Goal: Task Accomplishment & Management: Manage account settings

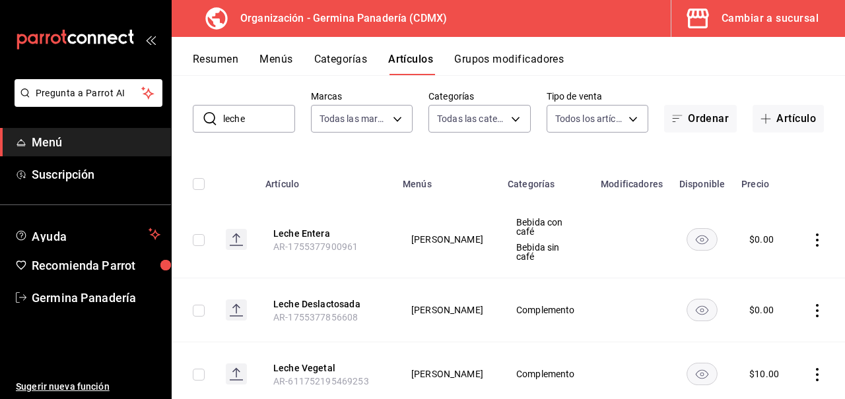
scroll to position [115, 0]
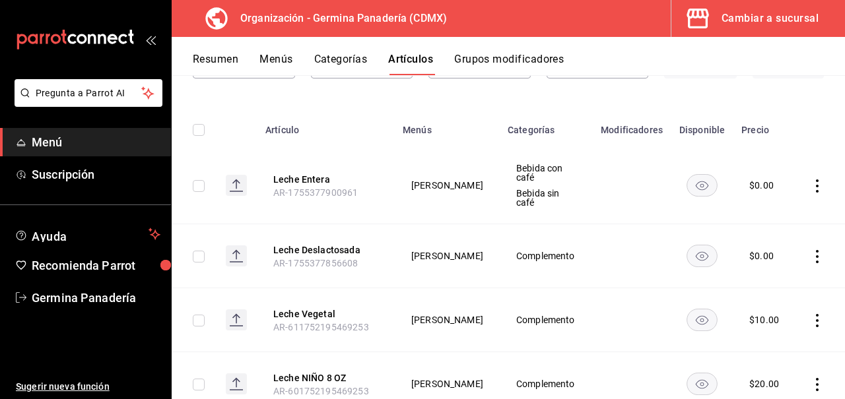
click at [816, 250] on icon "actions" at bounding box center [816, 256] width 13 height 13
click at [781, 275] on span "Editar" at bounding box center [777, 274] width 34 height 14
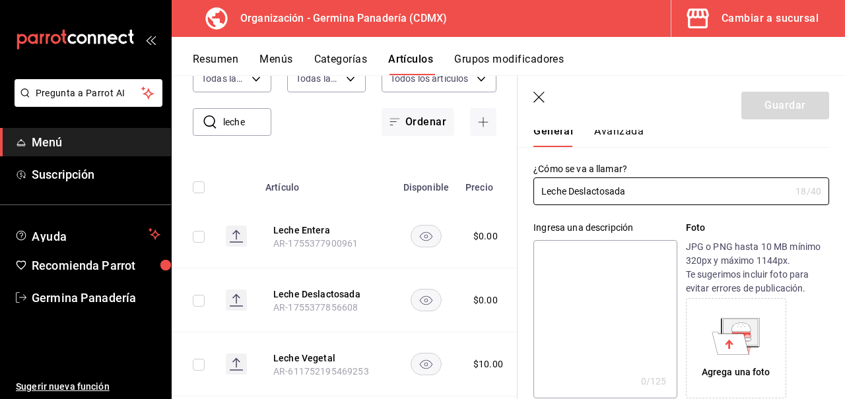
type input "$0.00"
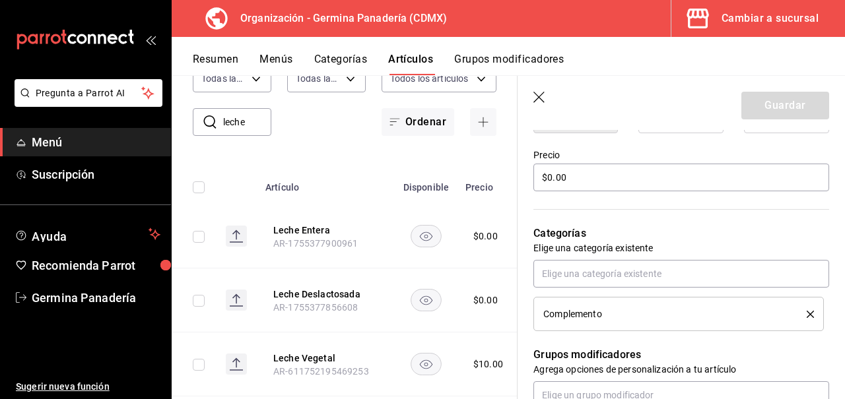
scroll to position [380, 0]
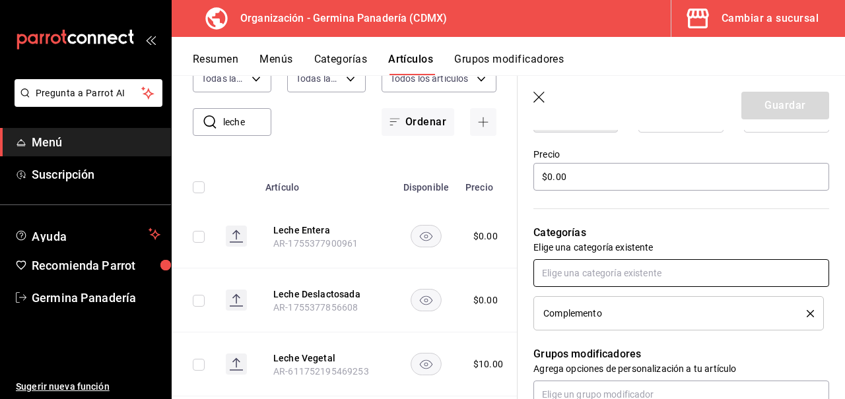
click at [649, 273] on input "text" at bounding box center [681, 273] width 296 height 28
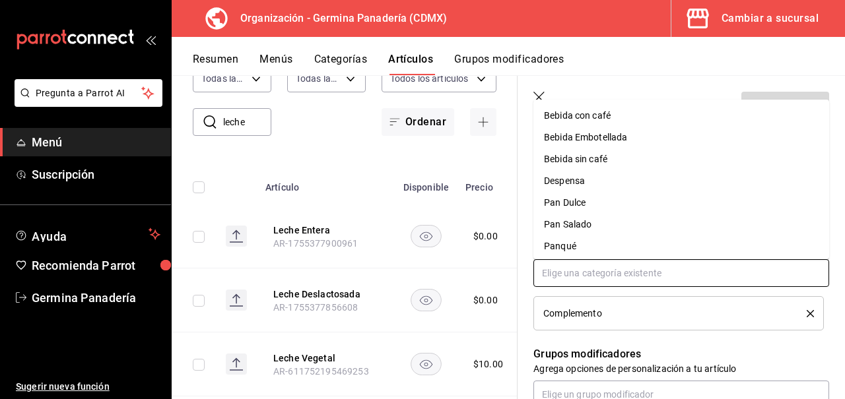
click at [610, 115] on li "Bebida con café" at bounding box center [681, 116] width 296 height 22
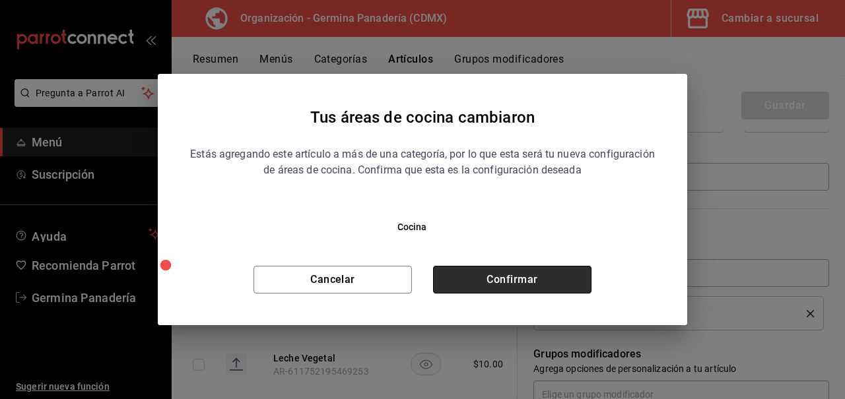
click at [573, 284] on button "Confirmar" at bounding box center [512, 280] width 158 height 28
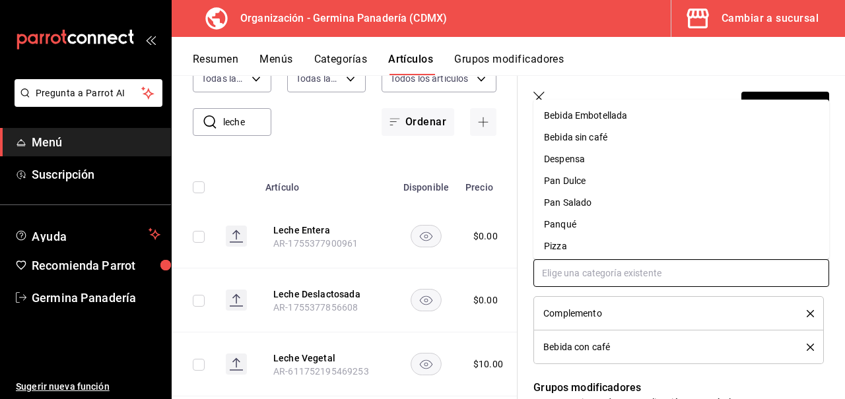
click at [634, 275] on input "text" at bounding box center [681, 273] width 296 height 28
click at [632, 137] on li "Bebida sin café" at bounding box center [681, 138] width 296 height 22
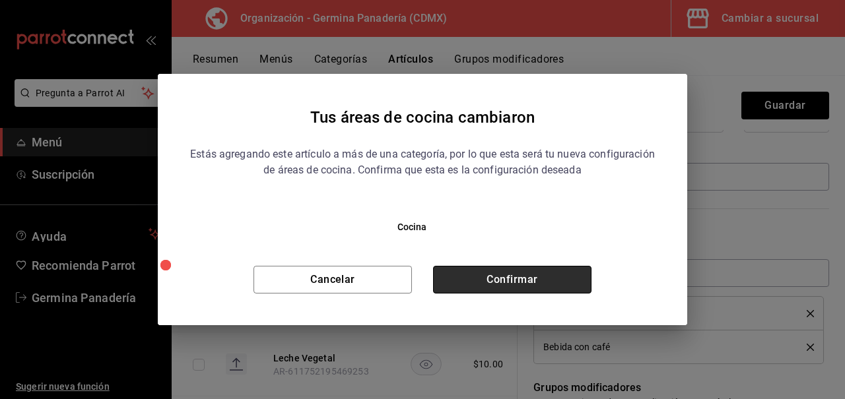
click at [548, 288] on button "Confirmar" at bounding box center [512, 280] width 158 height 28
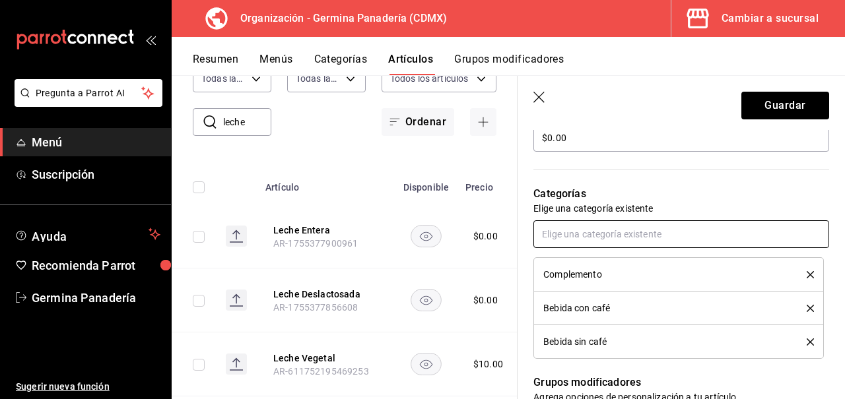
scroll to position [424, 0]
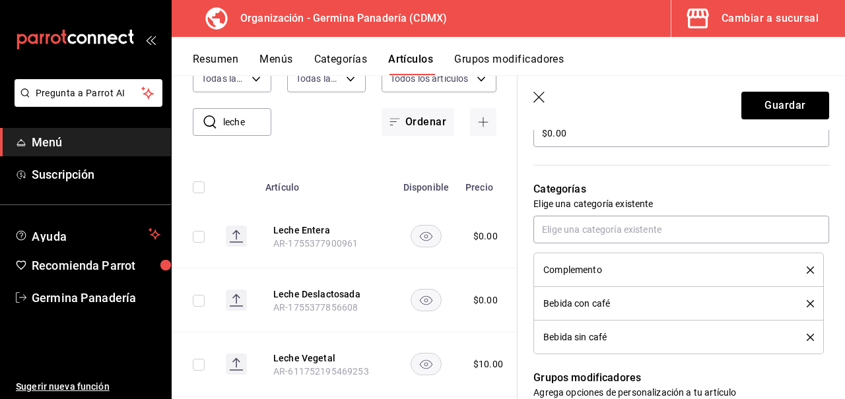
click at [810, 267] on icon "delete" at bounding box center [809, 270] width 7 height 7
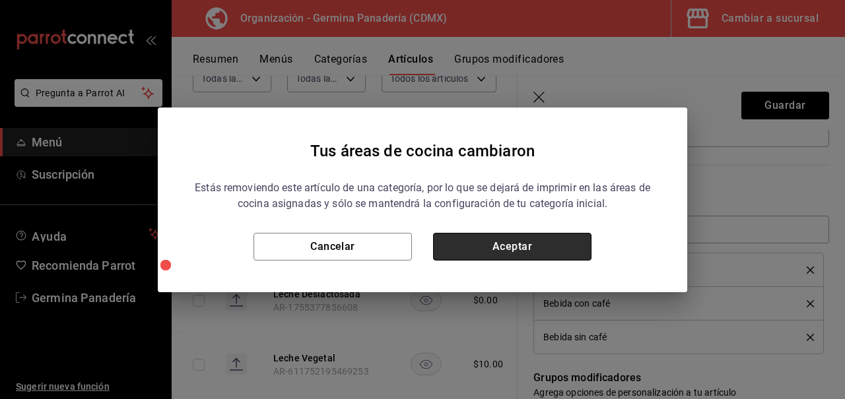
click at [507, 246] on button "Aceptar" at bounding box center [512, 247] width 158 height 28
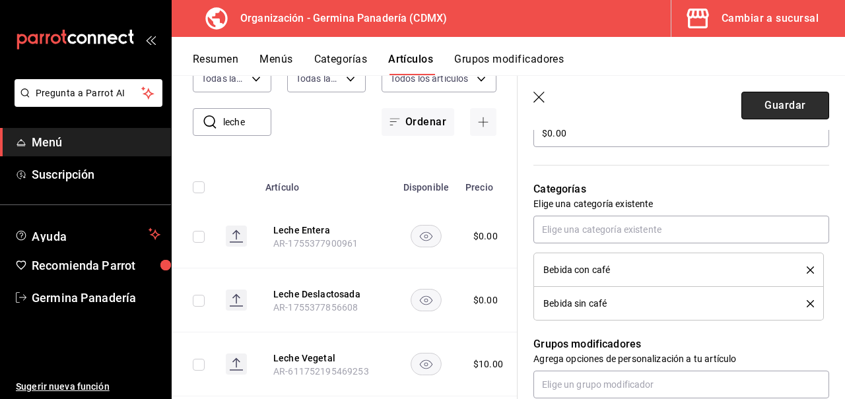
click at [777, 110] on button "Guardar" at bounding box center [785, 106] width 88 height 28
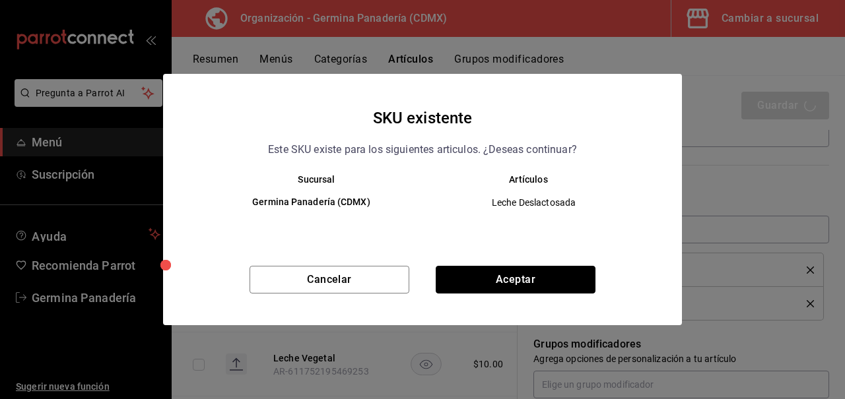
click at [499, 274] on button "Aceptar" at bounding box center [516, 280] width 160 height 28
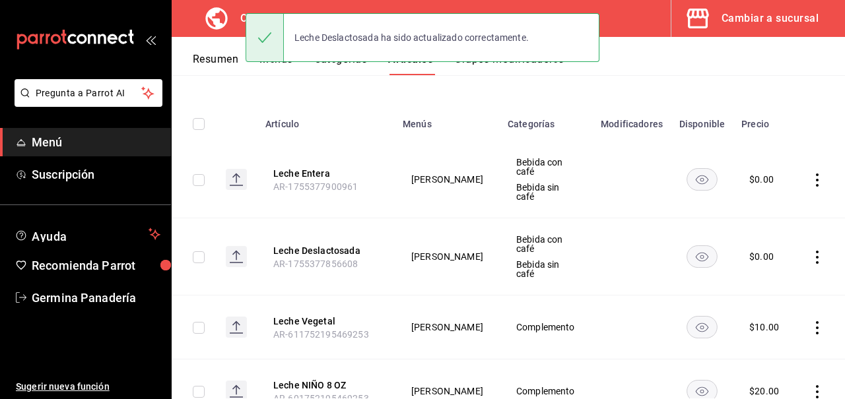
scroll to position [150, 0]
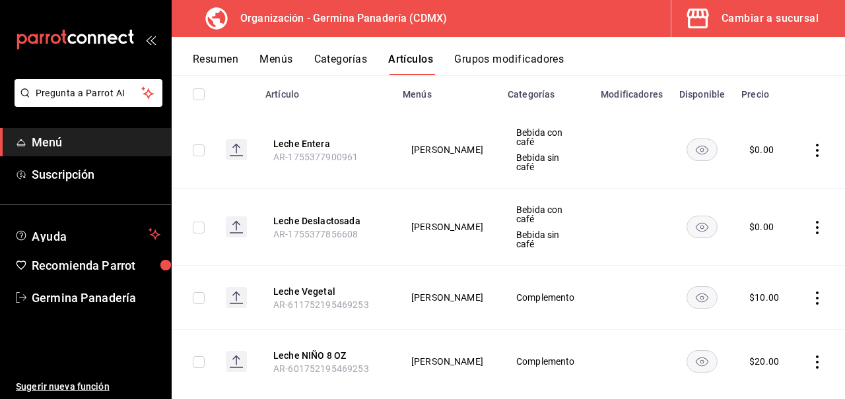
click at [815, 292] on icon "actions" at bounding box center [816, 298] width 13 height 13
click at [771, 303] on span "Editar" at bounding box center [777, 302] width 34 height 14
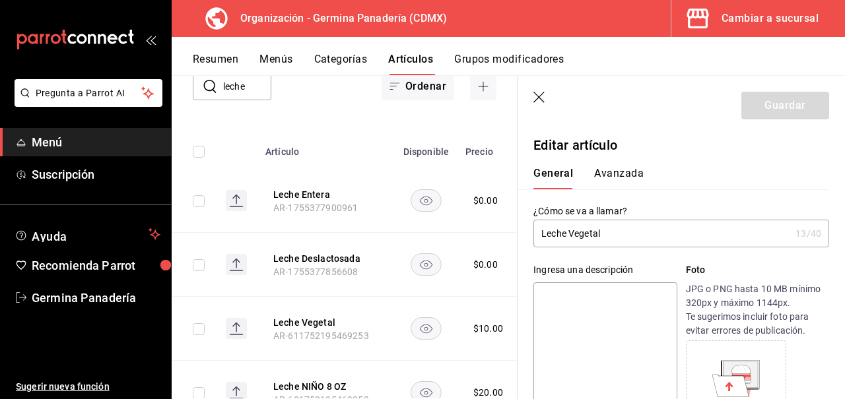
type input "$10.00"
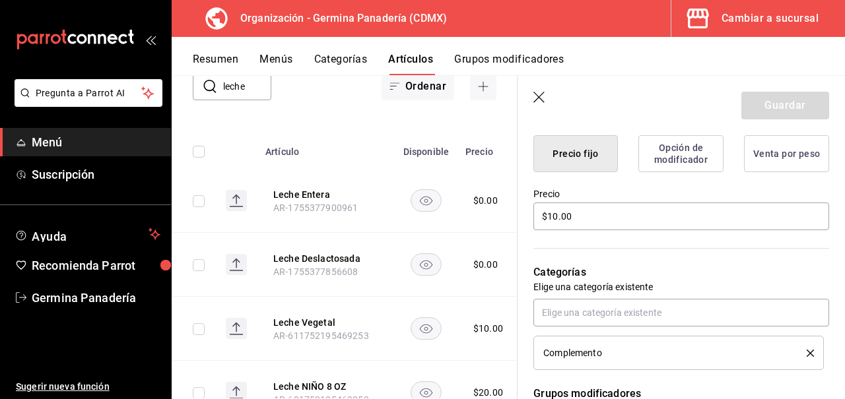
scroll to position [349, 0]
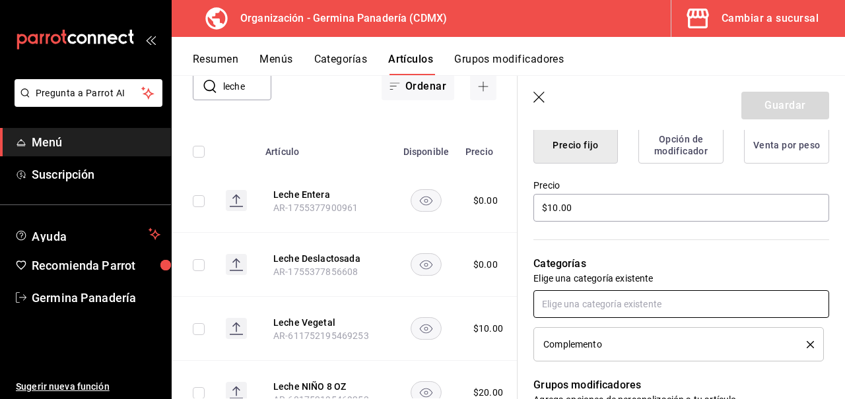
click at [652, 300] on input "text" at bounding box center [681, 304] width 296 height 28
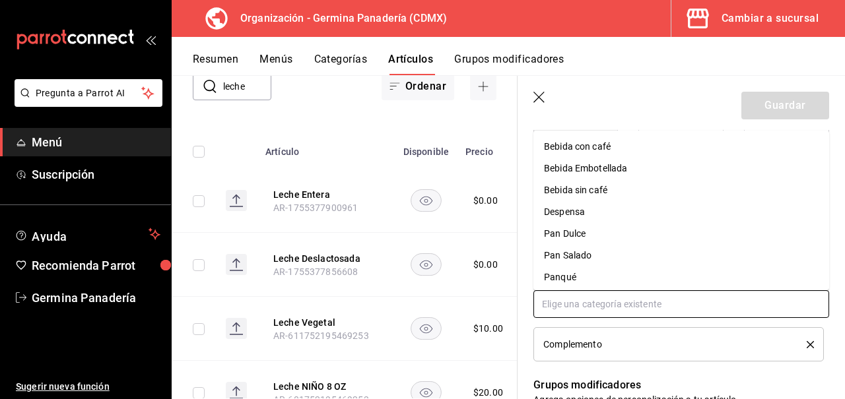
click at [624, 154] on li "Bebida con café" at bounding box center [681, 147] width 296 height 22
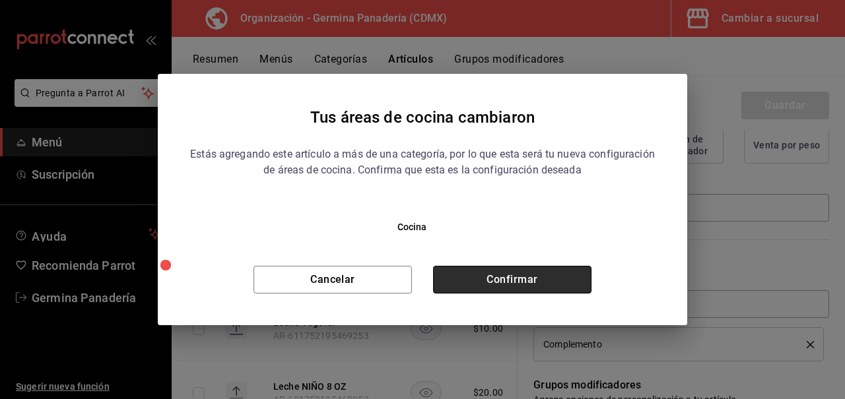
click at [541, 291] on button "Confirmar" at bounding box center [512, 280] width 158 height 28
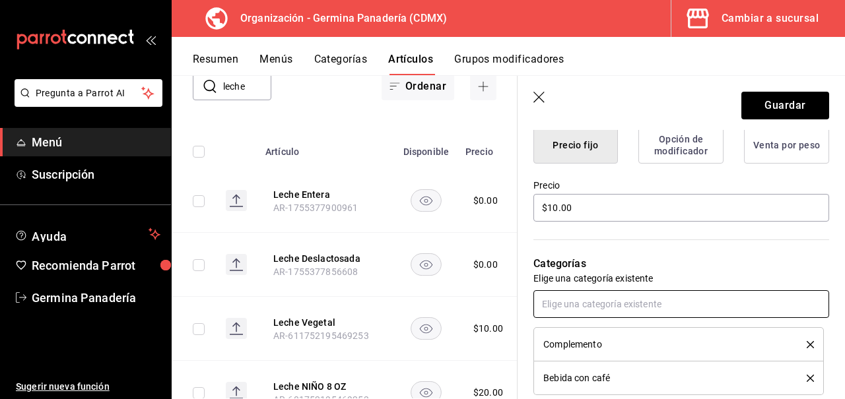
click at [640, 308] on input "text" at bounding box center [681, 304] width 296 height 28
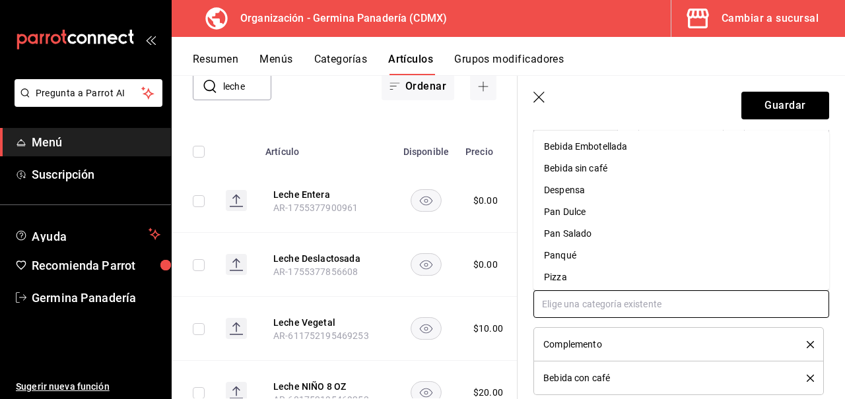
click at [618, 167] on li "Bebida sin café" at bounding box center [681, 169] width 296 height 22
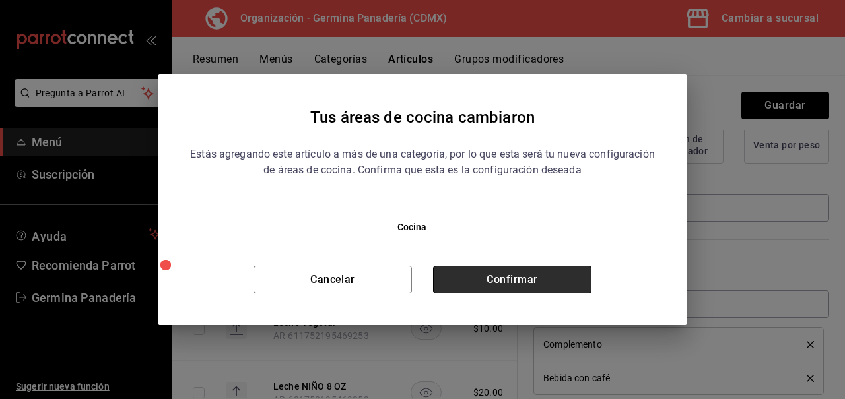
click at [552, 273] on button "Confirmar" at bounding box center [512, 280] width 158 height 28
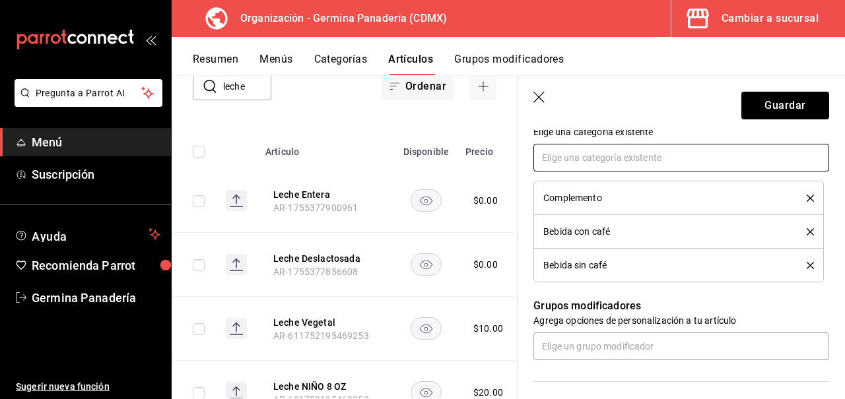
scroll to position [492, 0]
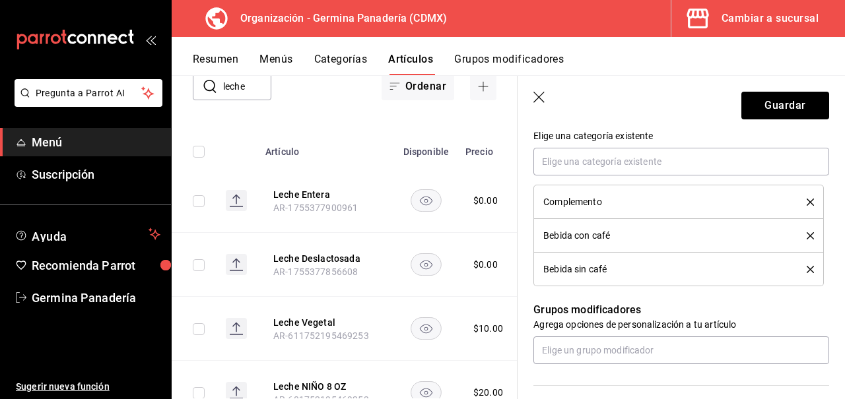
click at [812, 205] on icon "delete" at bounding box center [809, 202] width 7 height 7
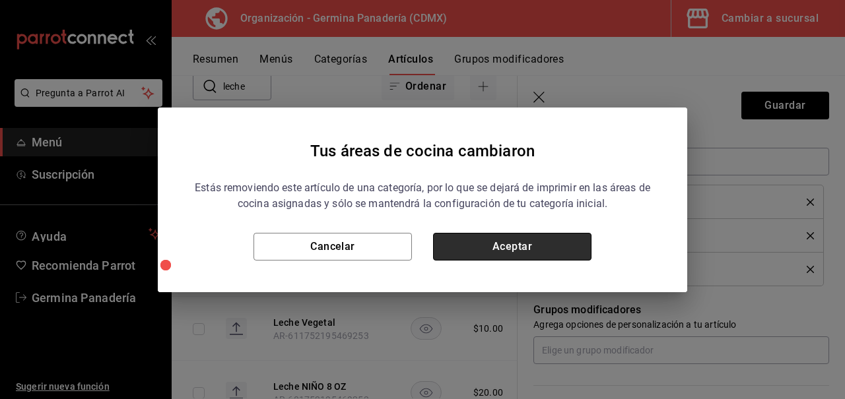
click at [550, 249] on button "Aceptar" at bounding box center [512, 247] width 158 height 28
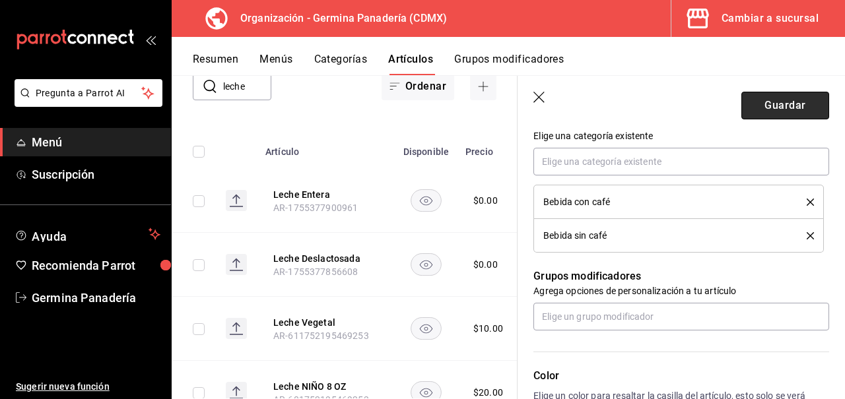
click at [785, 107] on button "Guardar" at bounding box center [785, 106] width 88 height 28
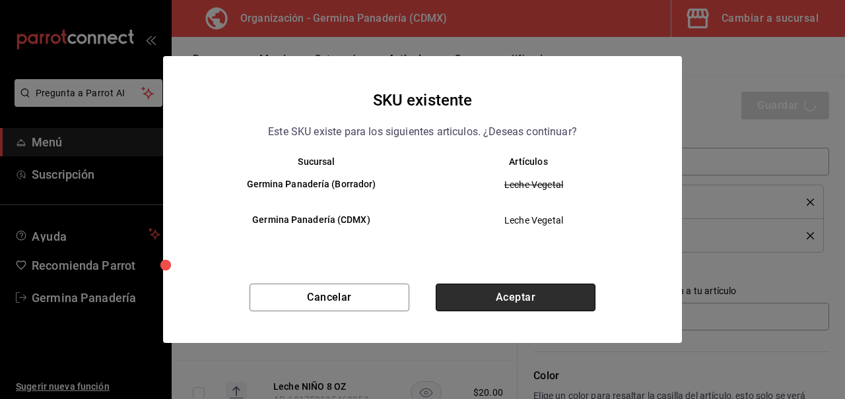
click at [564, 296] on button "Aceptar" at bounding box center [516, 298] width 160 height 28
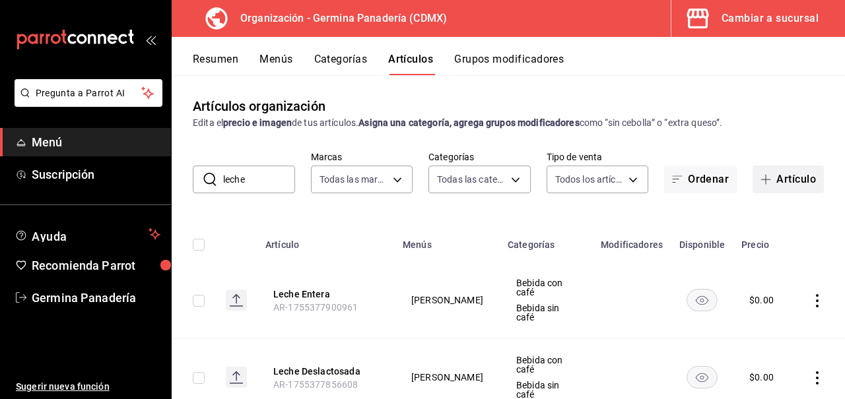
click at [797, 187] on button "Artículo" at bounding box center [787, 180] width 71 height 28
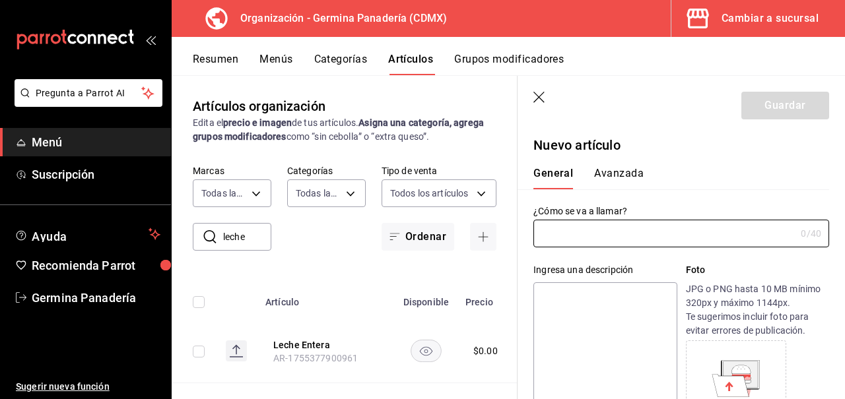
type input "AR-1756145788768"
type input "Leche Oatly"
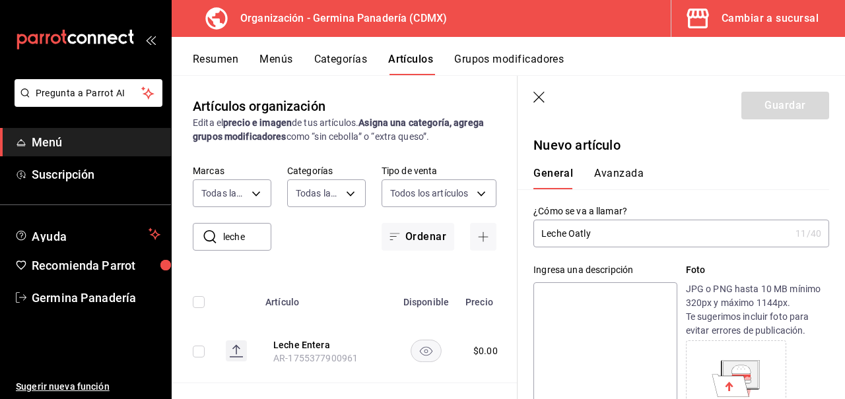
click at [568, 238] on input "Leche Oatly" at bounding box center [661, 233] width 257 height 26
click at [667, 236] on input "Leche Oatly" at bounding box center [661, 233] width 257 height 26
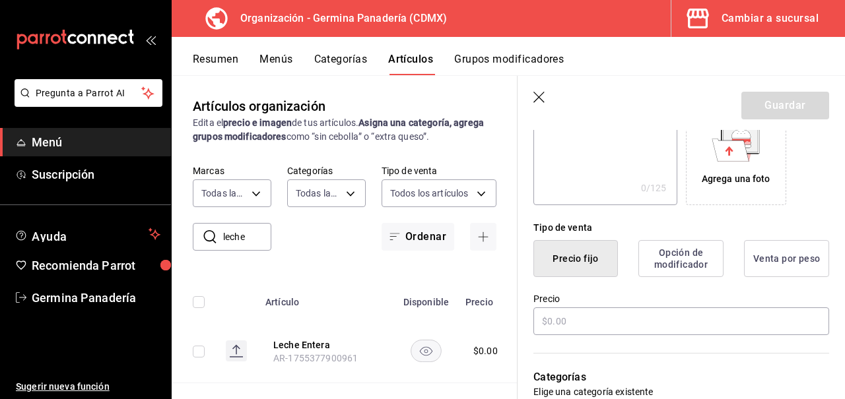
scroll to position [237, 0]
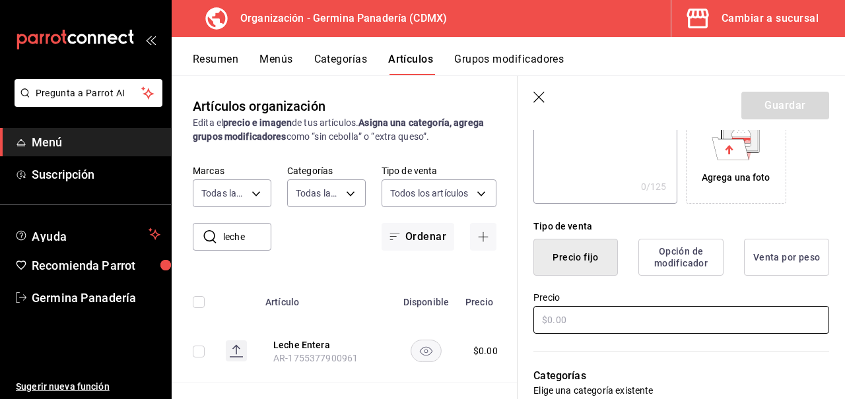
click at [616, 329] on input "text" at bounding box center [681, 320] width 296 height 28
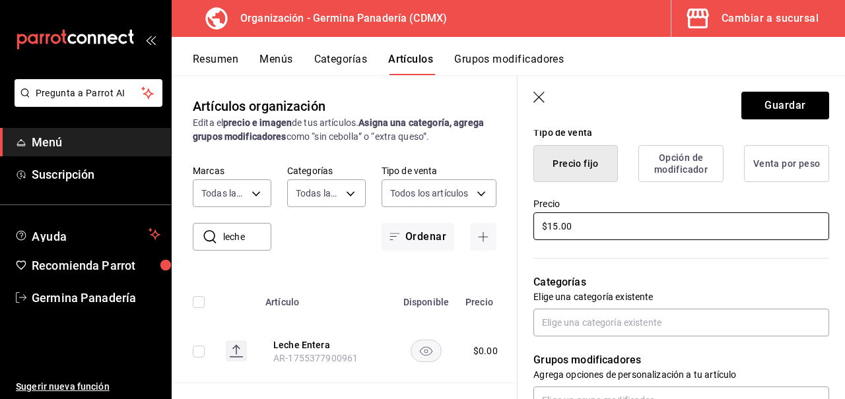
scroll to position [336, 0]
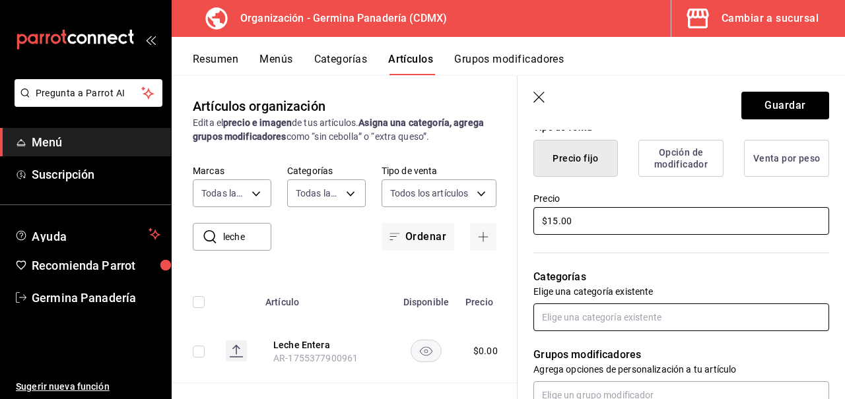
type input "$15.00"
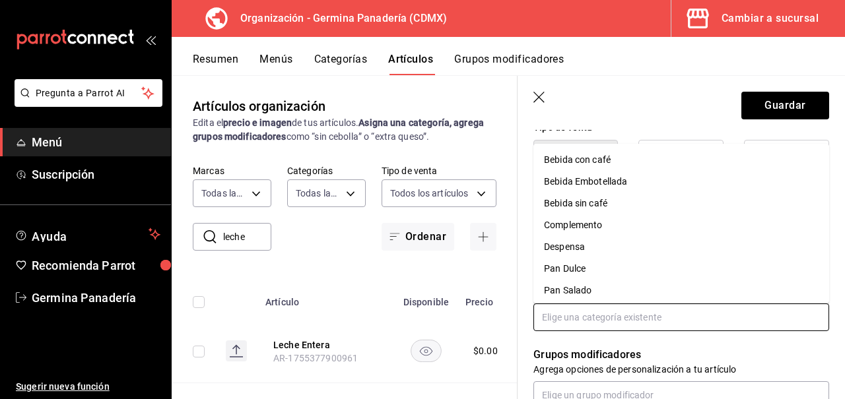
click at [623, 311] on input "text" at bounding box center [681, 318] width 296 height 28
click at [599, 159] on li "Bebida con café" at bounding box center [681, 160] width 296 height 22
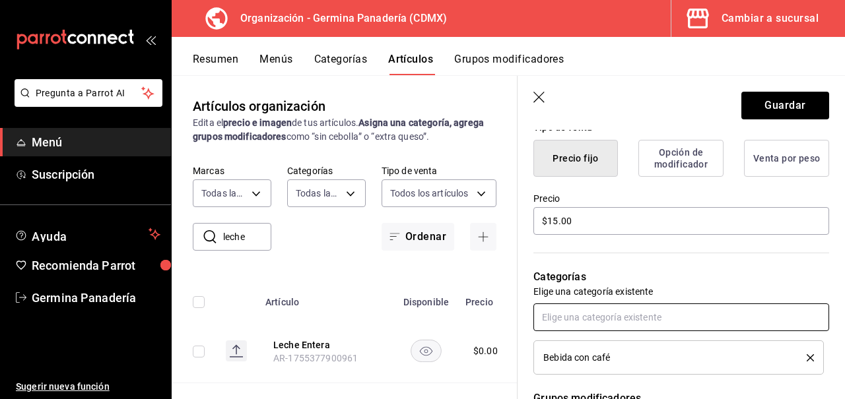
click at [612, 323] on input "text" at bounding box center [681, 318] width 296 height 28
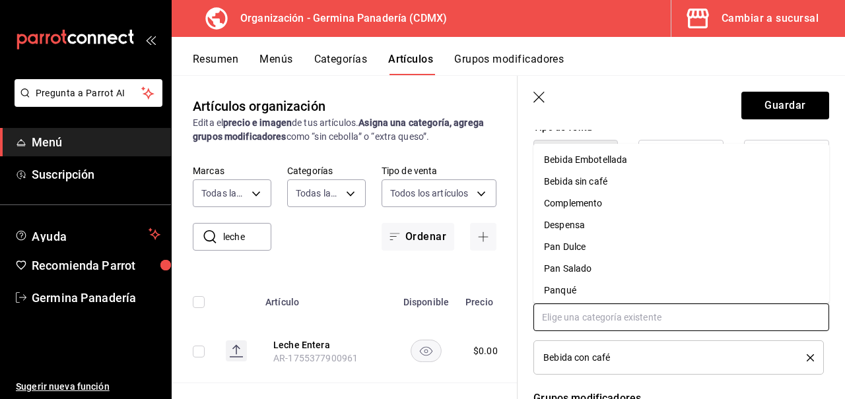
click at [611, 187] on li "Bebida sin café" at bounding box center [681, 182] width 296 height 22
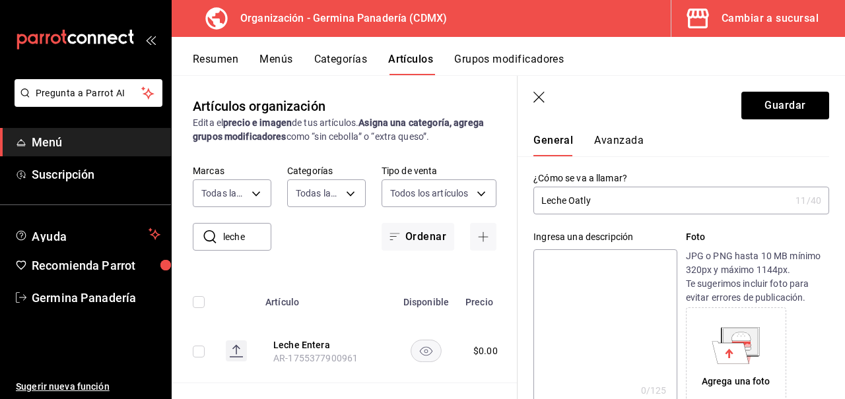
scroll to position [0, 0]
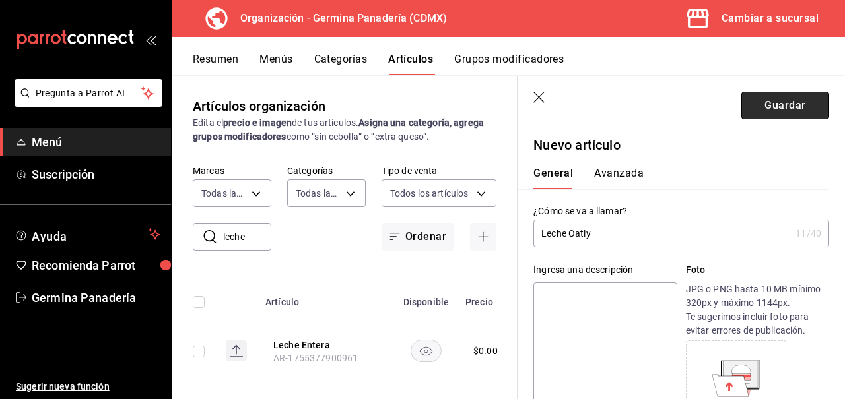
click at [777, 101] on button "Guardar" at bounding box center [785, 106] width 88 height 28
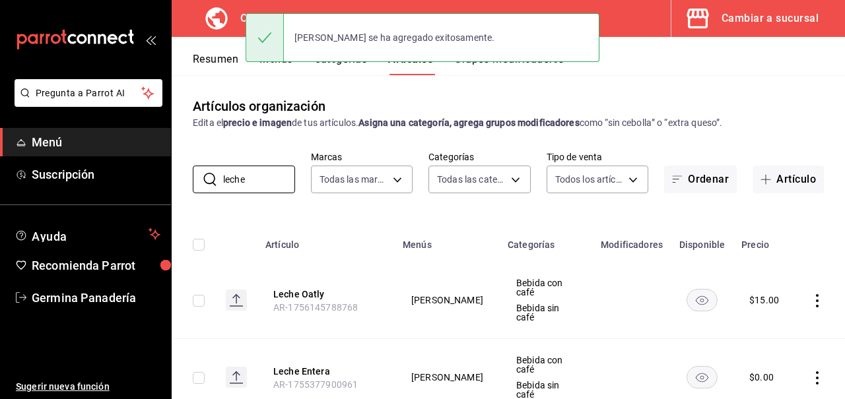
drag, startPoint x: 259, startPoint y: 176, endPoint x: 176, endPoint y: 172, distance: 83.2
click at [176, 172] on div "​ leche ​ Marcas Todas las marcas, Sin marca 9b1b34a3-1ddb-4154-9277-068d723f00…" at bounding box center [508, 172] width 673 height 42
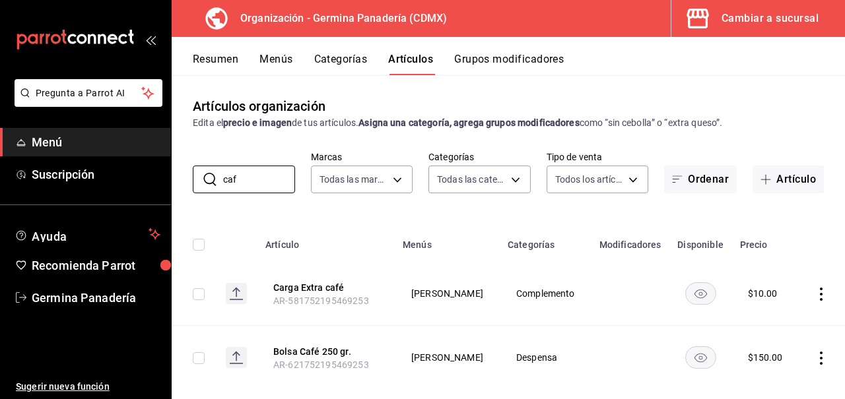
scroll to position [22, 0]
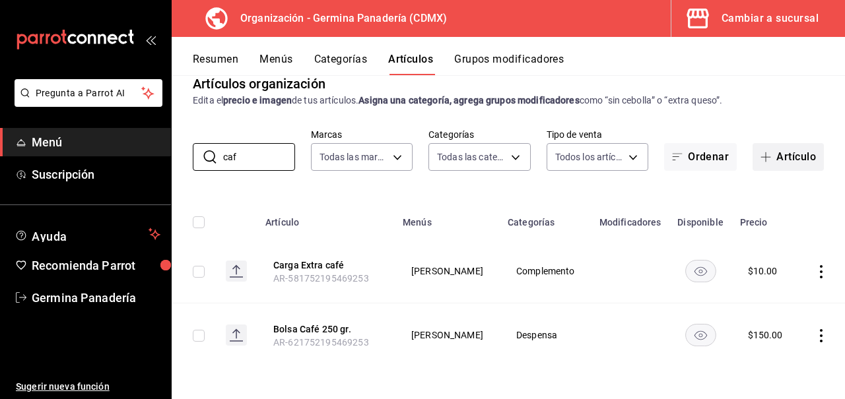
type input "caf"
click at [803, 159] on button "Artículo" at bounding box center [787, 157] width 71 height 28
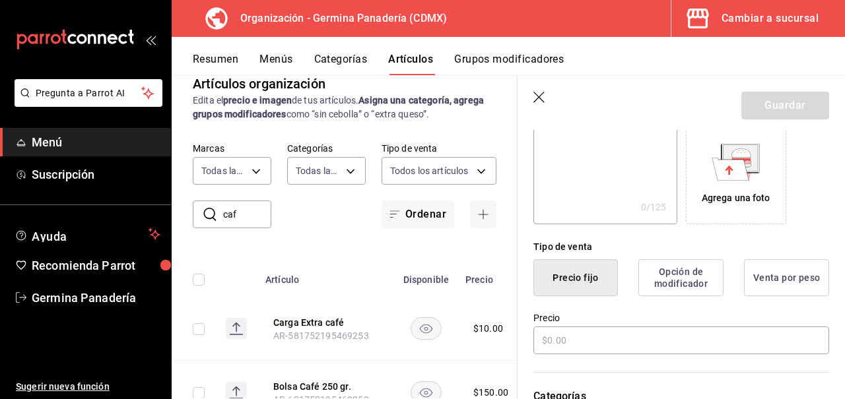
scroll to position [228, 0]
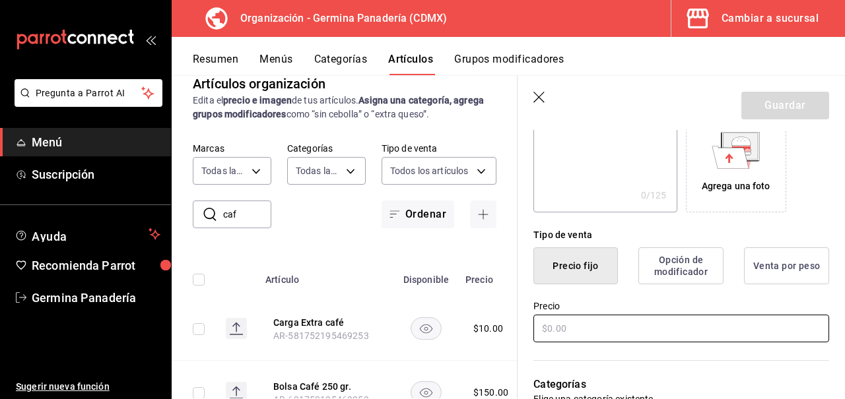
type input "Bolsa Café 250 gr. Minas y Pastes"
click at [595, 331] on input "text" at bounding box center [681, 329] width 296 height 28
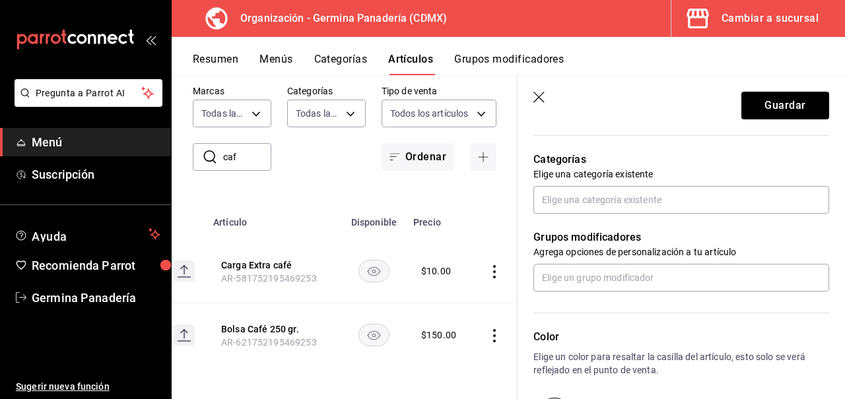
scroll to position [0, 56]
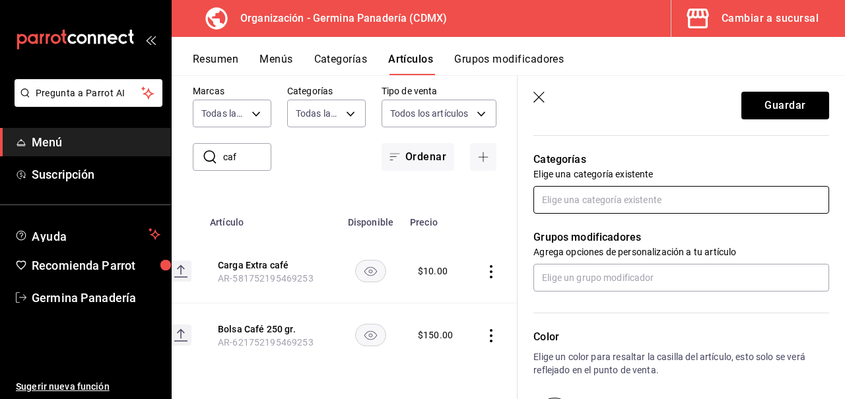
type input "$250.00"
click at [644, 199] on input "text" at bounding box center [681, 200] width 296 height 28
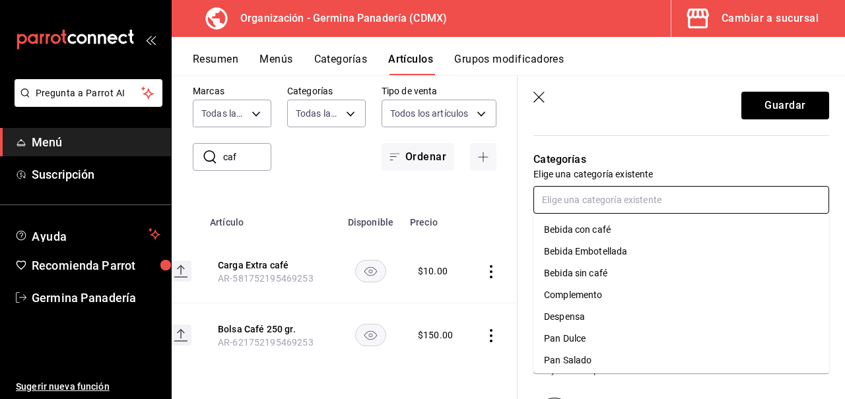
click at [597, 321] on li "Despensa" at bounding box center [681, 317] width 296 height 22
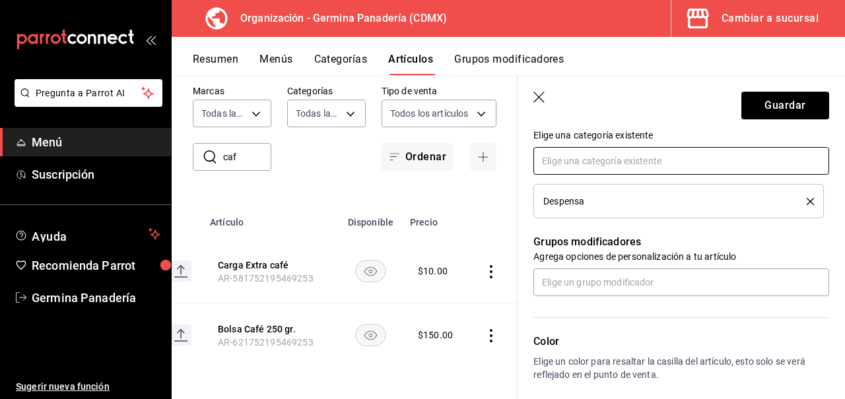
scroll to position [512, 0]
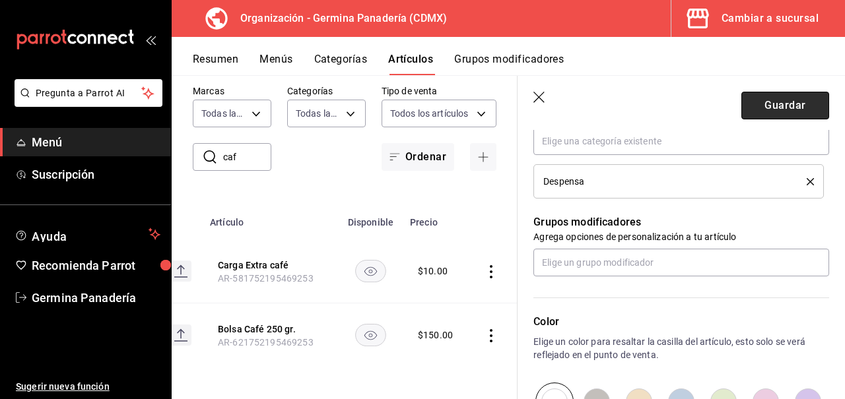
click at [770, 104] on button "Guardar" at bounding box center [785, 106] width 88 height 28
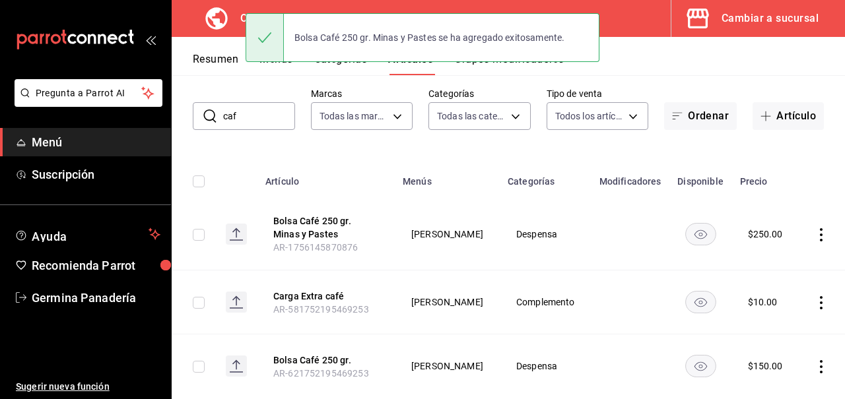
scroll to position [94, 0]
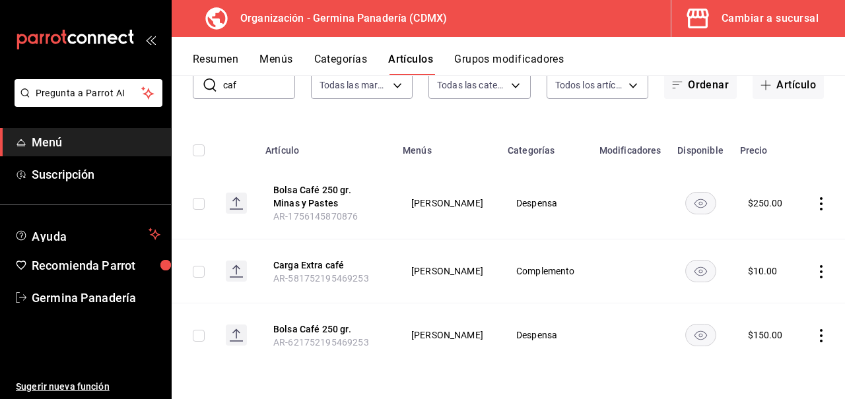
click at [257, 91] on input "caf" at bounding box center [259, 85] width 72 height 26
type input "c"
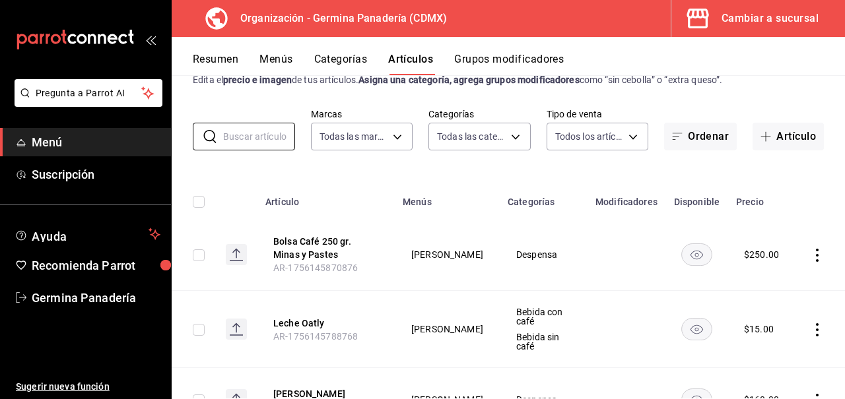
scroll to position [0, 0]
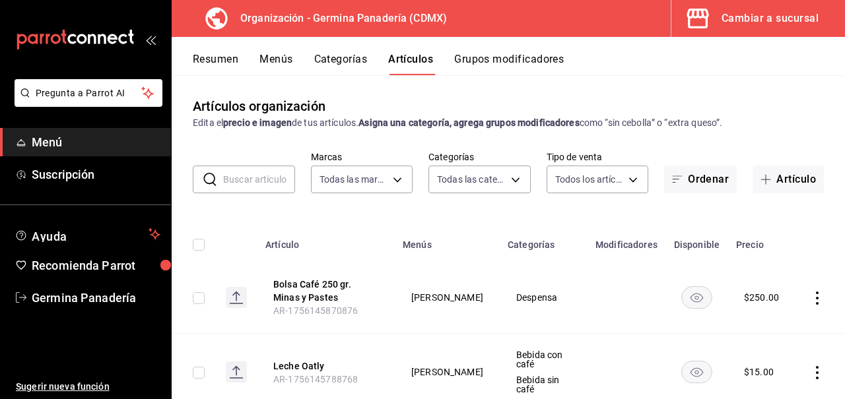
click at [488, 61] on button "Grupos modificadores" at bounding box center [509, 64] width 110 height 22
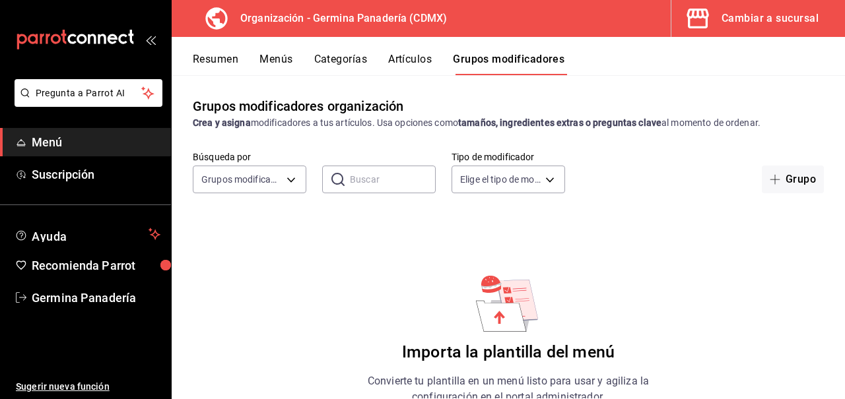
click at [231, 59] on button "Resumen" at bounding box center [216, 64] width 46 height 22
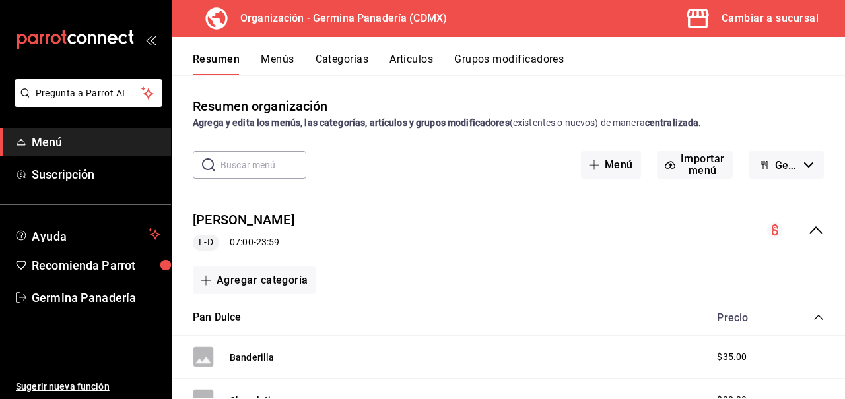
click at [808, 168] on button "Germina Panadería - Borrador" at bounding box center [785, 165] width 75 height 28
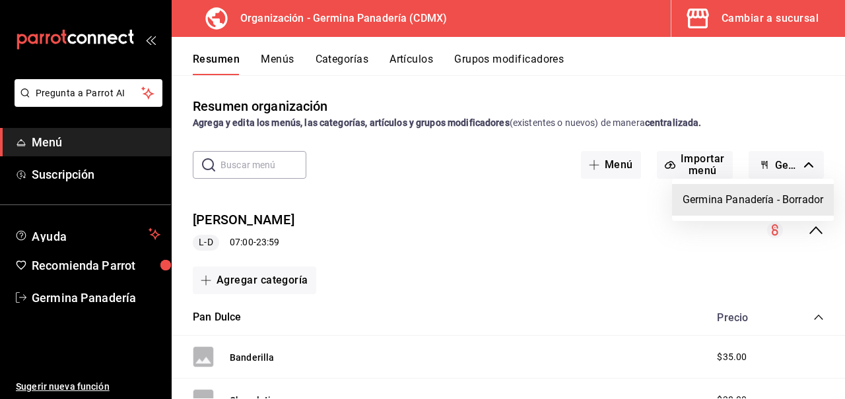
click at [713, 168] on div at bounding box center [422, 199] width 845 height 399
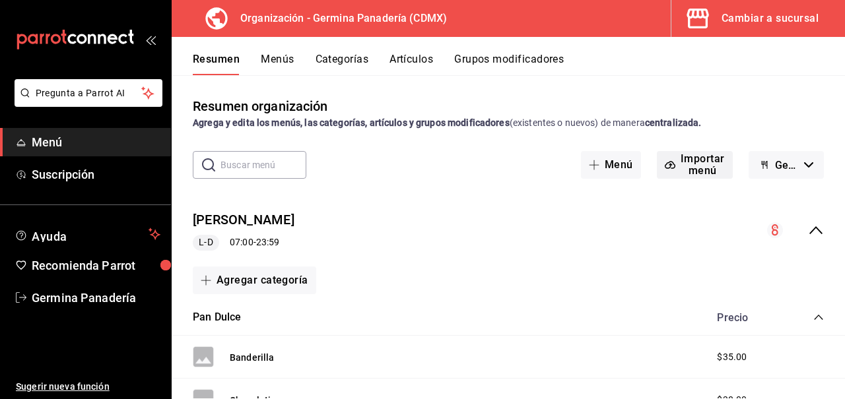
click at [685, 175] on button "Importar menú" at bounding box center [695, 165] width 76 height 28
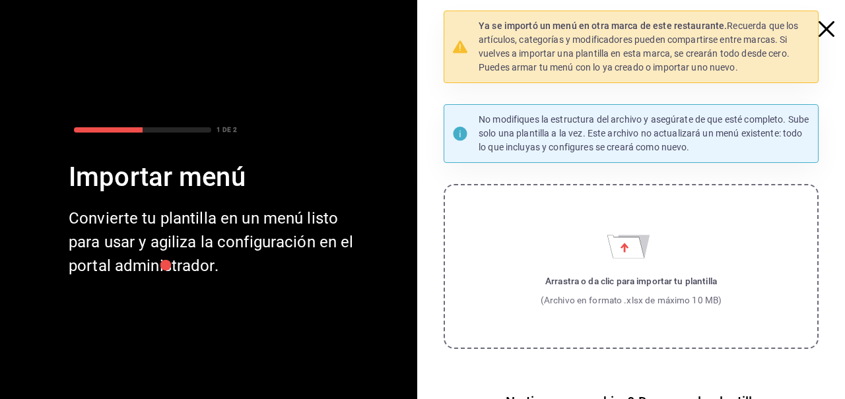
click at [824, 30] on icon "button" at bounding box center [826, 29] width 16 height 16
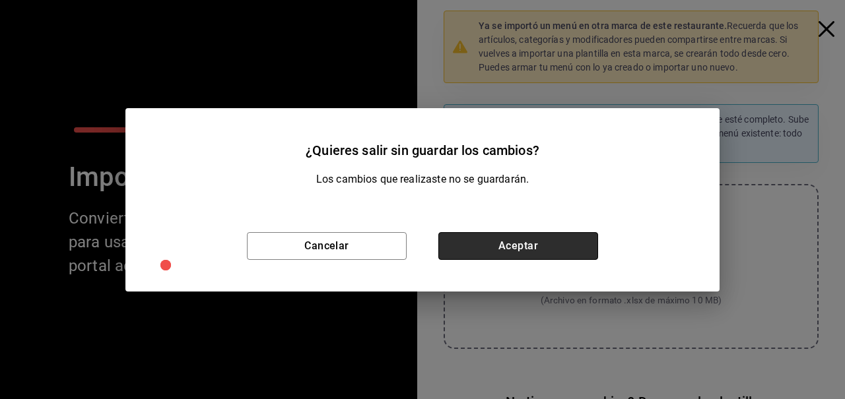
click at [488, 254] on button "Aceptar" at bounding box center [518, 246] width 160 height 28
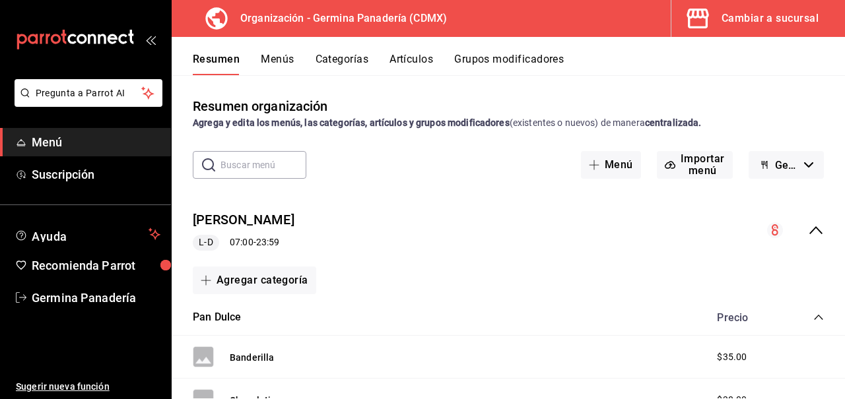
click at [779, 233] on circle "collapse-menu-row" at bounding box center [775, 230] width 16 height 16
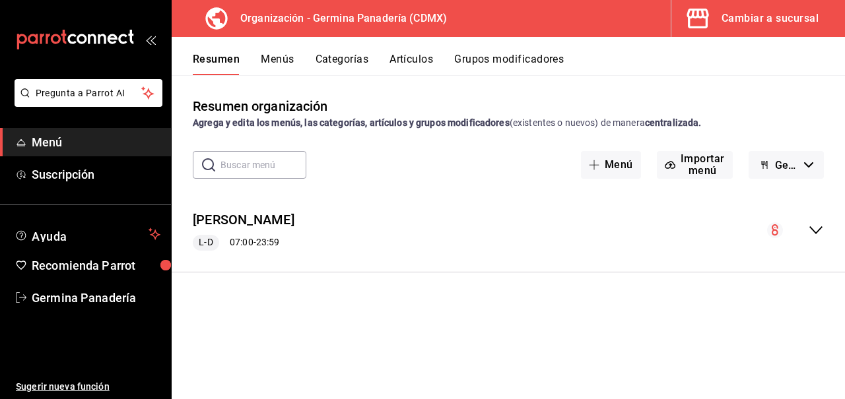
click at [773, 233] on circle "collapse-menu-row" at bounding box center [775, 230] width 16 height 16
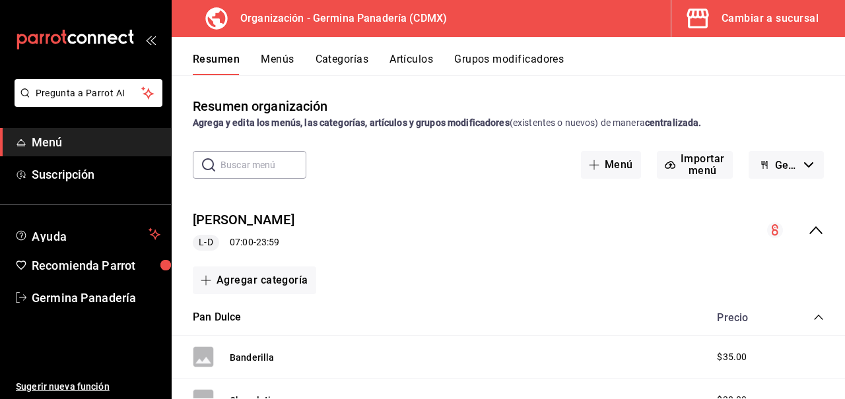
click at [283, 60] on button "Menús" at bounding box center [277, 64] width 33 height 22
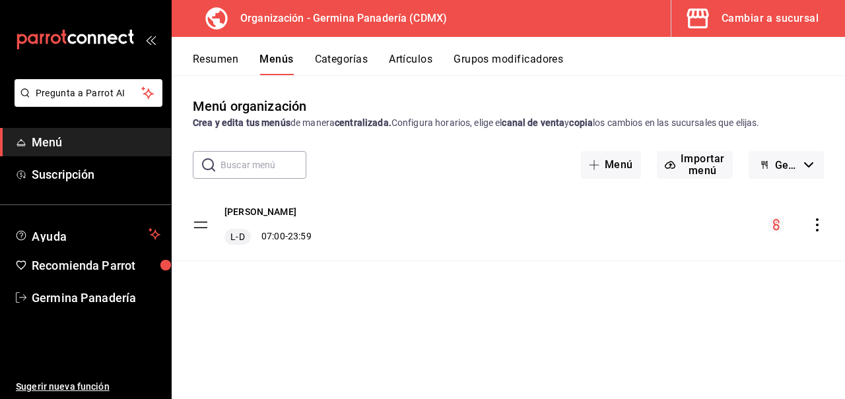
click at [808, 170] on button "Germina Panadería - Borrador" at bounding box center [785, 165] width 75 height 28
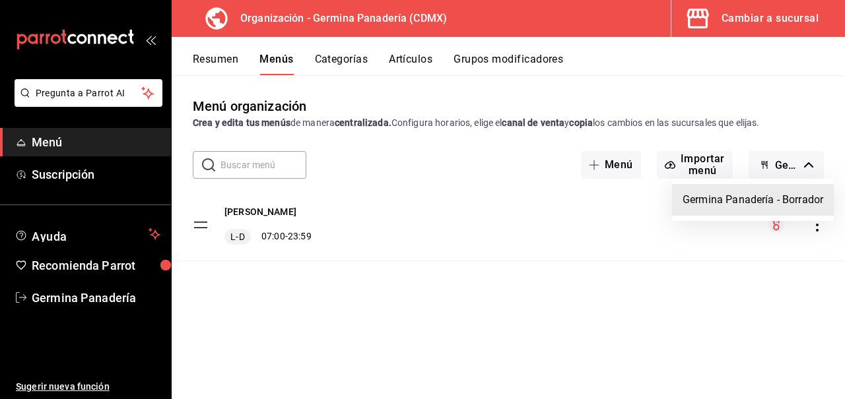
click at [568, 187] on div at bounding box center [422, 199] width 845 height 399
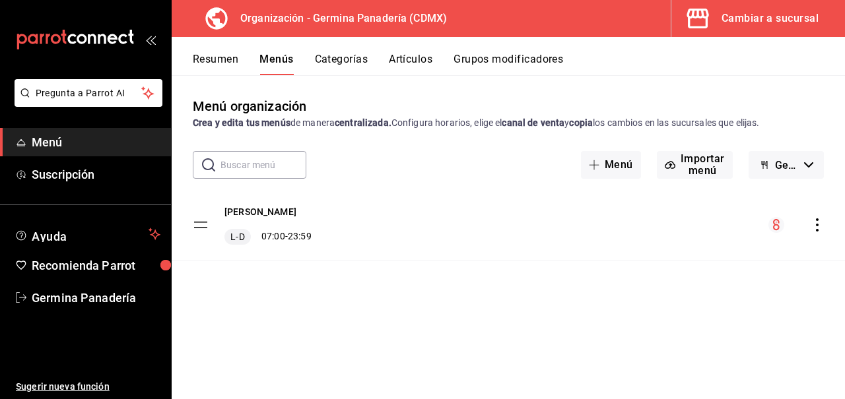
click at [344, 64] on button "Categorías" at bounding box center [341, 64] width 53 height 22
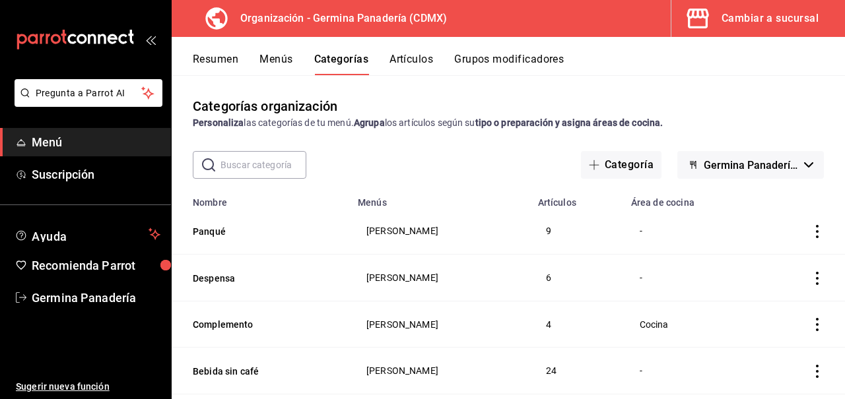
click at [414, 61] on button "Artículos" at bounding box center [411, 64] width 44 height 22
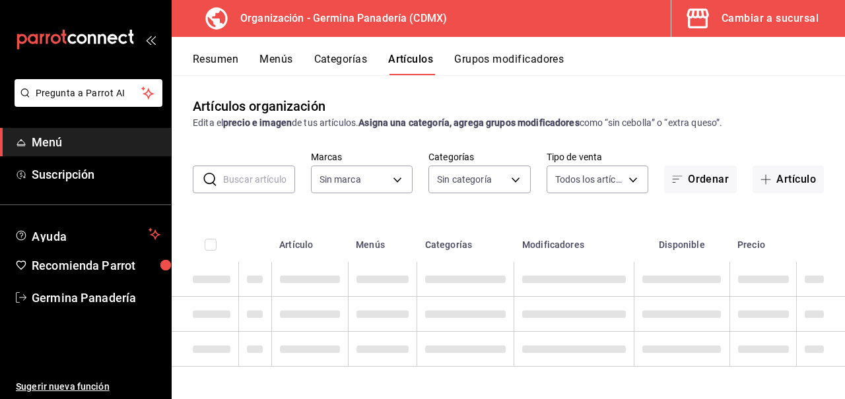
type input "9b1b34a3-1ddb-4154-9277-068d723f008c"
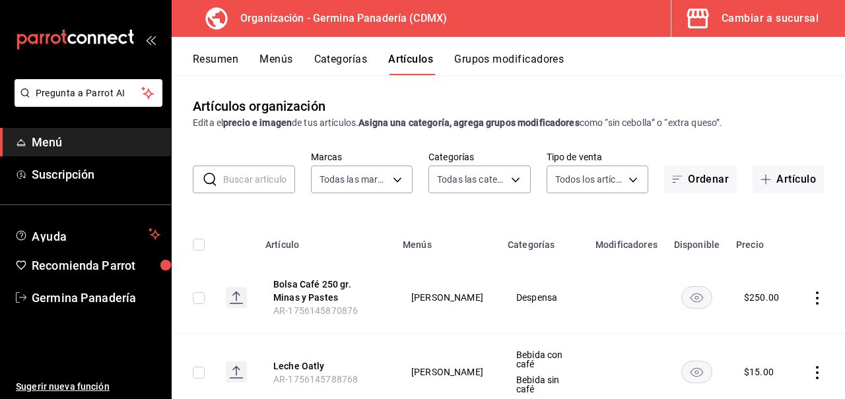
type input "6c65744e-a1b8-4012-96e6-33e77d16f2fd,630f1c36-ca98-4266-84ae-552b49385a73,f8a27…"
click at [698, 178] on button "Ordenar" at bounding box center [700, 180] width 73 height 28
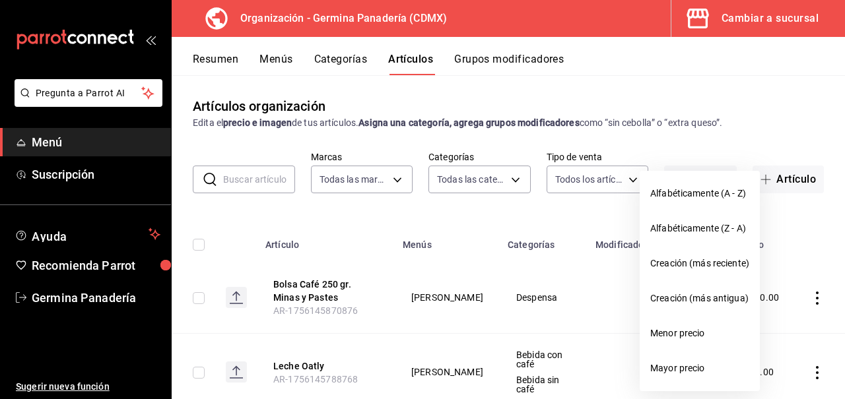
click at [515, 64] on div at bounding box center [422, 199] width 845 height 399
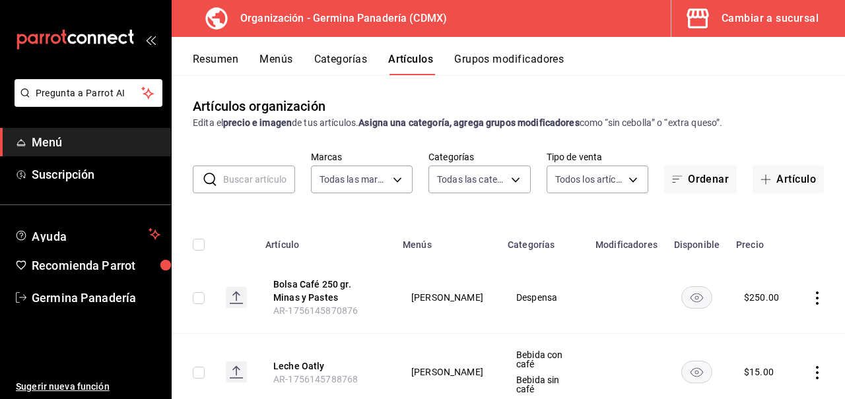
click at [508, 55] on button "Grupos modificadores" at bounding box center [509, 64] width 110 height 22
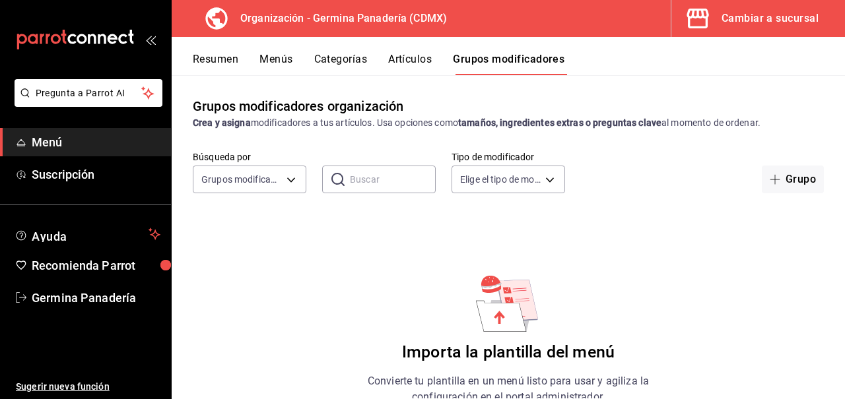
click at [220, 59] on button "Resumen" at bounding box center [216, 64] width 46 height 22
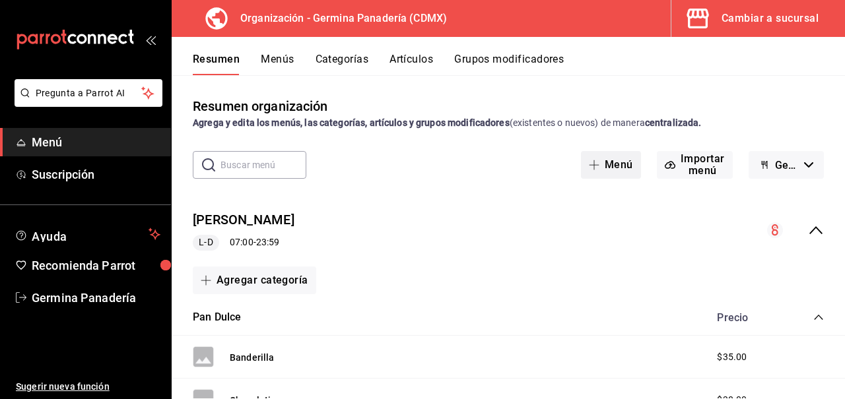
click at [626, 174] on button "Menú" at bounding box center [611, 165] width 60 height 28
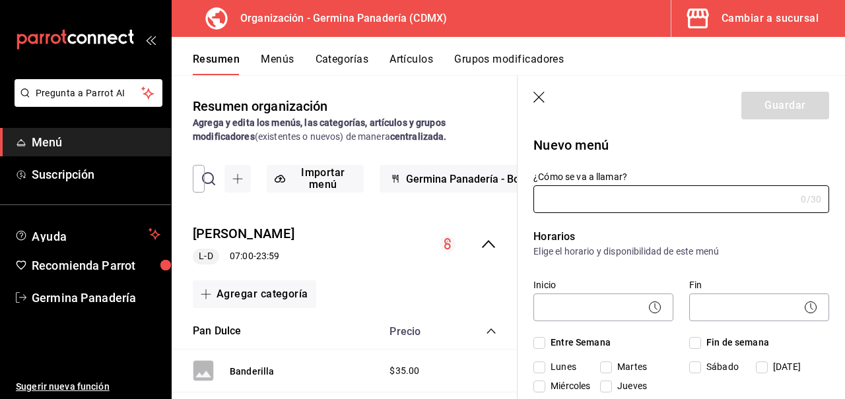
click at [542, 94] on icon "button" at bounding box center [539, 98] width 13 height 13
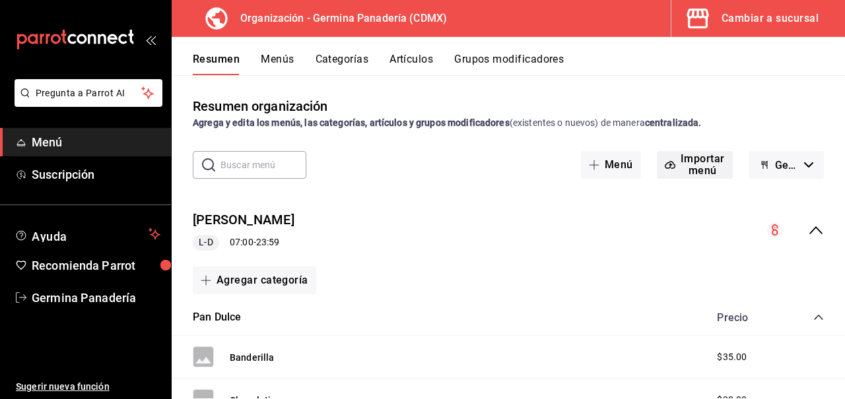
click at [694, 165] on button "Importar menú" at bounding box center [695, 165] width 76 height 28
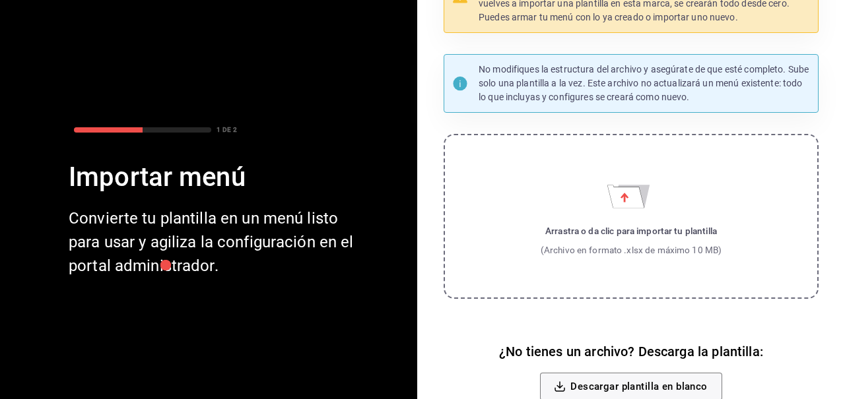
scroll to position [97, 0]
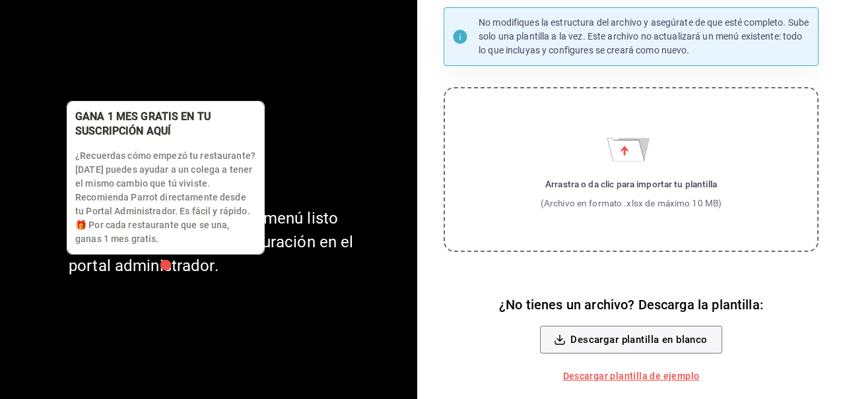
click at [169, 267] on div "button" at bounding box center [166, 265] width 13 height 13
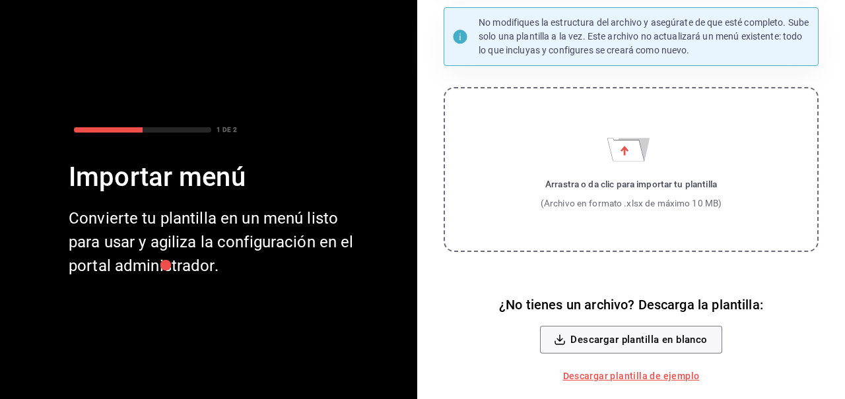
scroll to position [0, 0]
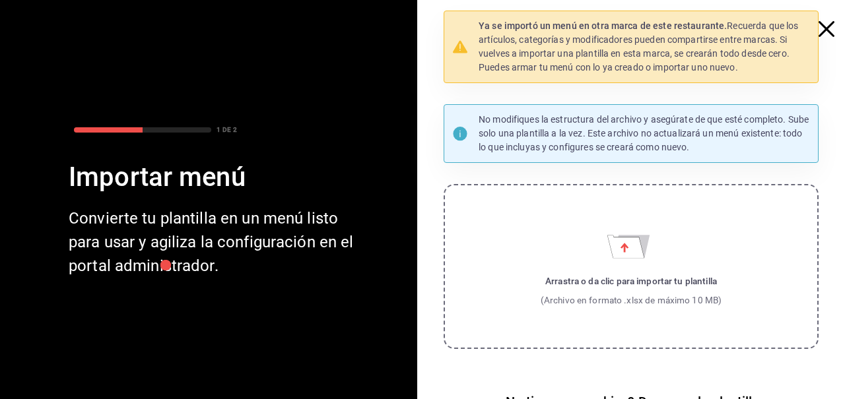
click at [828, 21] on icon "button" at bounding box center [826, 29] width 16 height 16
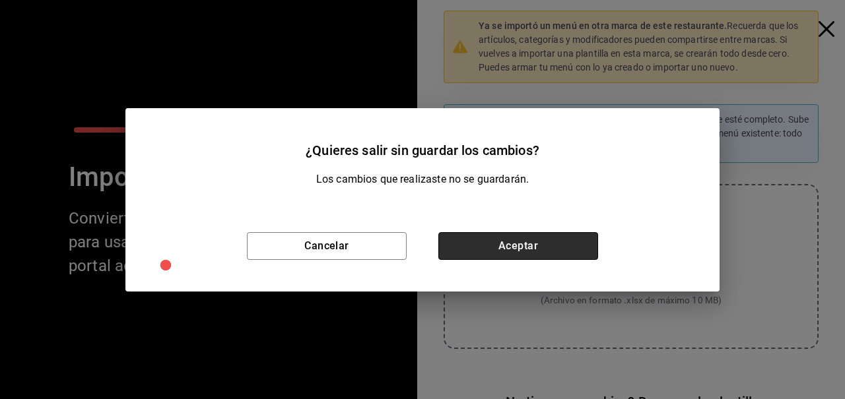
click at [556, 241] on button "Aceptar" at bounding box center [518, 246] width 160 height 28
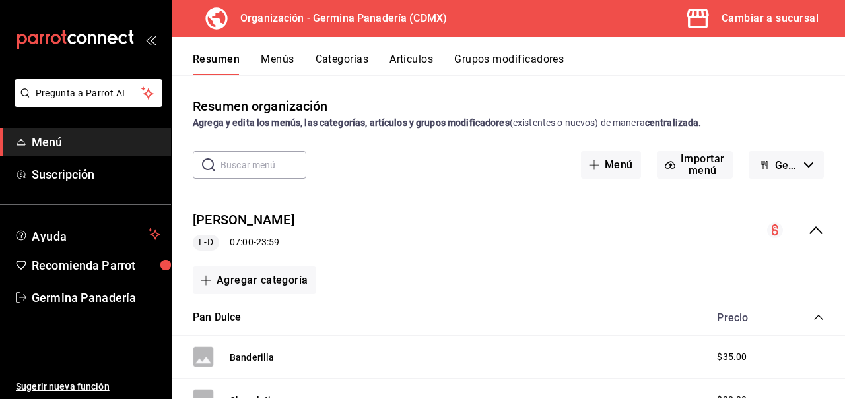
click at [768, 20] on div "Cambiar a sucursal" at bounding box center [769, 18] width 97 height 18
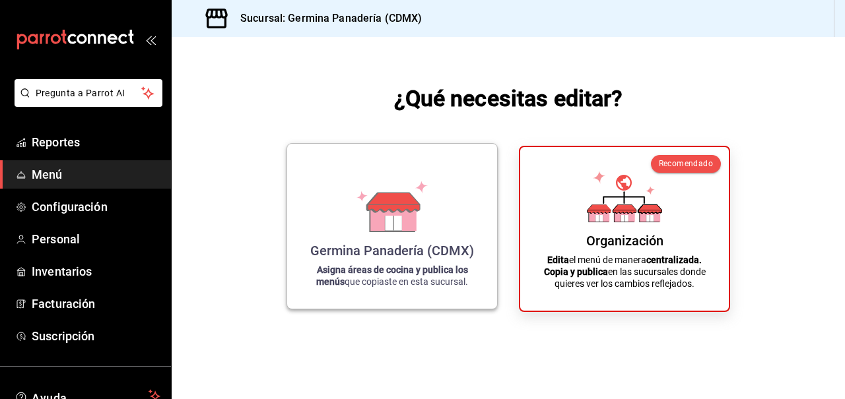
click at [466, 236] on div "Germina Panadería (CDMX) Asigna áreas de cocina y publica los menús que copiast…" at bounding box center [392, 226] width 178 height 144
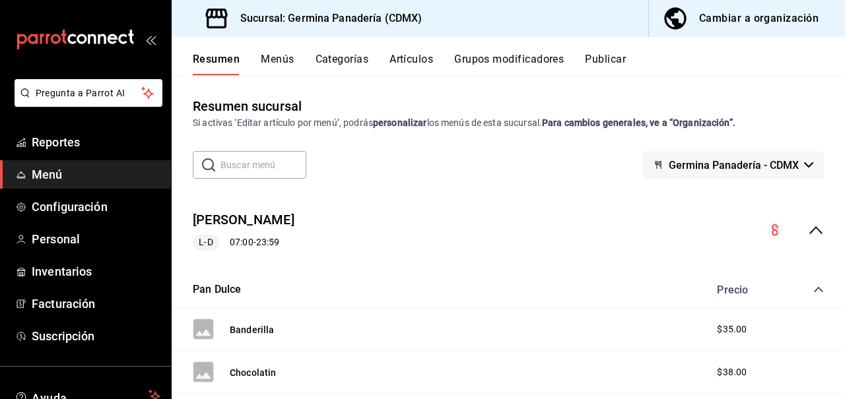
click at [602, 63] on button "Publicar" at bounding box center [605, 64] width 41 height 22
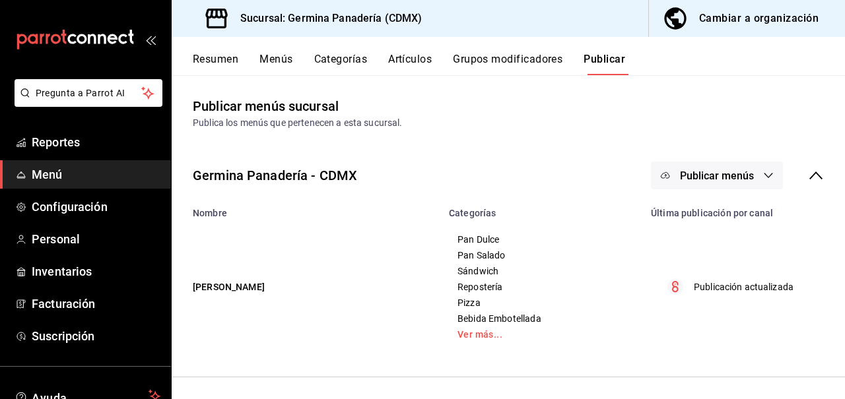
click at [718, 176] on span "Publicar menús" at bounding box center [717, 176] width 74 height 13
click at [729, 226] on li "Punto de venta" at bounding box center [717, 218] width 121 height 37
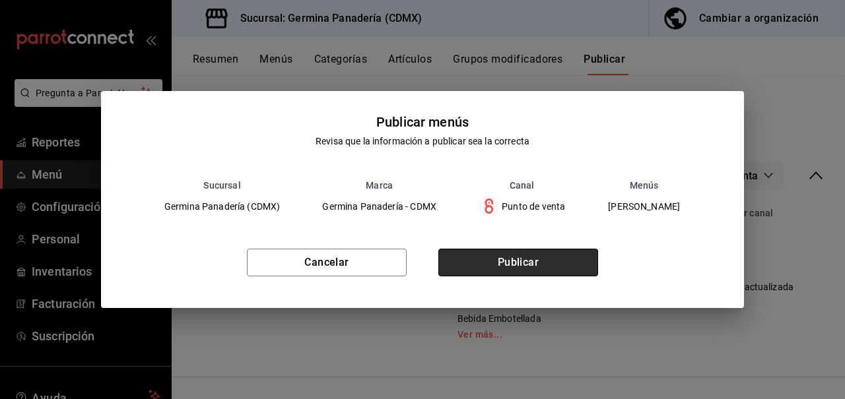
click at [536, 265] on button "Publicar" at bounding box center [518, 263] width 160 height 28
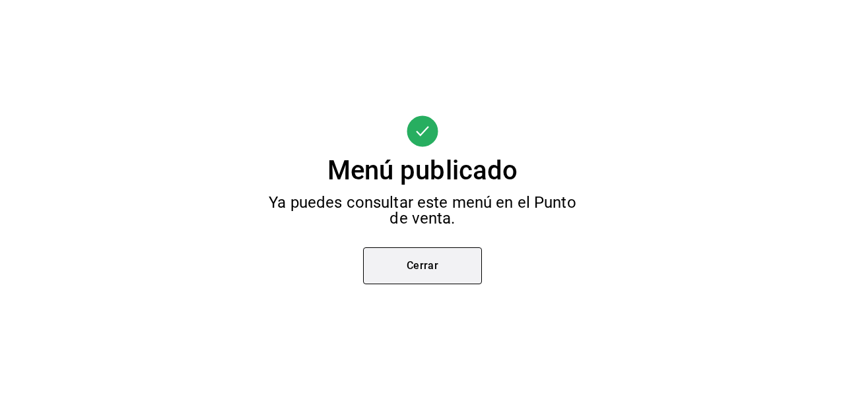
click at [462, 263] on button "Cerrar" at bounding box center [422, 265] width 119 height 37
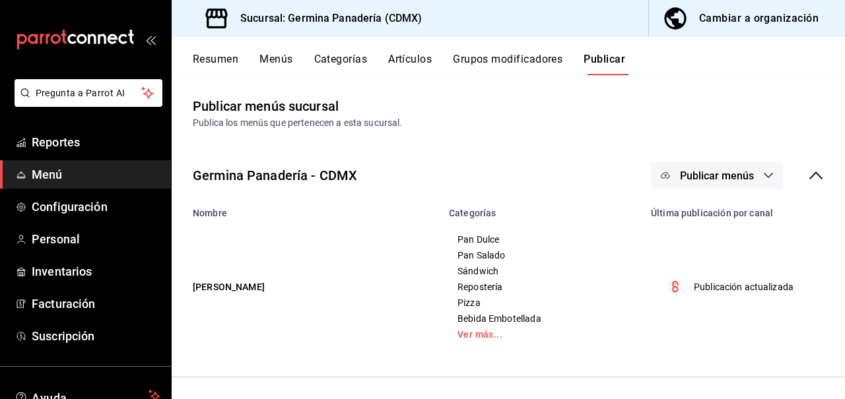
click at [749, 6] on button "Cambiar a organización" at bounding box center [741, 18] width 185 height 37
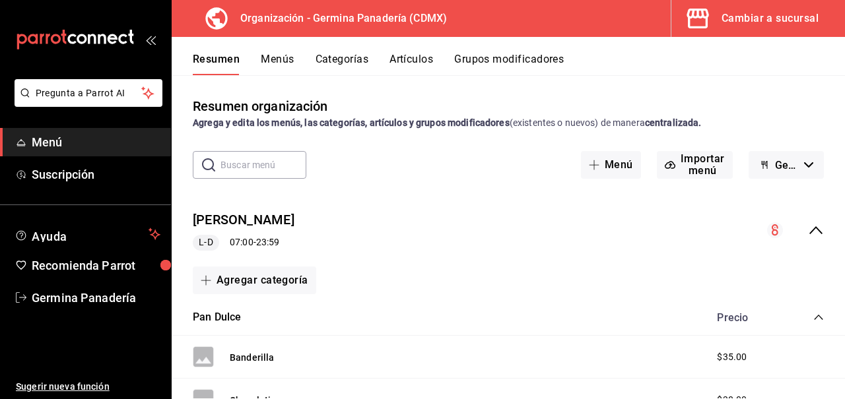
click at [811, 163] on icon "button" at bounding box center [808, 164] width 9 height 5
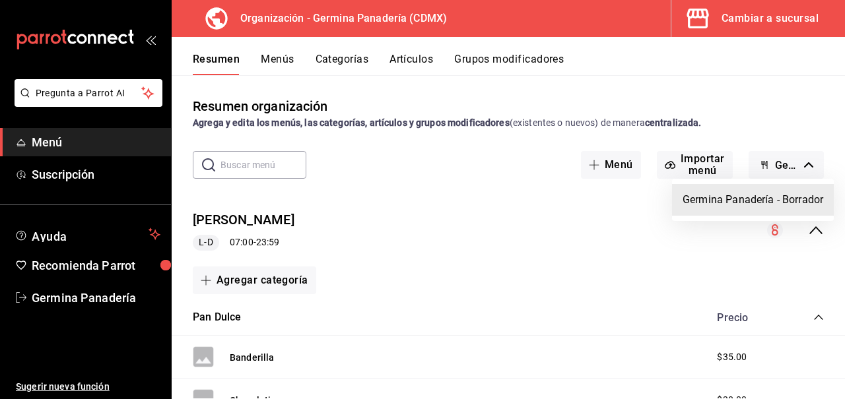
click at [642, 90] on div at bounding box center [422, 199] width 845 height 399
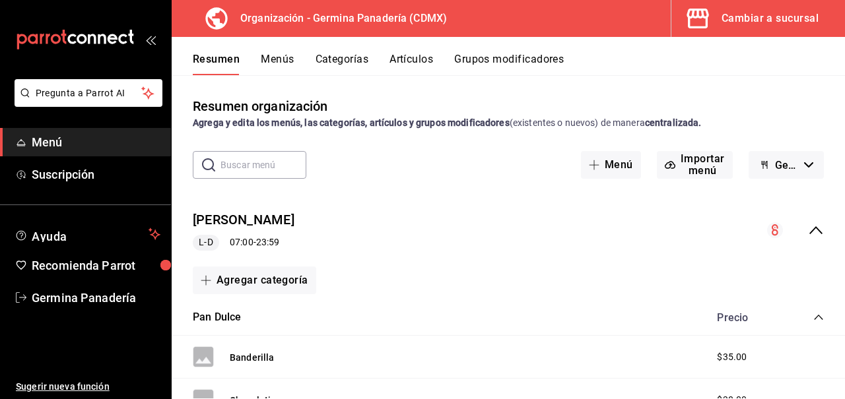
click at [222, 165] on input "text" at bounding box center [263, 165] width 86 height 26
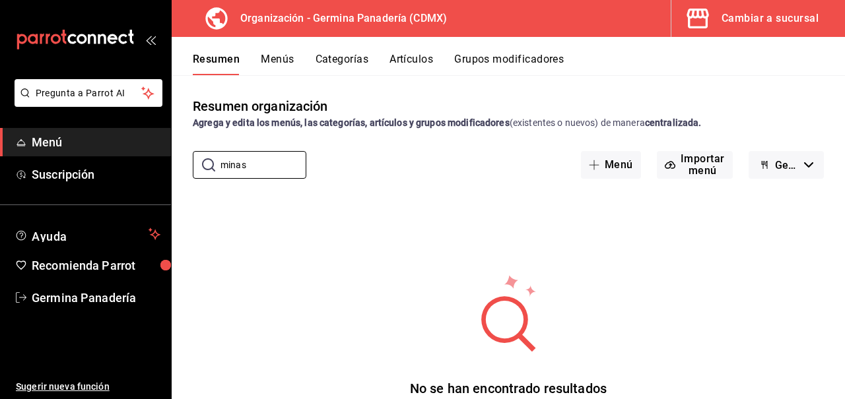
type input "minas"
click at [405, 60] on button "Artículos" at bounding box center [411, 64] width 44 height 22
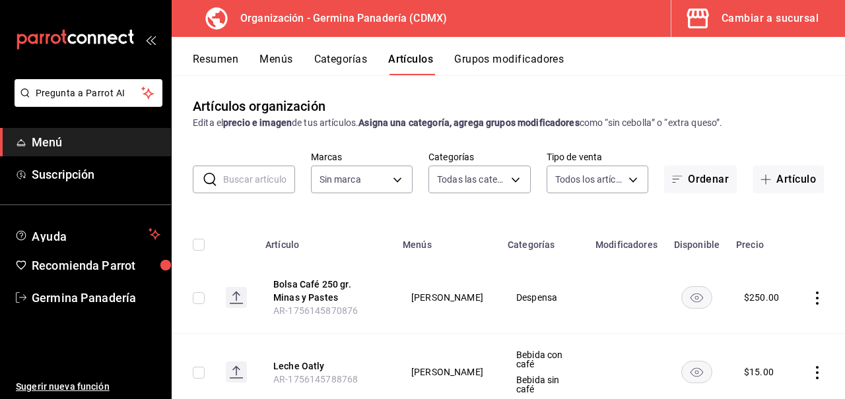
type input "6c65744e-a1b8-4012-96e6-33e77d16f2fd,630f1c36-ca98-4266-84ae-552b49385a73,f8a27…"
type input "9b1b34a3-1ddb-4154-9277-068d723f008c"
click at [705, 181] on button "Ordenar" at bounding box center [700, 180] width 73 height 28
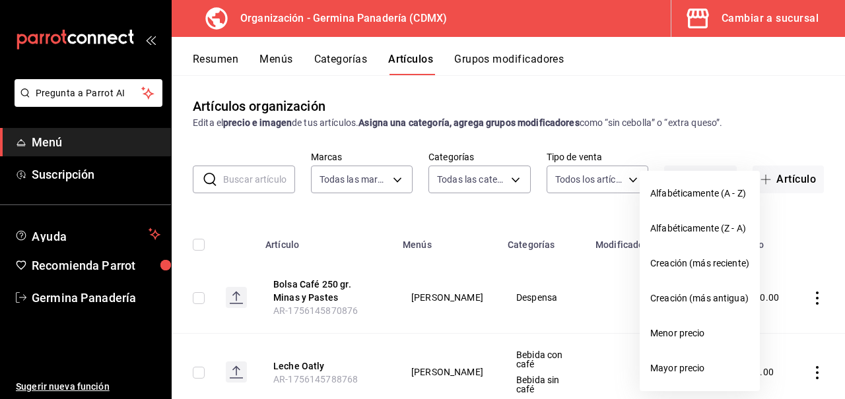
click at [734, 128] on div at bounding box center [422, 199] width 845 height 399
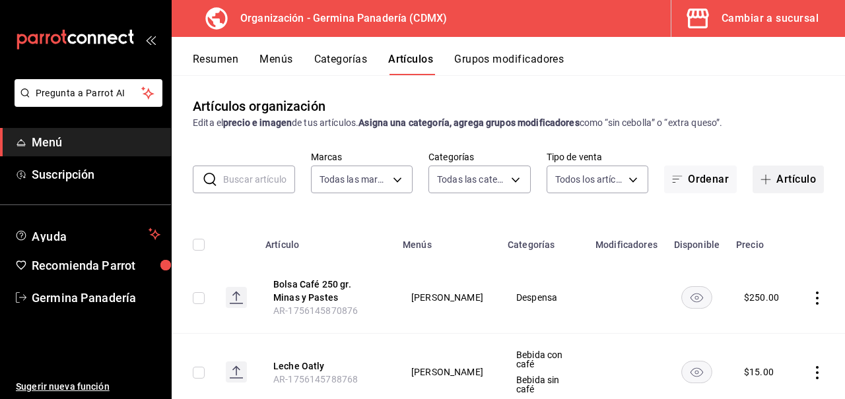
click at [781, 180] on button "Artículo" at bounding box center [787, 180] width 71 height 28
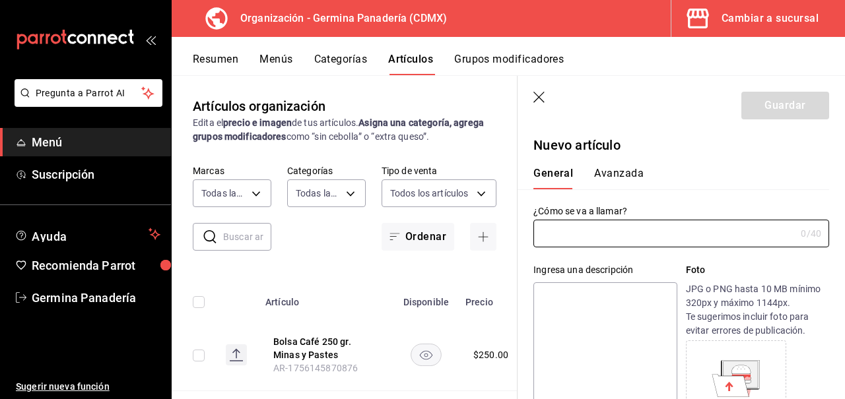
click at [542, 96] on icon "button" at bounding box center [539, 98] width 13 height 13
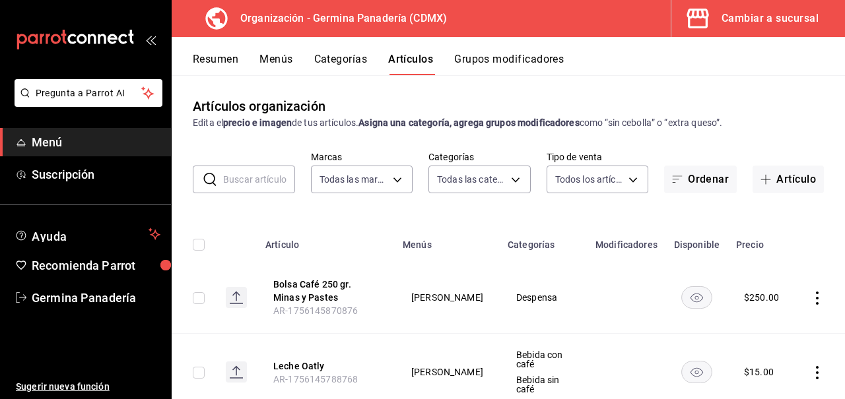
click at [292, 53] on button "Menús" at bounding box center [275, 64] width 33 height 22
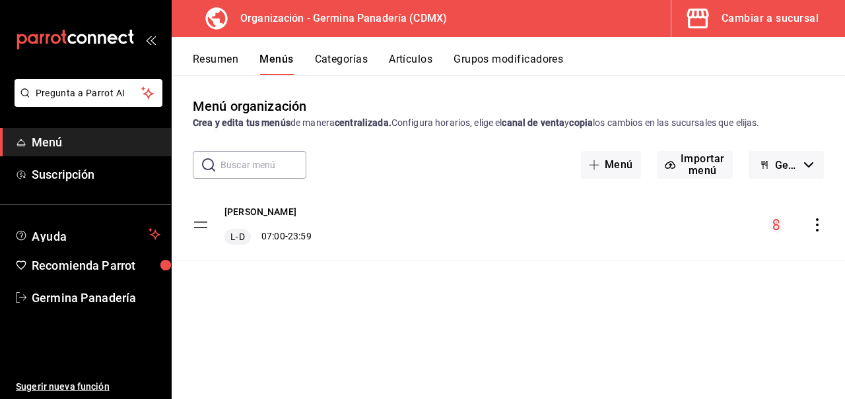
click at [816, 178] on button "Germina Panadería - Borrador" at bounding box center [785, 165] width 75 height 28
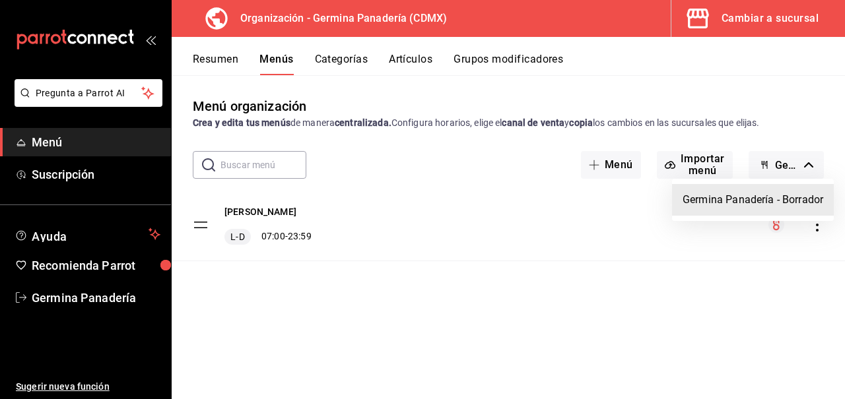
click at [687, 133] on div at bounding box center [422, 199] width 845 height 399
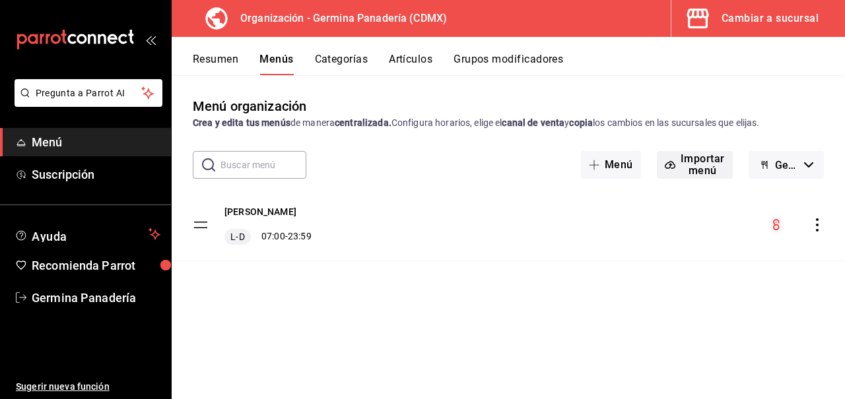
click at [700, 172] on button "Importar menú" at bounding box center [695, 165] width 76 height 28
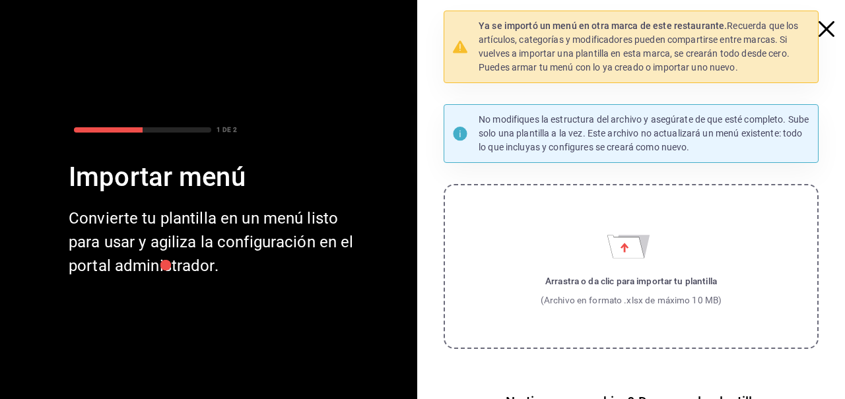
click at [600, 268] on label "Arrastra o da clic para importar tu plantilla (Archivo en formato .xlsx de máxi…" at bounding box center [630, 266] width 375 height 165
click at [0, 0] on input "Arrastra o da clic para importar tu plantilla (Archivo en formato .xlsx de máxi…" at bounding box center [0, 0] width 0 height 0
click at [820, 27] on icon "button" at bounding box center [826, 29] width 16 height 16
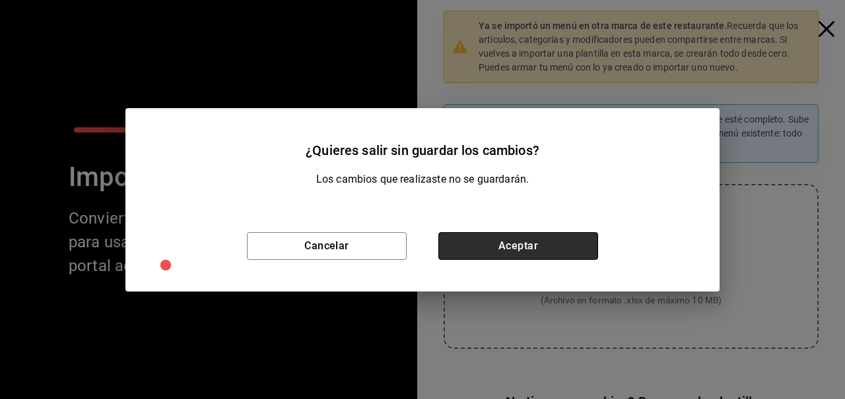
click at [554, 241] on button "Aceptar" at bounding box center [518, 246] width 160 height 28
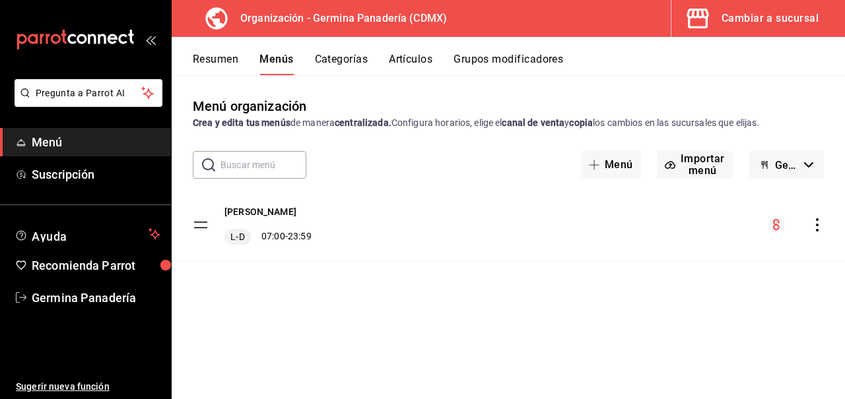
click at [212, 59] on button "Resumen" at bounding box center [216, 64] width 46 height 22
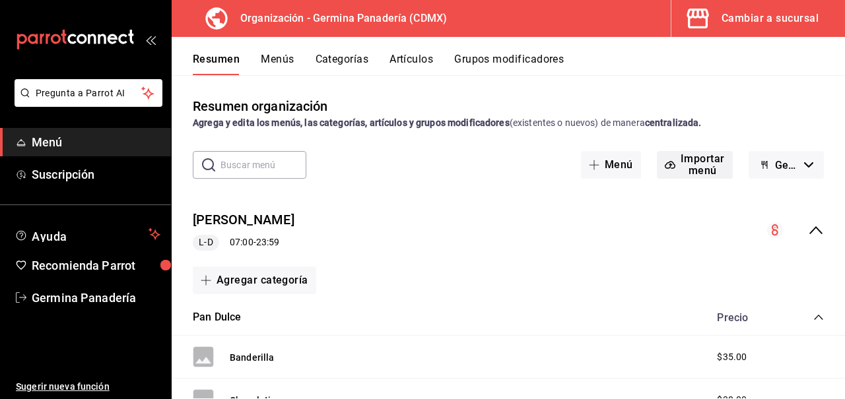
click at [684, 170] on button "Importar menú" at bounding box center [695, 165] width 76 height 28
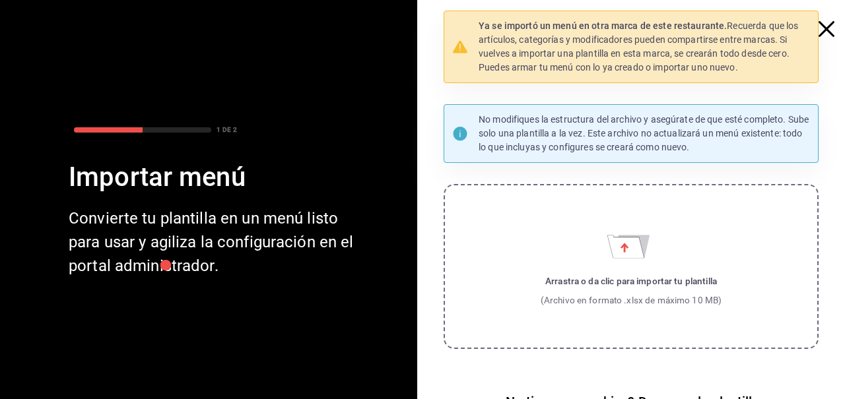
click at [225, 132] on div "1 DE 2" at bounding box center [226, 130] width 20 height 10
click at [829, 35] on icon "button" at bounding box center [826, 29] width 16 height 16
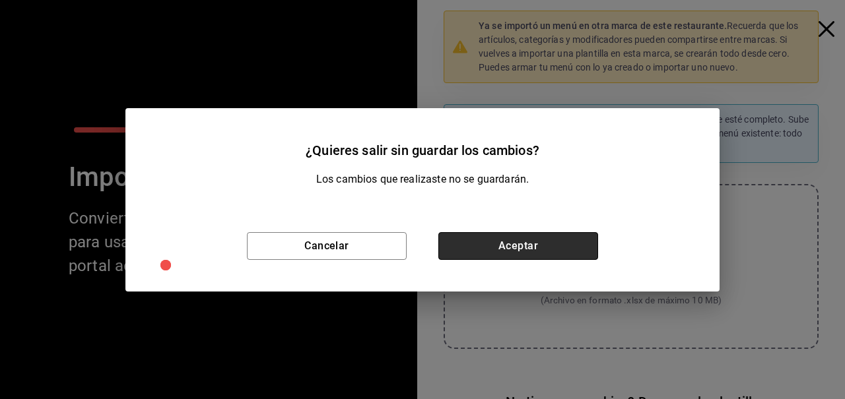
click at [553, 246] on button "Aceptar" at bounding box center [518, 246] width 160 height 28
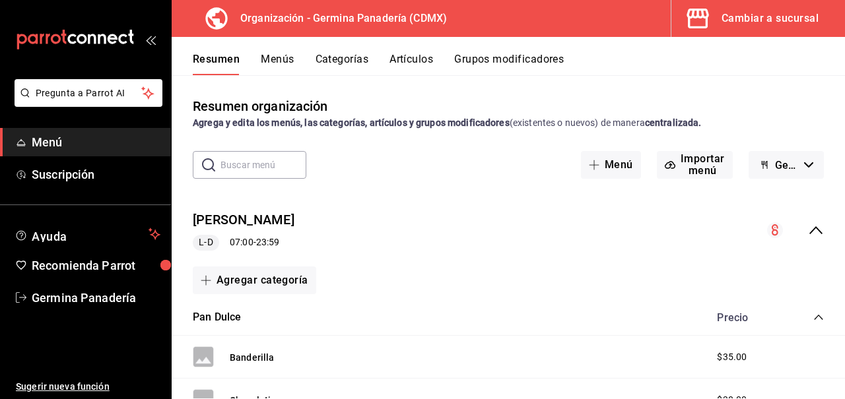
click at [262, 163] on input "text" at bounding box center [263, 165] width 86 height 26
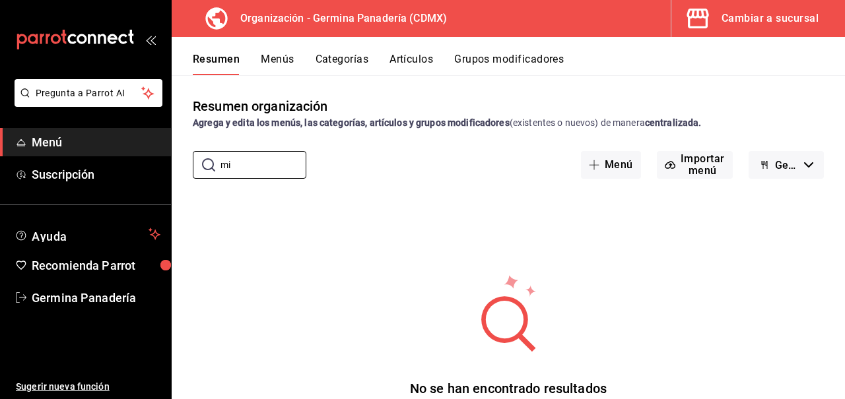
type input "m"
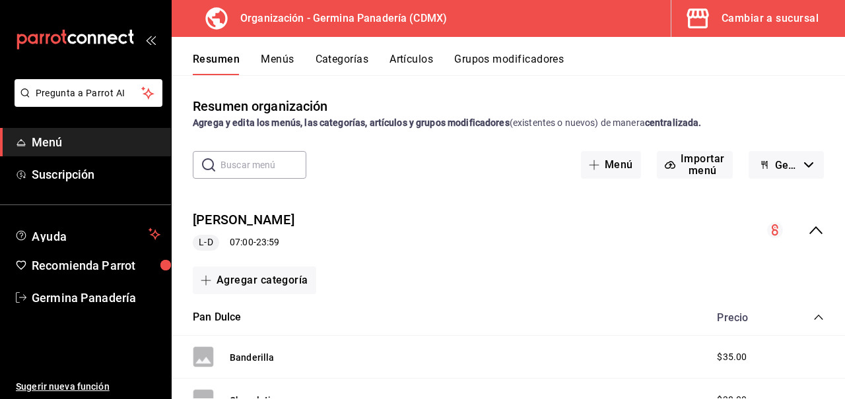
click at [814, 168] on button "Germina Panadería - Borrador" at bounding box center [785, 165] width 75 height 28
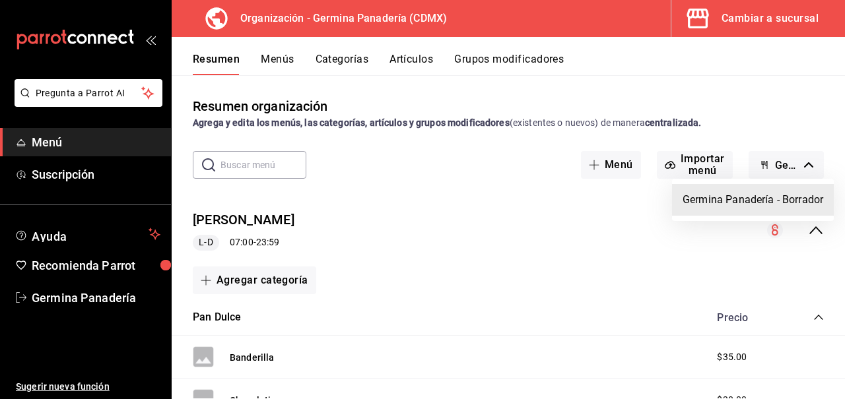
click at [781, 103] on div at bounding box center [422, 199] width 845 height 399
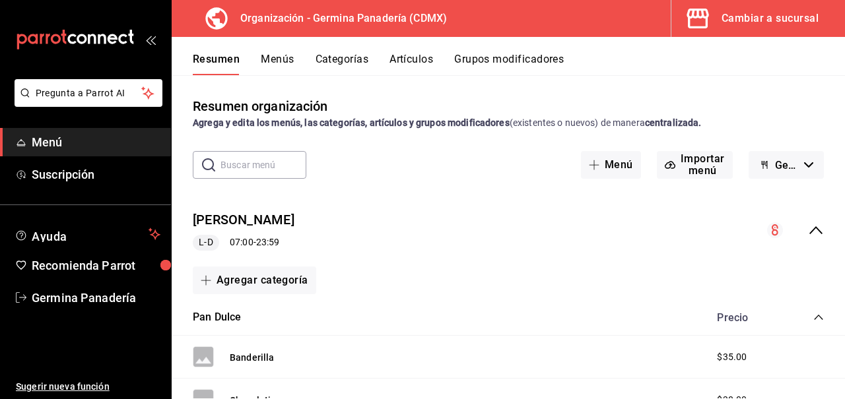
click at [281, 53] on button "Menús" at bounding box center [277, 64] width 33 height 22
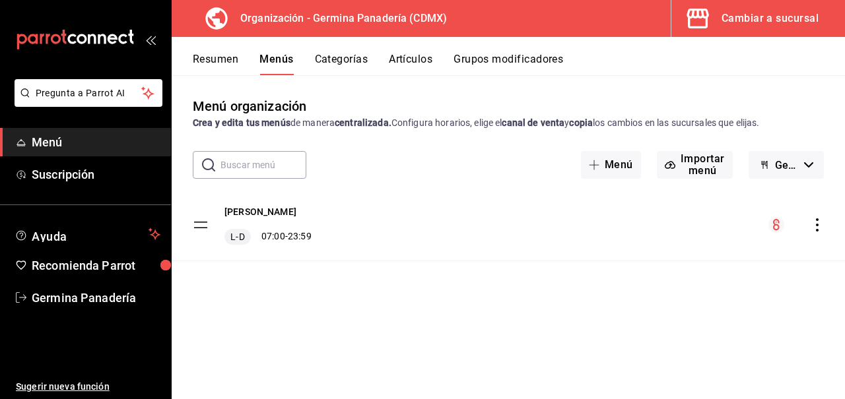
click at [810, 232] on div "menu-maker-table" at bounding box center [795, 225] width 55 height 16
click at [816, 230] on icon "actions" at bounding box center [817, 224] width 3 height 13
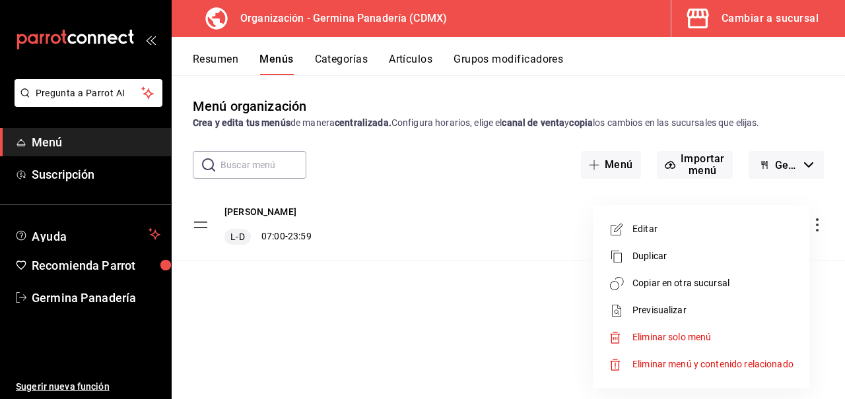
click at [713, 283] on span "Copiar en otra sucursal" at bounding box center [712, 284] width 161 height 14
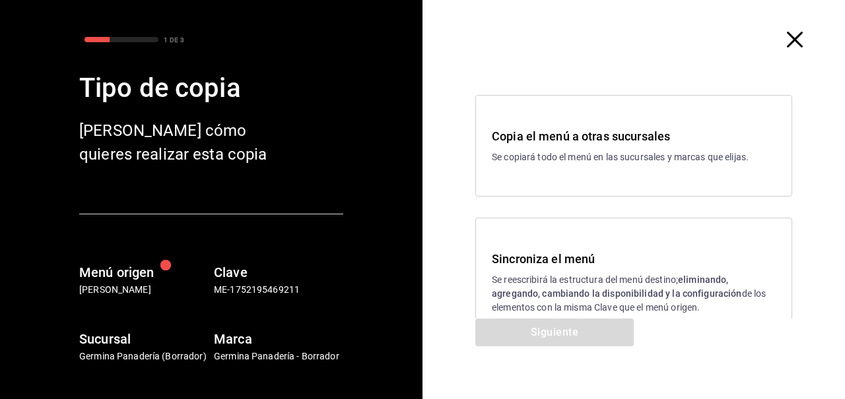
click at [653, 257] on h3 "Sincroniza el menú" at bounding box center [634, 259] width 284 height 18
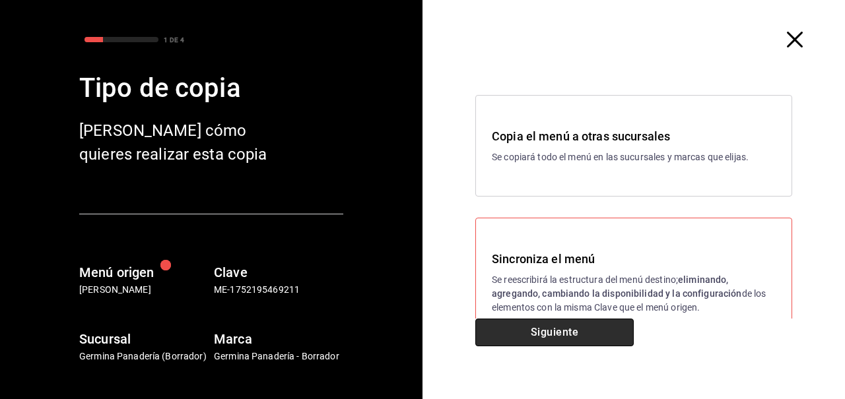
click at [587, 331] on button "Siguiente" at bounding box center [554, 333] width 158 height 28
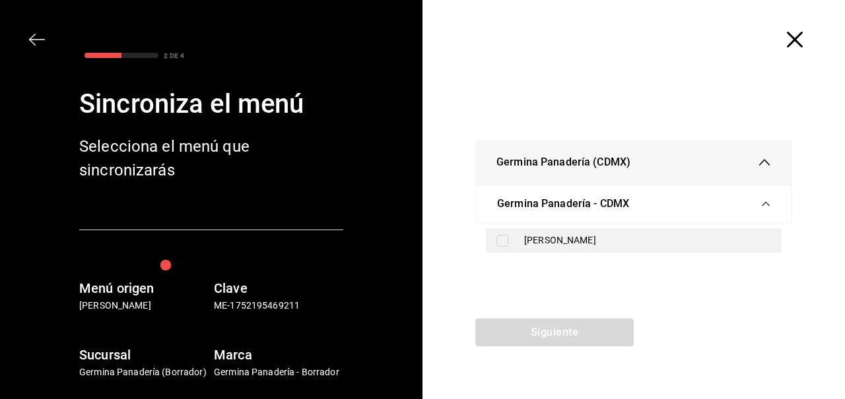
click at [572, 243] on div "[PERSON_NAME]" at bounding box center [647, 241] width 247 height 14
checkbox input "true"
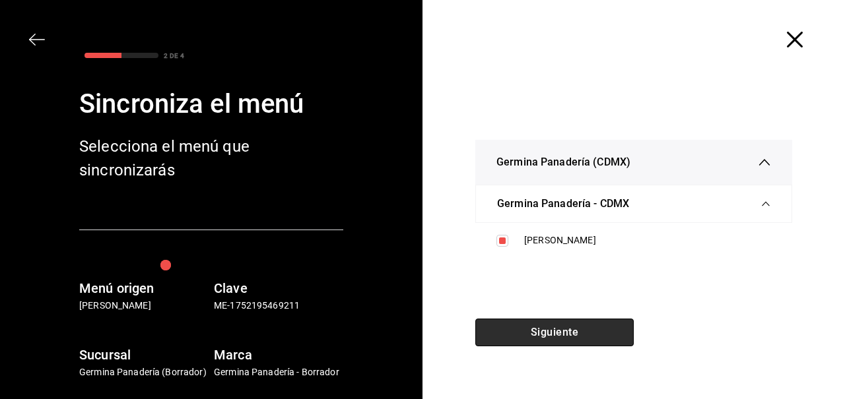
click at [606, 329] on button "Siguiente" at bounding box center [554, 333] width 158 height 28
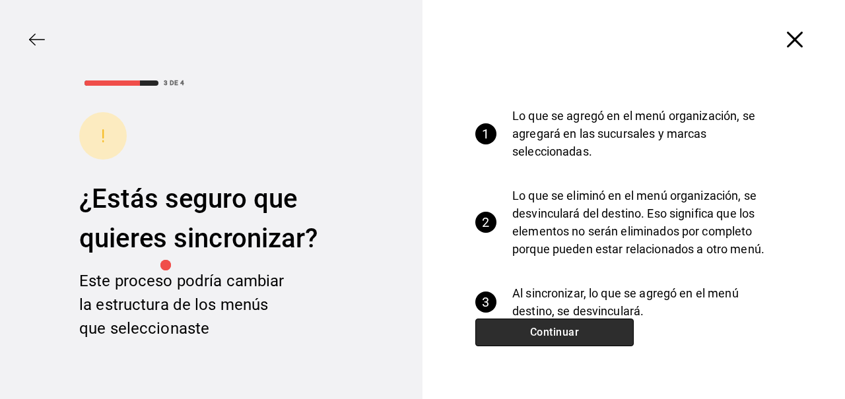
click at [606, 331] on button "Continuar" at bounding box center [554, 333] width 158 height 28
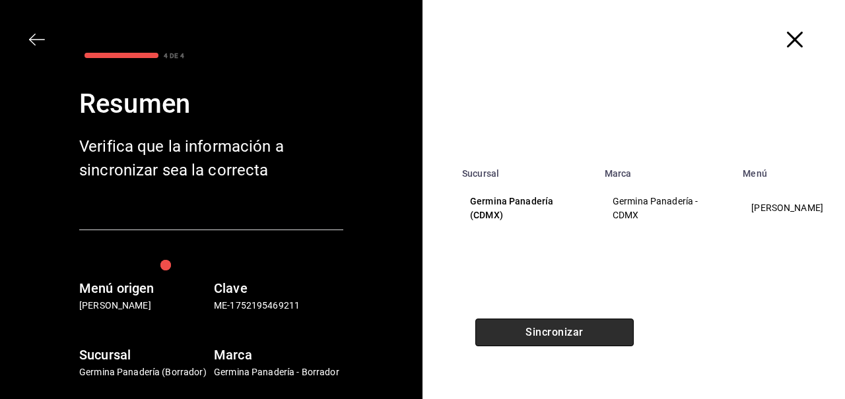
click at [606, 331] on button "Sincronizar" at bounding box center [554, 333] width 158 height 28
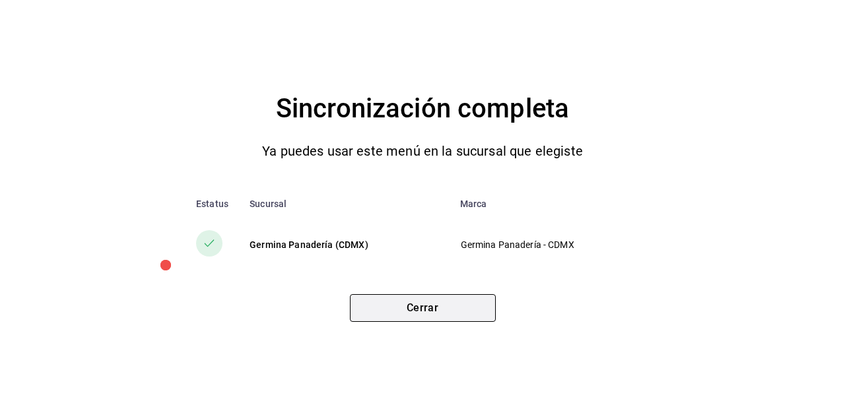
click at [482, 302] on button "Cerrar" at bounding box center [423, 308] width 146 height 28
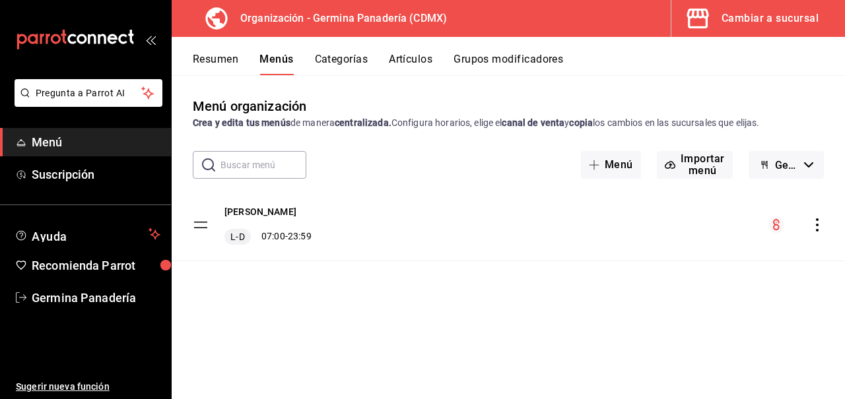
click at [225, 66] on button "Resumen" at bounding box center [216, 64] width 46 height 22
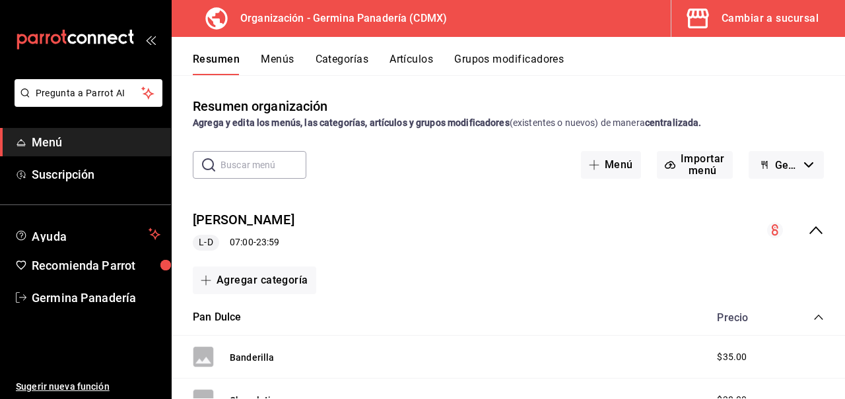
click at [277, 165] on input "text" at bounding box center [263, 165] width 86 height 26
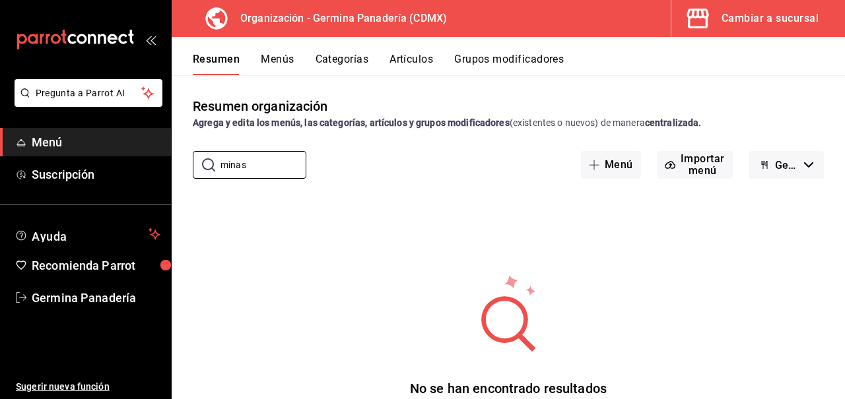
type input "minas"
click at [407, 58] on button "Artículos" at bounding box center [411, 64] width 44 height 22
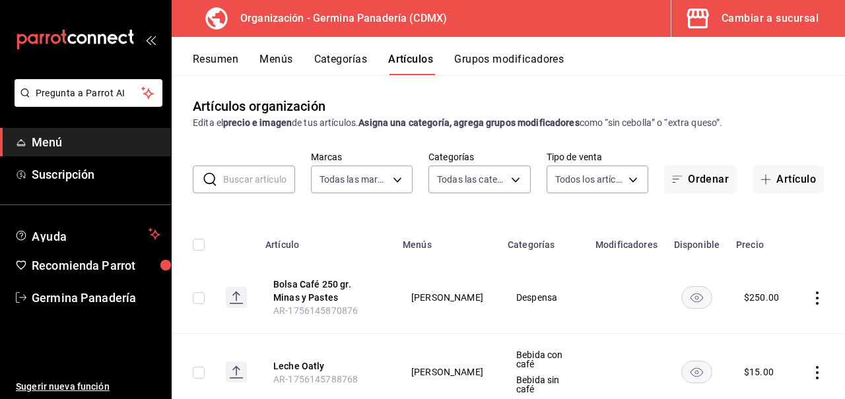
type input "9b1b34a3-1ddb-4154-9277-068d723f008c"
type input "6c65744e-a1b8-4012-96e6-33e77d16f2fd,630f1c36-ca98-4266-84ae-552b49385a73,f8a27…"
click at [786, 24] on div "Cambiar a sucursal" at bounding box center [769, 18] width 97 height 18
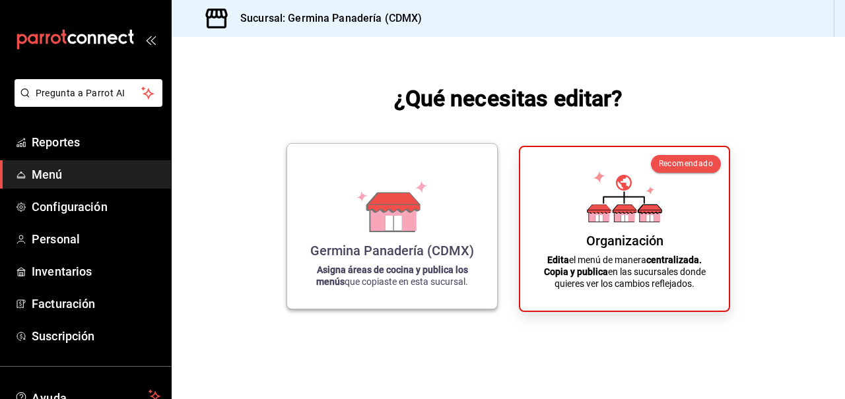
click at [432, 215] on div "Germina Panadería (CDMX) Asigna áreas de cocina y publica los menús que copiast…" at bounding box center [392, 226] width 178 height 144
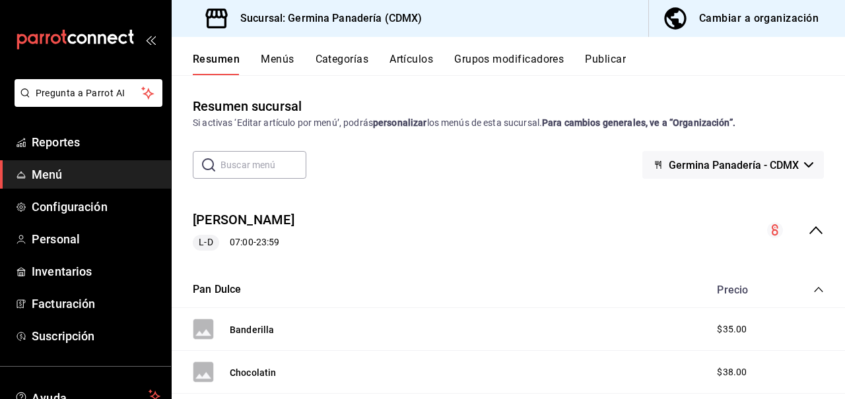
click at [408, 61] on button "Artículos" at bounding box center [411, 64] width 44 height 22
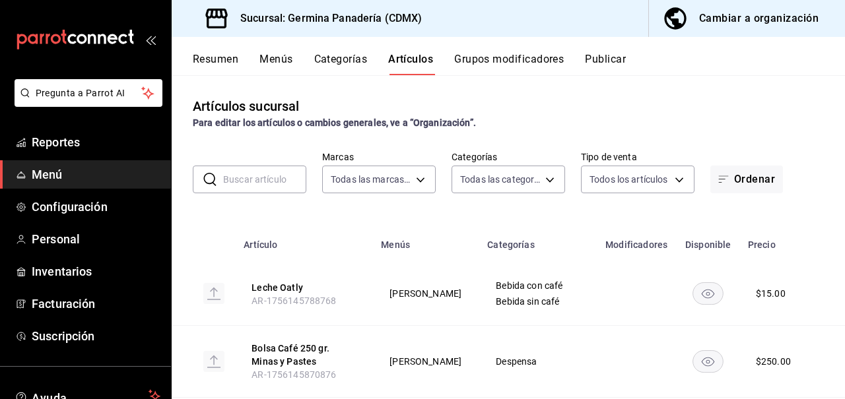
type input "544fe0c3-e0be-4a7b-95fc-61f3942dc9f6"
type input "1d225f0f-0221-4b7d-9dbe-c75b2de53579,bf5551ee-2778-4477-897c-f46e355260f2,926ae…"
click at [613, 65] on button "Publicar" at bounding box center [605, 64] width 41 height 22
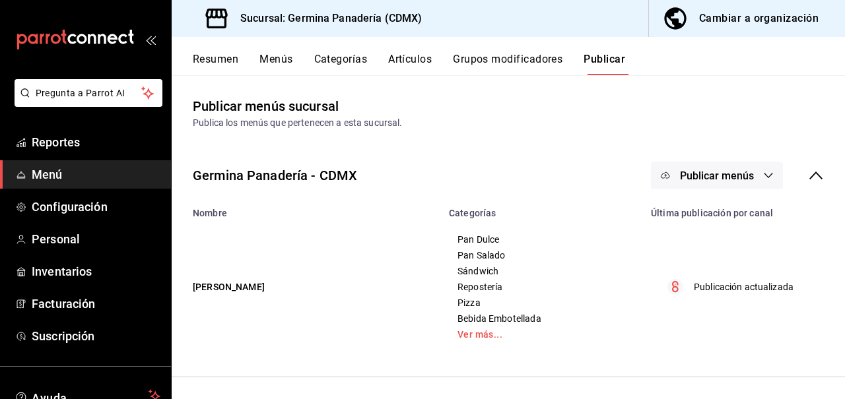
click at [712, 172] on span "Publicar menús" at bounding box center [717, 176] width 74 height 13
click at [733, 220] on span "Punto de venta" at bounding box center [735, 219] width 63 height 14
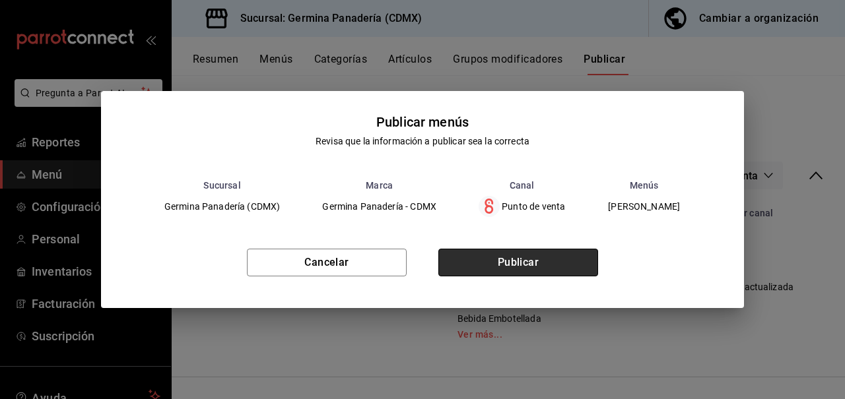
click at [542, 264] on button "Publicar" at bounding box center [518, 263] width 160 height 28
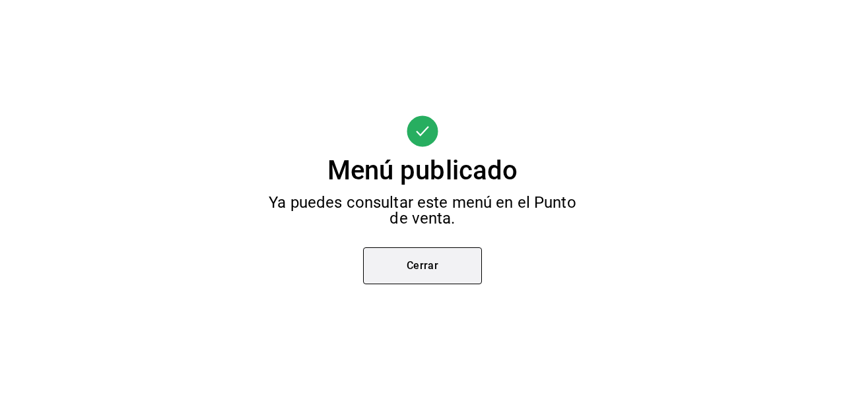
click at [425, 256] on button "Cerrar" at bounding box center [422, 265] width 119 height 37
click at [425, 256] on div "Menú publicado Ya puedes consultar este menú en el Punto de venta. Cerrar" at bounding box center [422, 199] width 845 height 399
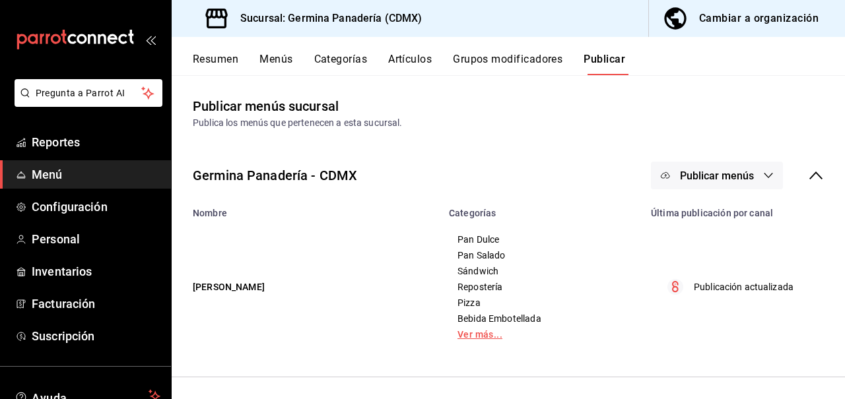
click at [486, 339] on link "Ver más..." at bounding box center [541, 334] width 169 height 9
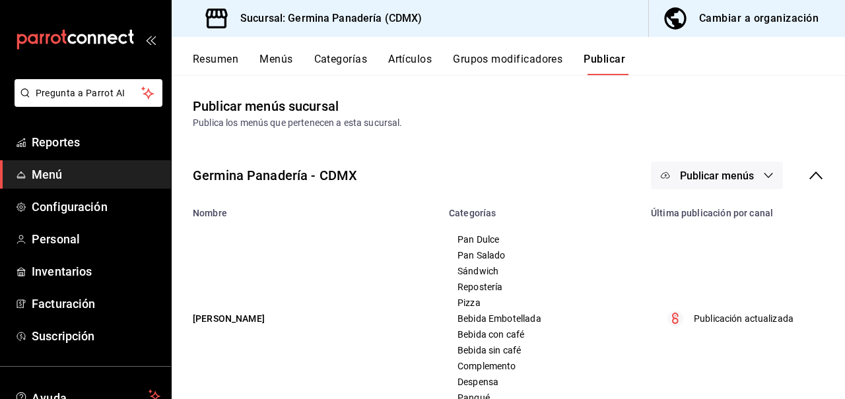
click at [188, 59] on div "Resumen Menús Categorías Artículos Grupos modificadores Publicar" at bounding box center [508, 56] width 673 height 38
click at [219, 59] on button "Resumen" at bounding box center [216, 64] width 46 height 22
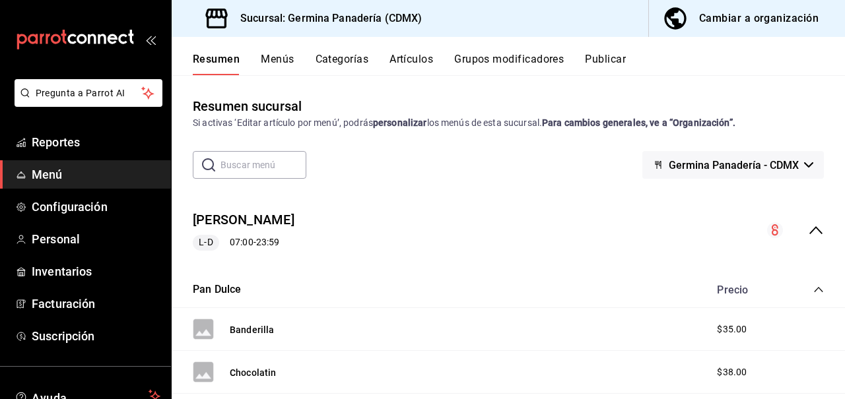
click at [255, 162] on input "text" at bounding box center [263, 165] width 86 height 26
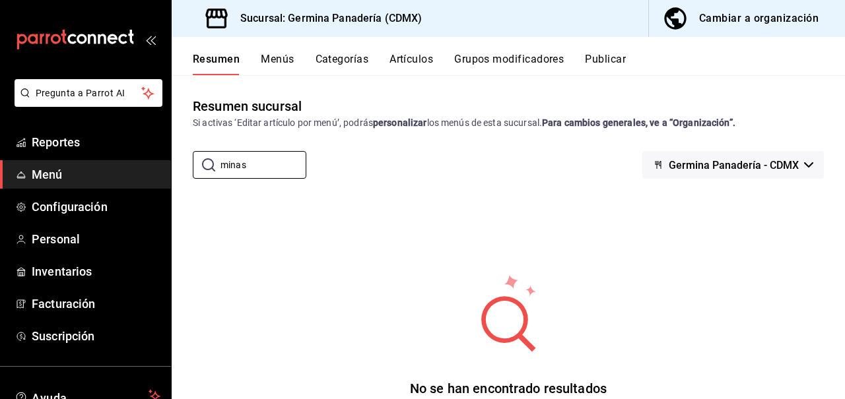
type input "minas"
click at [788, 9] on div "Cambiar a organización" at bounding box center [758, 18] width 119 height 18
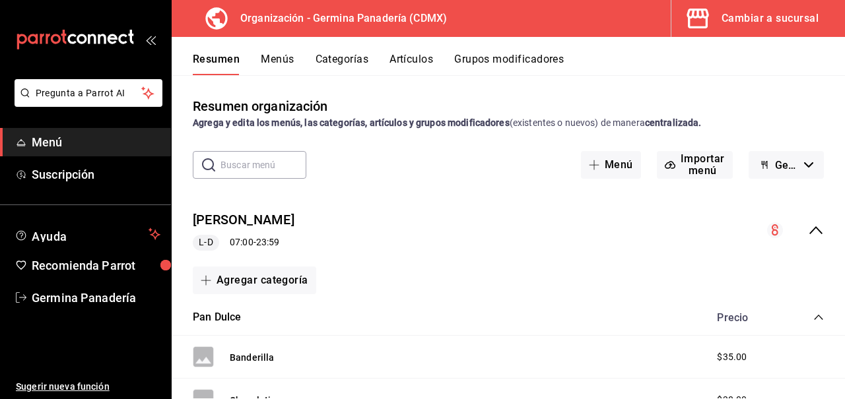
click at [255, 168] on input "text" at bounding box center [263, 165] width 86 height 26
type input "minas"
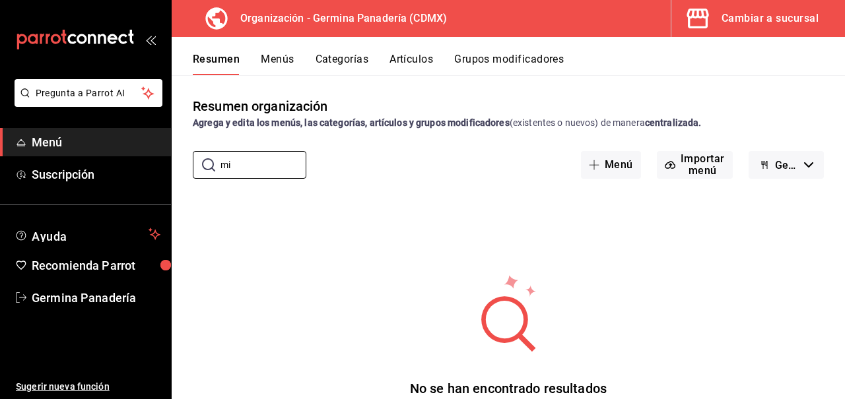
type input "m"
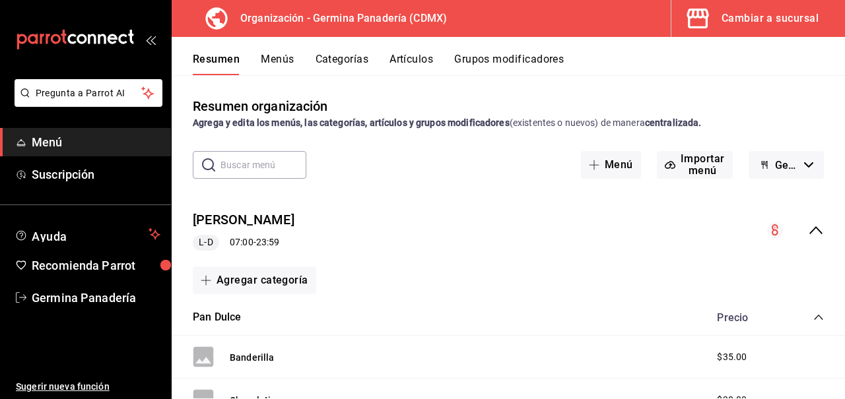
click at [286, 67] on button "Menús" at bounding box center [277, 64] width 33 height 22
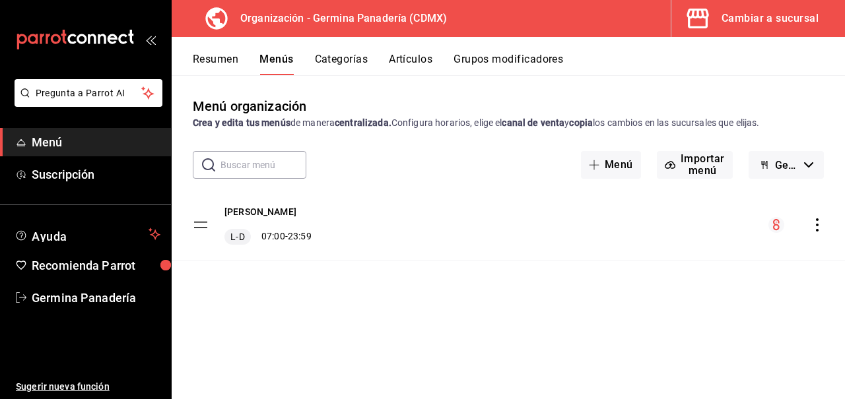
click at [816, 228] on icon "actions" at bounding box center [816, 224] width 13 height 13
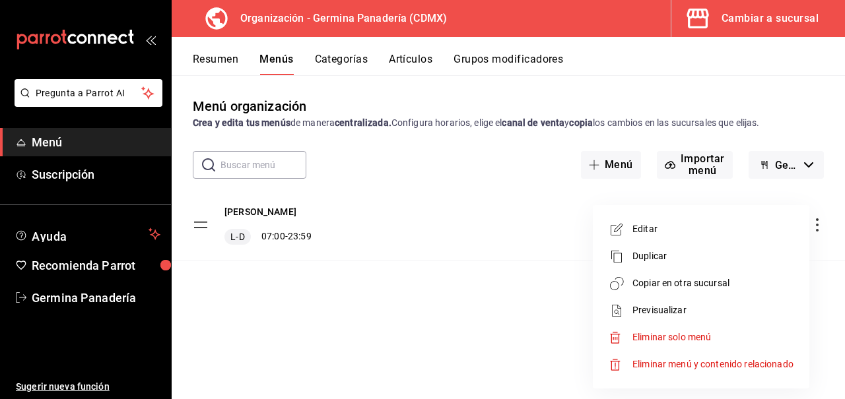
click at [467, 151] on div at bounding box center [422, 199] width 845 height 399
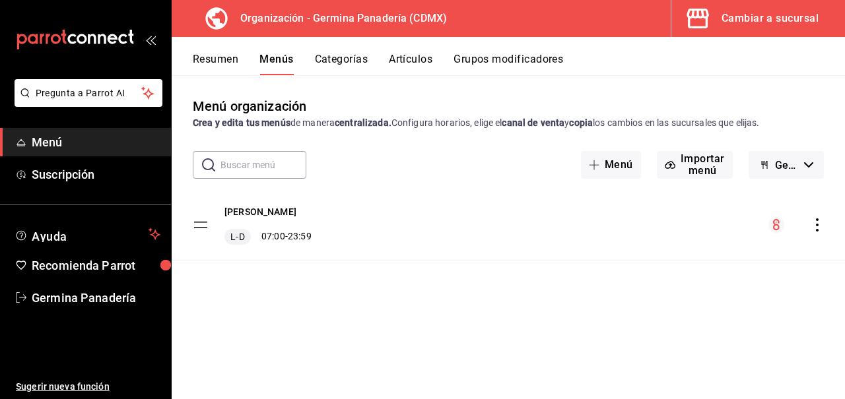
click at [812, 224] on icon "actions" at bounding box center [816, 224] width 13 height 13
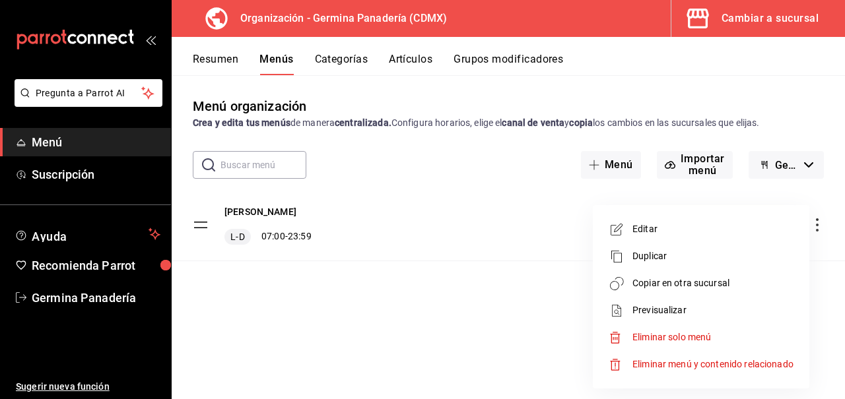
click at [745, 282] on span "Copiar en otra sucursal" at bounding box center [712, 284] width 161 height 14
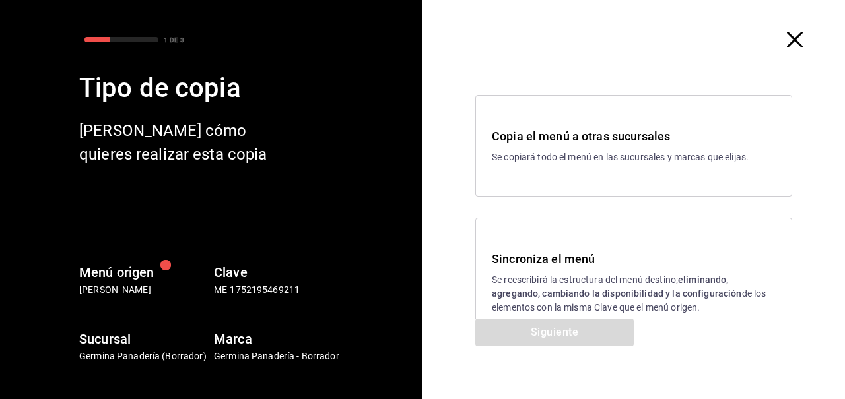
click at [678, 168] on div "Copia el menú a otras sucursales Se copiará todo el menú en las sucursales y ma…" at bounding box center [633, 146] width 317 height 102
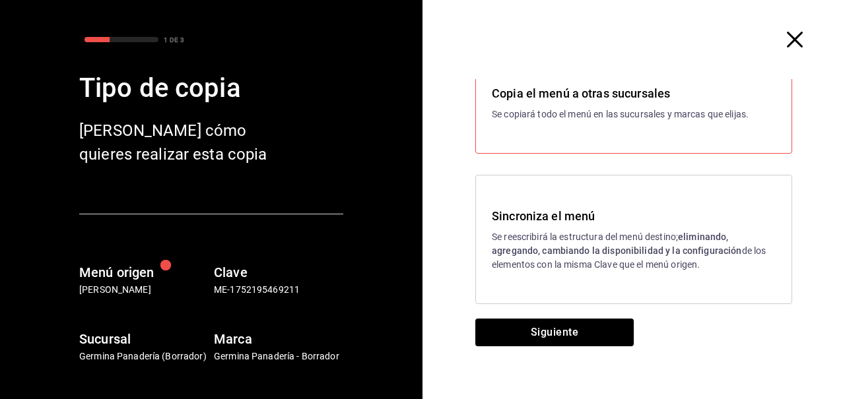
scroll to position [44, 0]
click at [665, 225] on div "Sincroniza el menú Se reescribirá la estructura del menú destino; eliminando, a…" at bounding box center [634, 238] width 284 height 65
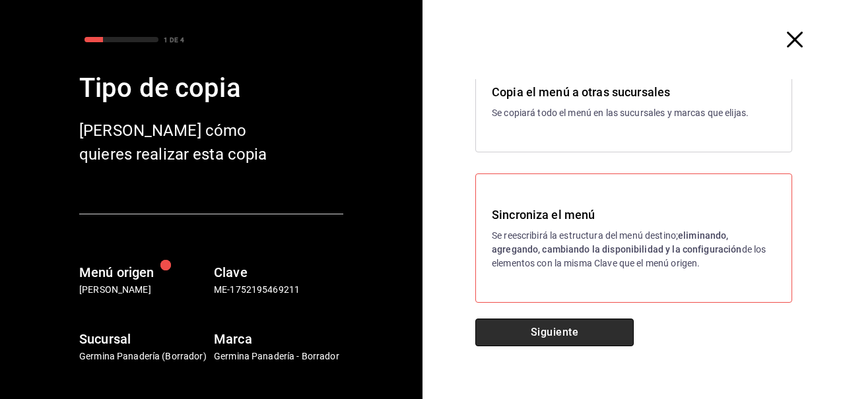
click at [606, 336] on button "Siguiente" at bounding box center [554, 333] width 158 height 28
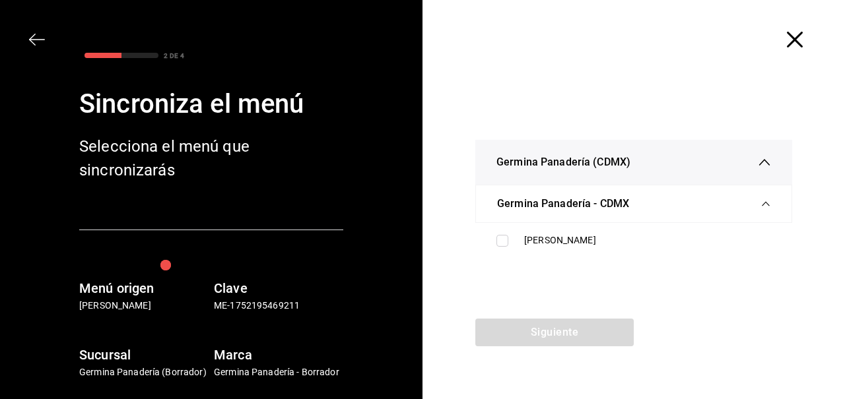
click at [605, 160] on span "Germina Panadería (CDMX)" at bounding box center [563, 162] width 134 height 16
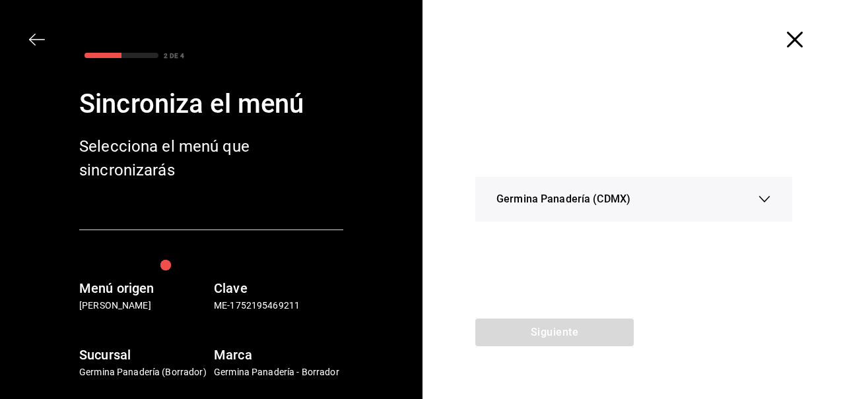
click at [603, 198] on span "Germina Panadería (CDMX)" at bounding box center [563, 199] width 134 height 16
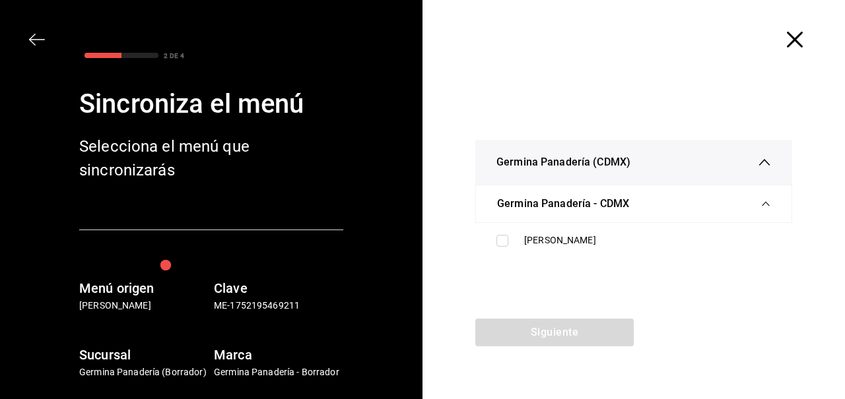
click at [601, 204] on span "Germina Panadería - CDMX" at bounding box center [563, 204] width 132 height 16
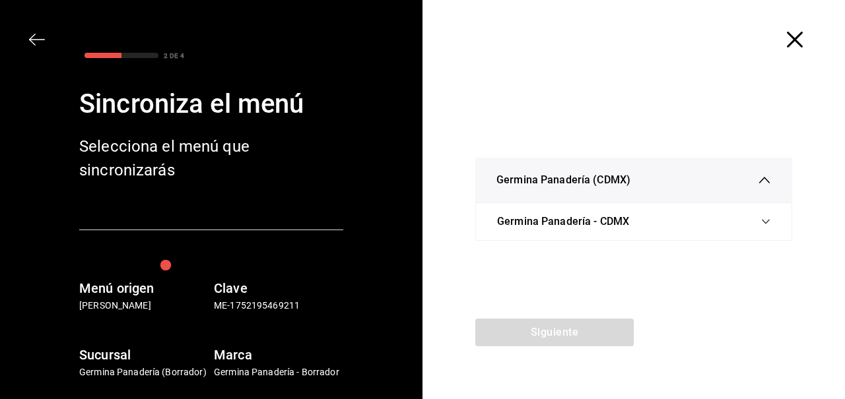
click at [601, 204] on div "Germina Panadería - CDMX" at bounding box center [633, 221] width 273 height 37
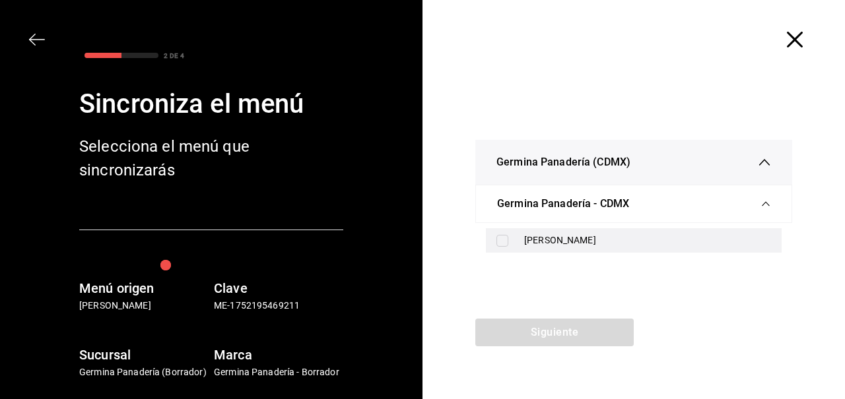
click at [537, 247] on div "[PERSON_NAME]" at bounding box center [634, 240] width 296 height 24
checkbox input "true"
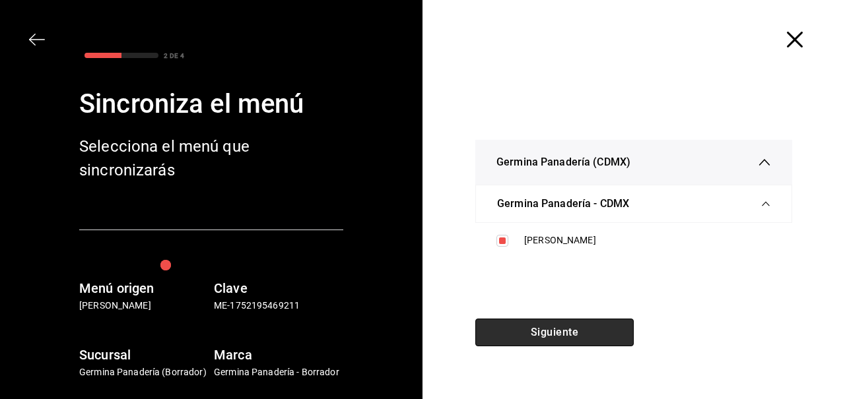
click at [608, 331] on button "Siguiente" at bounding box center [554, 333] width 158 height 28
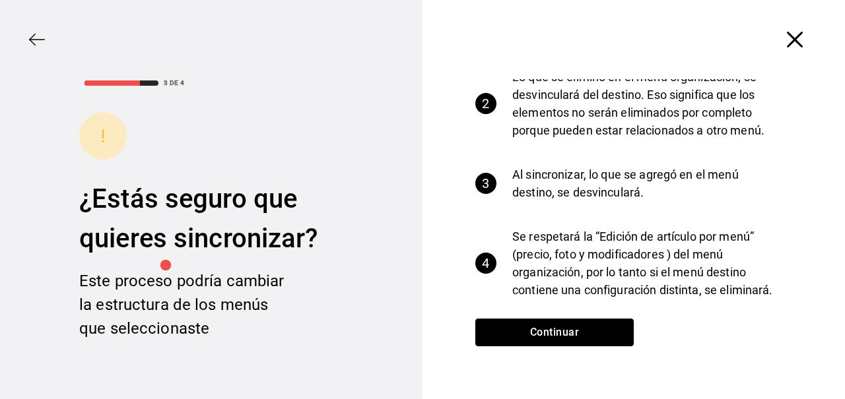
scroll to position [127, 0]
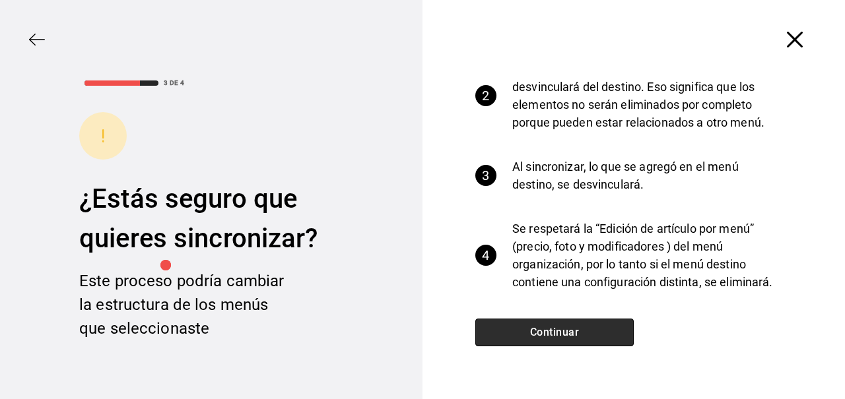
click at [601, 333] on button "Continuar" at bounding box center [554, 333] width 158 height 28
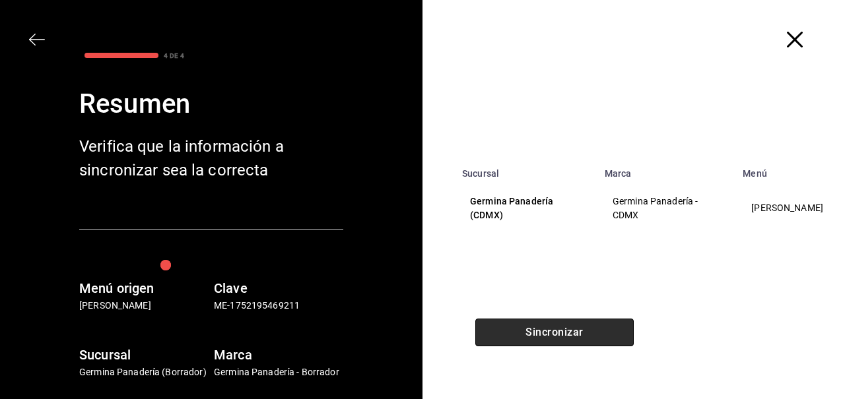
click at [599, 331] on button "Sincronizar" at bounding box center [554, 333] width 158 height 28
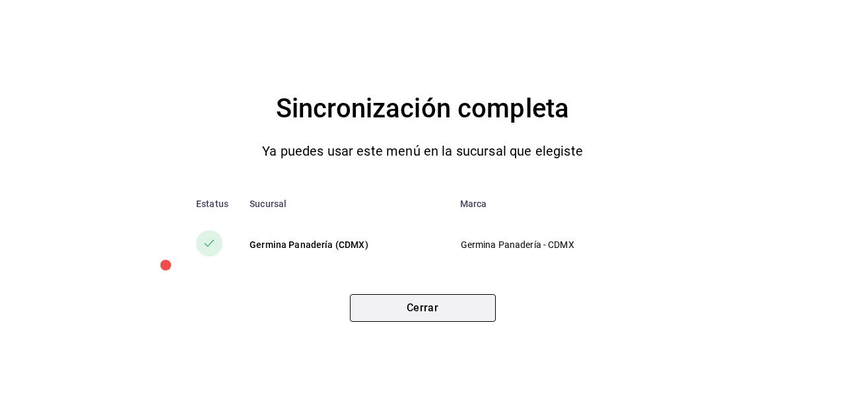
click at [479, 313] on button "Cerrar" at bounding box center [423, 308] width 146 height 28
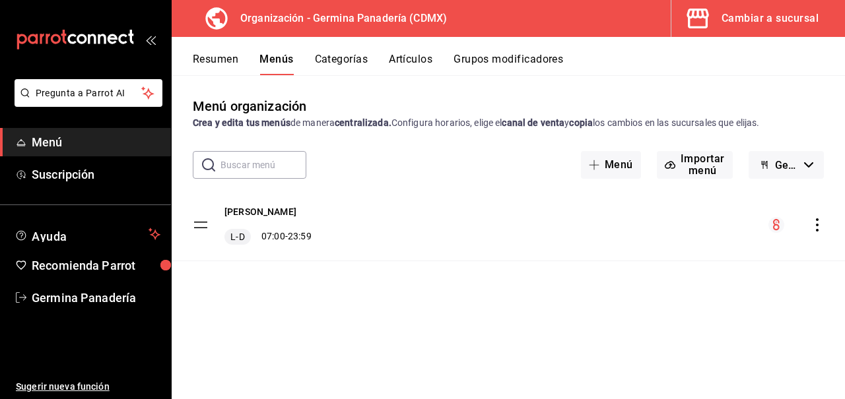
click at [282, 59] on button "Menús" at bounding box center [276, 64] width 34 height 22
click at [118, 138] on span "Menú" at bounding box center [96, 142] width 129 height 18
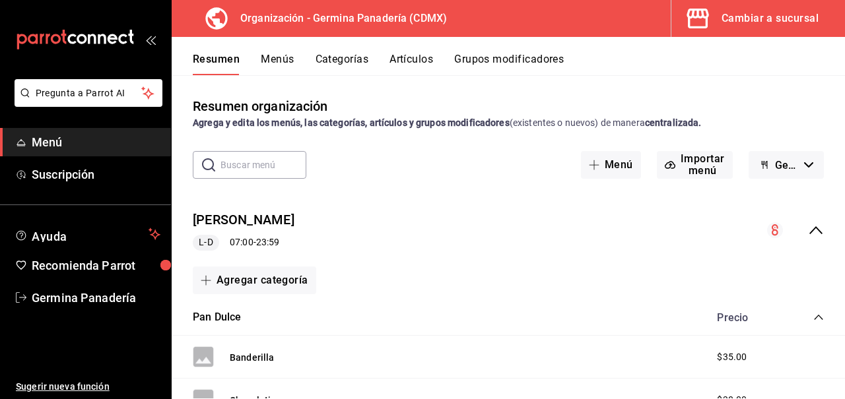
click at [279, 61] on button "Menús" at bounding box center [277, 64] width 33 height 22
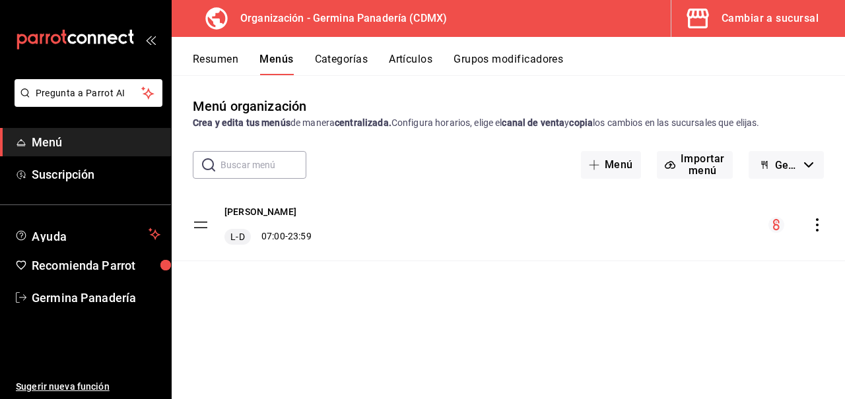
click at [756, 30] on button "Cambiar a sucursal" at bounding box center [752, 18] width 163 height 37
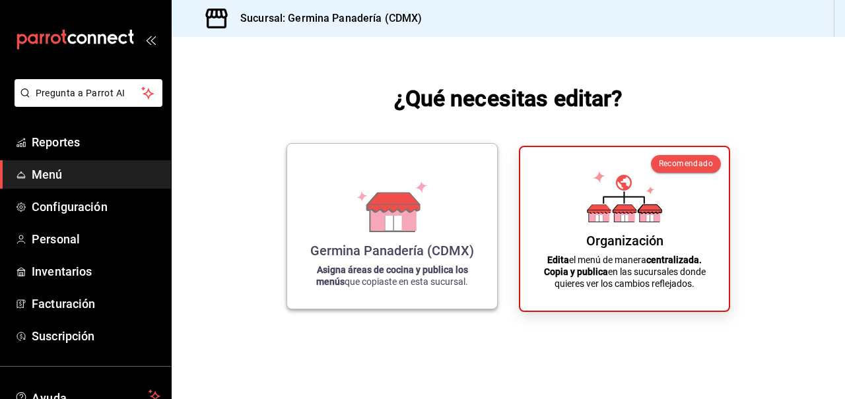
click at [429, 245] on div "Germina Panadería (CDMX)" at bounding box center [392, 251] width 164 height 16
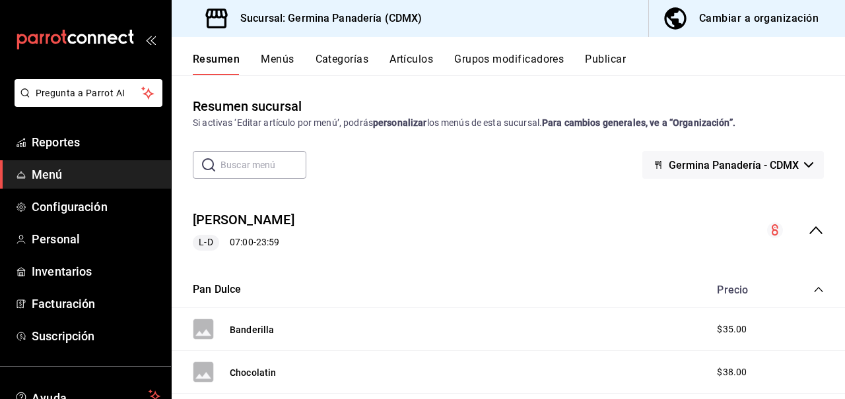
click at [507, 63] on button "Grupos modificadores" at bounding box center [509, 64] width 110 height 22
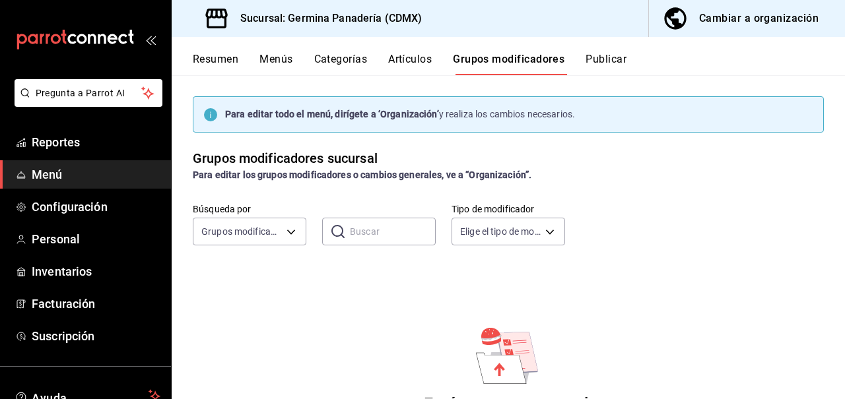
click at [612, 57] on button "Publicar" at bounding box center [605, 64] width 41 height 22
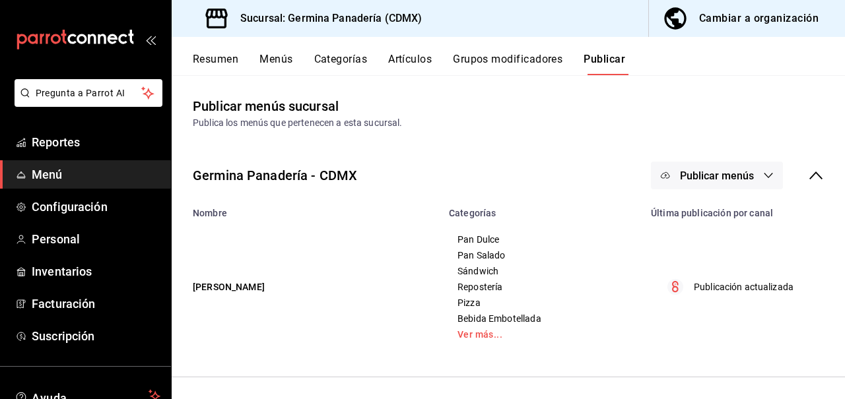
click at [742, 180] on span "Publicar menús" at bounding box center [717, 176] width 74 height 13
click at [748, 216] on span "Punto de venta" at bounding box center [735, 219] width 63 height 14
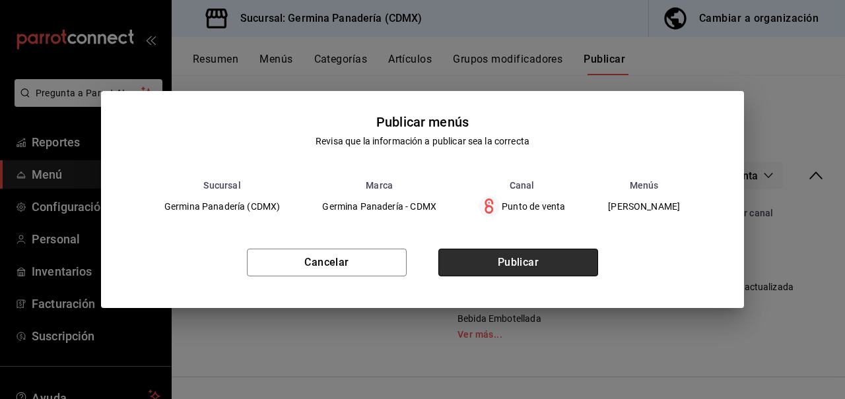
click at [517, 271] on button "Publicar" at bounding box center [518, 263] width 160 height 28
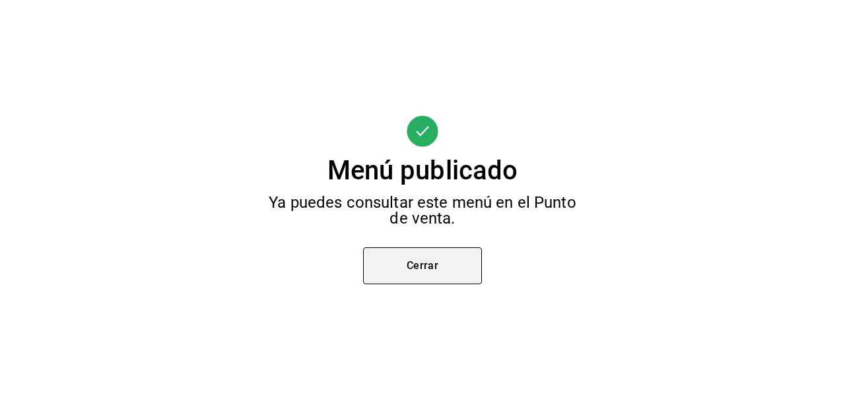
click at [446, 272] on button "Cerrar" at bounding box center [422, 265] width 119 height 37
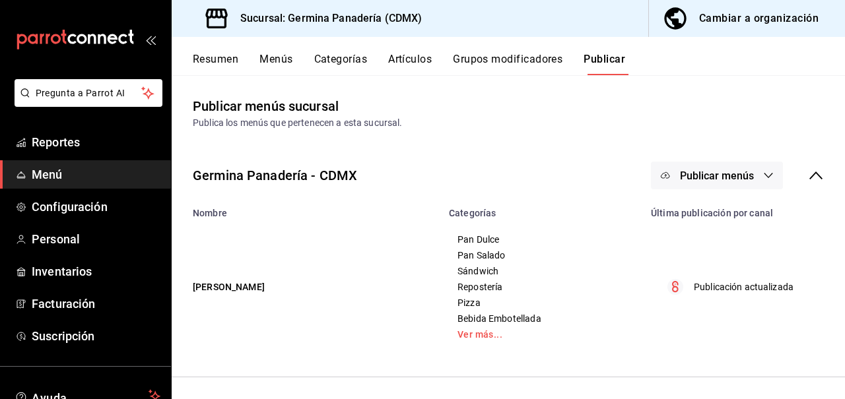
click at [763, 173] on icon "button" at bounding box center [768, 175] width 11 height 11
click at [729, 217] on span "Punto de venta" at bounding box center [735, 219] width 63 height 14
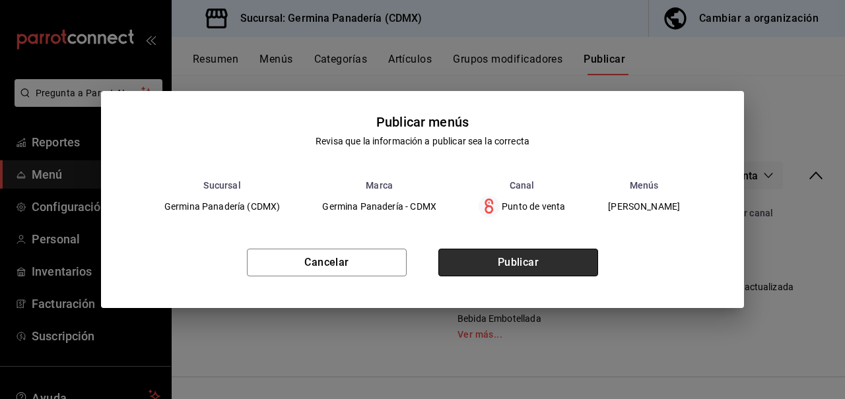
click at [546, 269] on button "Publicar" at bounding box center [518, 263] width 160 height 28
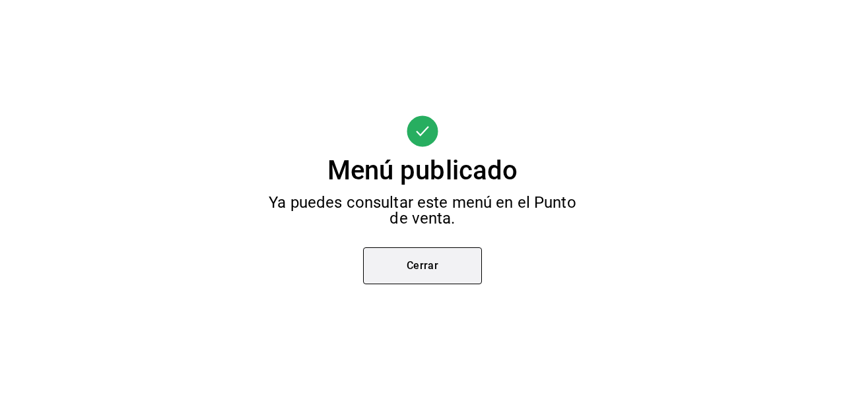
click at [441, 280] on button "Cerrar" at bounding box center [422, 265] width 119 height 37
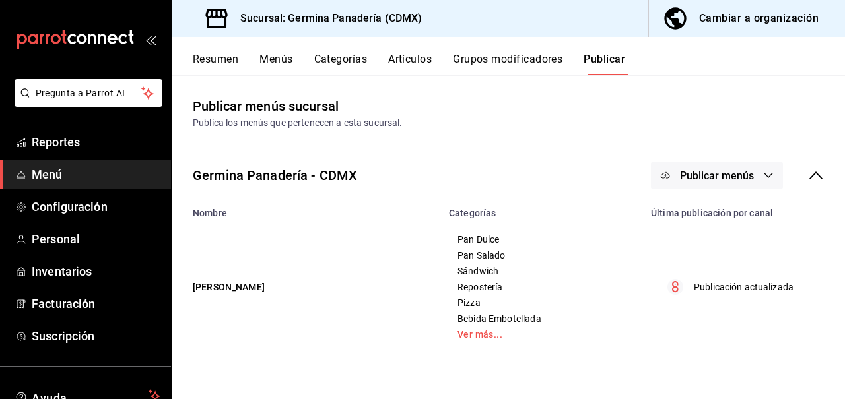
click at [620, 63] on button "Publicar" at bounding box center [604, 64] width 42 height 22
click at [110, 177] on span "Menú" at bounding box center [96, 175] width 129 height 18
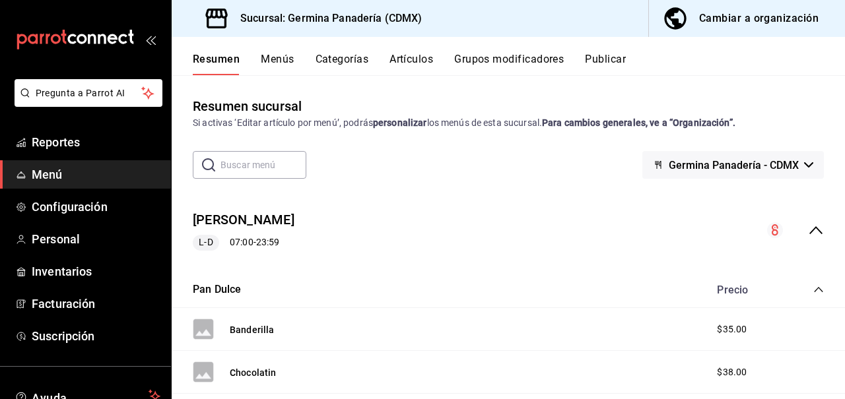
click at [247, 164] on input "text" at bounding box center [263, 165] width 86 height 26
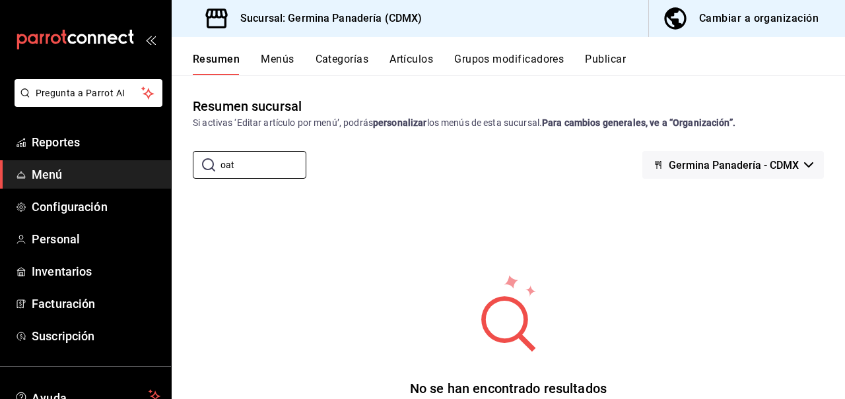
type input "oat"
click at [812, 167] on icon "button" at bounding box center [808, 164] width 9 height 5
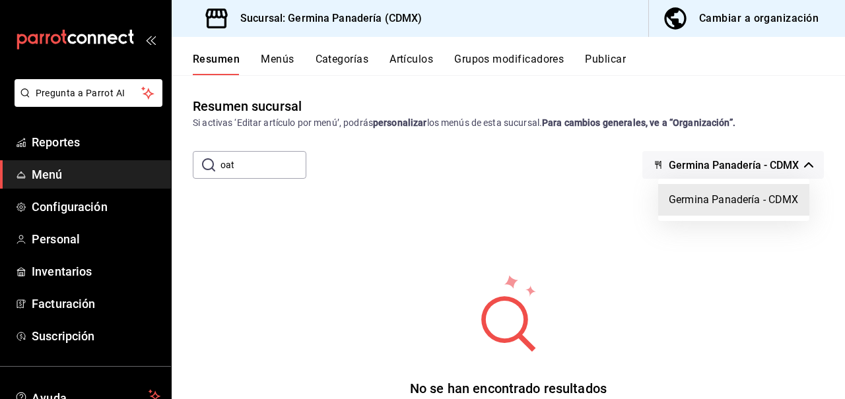
click at [777, 214] on li "Germina Panadería - CDMX" at bounding box center [733, 200] width 151 height 32
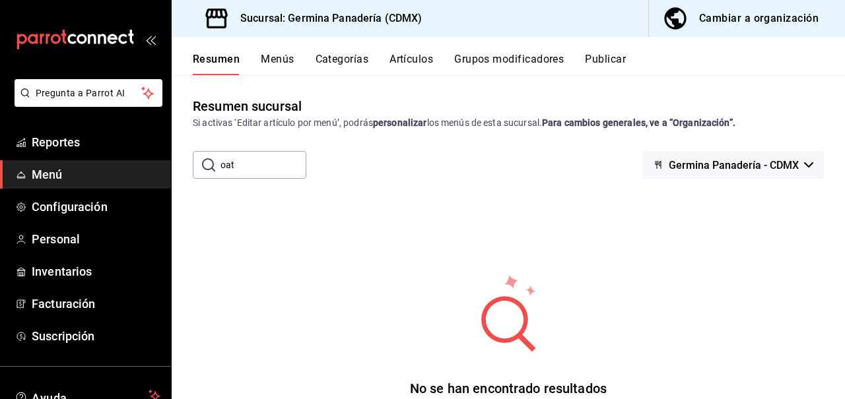
click at [100, 185] on link "Menú" at bounding box center [85, 174] width 171 height 28
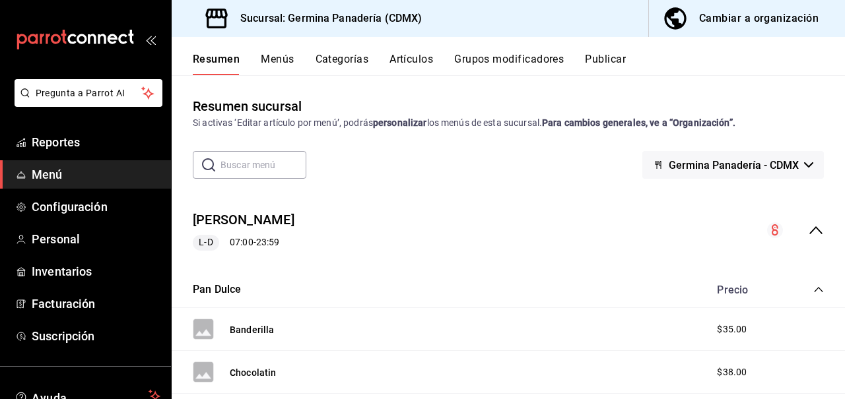
click at [789, 21] on div "Cambiar a organización" at bounding box center [758, 18] width 119 height 18
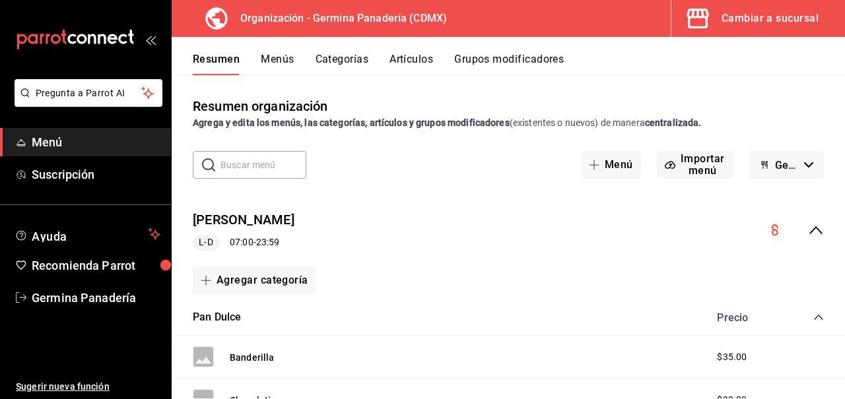
click at [402, 59] on button "Artículos" at bounding box center [411, 64] width 44 height 22
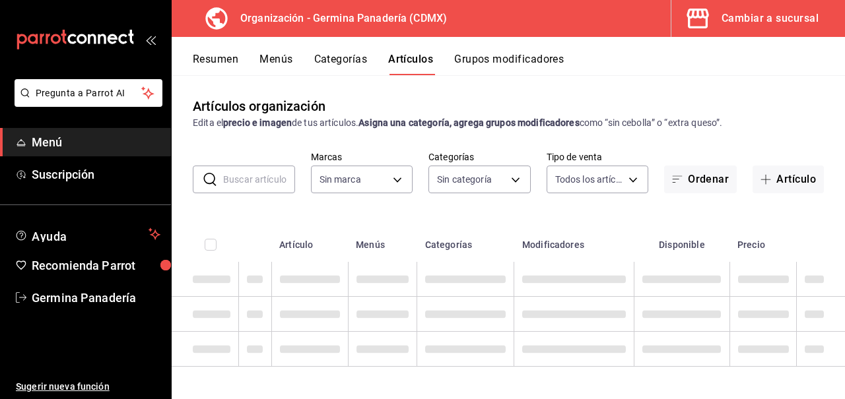
type input "9b1b34a3-1ddb-4154-9277-068d723f008c"
click at [265, 182] on input "text" at bounding box center [259, 179] width 72 height 26
type input "bols"
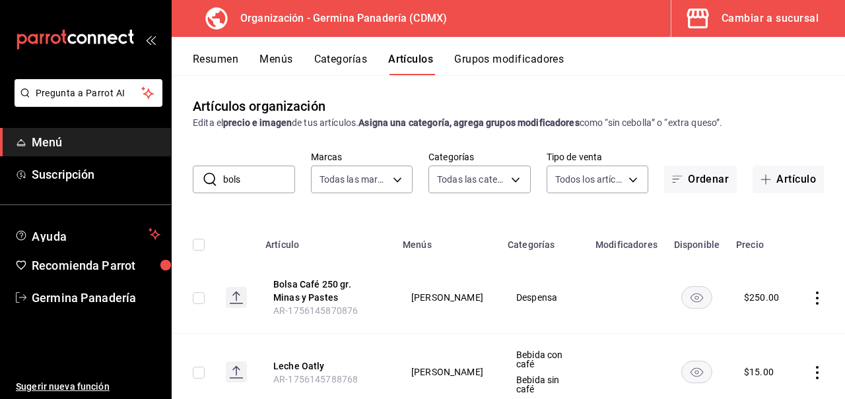
type input "6c65744e-a1b8-4012-96e6-33e77d16f2fd,630f1c36-ca98-4266-84ae-552b49385a73,f8a27…"
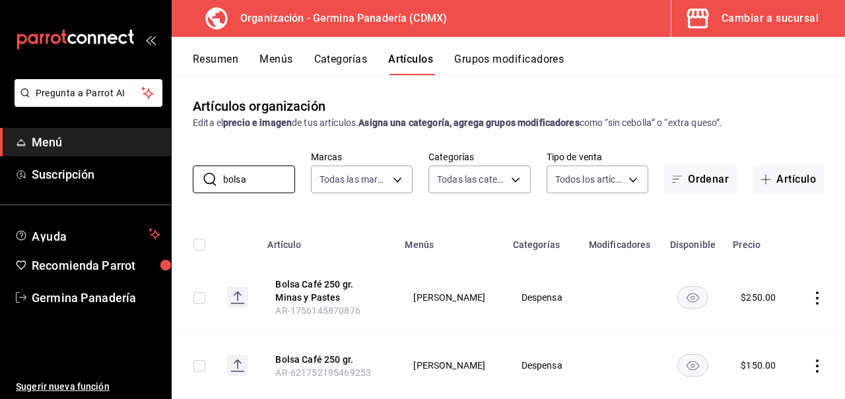
scroll to position [30, 0]
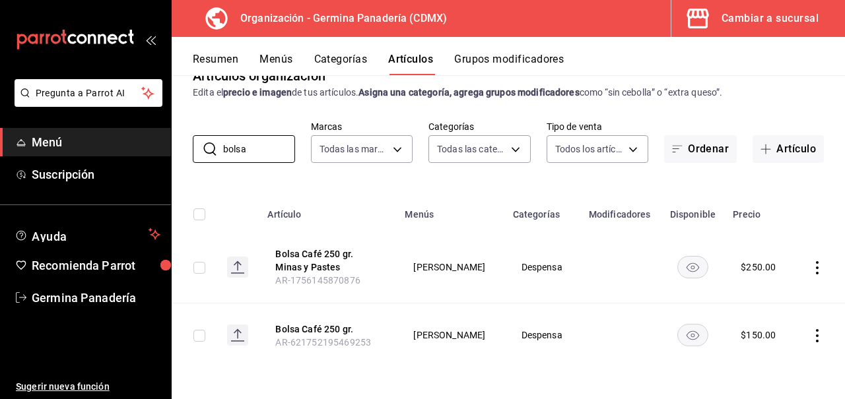
type input "bolsa"
click at [818, 339] on icon "actions" at bounding box center [816, 335] width 13 height 13
click at [752, 308] on div at bounding box center [748, 311] width 24 height 16
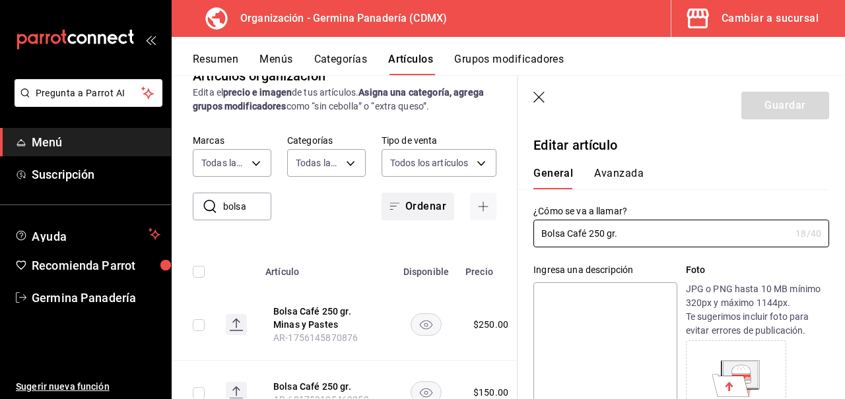
type input "$150.00"
type input "Bolsa Café 250 gr. [GEOGRAPHIC_DATA]"
click at [775, 109] on button "Guardar" at bounding box center [785, 106] width 88 height 28
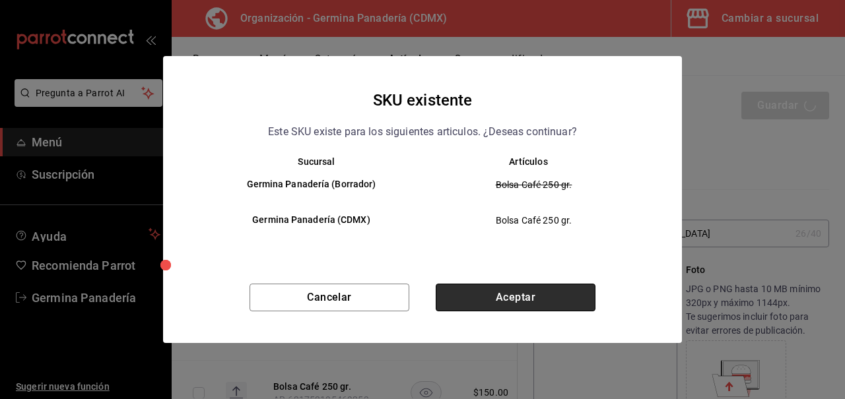
click at [537, 308] on button "Aceptar" at bounding box center [516, 298] width 160 height 28
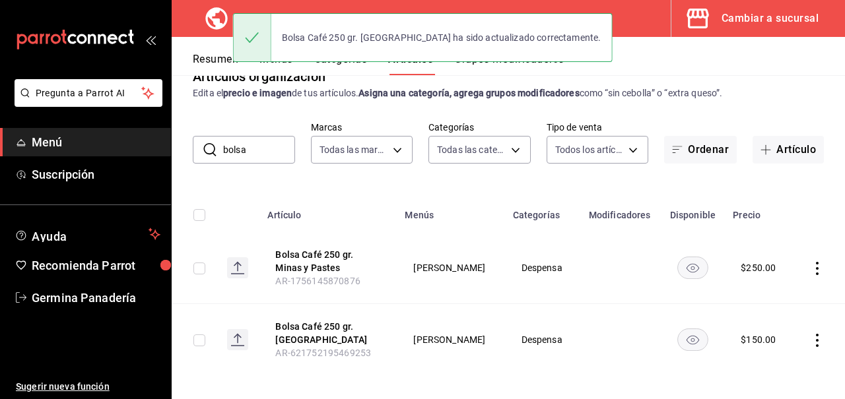
scroll to position [31, 0]
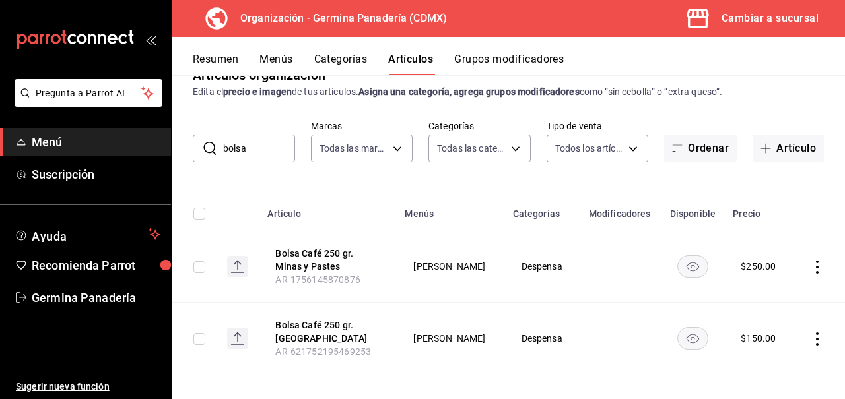
click at [819, 263] on icon "actions" at bounding box center [816, 267] width 13 height 13
click at [793, 297] on span "Editar" at bounding box center [777, 297] width 34 height 14
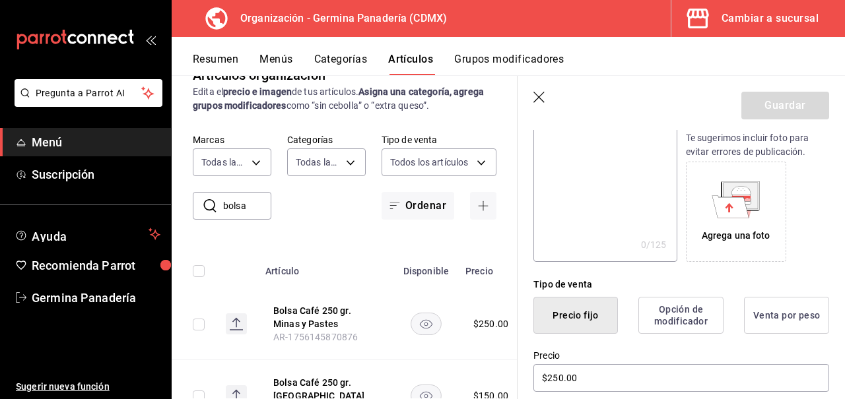
scroll to position [243, 0]
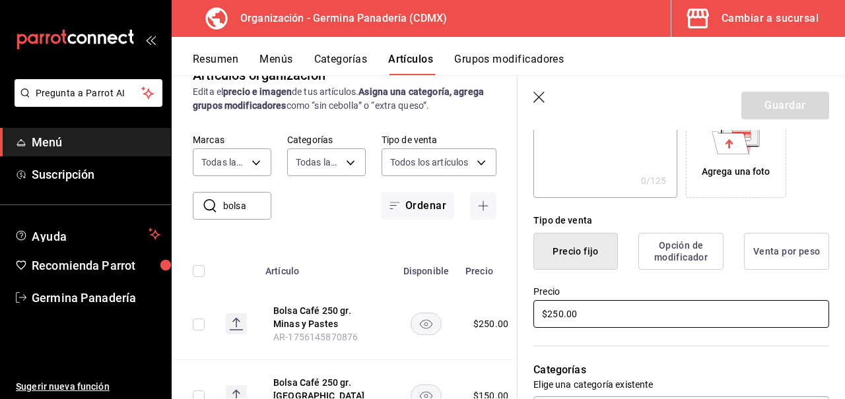
click at [587, 311] on input "$250.00" at bounding box center [681, 314] width 296 height 28
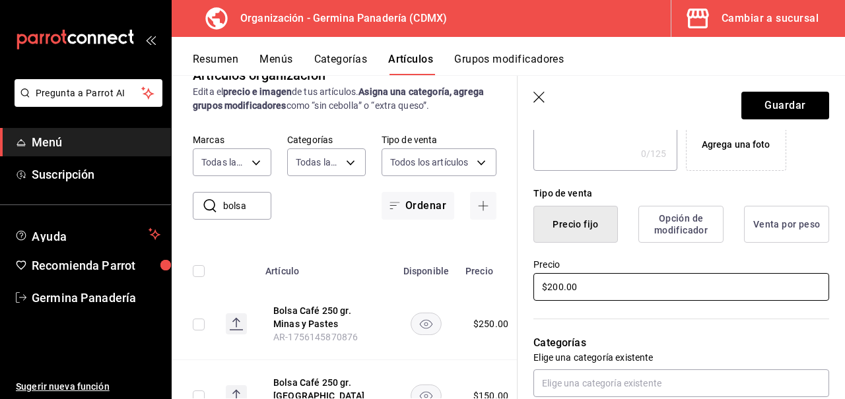
scroll to position [259, 0]
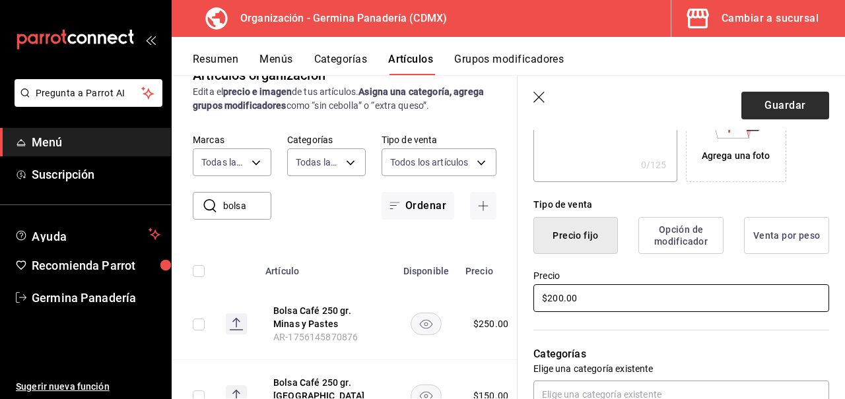
type input "$200.00"
click at [787, 108] on button "Guardar" at bounding box center [785, 106] width 88 height 28
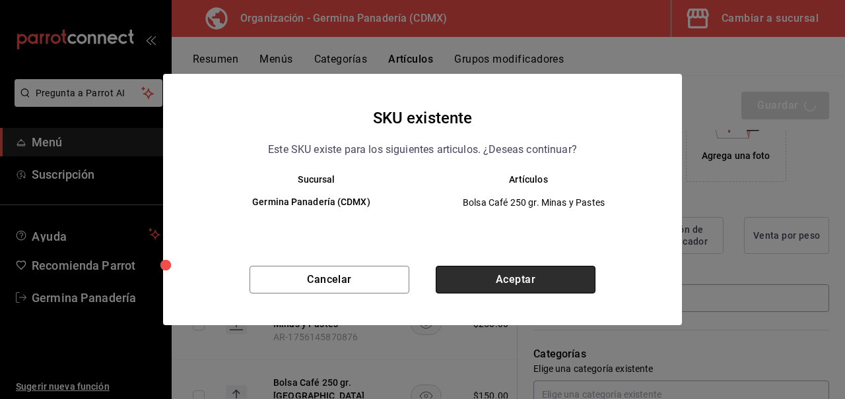
click at [570, 275] on button "Aceptar" at bounding box center [516, 280] width 160 height 28
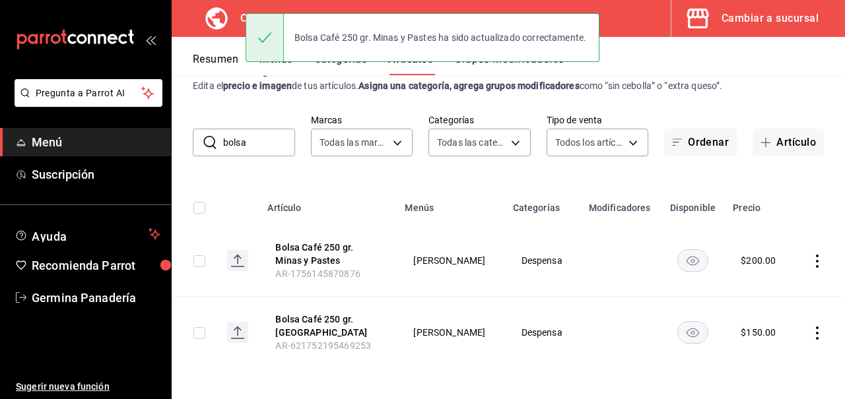
scroll to position [38, 0]
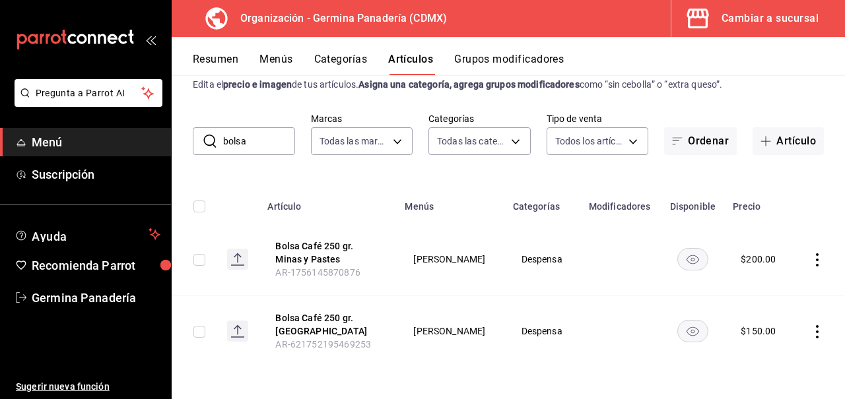
click at [116, 134] on span "Menú" at bounding box center [96, 142] width 129 height 18
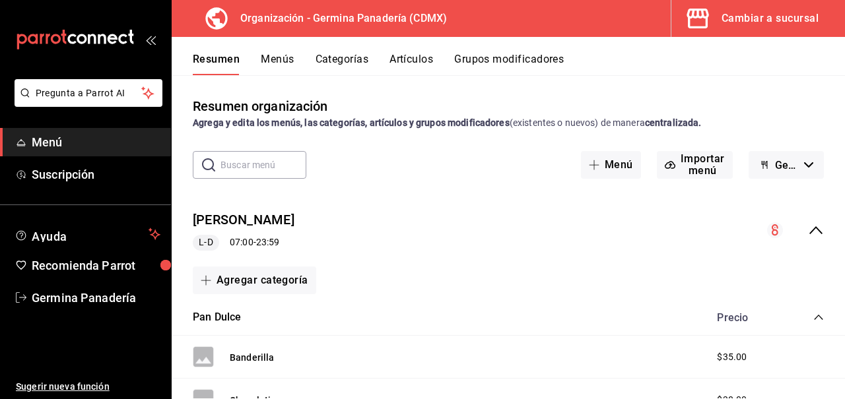
click at [212, 63] on button "Resumen" at bounding box center [216, 64] width 47 height 22
click at [328, 65] on button "Categorías" at bounding box center [341, 64] width 53 height 22
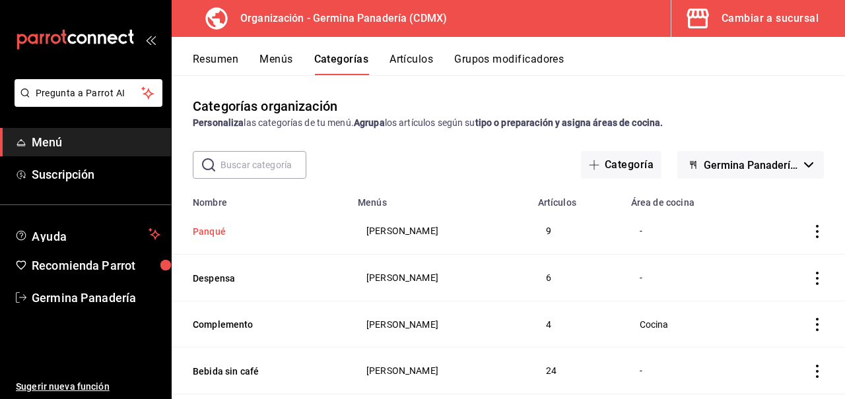
click at [208, 234] on button "Panqué" at bounding box center [259, 231] width 132 height 13
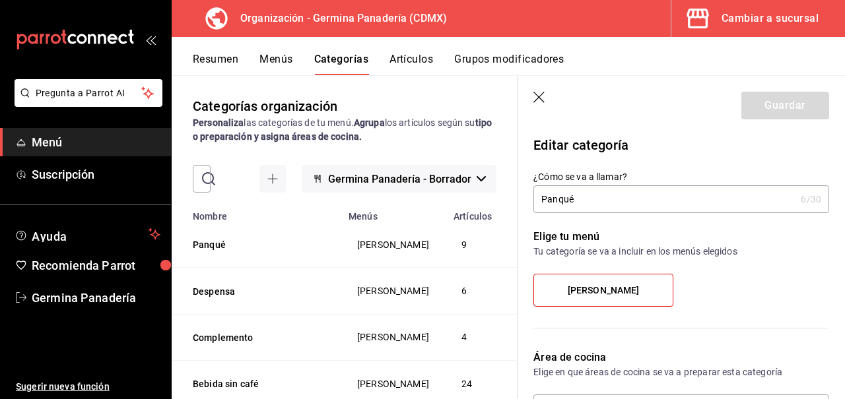
radio input "false"
radio input "true"
click at [537, 95] on icon "button" at bounding box center [538, 97] width 11 height 11
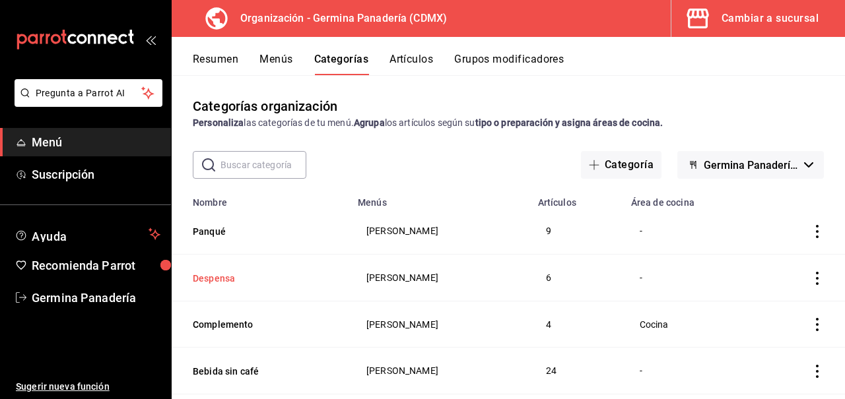
click at [230, 276] on button "Despensa" at bounding box center [259, 278] width 132 height 13
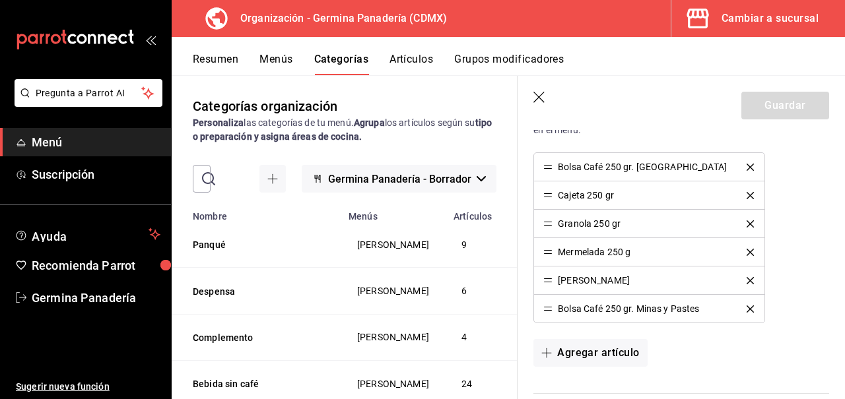
scroll to position [374, 0]
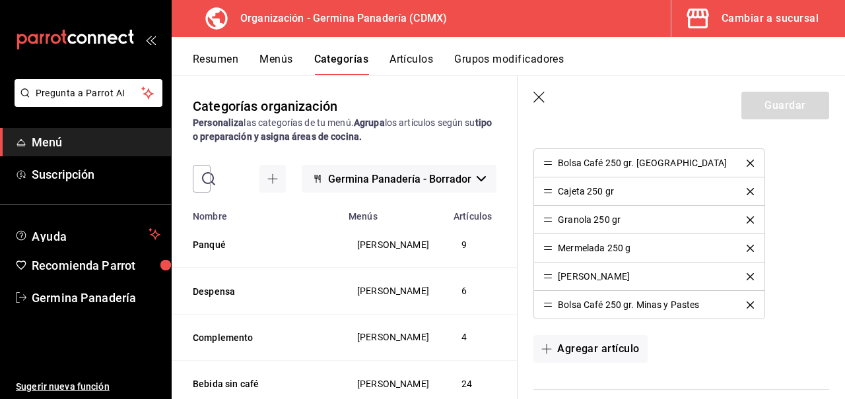
click at [638, 303] on div "Bolsa Café 250 gr. Minas y Pastes" at bounding box center [628, 304] width 141 height 9
click at [616, 310] on div "Bolsa Café 250 gr. Minas y Pastes" at bounding box center [628, 304] width 141 height 9
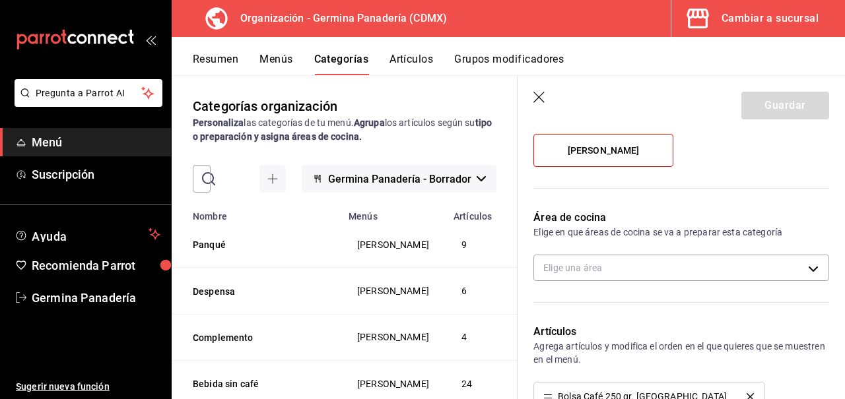
scroll to position [0, 0]
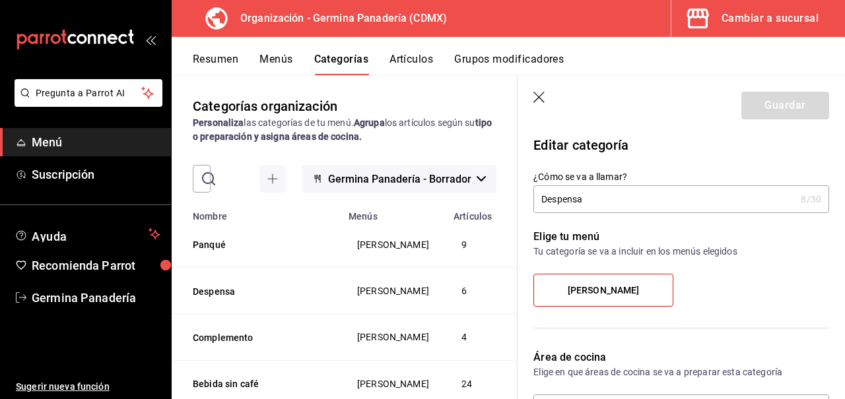
click at [538, 102] on icon "button" at bounding box center [539, 98] width 13 height 13
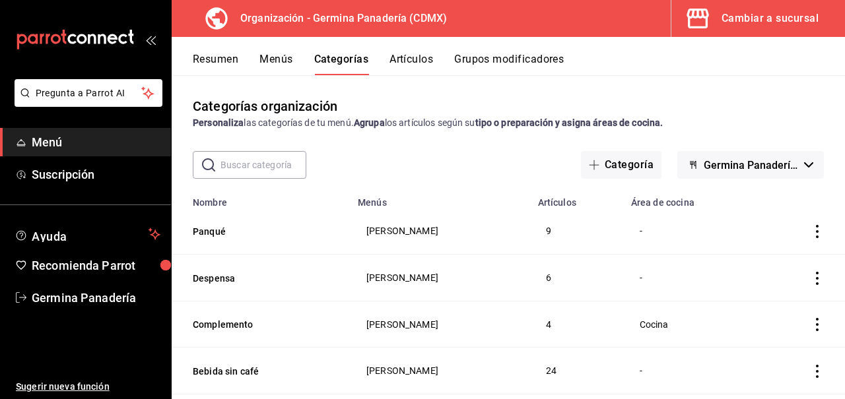
click at [280, 61] on button "Menús" at bounding box center [275, 64] width 33 height 22
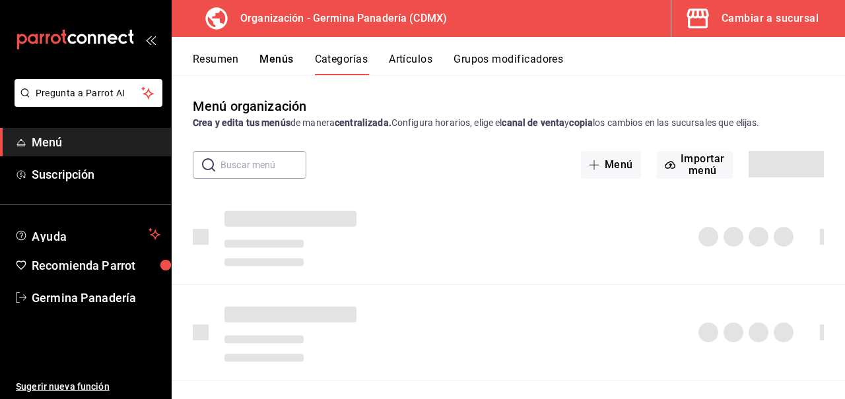
click at [410, 62] on button "Artículos" at bounding box center [411, 64] width 44 height 22
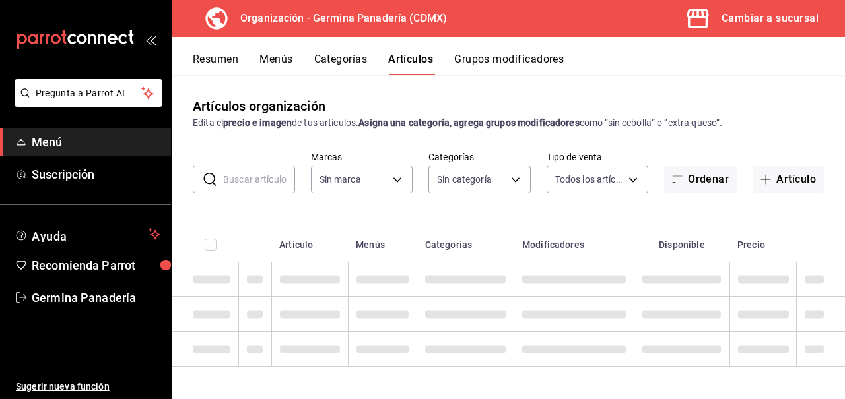
click at [410, 62] on button "Artículos" at bounding box center [410, 64] width 45 height 22
type input "9b1b34a3-1ddb-4154-9277-068d723f008c"
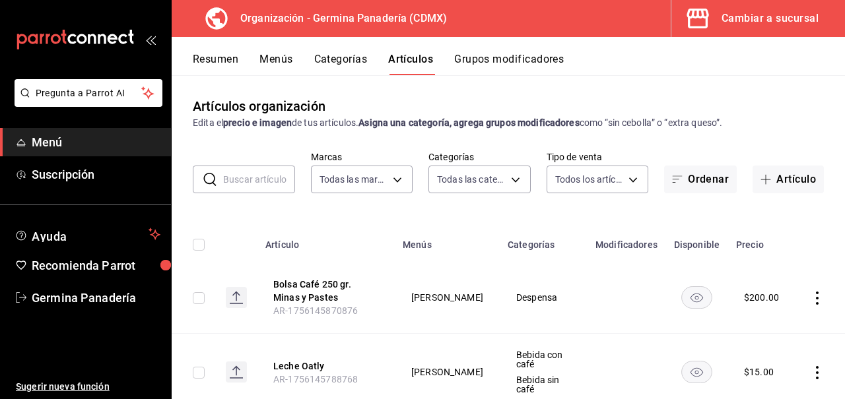
type input "6c65744e-a1b8-4012-96e6-33e77d16f2fd,630f1c36-ca98-4266-84ae-552b49385a73,f8a27…"
click at [354, 290] on button "Bolsa Café 250 gr. Minas y Pastes" at bounding box center [326, 291] width 106 height 26
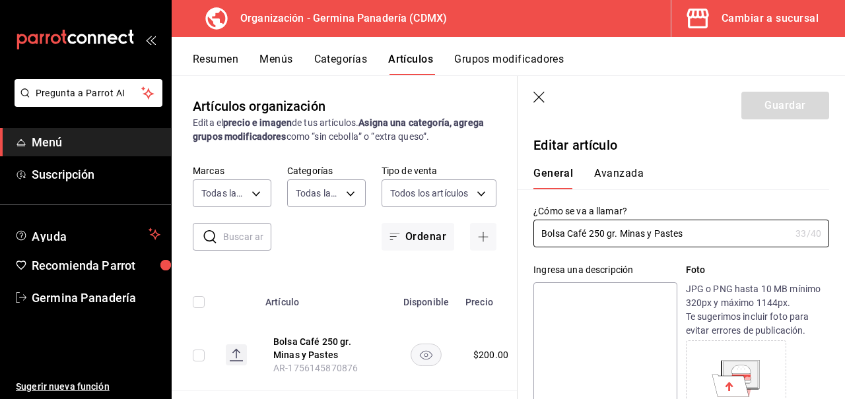
type input "$200.00"
click at [697, 233] on input "Bolsa Café 250 gr. Minas y Pastes" at bounding box center [661, 233] width 257 height 26
type input "Bolsa Café 250 gr. [GEOGRAPHIC_DATA]"
click at [810, 109] on button "Guardar" at bounding box center [785, 106] width 88 height 28
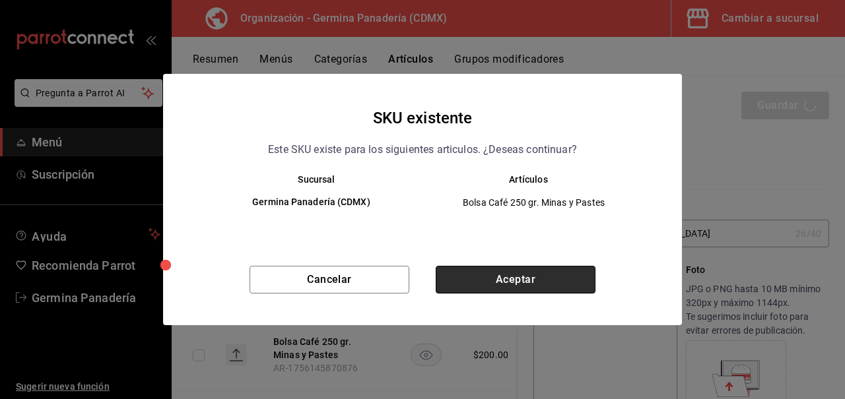
click at [517, 291] on button "Aceptar" at bounding box center [516, 280] width 160 height 28
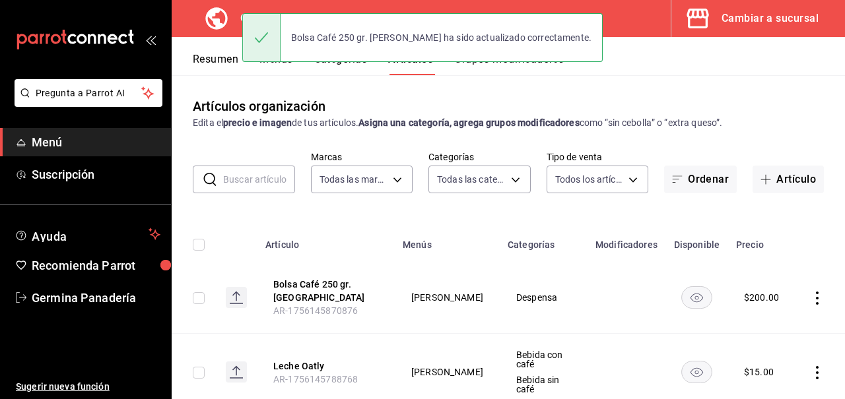
click at [344, 65] on div "Bolsa Café 250 gr. [PERSON_NAME] ha sido actualizado correctamente." at bounding box center [422, 37] width 360 height 57
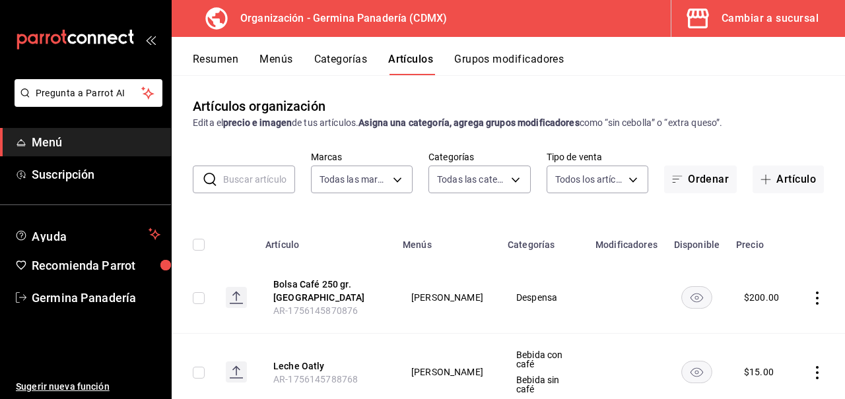
click at [345, 61] on button "Categorías" at bounding box center [340, 64] width 53 height 22
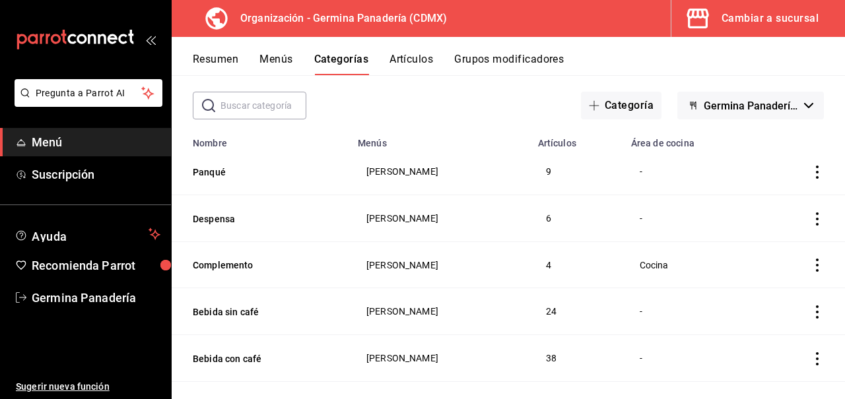
scroll to position [60, 0]
click at [238, 266] on button "Complemento" at bounding box center [259, 264] width 132 height 13
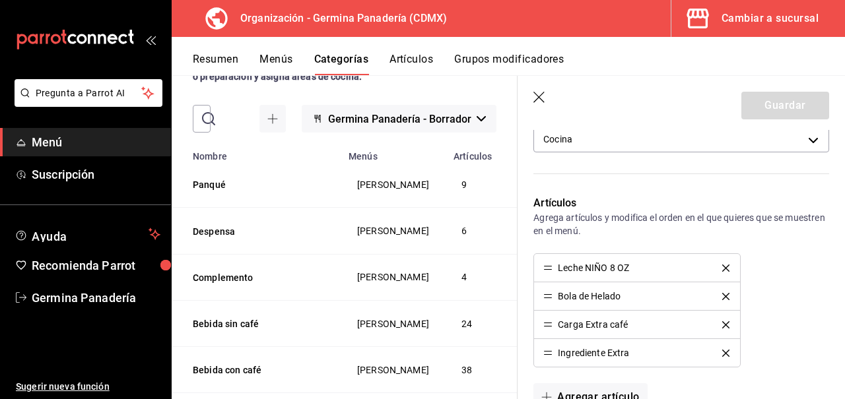
scroll to position [284, 0]
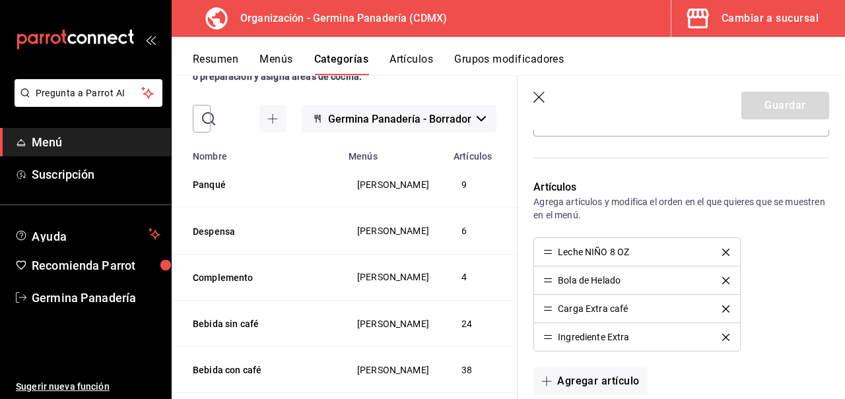
click at [540, 98] on icon "button" at bounding box center [539, 98] width 13 height 13
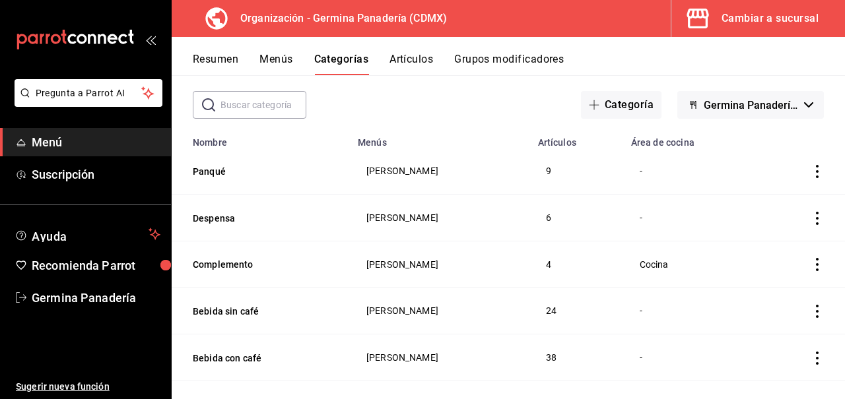
scroll to position [92, 0]
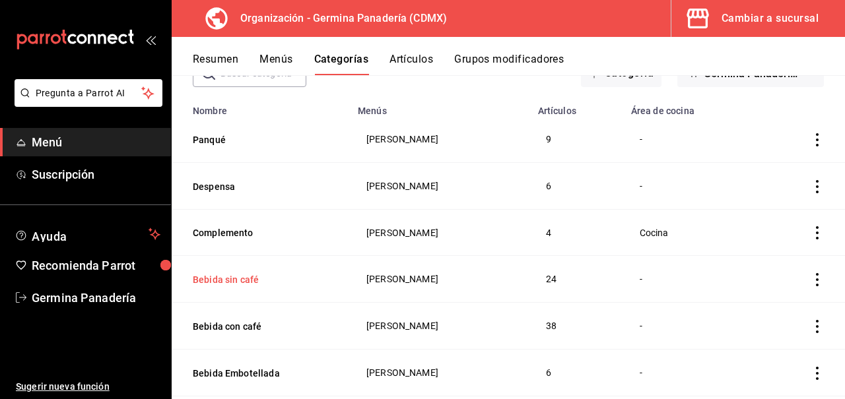
click at [247, 284] on button "Bebida sin café" at bounding box center [259, 279] width 132 height 13
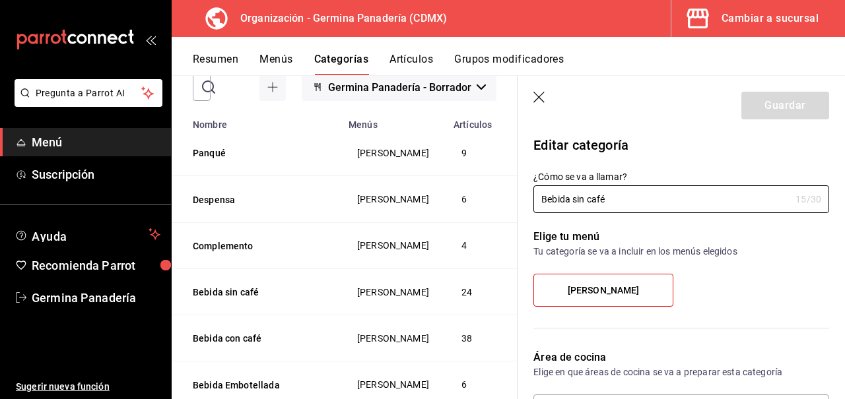
radio input "false"
radio input "true"
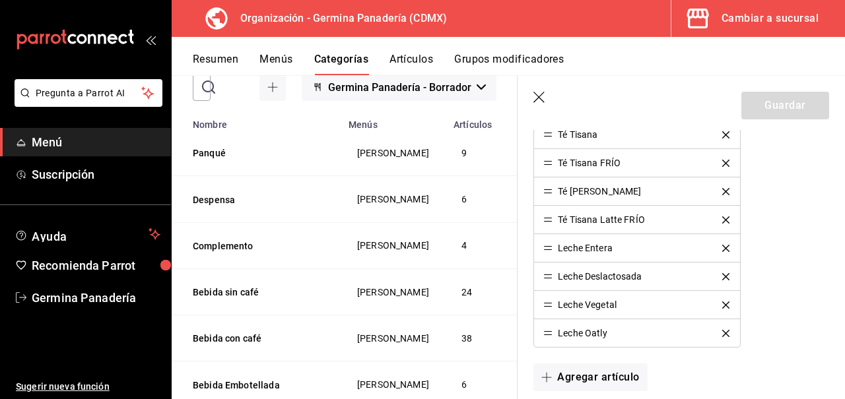
scroll to position [859, 0]
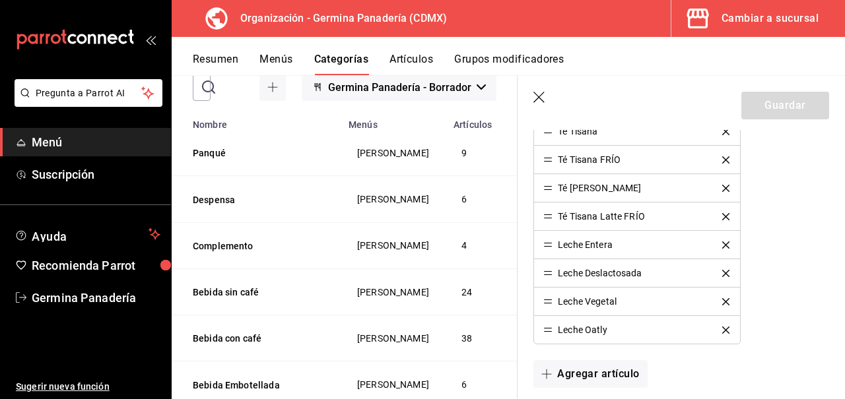
click at [538, 95] on icon "button" at bounding box center [539, 98] width 13 height 13
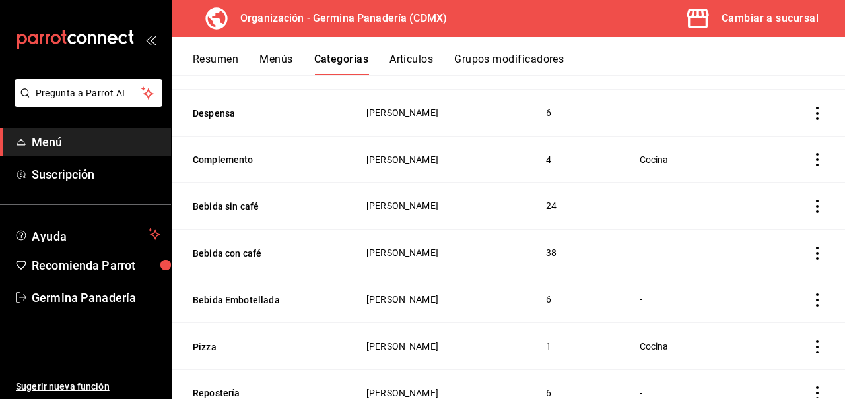
scroll to position [169, 0]
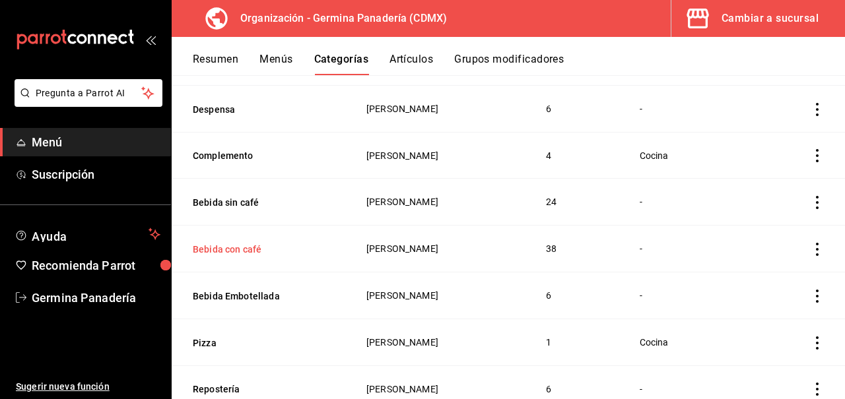
click at [234, 247] on button "Bebida con café" at bounding box center [259, 249] width 132 height 13
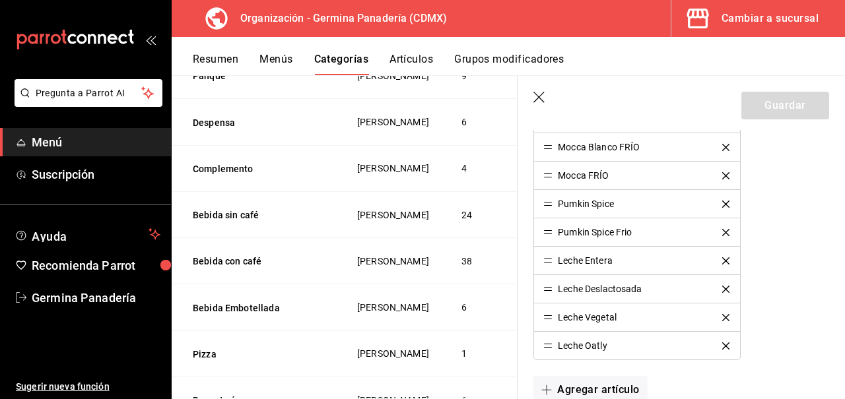
scroll to position [1242, 0]
click at [537, 92] on icon "button" at bounding box center [539, 98] width 13 height 13
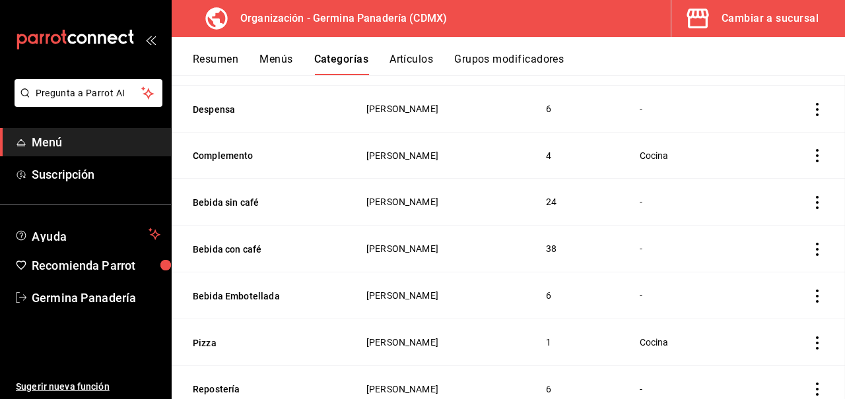
scroll to position [180, 0]
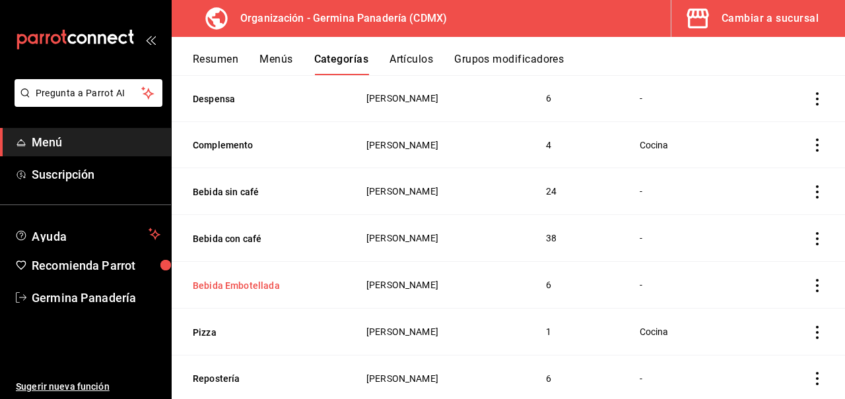
click at [259, 288] on button "Bebida Embotellada" at bounding box center [259, 285] width 132 height 13
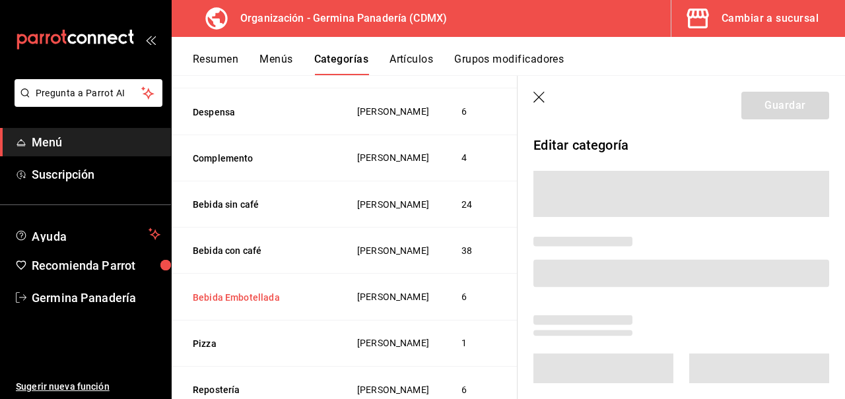
scroll to position [178, 0]
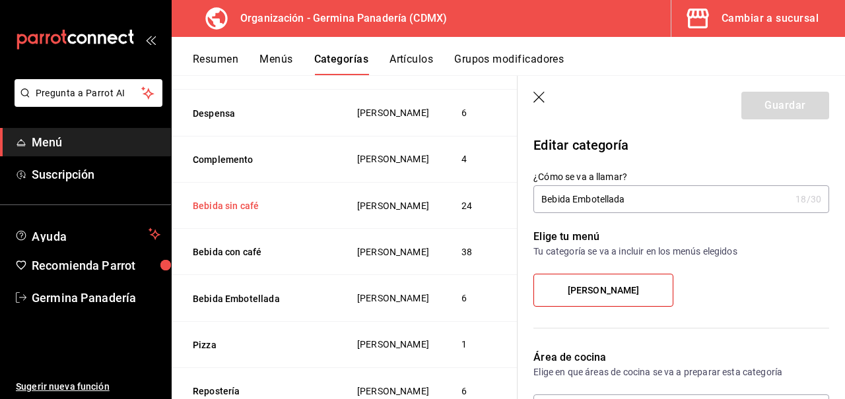
click at [226, 212] on button "Bebida sin café" at bounding box center [259, 205] width 132 height 13
click at [236, 259] on button "Bebida con café" at bounding box center [259, 251] width 132 height 13
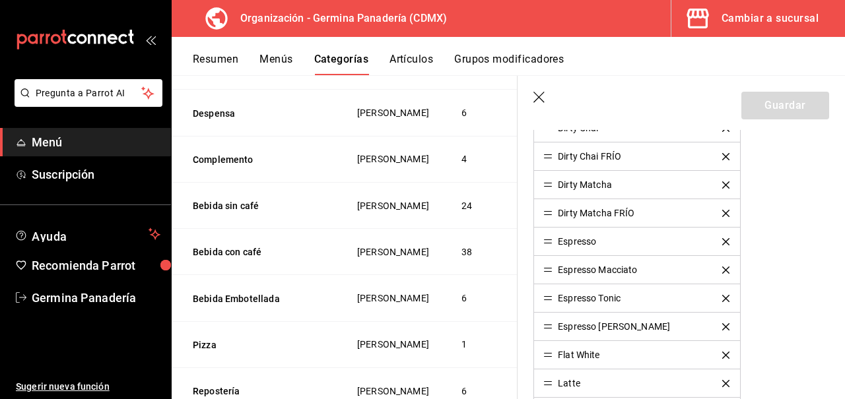
scroll to position [651, 0]
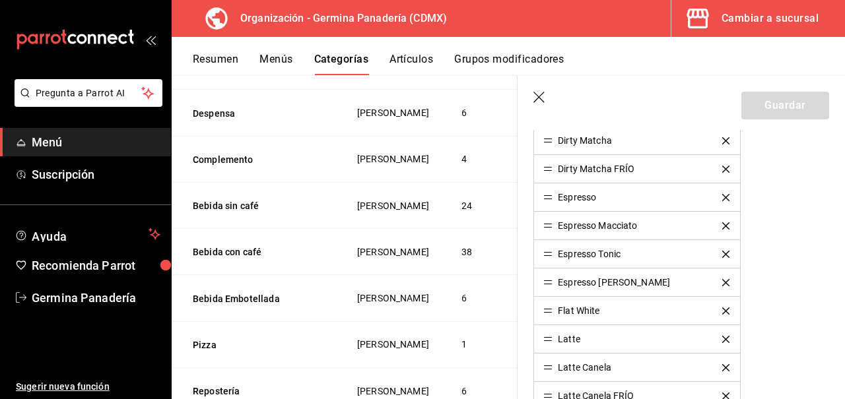
click at [539, 98] on icon "button" at bounding box center [538, 97] width 11 height 11
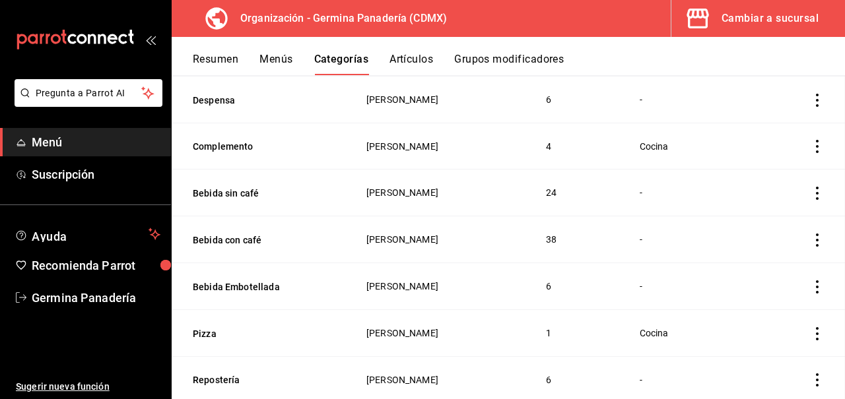
scroll to position [189, 0]
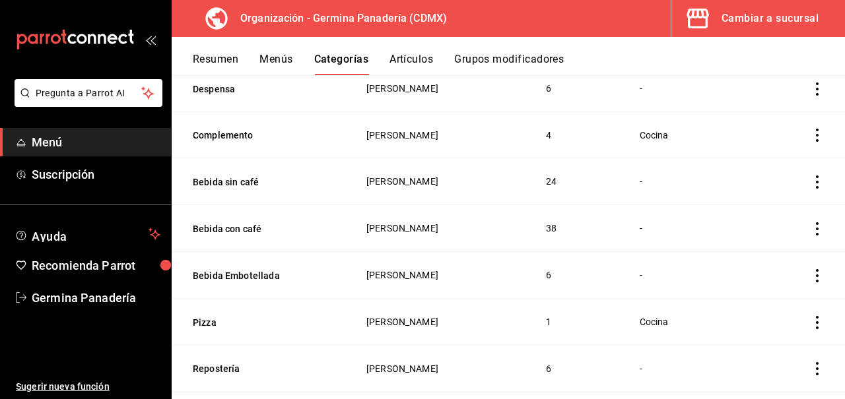
click at [416, 54] on button "Artículos" at bounding box center [411, 64] width 44 height 22
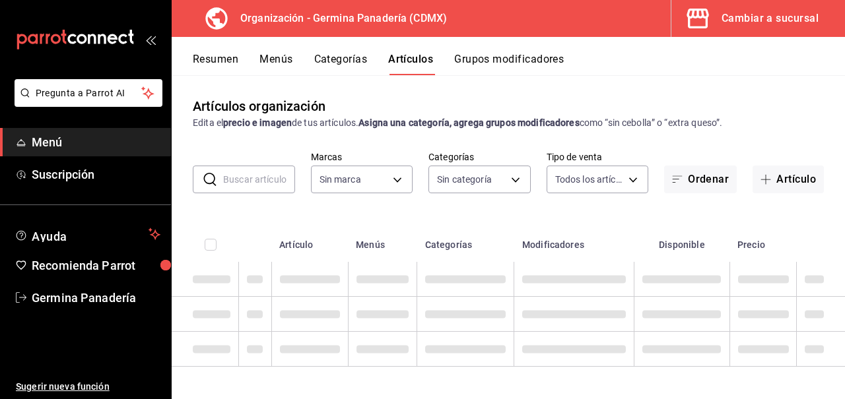
click at [256, 183] on input "text" at bounding box center [259, 179] width 72 height 26
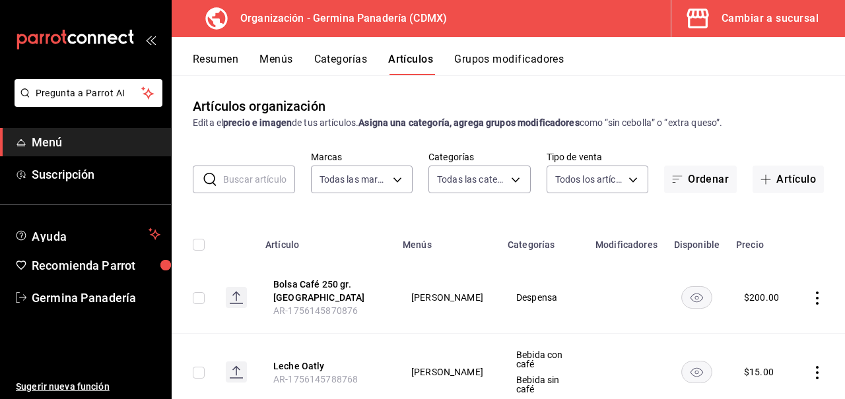
type input "9b1b34a3-1ddb-4154-9277-068d723f008c"
type input "6c65744e-a1b8-4012-96e6-33e77d16f2fd,630f1c36-ca98-4266-84ae-552b49385a73,f8a27…"
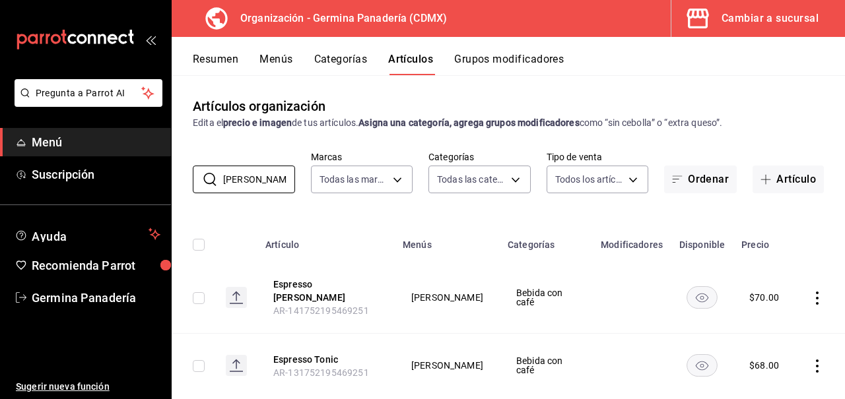
scroll to position [22, 0]
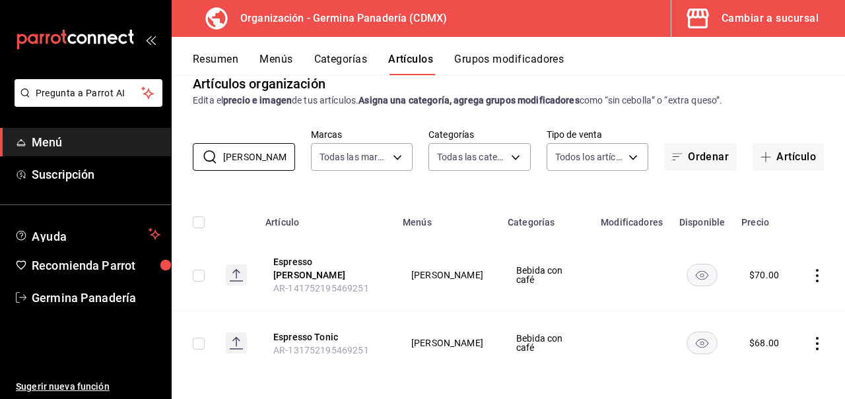
type input "[PERSON_NAME]"
click at [818, 278] on icon "actions" at bounding box center [816, 275] width 13 height 13
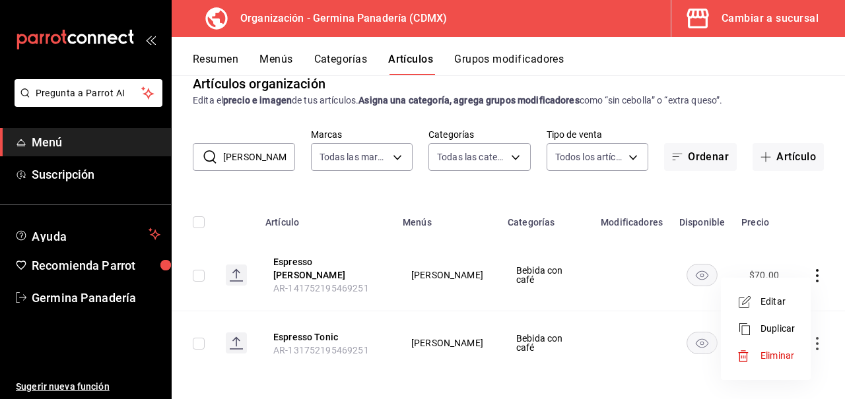
click at [793, 354] on span "Eliminar" at bounding box center [777, 355] width 34 height 11
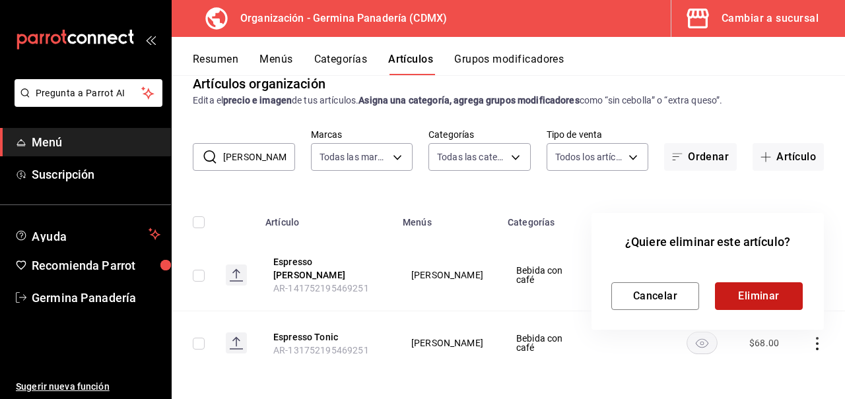
click at [763, 297] on button "Eliminar" at bounding box center [759, 296] width 88 height 28
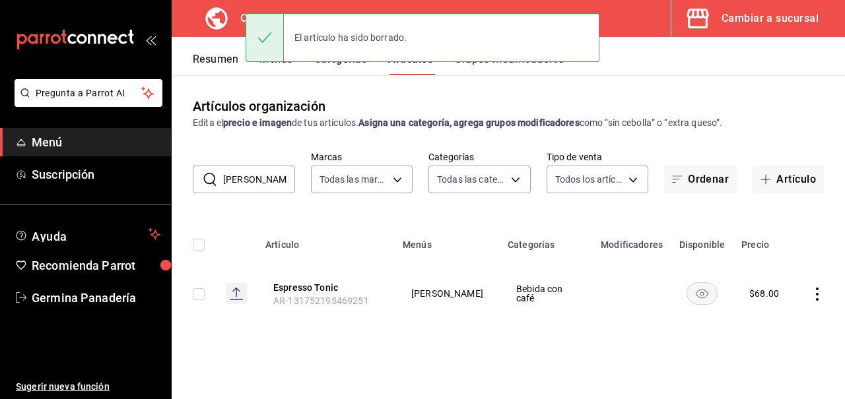
scroll to position [0, 0]
click at [346, 65] on div "El artículo ha sido borrado." at bounding box center [422, 37] width 354 height 57
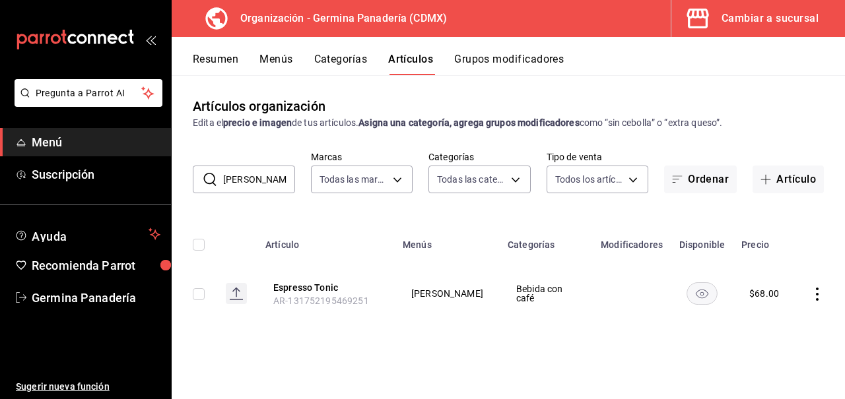
click at [346, 61] on div "Pregunta a Parrot AI Menú Suscripción Ayuda Recomienda Parrot Germina Panadería…" at bounding box center [422, 199] width 845 height 399
click at [346, 63] on button "Categorías" at bounding box center [340, 64] width 53 height 22
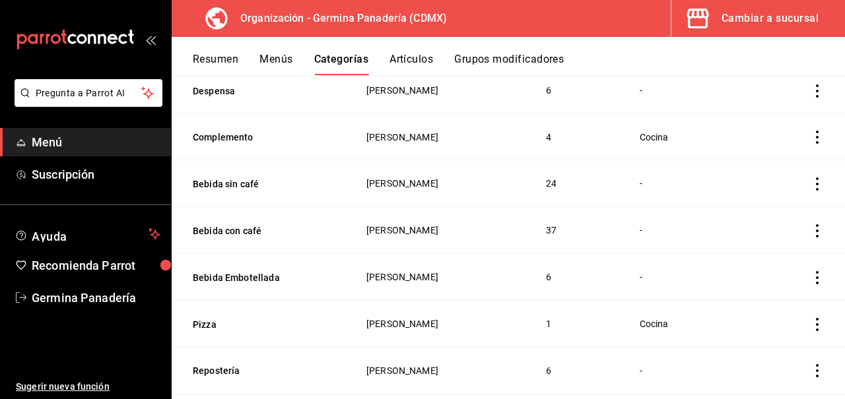
scroll to position [189, 0]
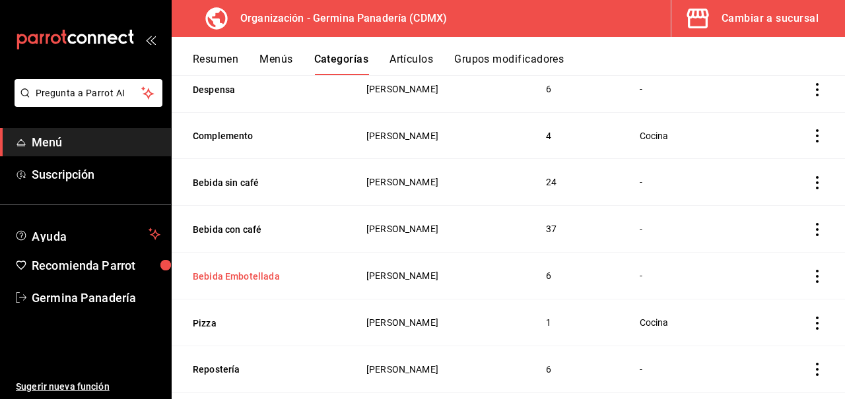
click at [271, 276] on button "Bebida Embotellada" at bounding box center [259, 276] width 132 height 13
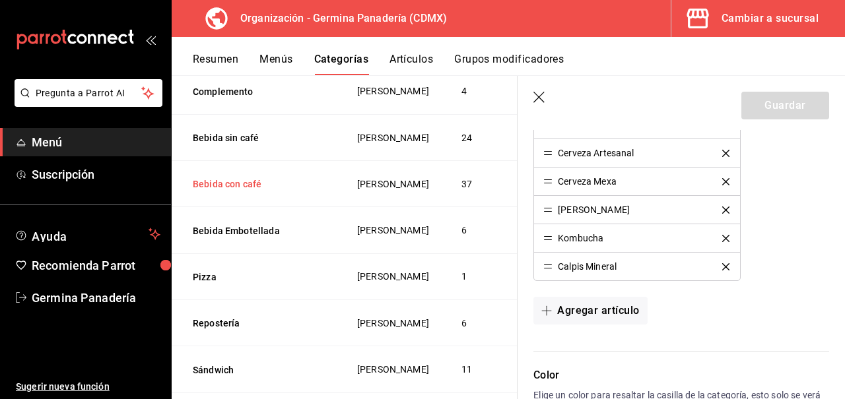
scroll to position [288, 0]
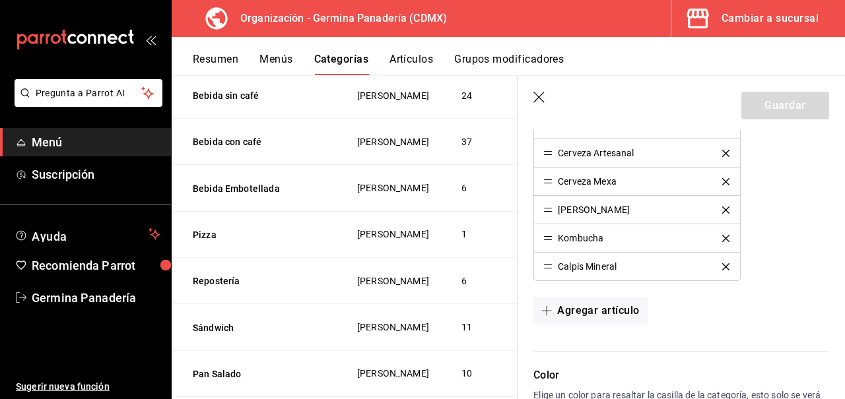
click at [220, 257] on th "Pizza" at bounding box center [256, 234] width 169 height 46
click at [212, 242] on button "Pizza" at bounding box center [259, 234] width 132 height 13
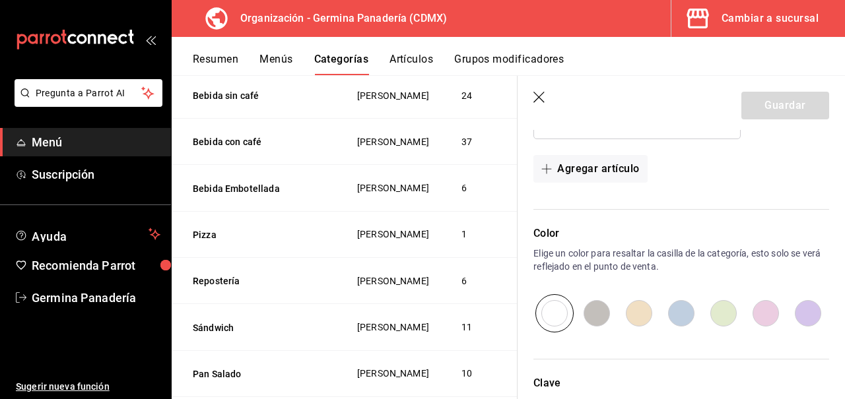
type input "401b33b6-79de-4c1b-b2de-a218820f9dcf"
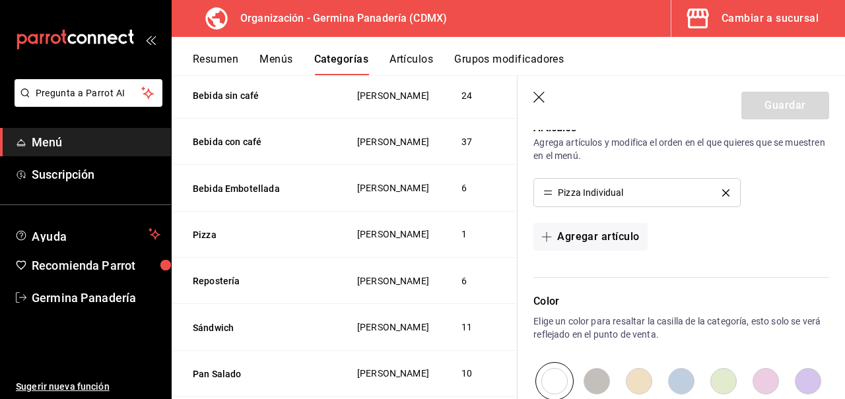
scroll to position [366, 0]
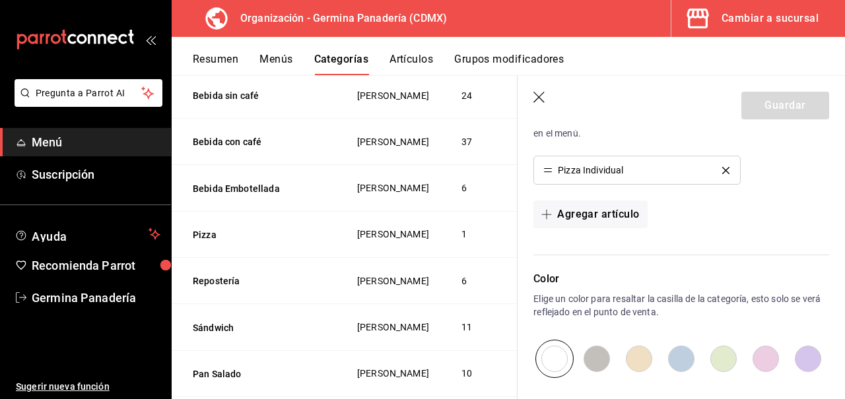
click at [537, 98] on icon "button" at bounding box center [538, 97] width 11 height 11
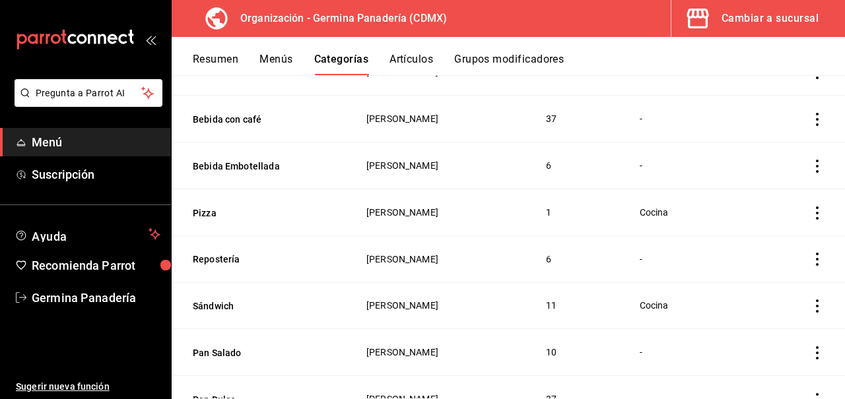
click at [411, 59] on button "Artículos" at bounding box center [411, 64] width 44 height 22
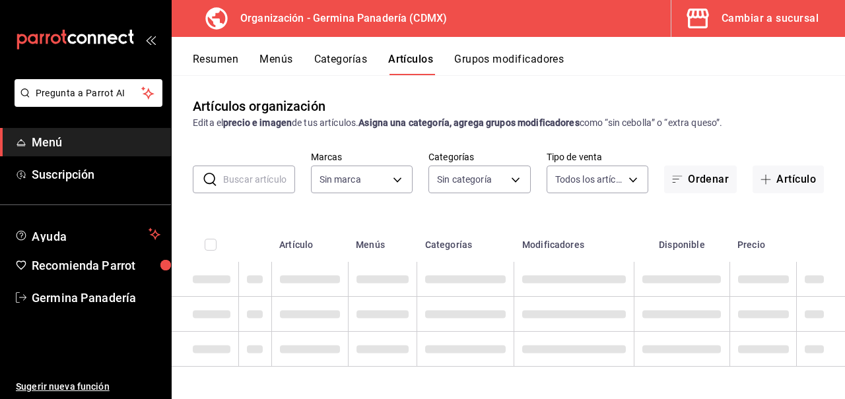
click at [259, 183] on input "text" at bounding box center [259, 179] width 72 height 26
type input "9b1b34a3-1ddb-4154-9277-068d723f008c"
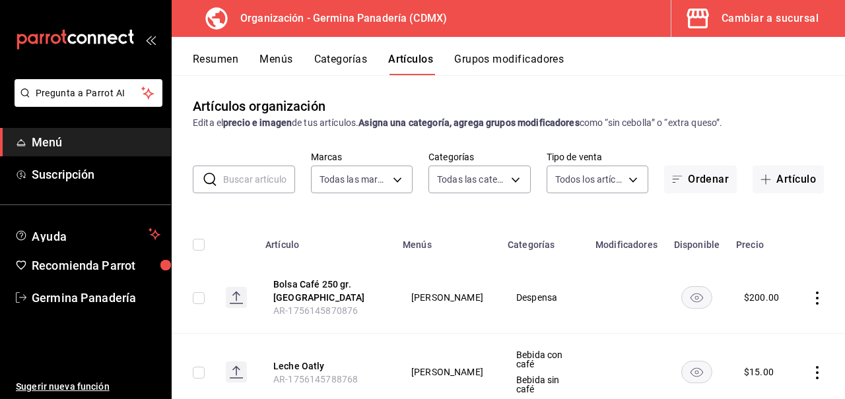
type input "p"
type input "6c65744e-a1b8-4012-96e6-33e77d16f2fd,630f1c36-ca98-4266-84ae-552b49385a73,f8a27…"
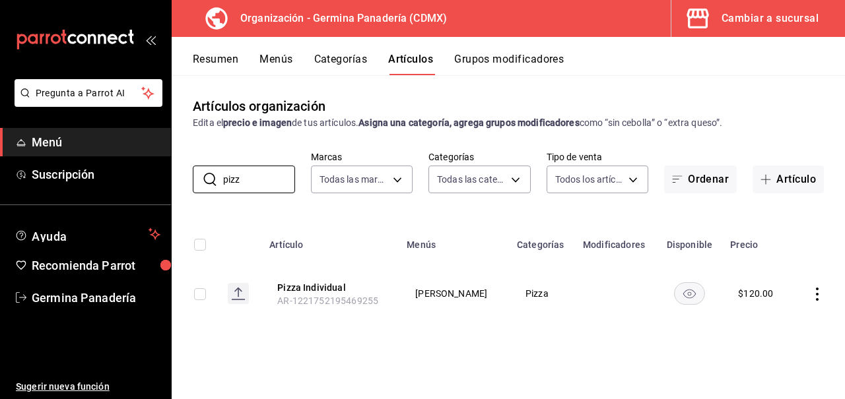
type input "pizz"
click at [814, 297] on icon "actions" at bounding box center [816, 294] width 13 height 13
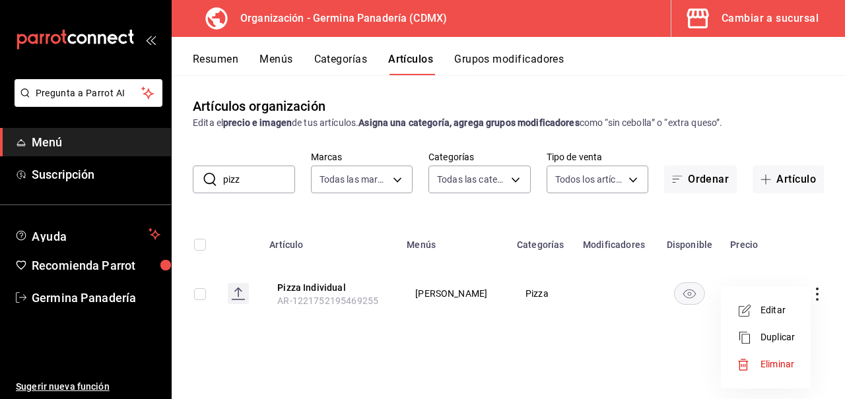
click at [768, 314] on span "Editar" at bounding box center [777, 311] width 34 height 14
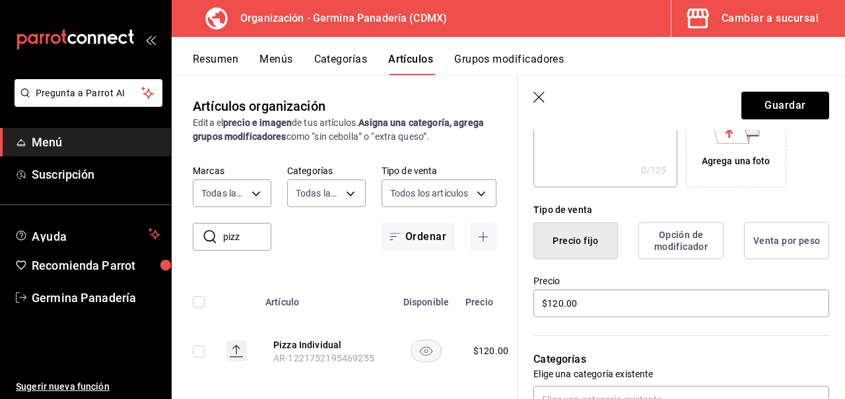
scroll to position [267, 0]
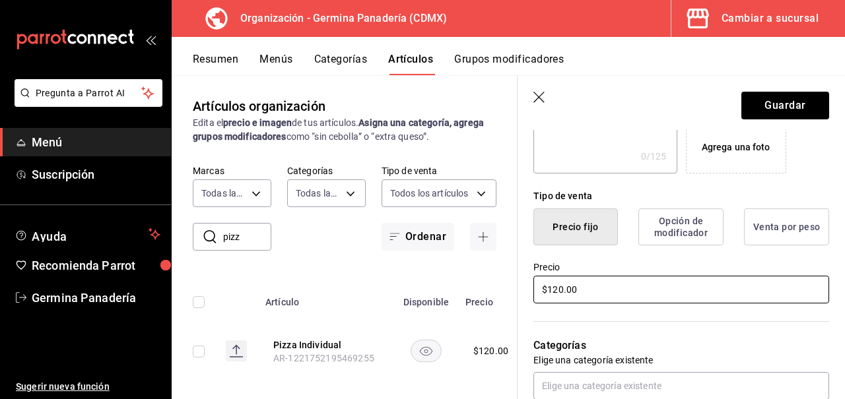
type input "Pizza Margarita"
click at [589, 290] on input "$120.00" at bounding box center [681, 290] width 296 height 28
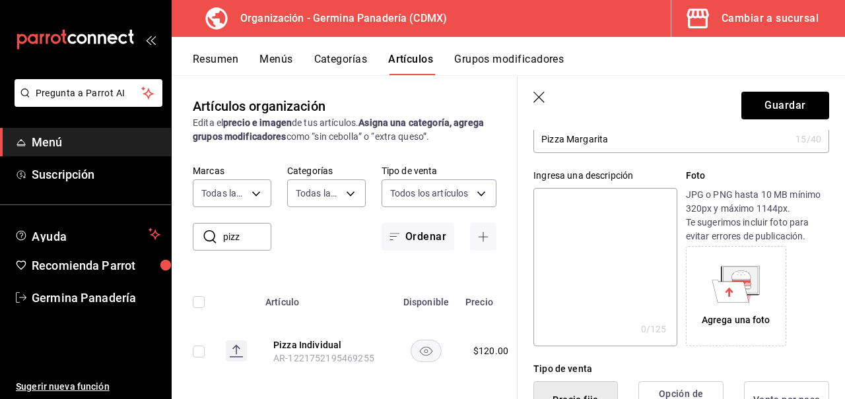
scroll to position [0, 0]
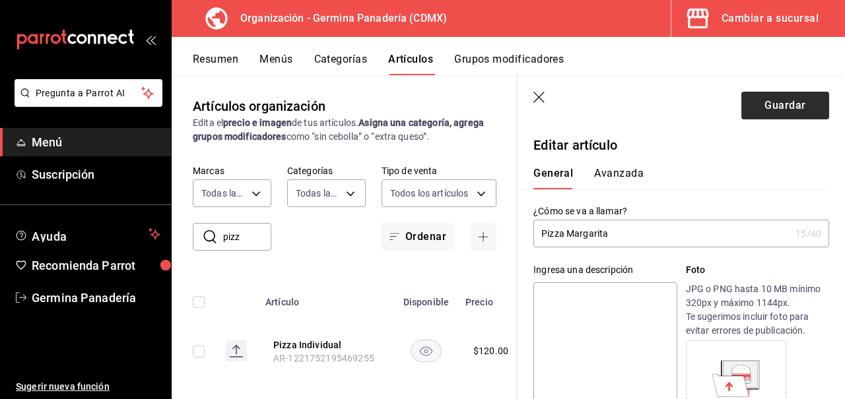
type input "$130.00"
click at [774, 102] on button "Guardar" at bounding box center [785, 106] width 88 height 28
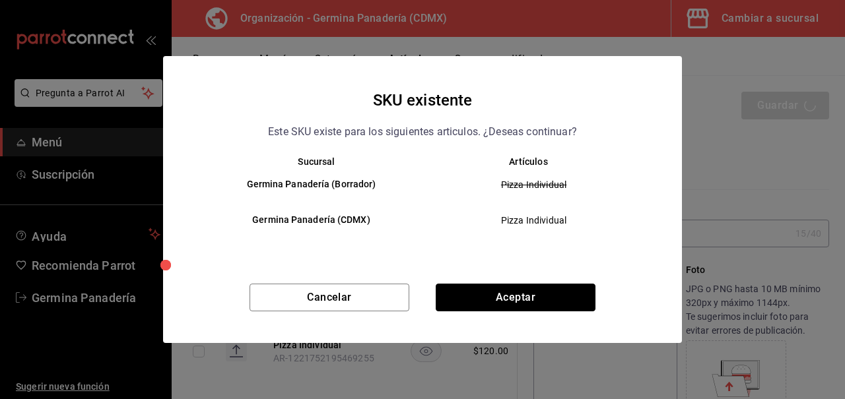
click at [532, 300] on button "Aceptar" at bounding box center [516, 298] width 160 height 28
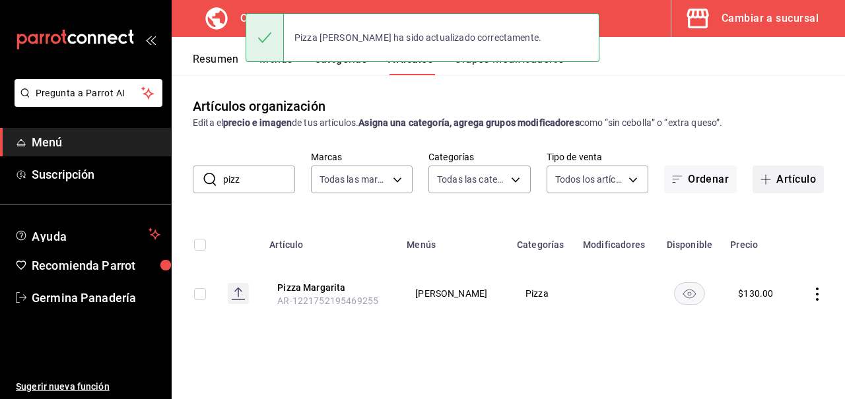
click at [789, 184] on button "Artículo" at bounding box center [787, 180] width 71 height 28
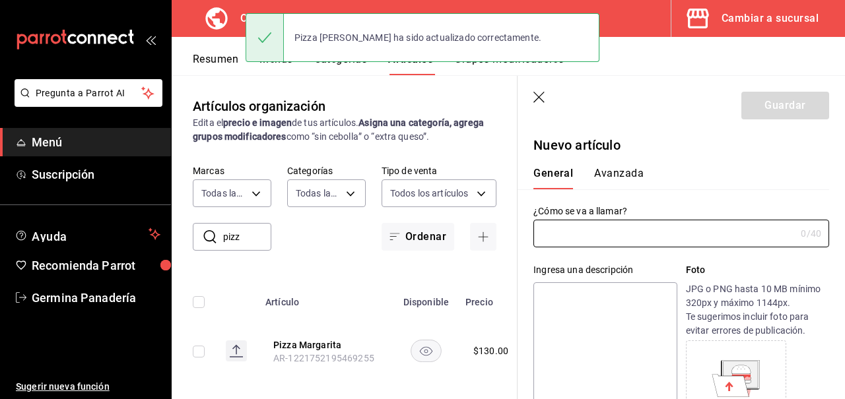
type input "AR-1756147660867"
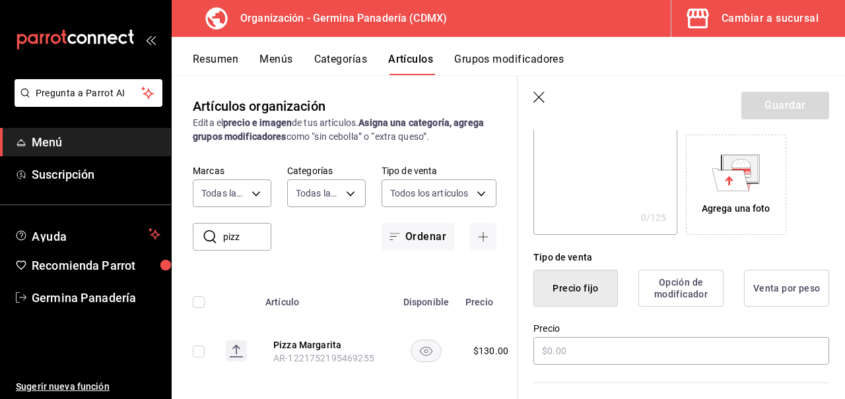
scroll to position [207, 0]
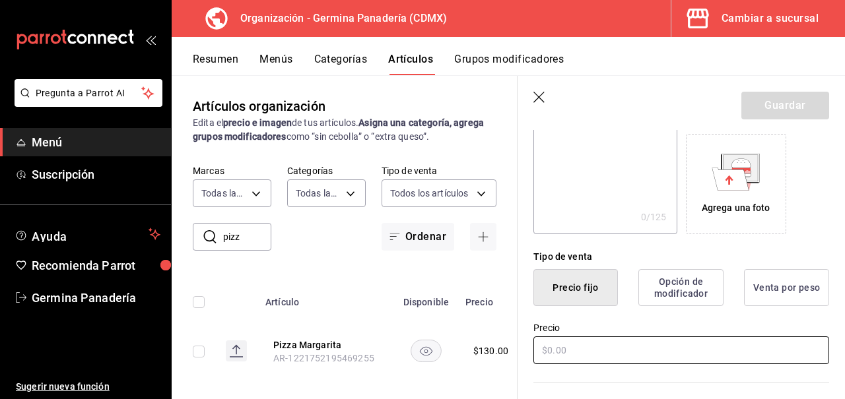
type input "Pizza Cuatro Quesos"
click at [573, 356] on input "text" at bounding box center [681, 351] width 296 height 28
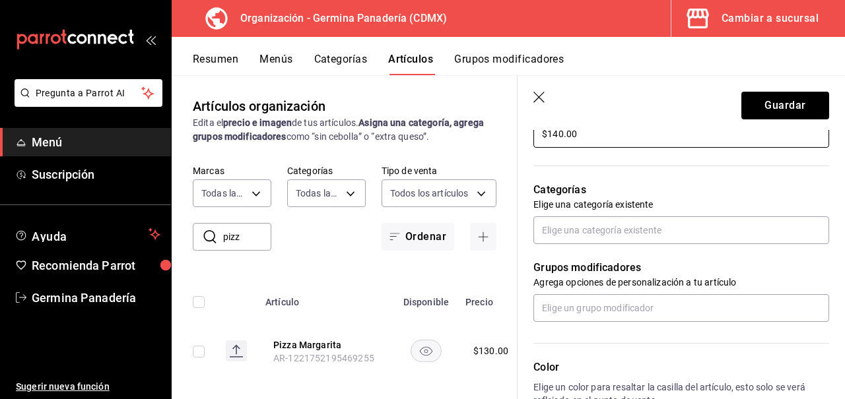
scroll to position [425, 0]
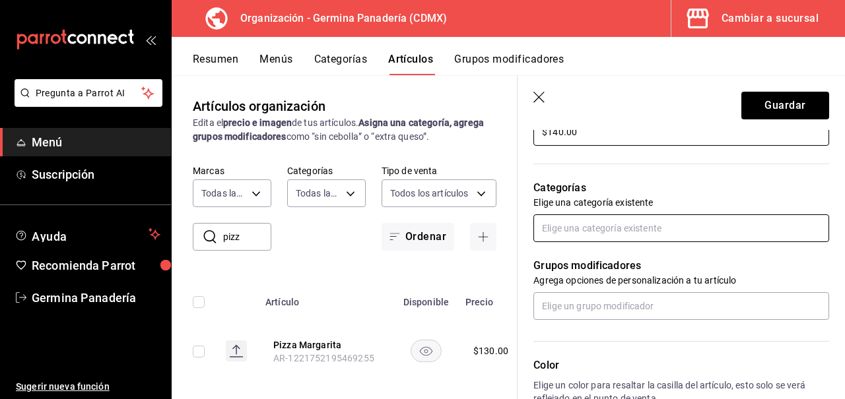
type input "$140.00"
click at [597, 232] on input "text" at bounding box center [681, 228] width 296 height 28
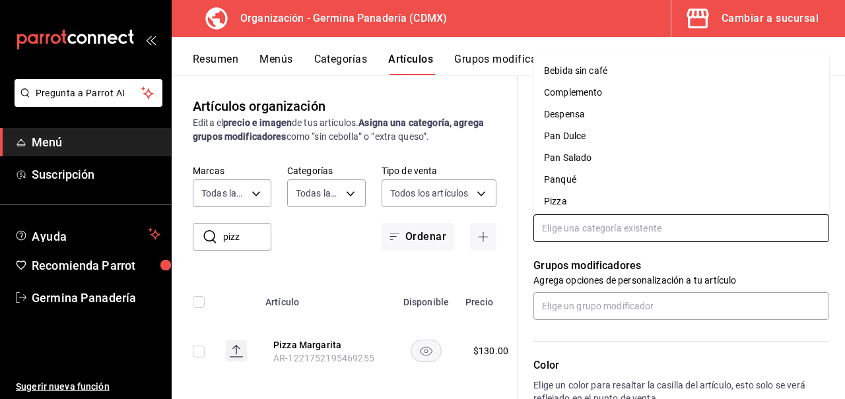
scroll to position [71, 0]
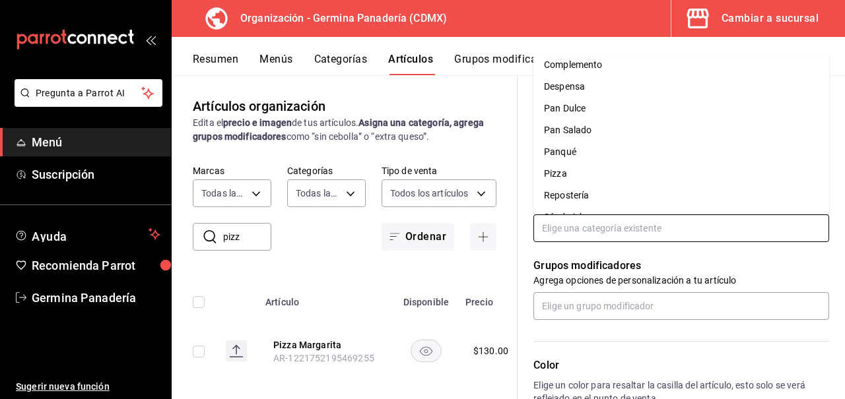
click at [584, 171] on li "Pizza" at bounding box center [681, 174] width 296 height 22
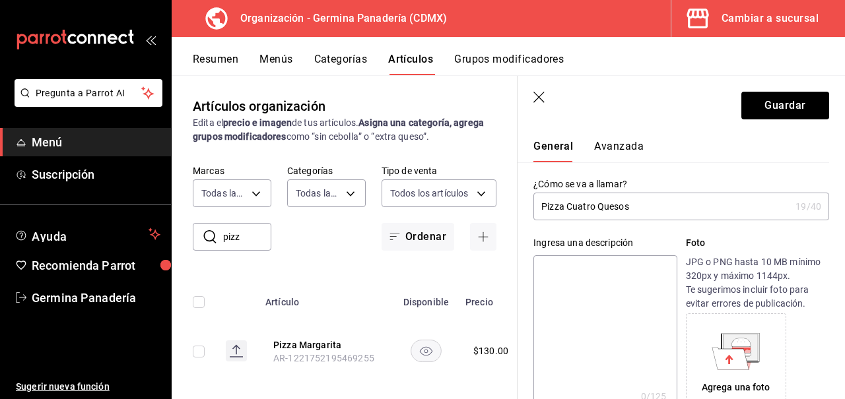
scroll to position [0, 0]
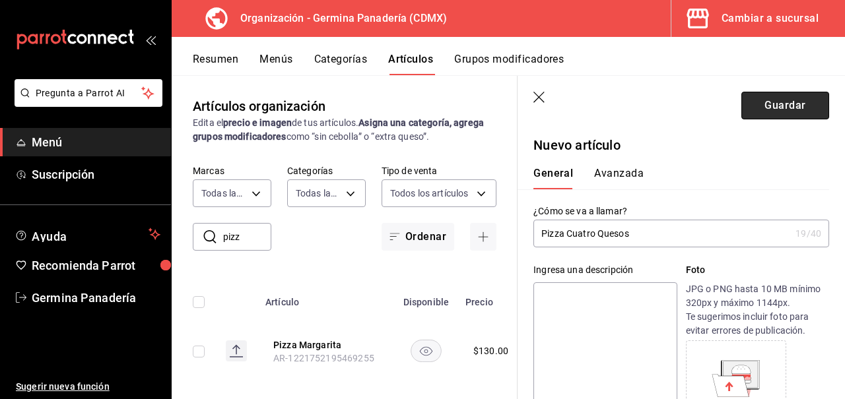
click at [773, 112] on button "Guardar" at bounding box center [785, 106] width 88 height 28
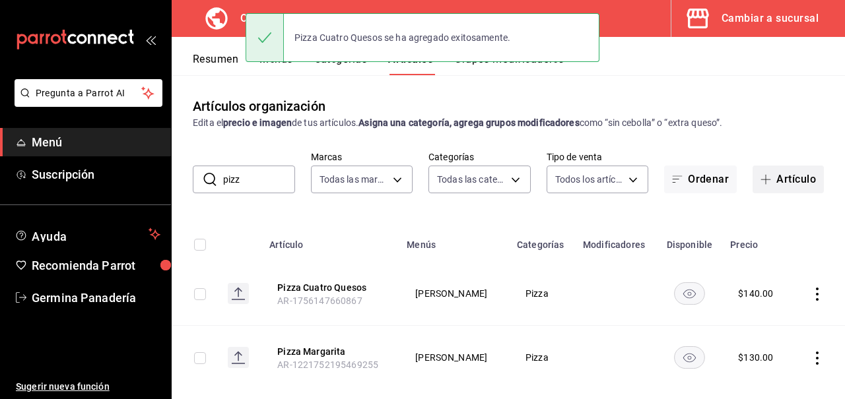
click at [794, 185] on button "Artículo" at bounding box center [787, 180] width 71 height 28
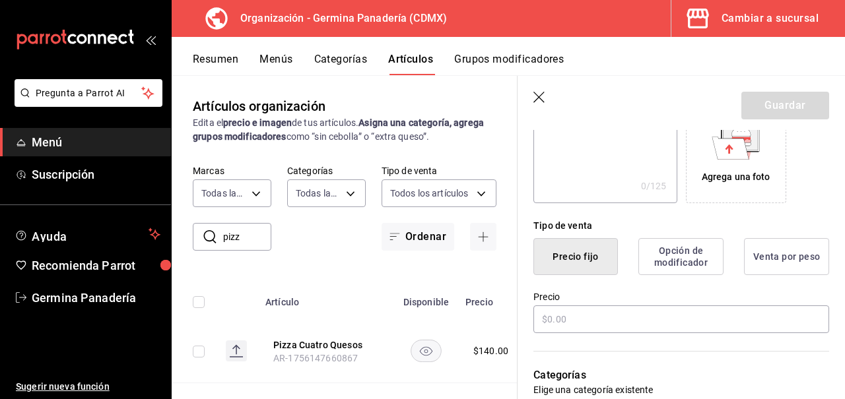
scroll to position [244, 0]
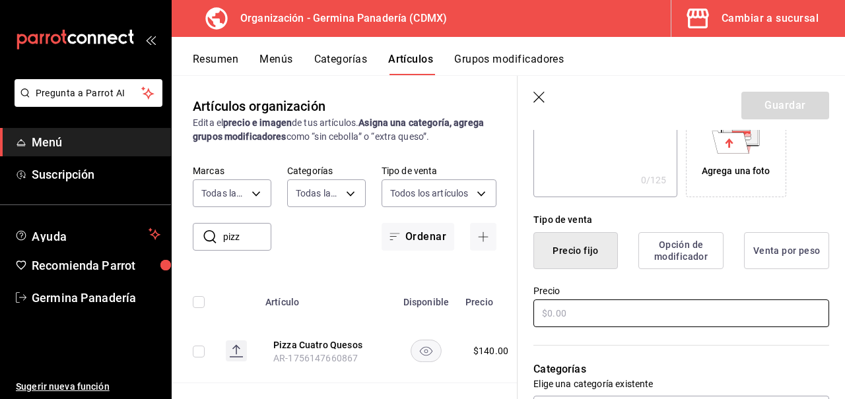
type input "Pizza Pera y Queso Azúl"
click at [605, 312] on input "text" at bounding box center [681, 314] width 296 height 28
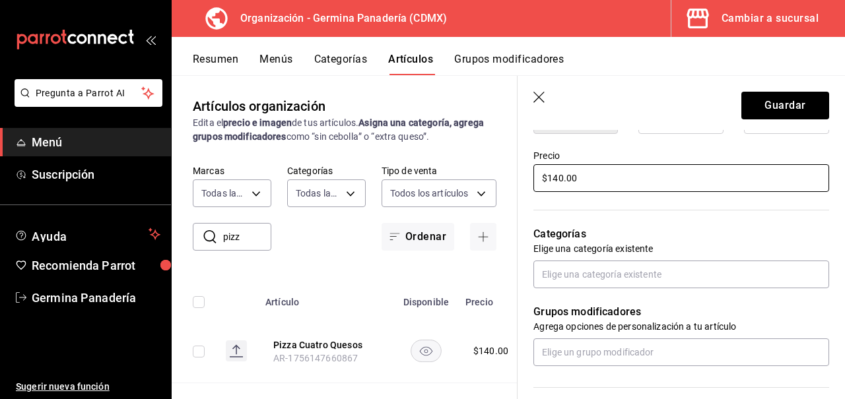
scroll to position [399, 0]
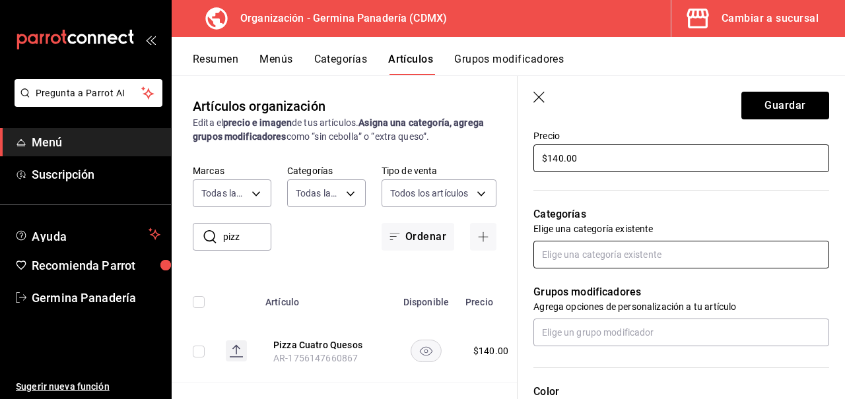
type input "$140.00"
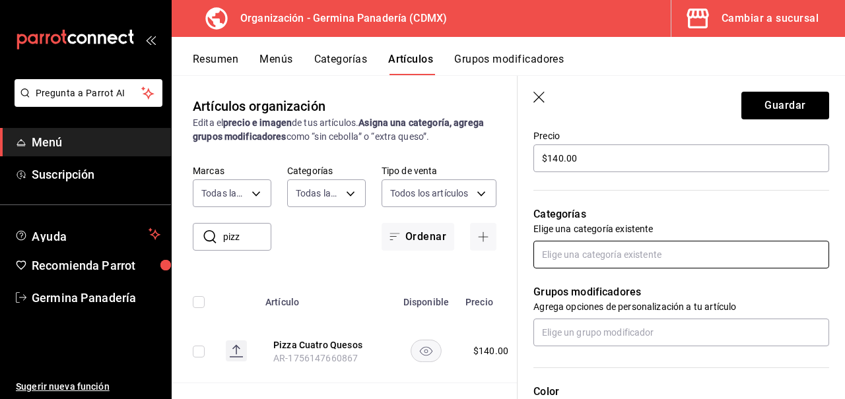
click at [606, 255] on input "text" at bounding box center [681, 255] width 296 height 28
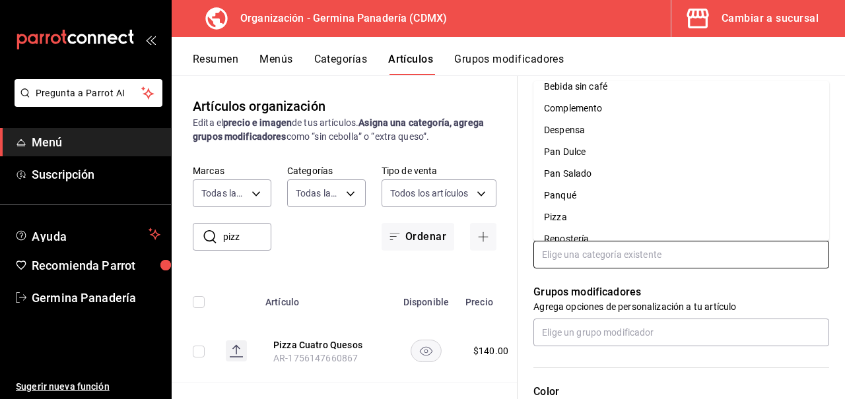
scroll to position [90, 0]
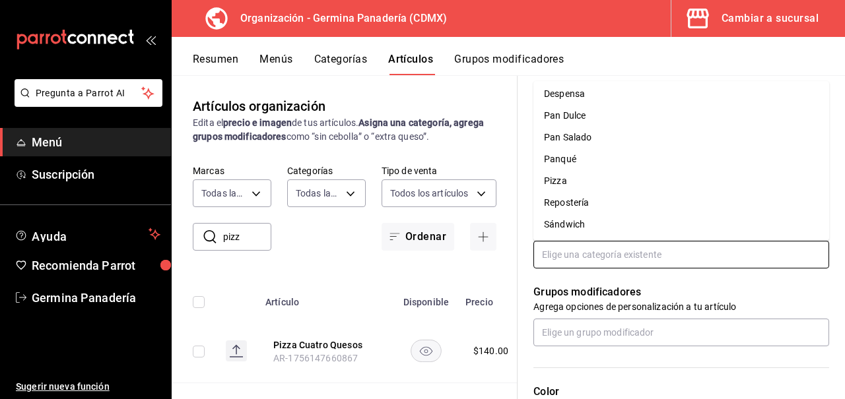
click at [575, 187] on li "Pizza" at bounding box center [681, 181] width 296 height 22
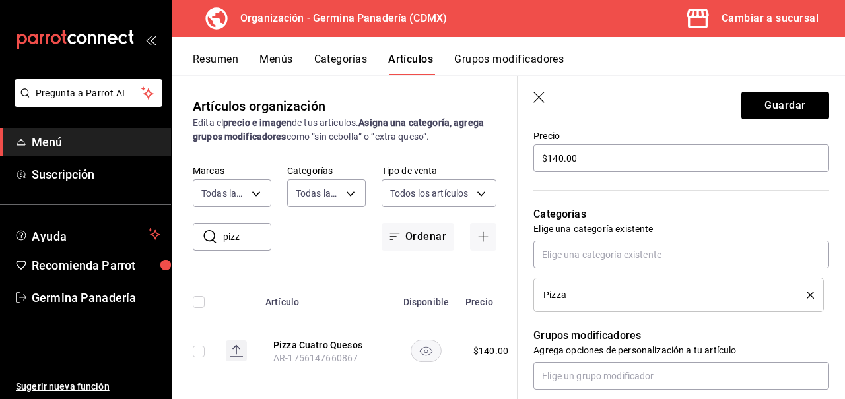
click at [703, 206] on div "Categorías Elige una categoría existente Pizza" at bounding box center [672, 243] width 311 height 138
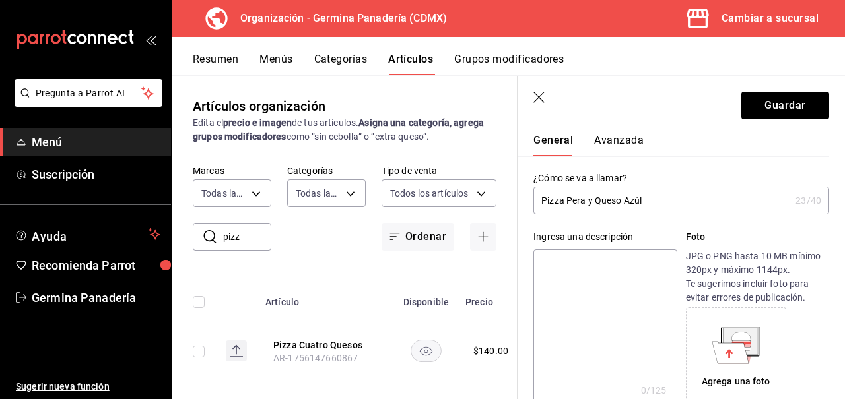
scroll to position [30, 0]
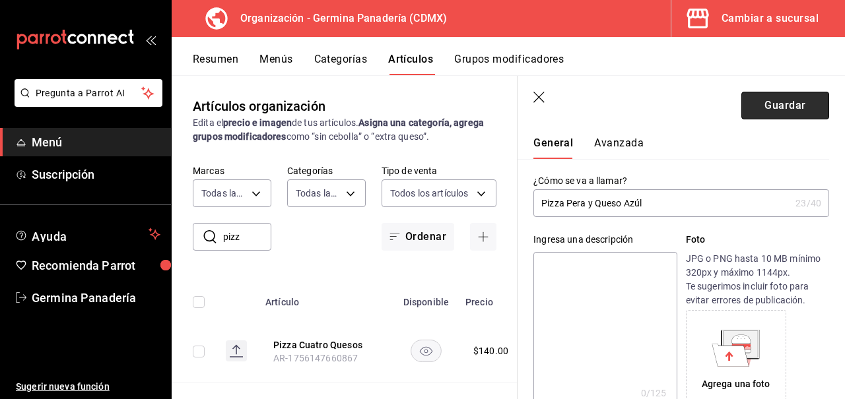
click at [785, 109] on button "Guardar" at bounding box center [785, 106] width 88 height 28
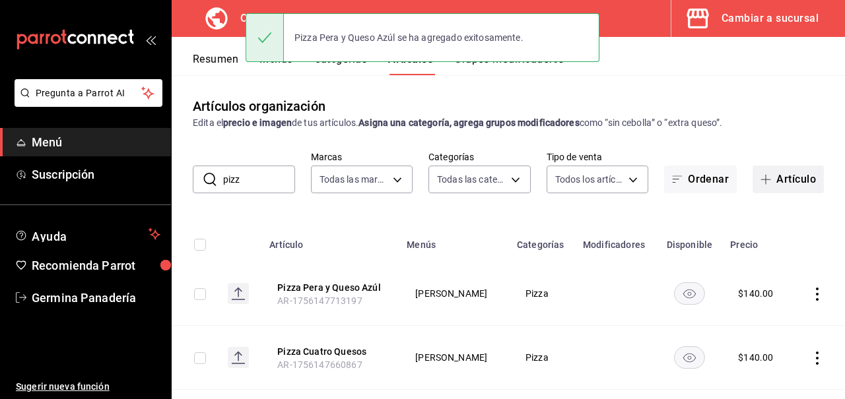
click at [784, 182] on button "Artículo" at bounding box center [787, 180] width 71 height 28
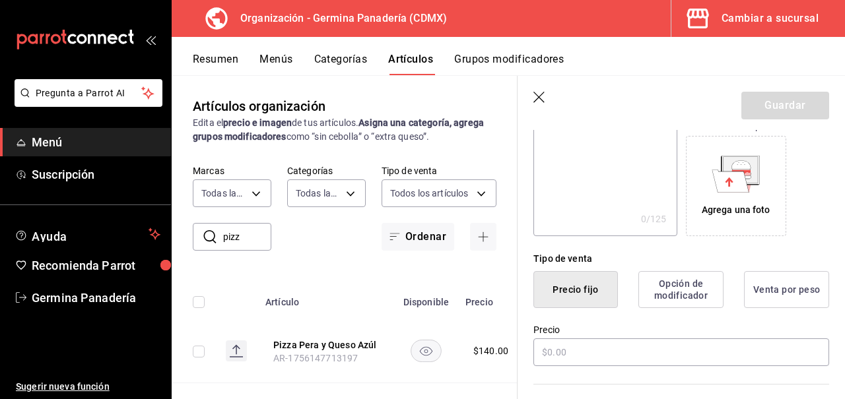
scroll to position [230, 0]
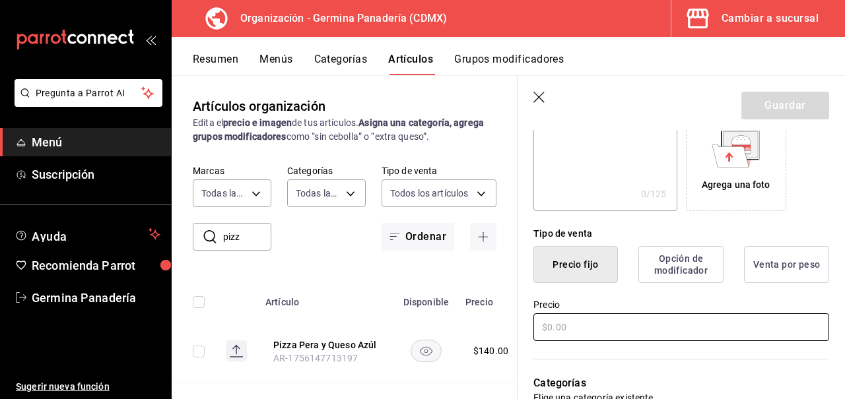
type input "Pizza Salami"
click at [632, 332] on input "text" at bounding box center [681, 327] width 296 height 28
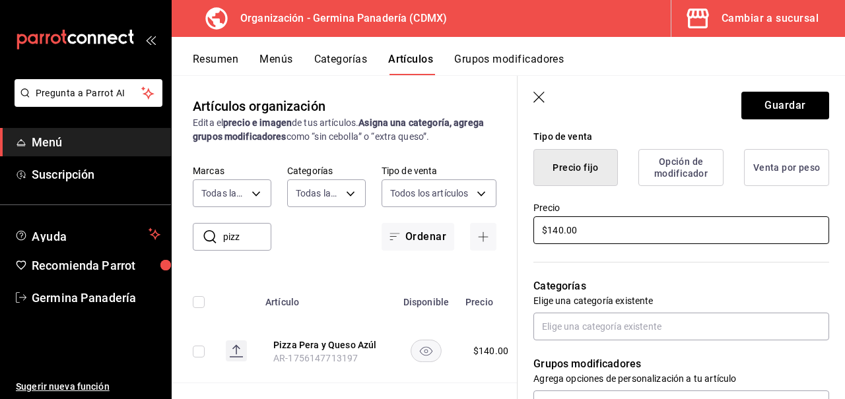
scroll to position [336, 0]
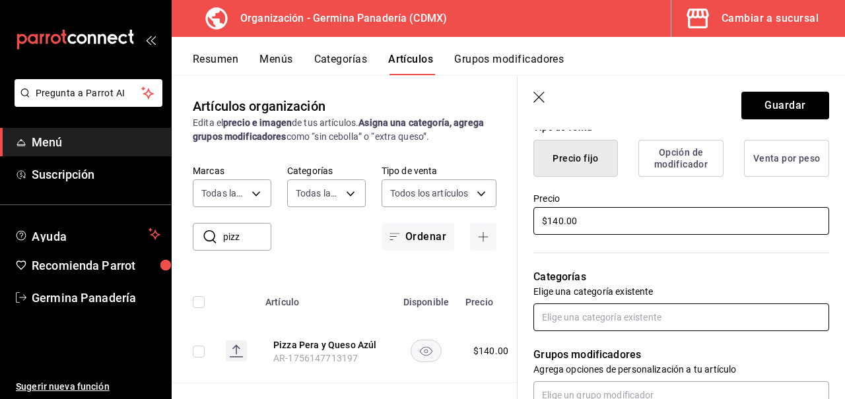
type input "$140.00"
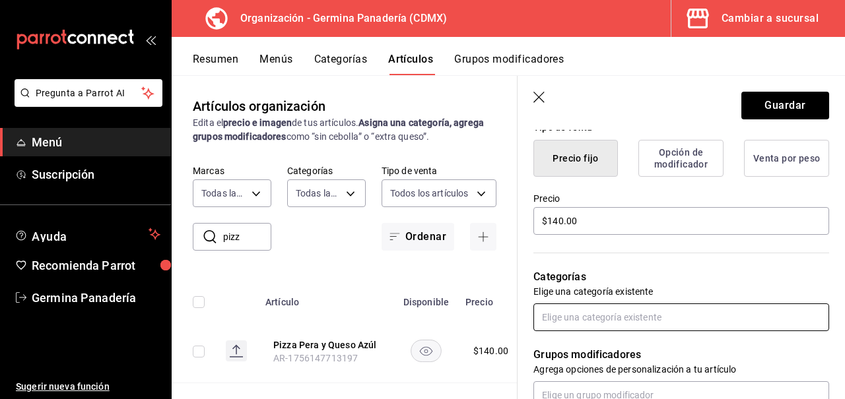
click at [634, 313] on input "text" at bounding box center [681, 318] width 296 height 28
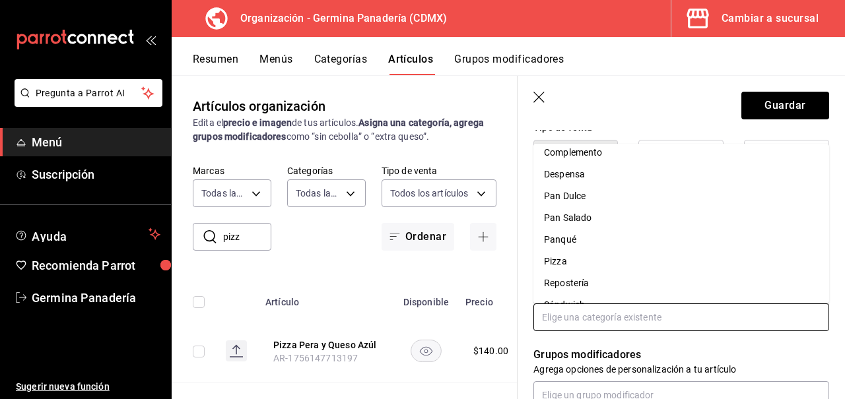
scroll to position [79, 0]
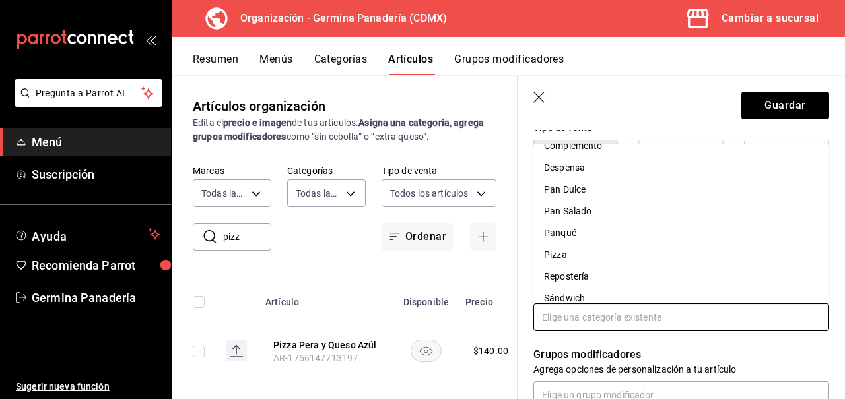
click at [576, 247] on li "Pizza" at bounding box center [681, 255] width 296 height 22
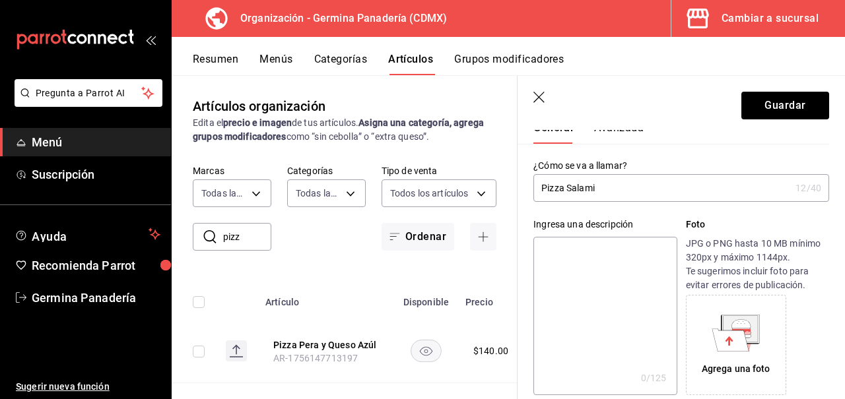
scroll to position [0, 0]
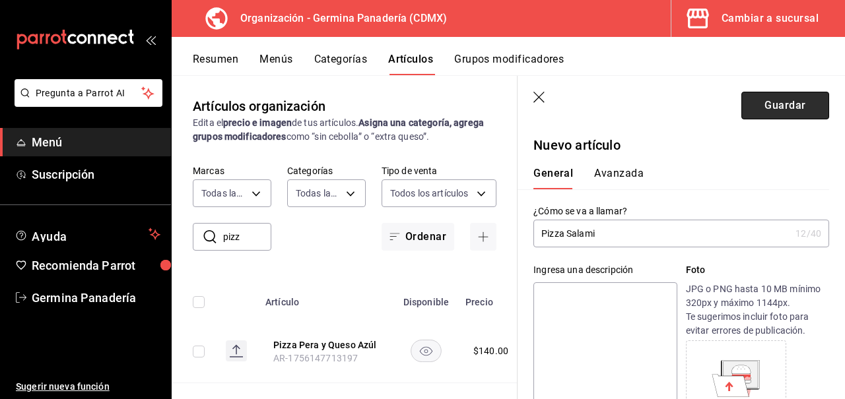
click at [779, 94] on button "Guardar" at bounding box center [785, 106] width 88 height 28
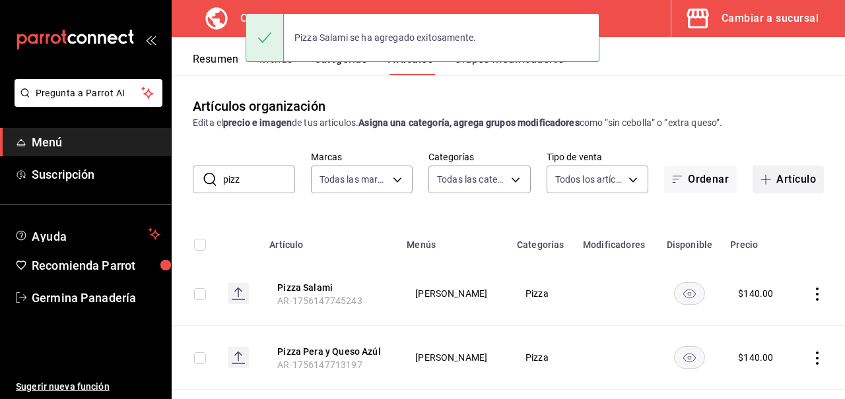
click at [787, 183] on button "Artículo" at bounding box center [787, 180] width 71 height 28
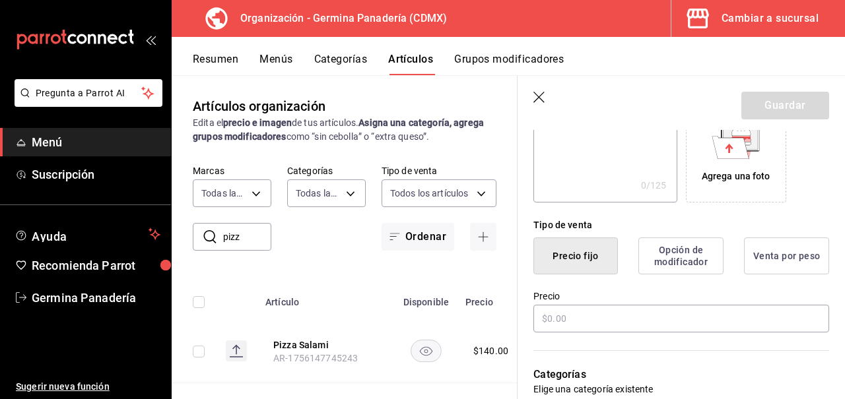
scroll to position [244, 0]
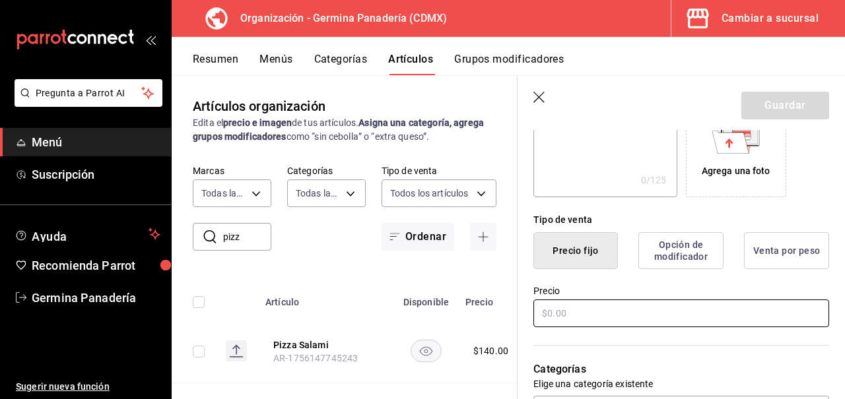
type input "Pizza Prosciutto"
click at [579, 307] on input "text" at bounding box center [681, 314] width 296 height 28
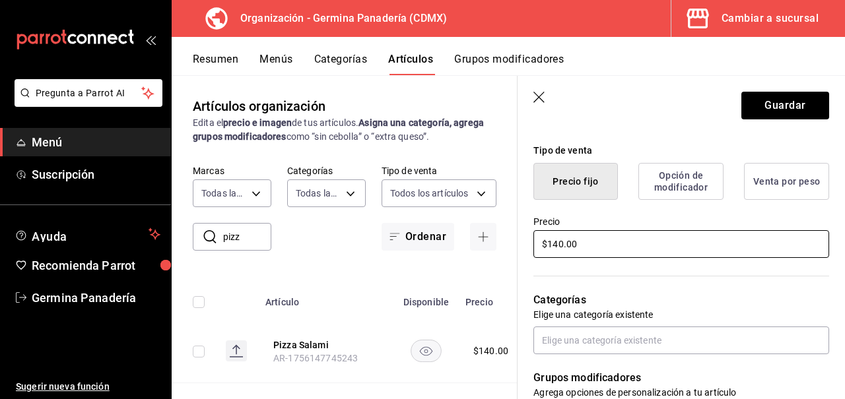
scroll to position [314, 0]
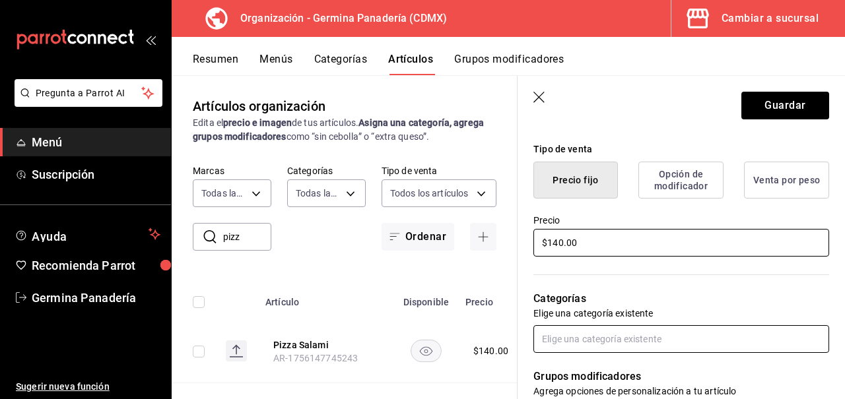
type input "$140.00"
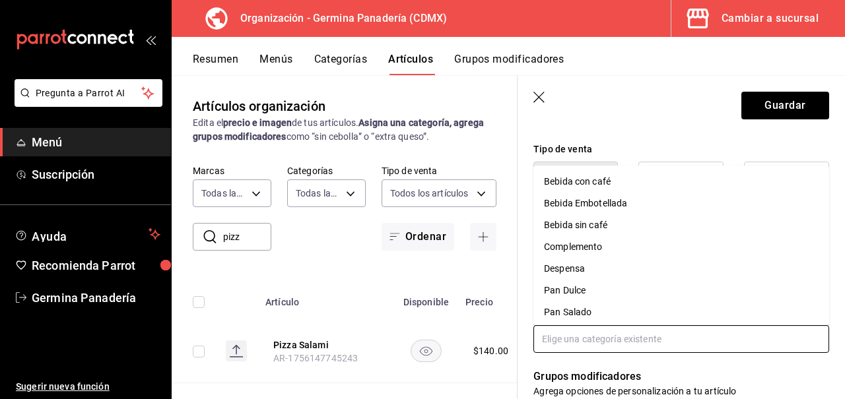
click at [605, 341] on input "text" at bounding box center [681, 339] width 296 height 28
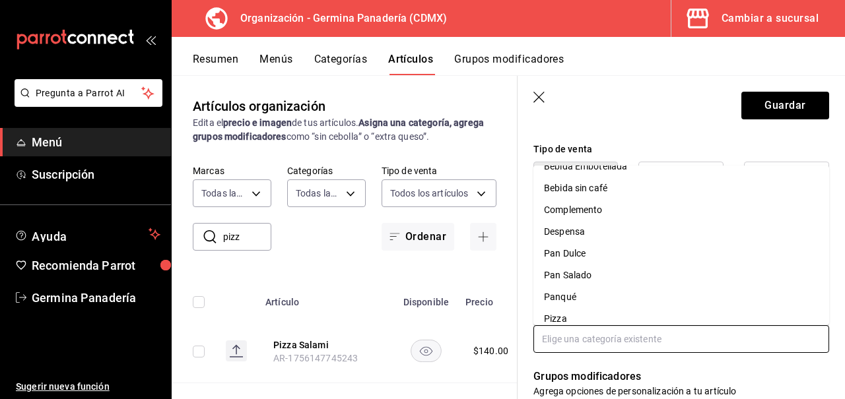
scroll to position [49, 0]
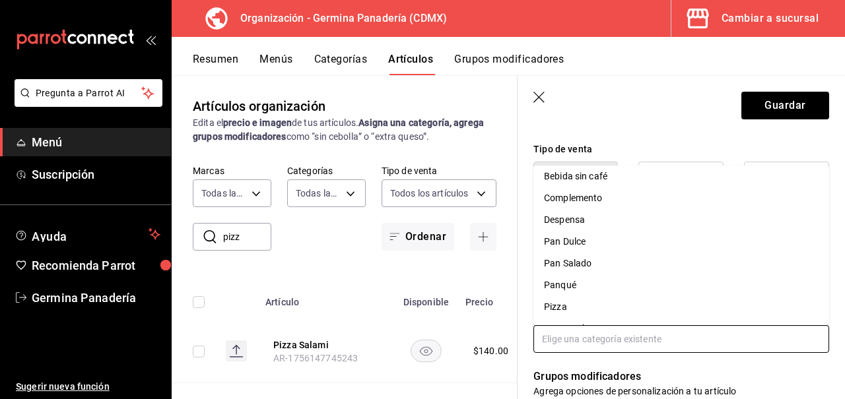
click at [577, 308] on li "Pizza" at bounding box center [681, 307] width 296 height 22
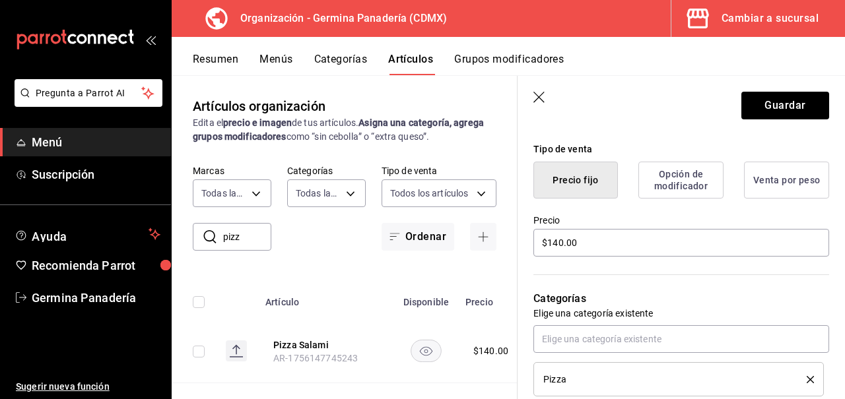
click at [724, 296] on p "Categorías" at bounding box center [681, 299] width 296 height 16
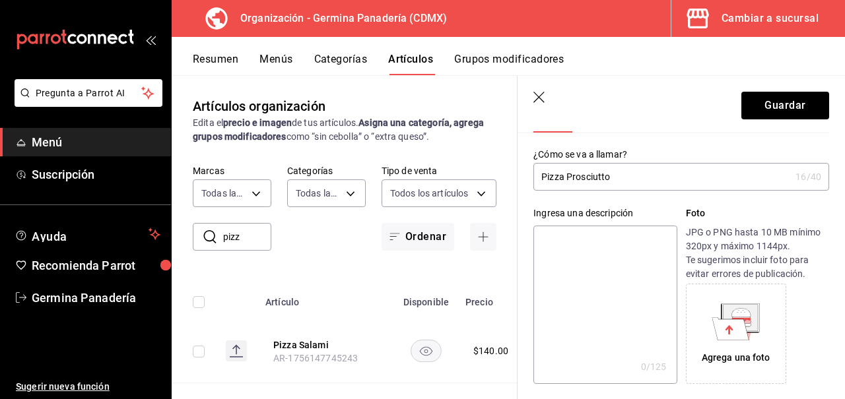
scroll to position [0, 0]
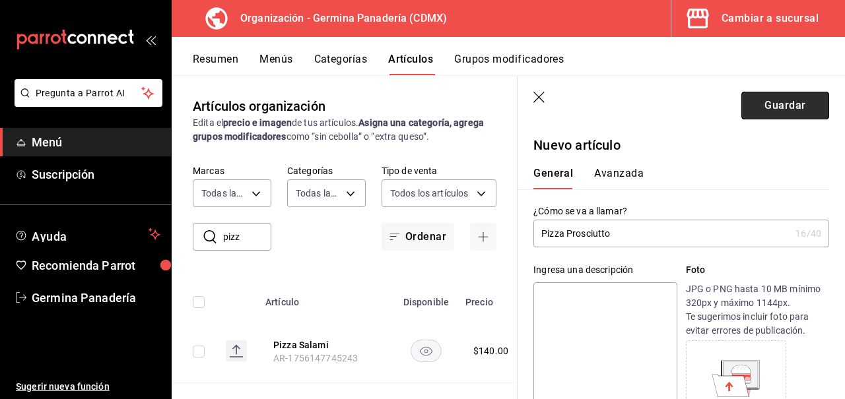
click at [788, 113] on button "Guardar" at bounding box center [785, 106] width 88 height 28
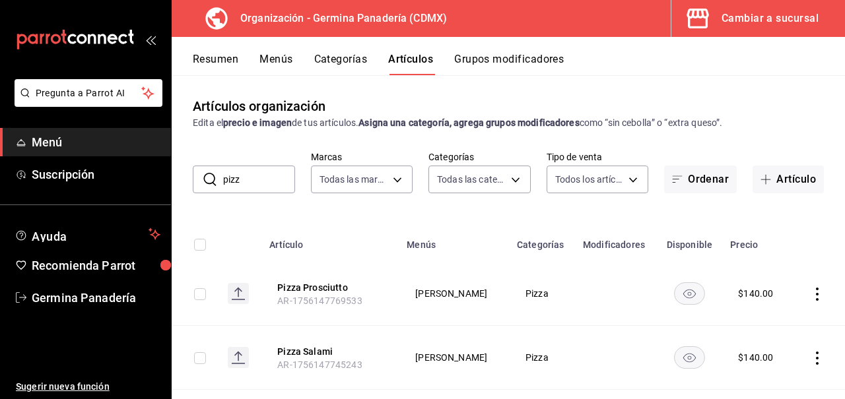
click at [346, 61] on button "Categorías" at bounding box center [340, 64] width 53 height 22
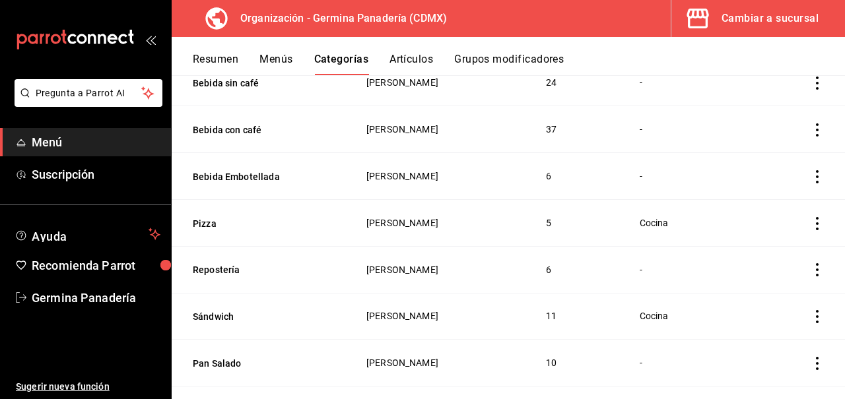
scroll to position [293, 0]
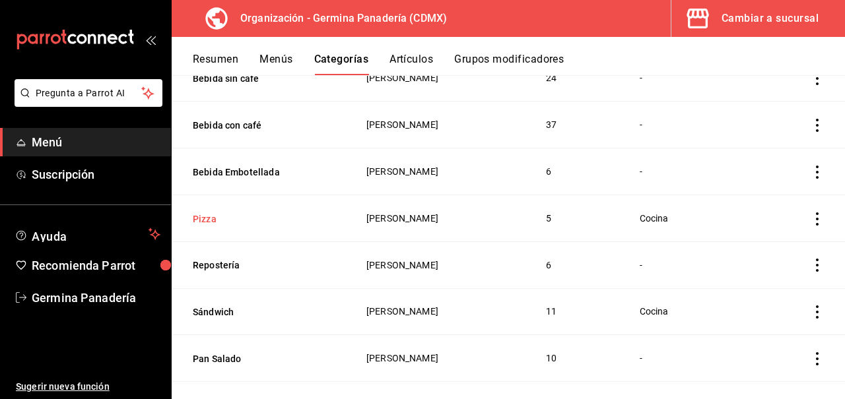
click at [209, 219] on button "Pizza" at bounding box center [259, 218] width 132 height 13
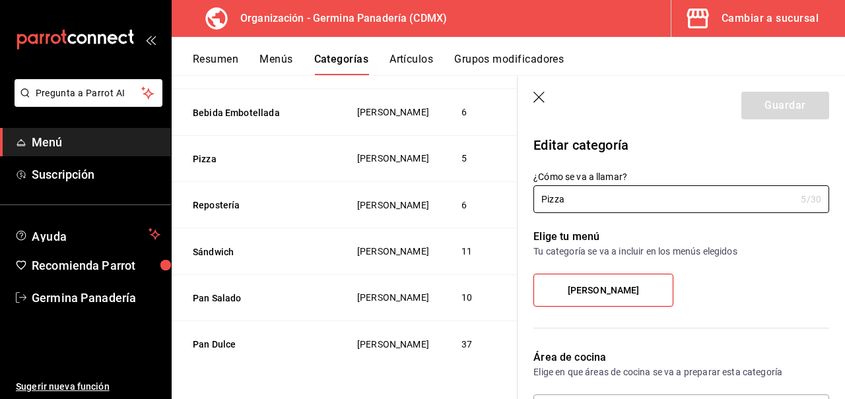
click at [544, 100] on icon "button" at bounding box center [539, 98] width 13 height 13
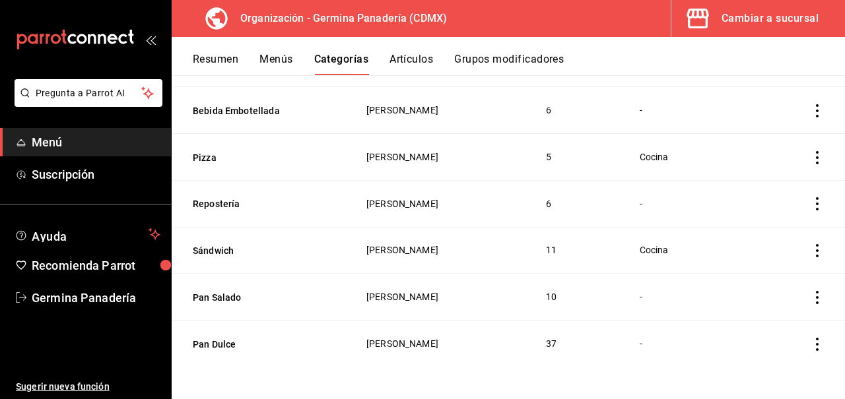
scroll to position [354, 0]
click at [203, 158] on button "Pizza" at bounding box center [259, 158] width 132 height 13
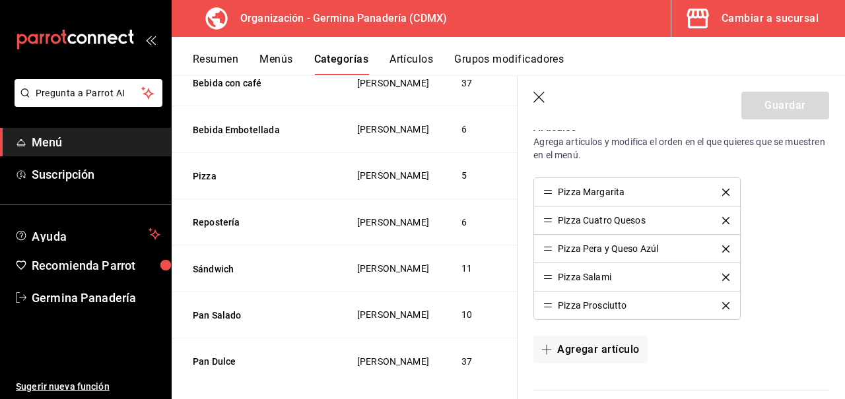
scroll to position [351, 0]
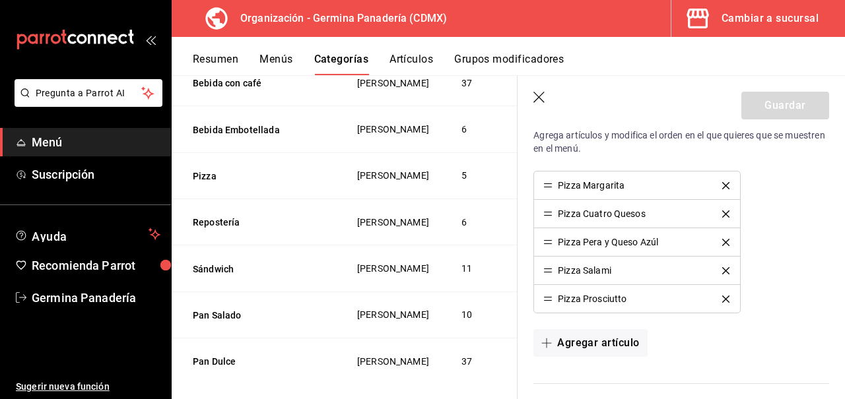
click at [541, 96] on icon "button" at bounding box center [539, 98] width 13 height 13
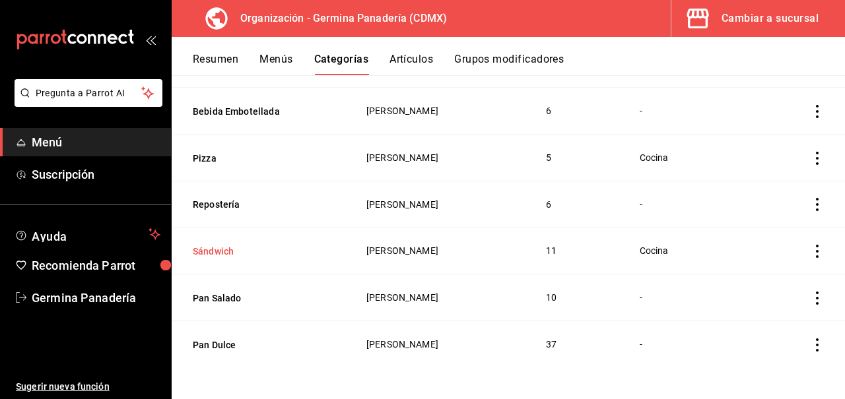
click at [226, 255] on button "Sándwich" at bounding box center [259, 251] width 132 height 13
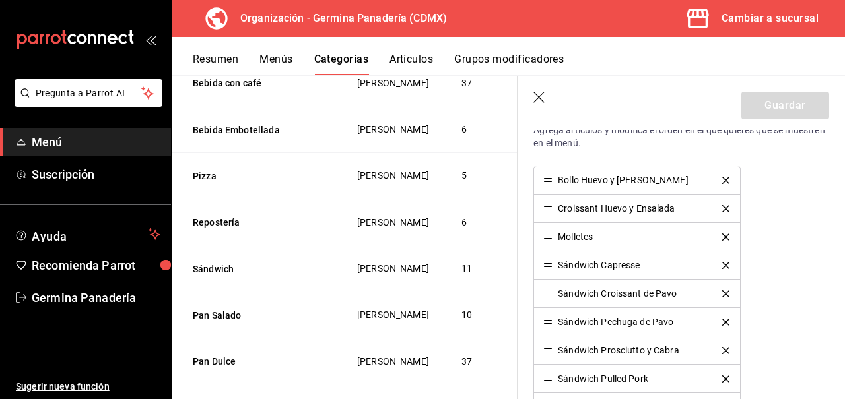
scroll to position [358, 0]
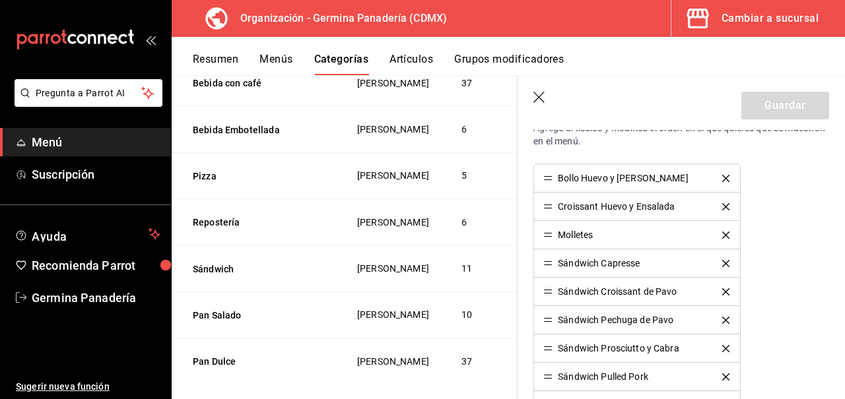
click at [409, 56] on button "Artículos" at bounding box center [411, 64] width 44 height 22
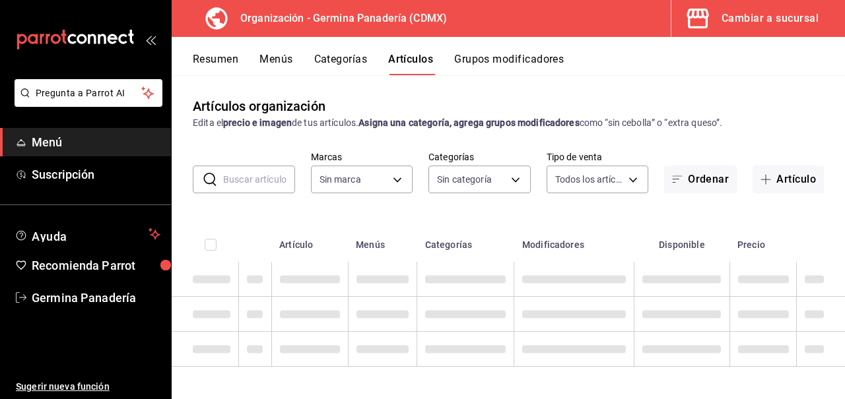
click at [263, 179] on input "text" at bounding box center [259, 179] width 72 height 26
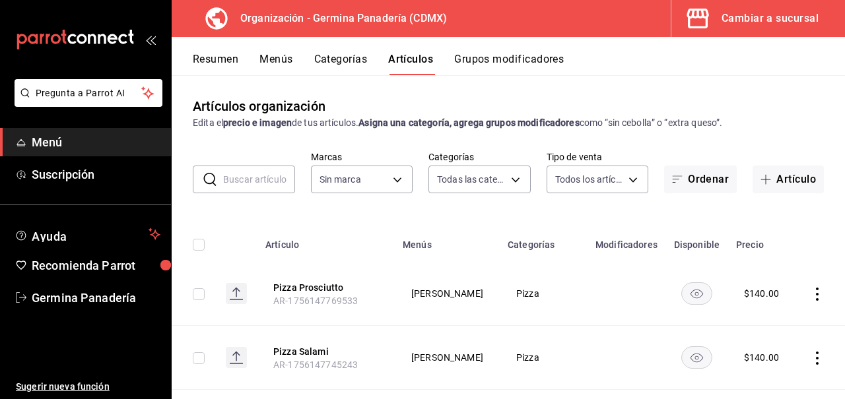
type input "b"
type input "6c65744e-a1b8-4012-96e6-33e77d16f2fd,630f1c36-ca98-4266-84ae-552b49385a73,f8a27…"
type input "bo"
type input "9b1b34a3-1ddb-4154-9277-068d723f008c"
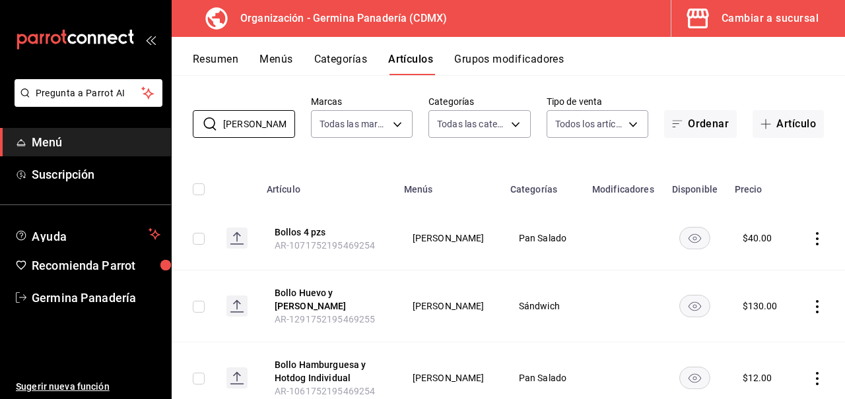
scroll to position [94, 0]
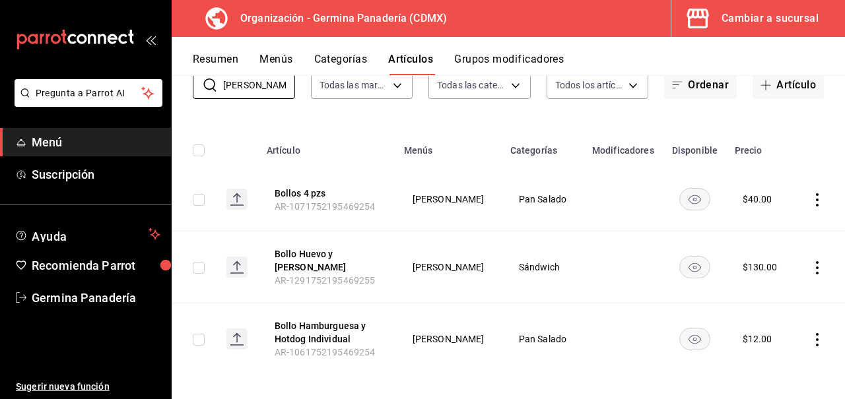
type input "[PERSON_NAME]"
click at [812, 263] on icon "actions" at bounding box center [816, 267] width 13 height 13
click at [778, 293] on span "Editar" at bounding box center [777, 294] width 34 height 14
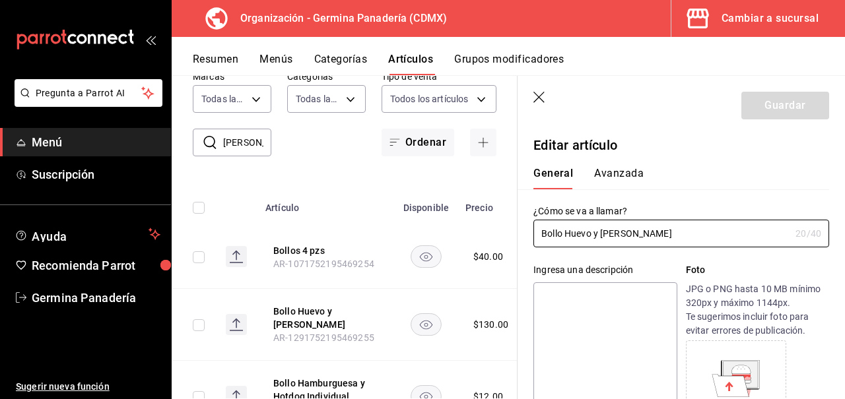
drag, startPoint x: 560, startPoint y: 234, endPoint x: 476, endPoint y: 234, distance: 83.8
click at [476, 234] on main "Artículos organización Edita el precio e imagen de tus artículos. Asigna una ca…" at bounding box center [508, 237] width 673 height 324
type input "Hamburguesa Huevo y Tocino"
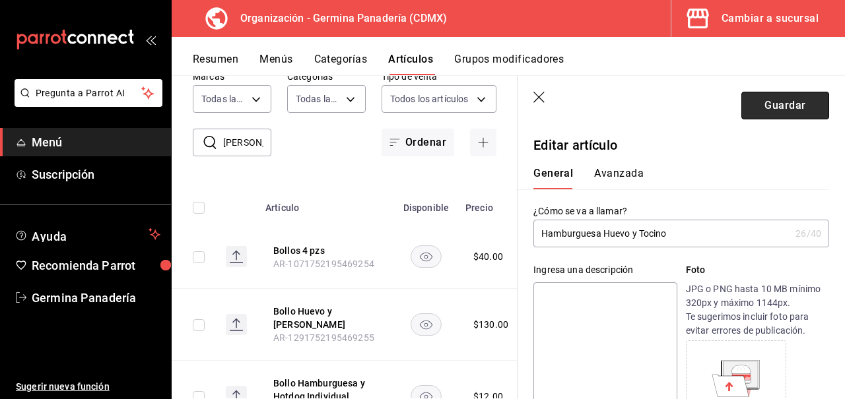
click at [771, 108] on button "Guardar" at bounding box center [785, 106] width 88 height 28
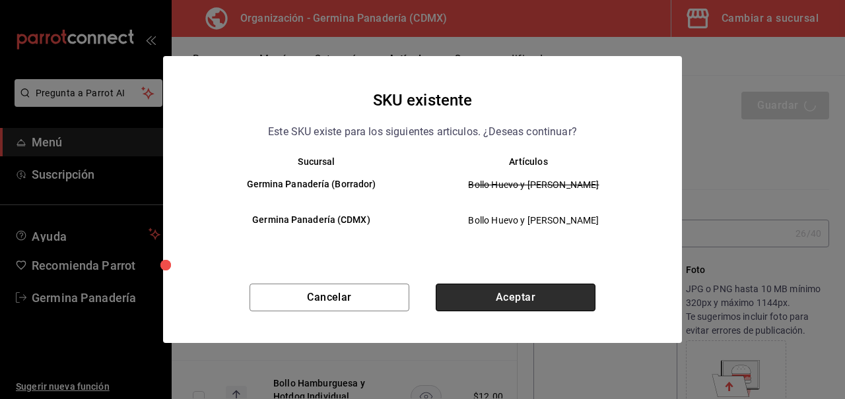
click at [523, 308] on button "Aceptar" at bounding box center [516, 298] width 160 height 28
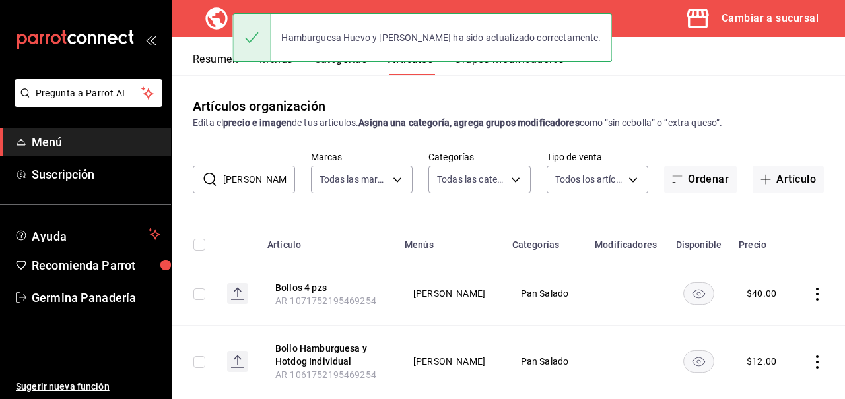
click at [331, 62] on div "Hamburguesa Huevo y [PERSON_NAME] ha sido actualizado correctamente." at bounding box center [421, 37] width 379 height 57
click at [331, 63] on div "Hamburguesa Huevo y [PERSON_NAME] ha sido actualizado correctamente." at bounding box center [421, 37] width 379 height 57
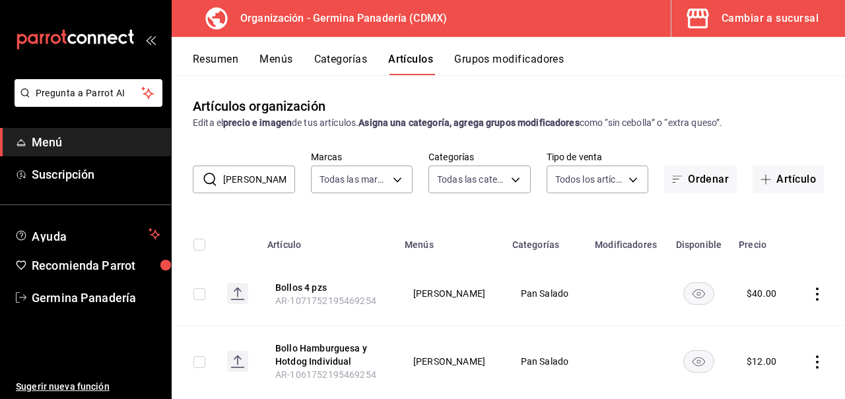
click at [329, 64] on button "Categorías" at bounding box center [340, 64] width 53 height 22
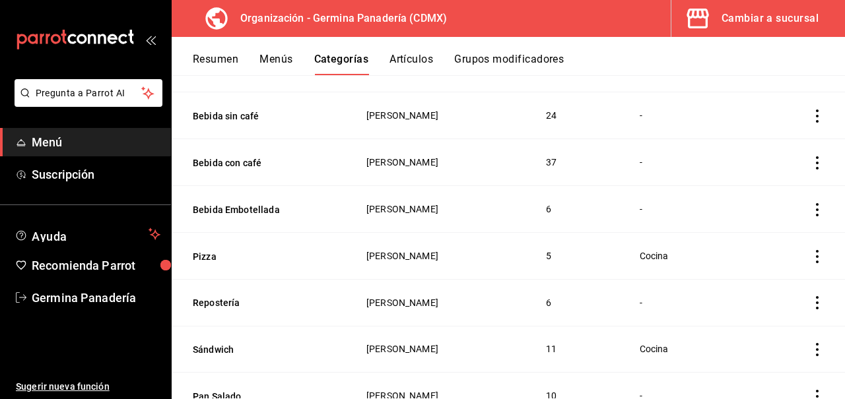
scroll to position [259, 0]
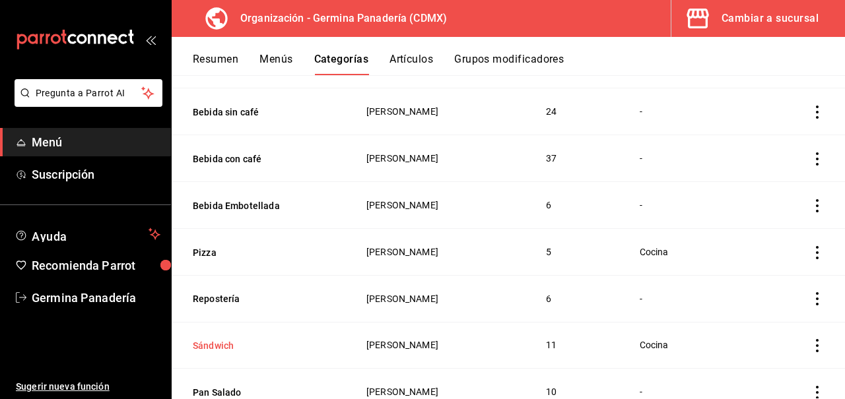
click at [224, 347] on button "Sándwich" at bounding box center [259, 345] width 132 height 13
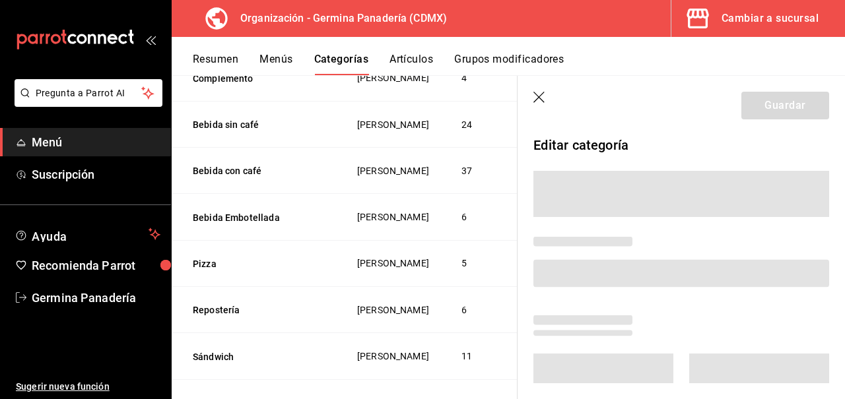
scroll to position [257, 0]
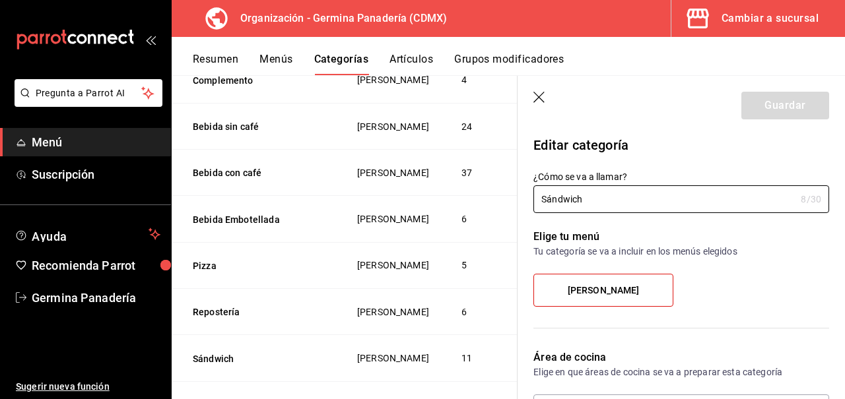
type input "401b33b6-79de-4c1b-b2de-a218820f9dcf"
radio input "false"
radio input "true"
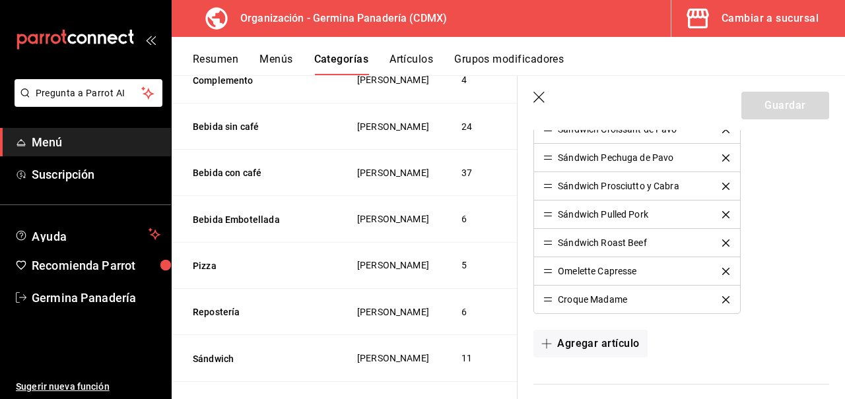
scroll to position [523, 0]
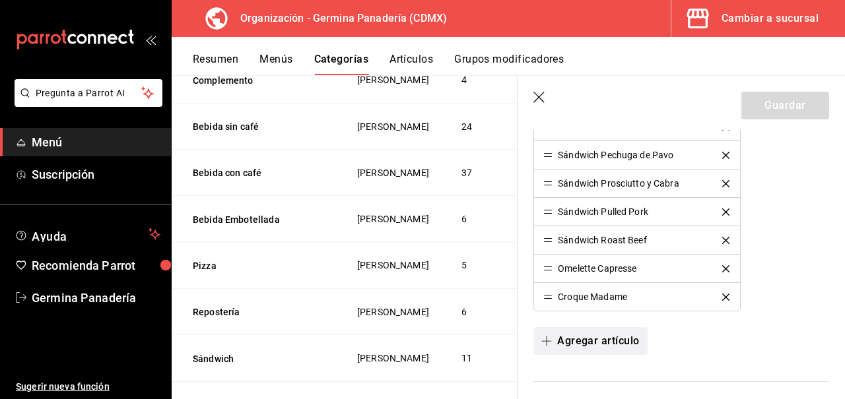
click at [602, 341] on button "Agregar artículo" at bounding box center [590, 341] width 114 height 28
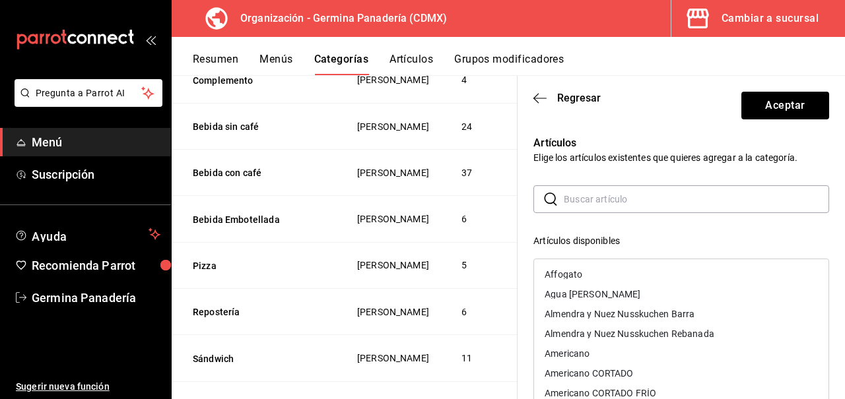
click at [636, 203] on input "text" at bounding box center [696, 199] width 265 height 26
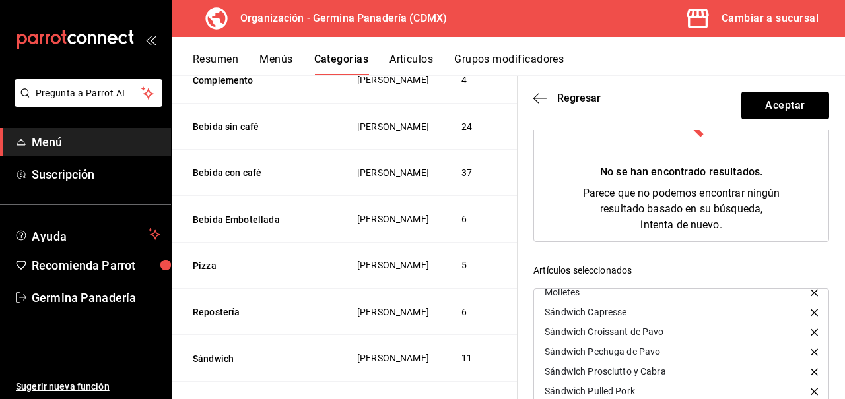
scroll to position [0, 0]
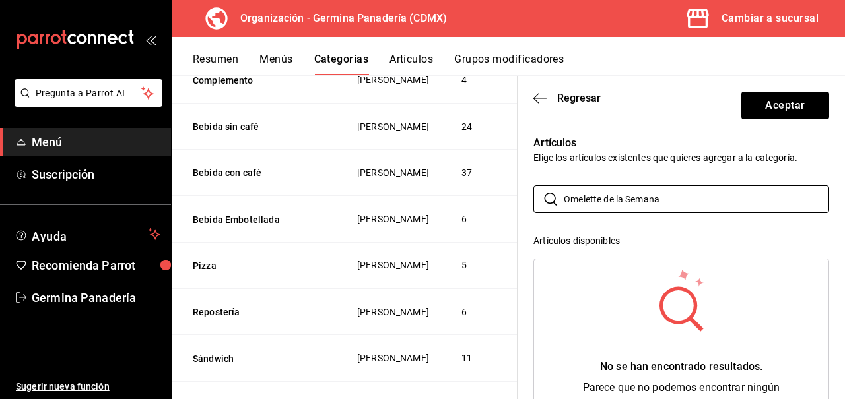
type input "Omelette de la Semana"
click at [354, 72] on button "Categorías" at bounding box center [341, 64] width 55 height 22
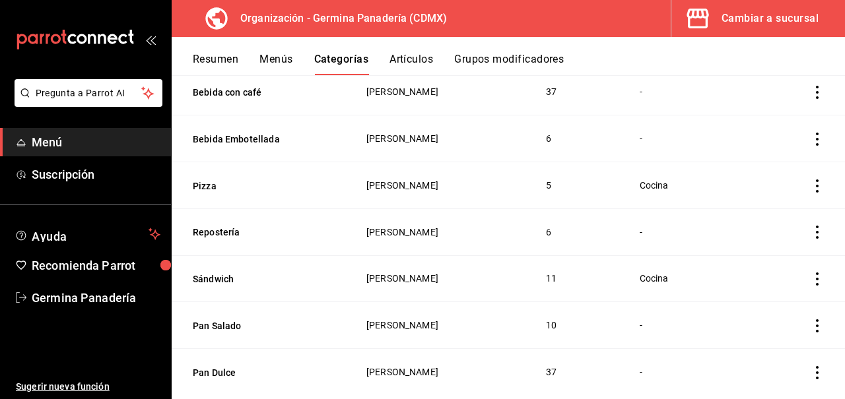
scroll to position [329, 0]
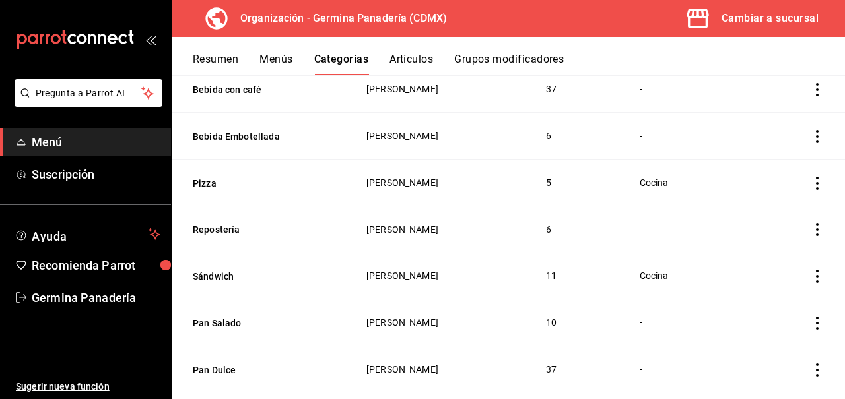
click at [414, 61] on button "Artículos" at bounding box center [411, 64] width 44 height 22
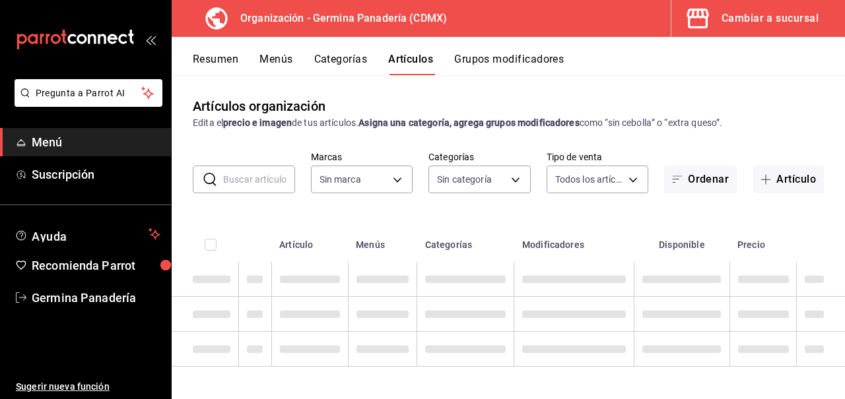
type input "9b1b34a3-1ddb-4154-9277-068d723f008c"
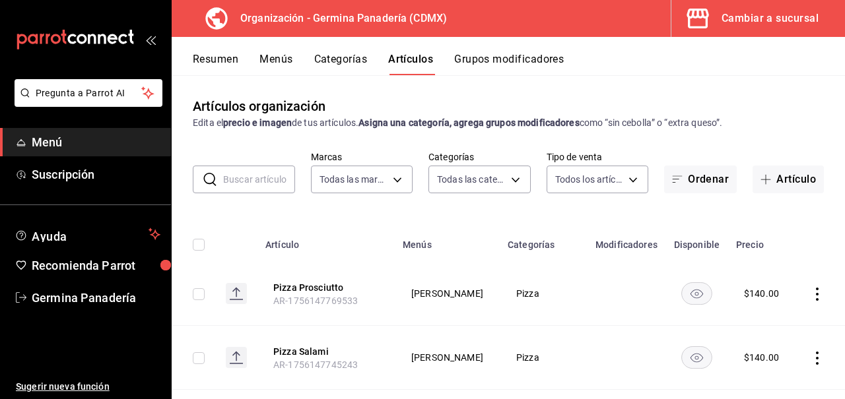
type input "6c65744e-a1b8-4012-96e6-33e77d16f2fd,630f1c36-ca98-4266-84ae-552b49385a73,f8a27…"
click at [249, 177] on input "text" at bounding box center [259, 179] width 72 height 26
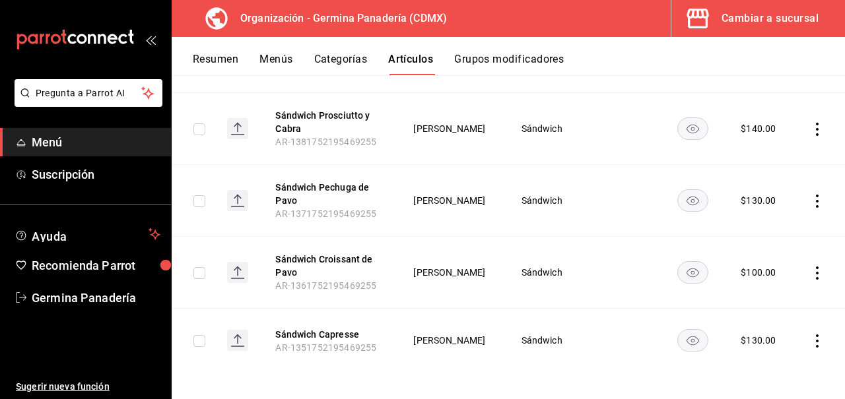
scroll to position [302, 0]
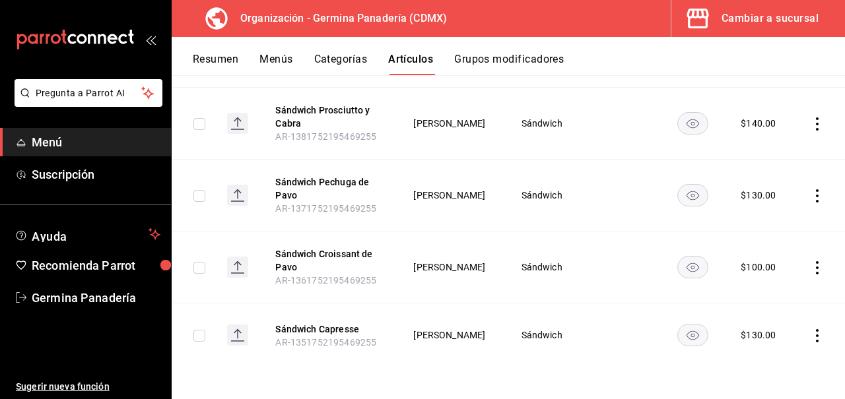
type input "sán"
click at [811, 200] on icon "actions" at bounding box center [816, 195] width 13 height 13
click at [770, 220] on span "Editar" at bounding box center [777, 226] width 34 height 14
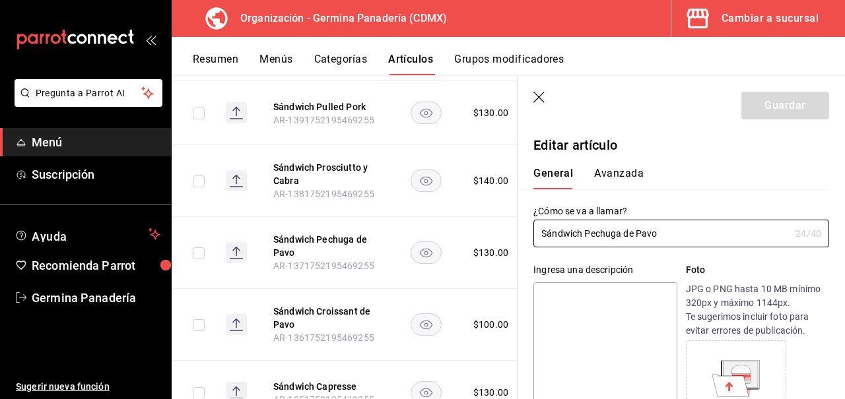
type input "$130.00"
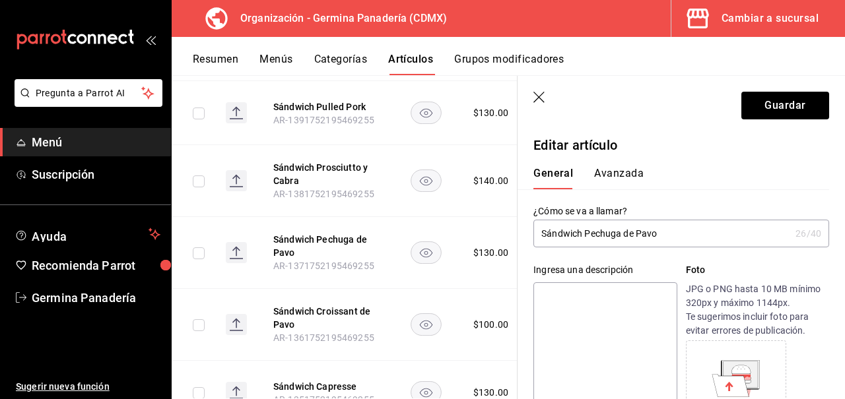
type input "Sándwich Pechuga de Pavo"
click at [542, 96] on icon "button" at bounding box center [539, 98] width 13 height 13
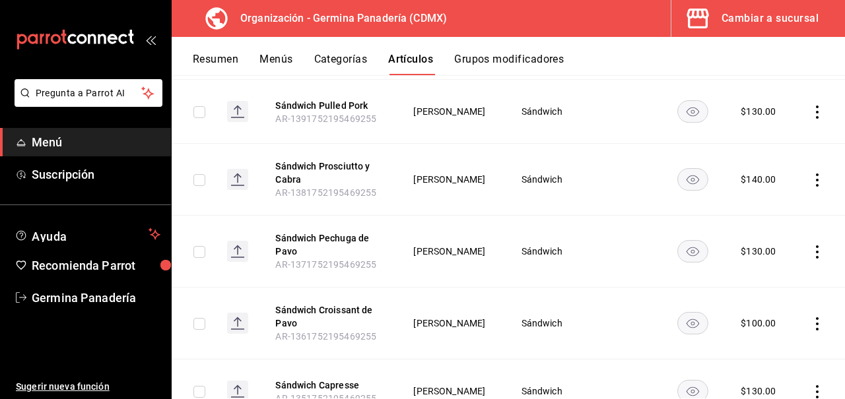
scroll to position [263, 0]
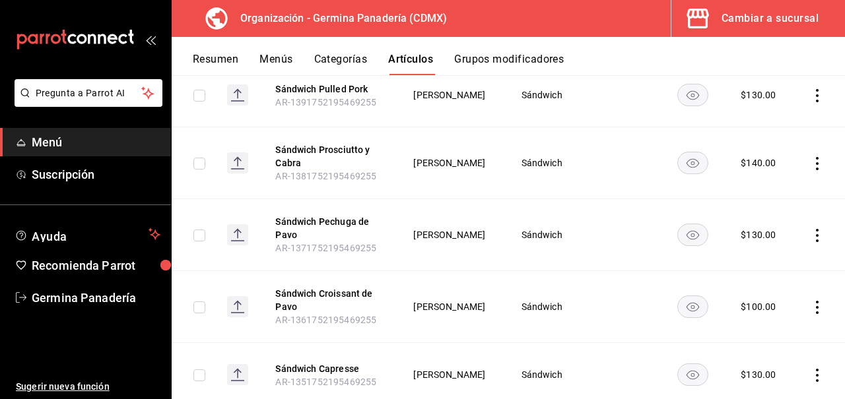
click at [818, 308] on icon "actions" at bounding box center [816, 307] width 13 height 13
click at [787, 313] on span "Editar" at bounding box center [777, 311] width 34 height 14
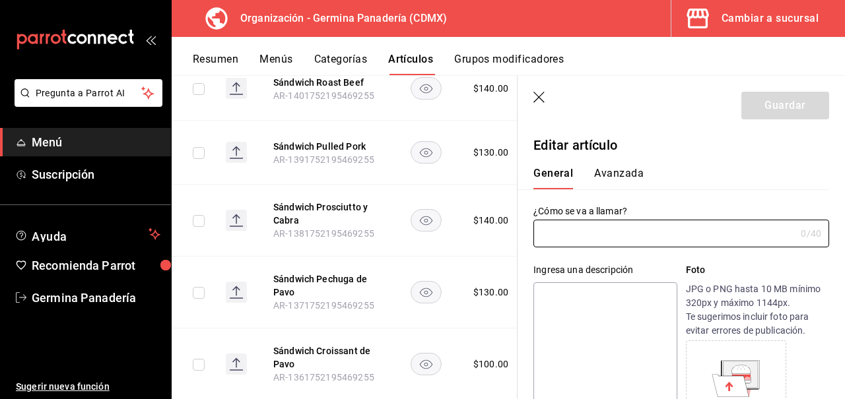
type input "Sándwich Croissant de Pavo"
type input "AR-1361752195469255"
type input "$100.00"
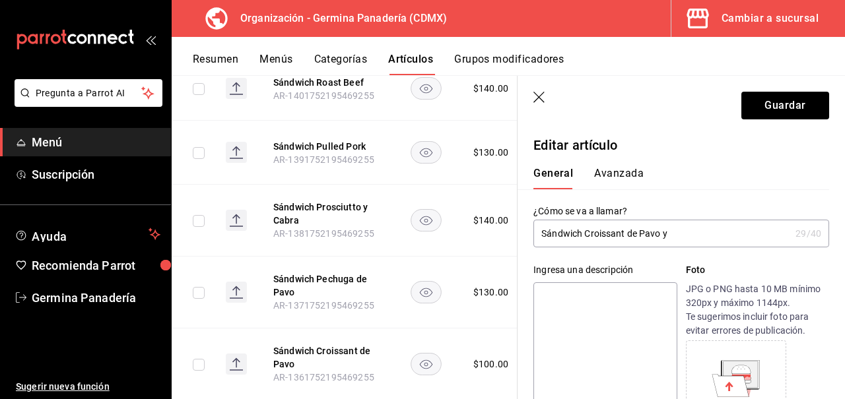
click at [587, 235] on input "Sándwich Croissant de Pavo y" at bounding box center [661, 233] width 257 height 26
click at [657, 225] on input "Croissant de Pavo y" at bounding box center [661, 233] width 257 height 26
click at [657, 237] on input "Croissant de Pavo y" at bounding box center [661, 233] width 257 height 26
click at [598, 234] on input "Croissant de Pavo y" at bounding box center [661, 233] width 257 height 26
click at [681, 235] on input "Croissant de Pechuga de Pavo y" at bounding box center [661, 233] width 257 height 26
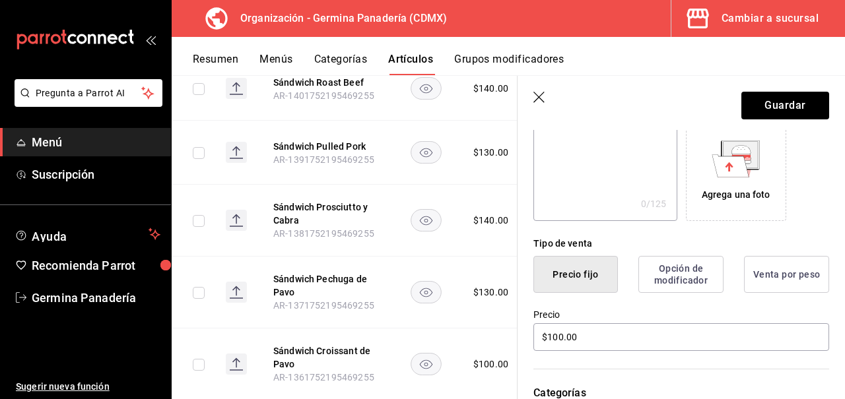
scroll to position [220, 0]
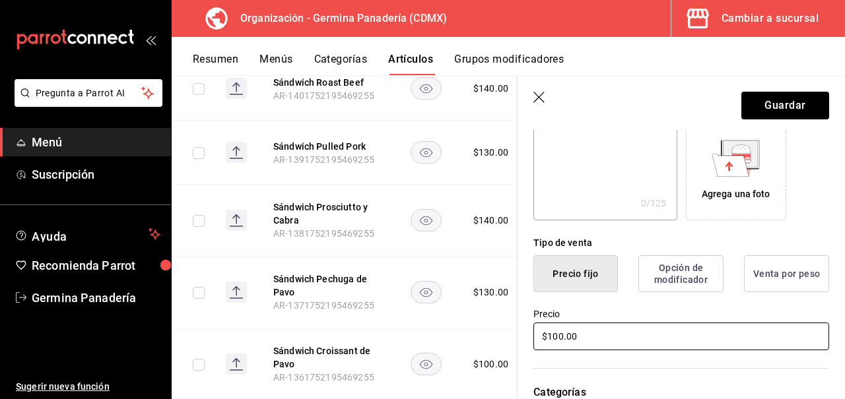
type input "Croissant de Pechuga de Pavo y Pesto"
click at [560, 332] on input "$100.00" at bounding box center [681, 337] width 296 height 28
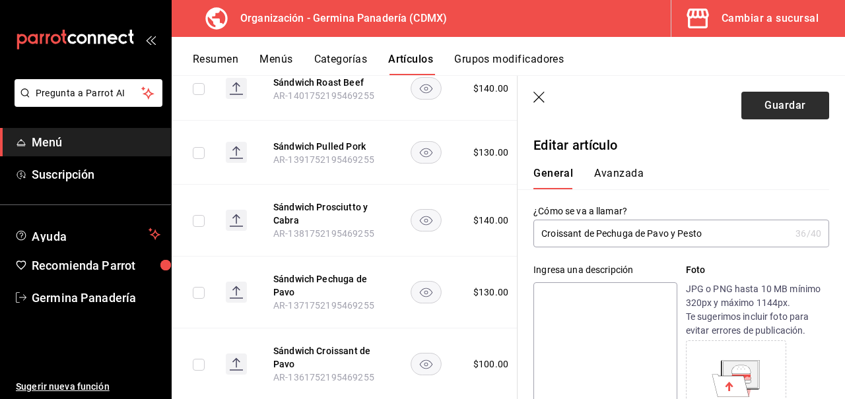
type input "$120.00"
click at [780, 108] on button "Guardar" at bounding box center [785, 106] width 88 height 28
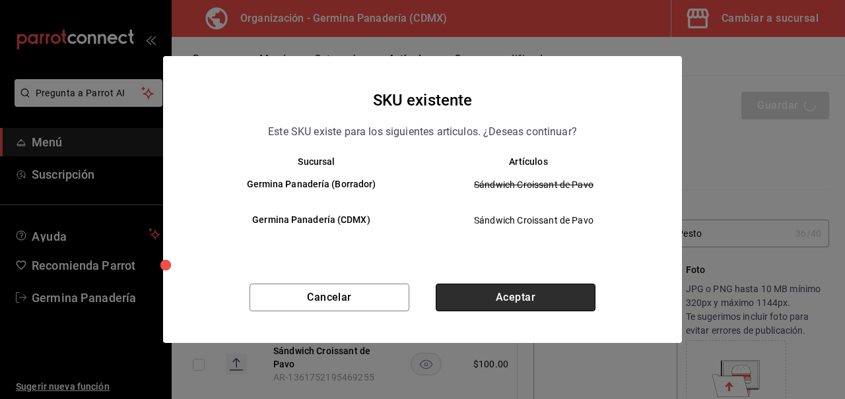
click at [549, 302] on button "Aceptar" at bounding box center [516, 298] width 160 height 28
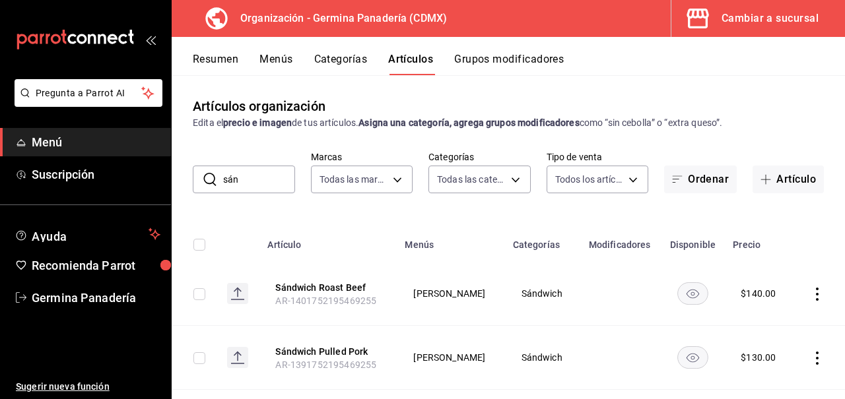
click at [269, 192] on input "sán" at bounding box center [259, 179] width 72 height 26
type input "s"
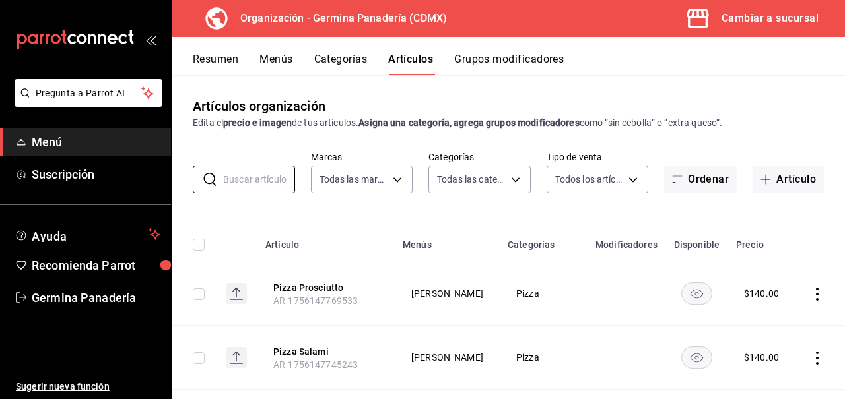
click at [343, 63] on button "Categorías" at bounding box center [340, 64] width 53 height 22
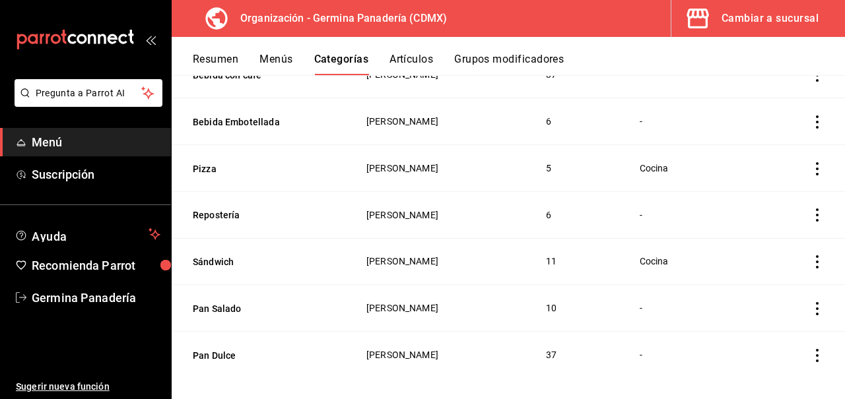
scroll to position [344, 0]
click at [228, 218] on button "Repostería" at bounding box center [259, 214] width 132 height 13
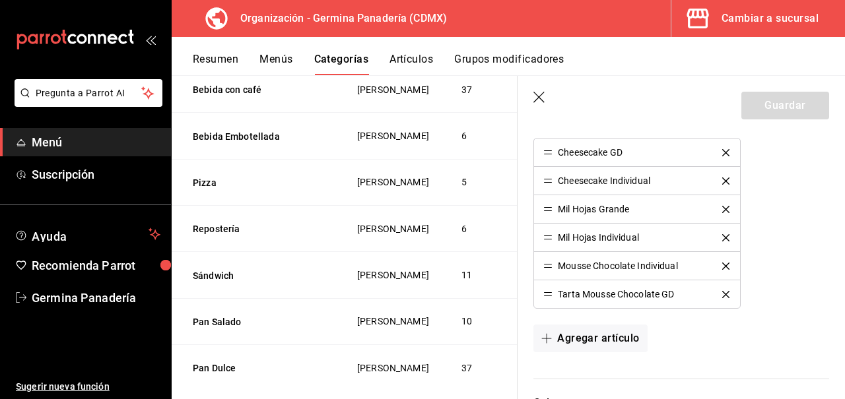
scroll to position [385, 0]
click at [418, 65] on button "Artículos" at bounding box center [411, 64] width 44 height 22
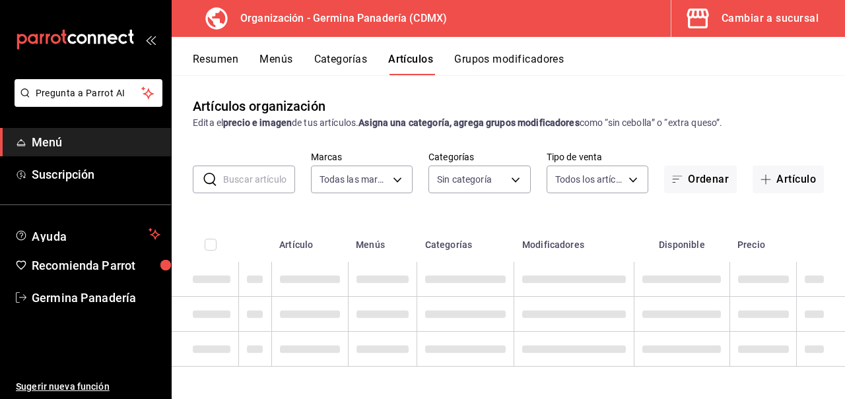
type input "9b1b34a3-1ddb-4154-9277-068d723f008c"
type input "mo"
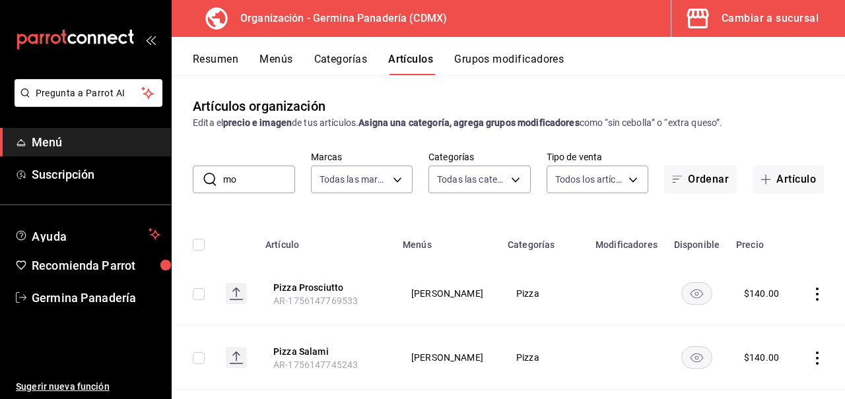
type input "6c65744e-a1b8-4012-96e6-33e77d16f2fd,630f1c36-ca98-4266-84ae-552b49385a73,f8a27…"
type input "m"
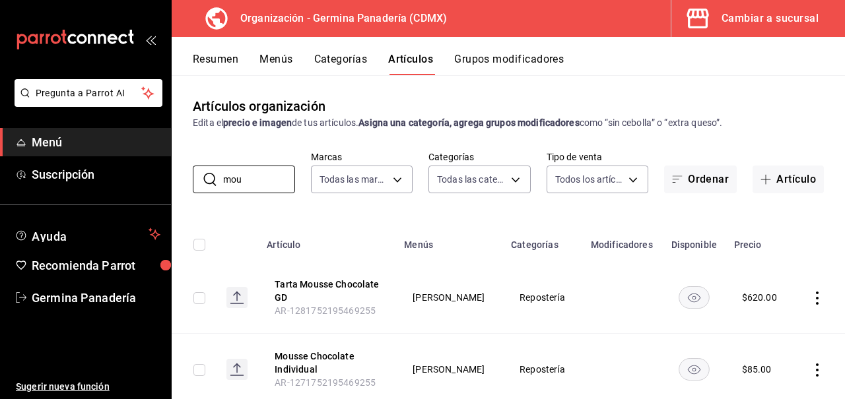
scroll to position [38, 0]
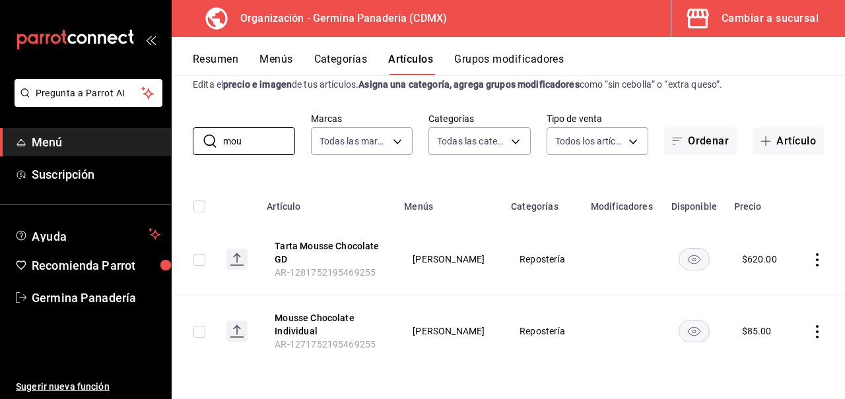
type input "mou"
click at [816, 260] on icon "actions" at bounding box center [817, 259] width 3 height 13
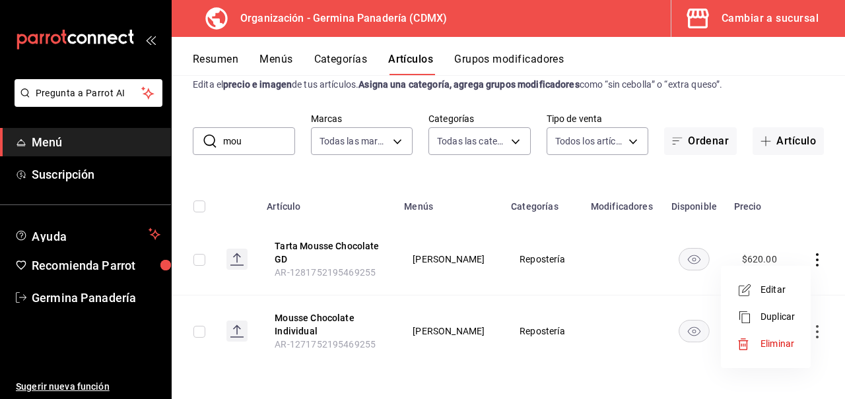
click at [780, 286] on span "Editar" at bounding box center [777, 290] width 34 height 14
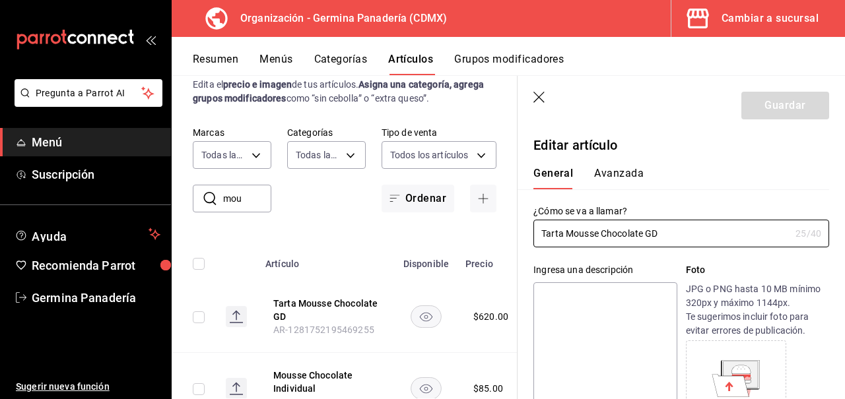
type input "$620.00"
click at [567, 234] on input "Tarta Mousse Chocolate GD" at bounding box center [661, 233] width 257 height 26
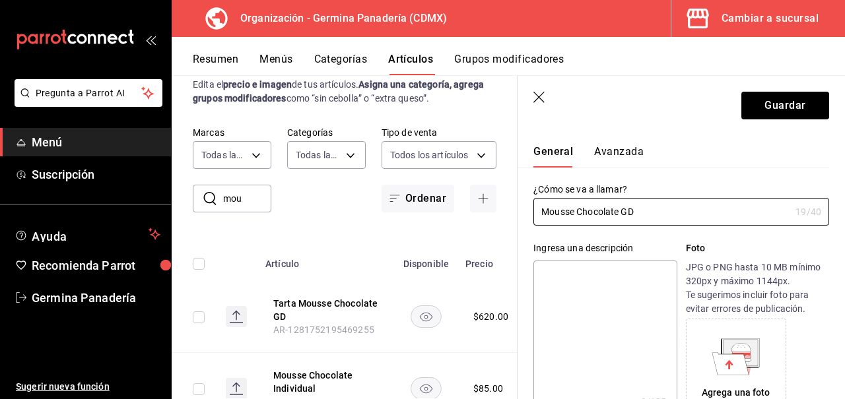
scroll to position [22, 0]
type input "Mousse Chocolate GD"
click at [768, 116] on button "Guardar" at bounding box center [785, 106] width 88 height 28
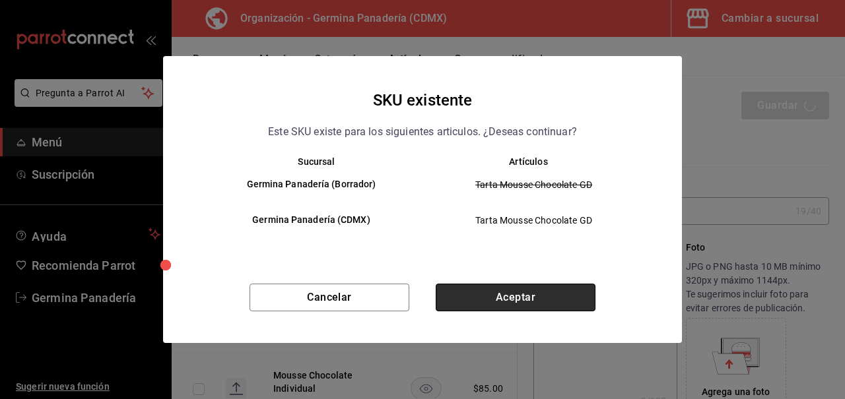
click at [554, 292] on button "Aceptar" at bounding box center [516, 298] width 160 height 28
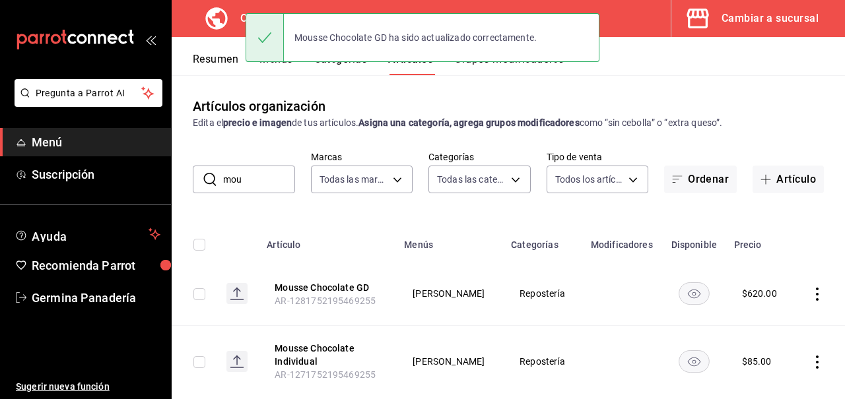
click at [343, 64] on div "Mousse Chocolate GD ha sido actualizado correctamente." at bounding box center [422, 37] width 354 height 57
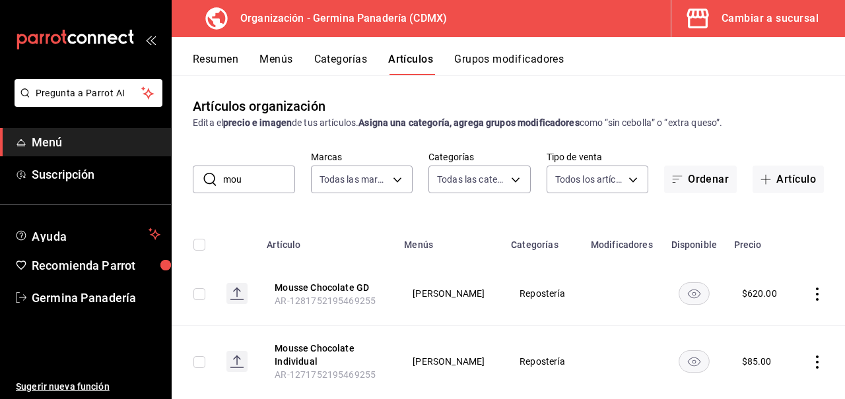
click at [342, 59] on button "Categorías" at bounding box center [340, 64] width 53 height 22
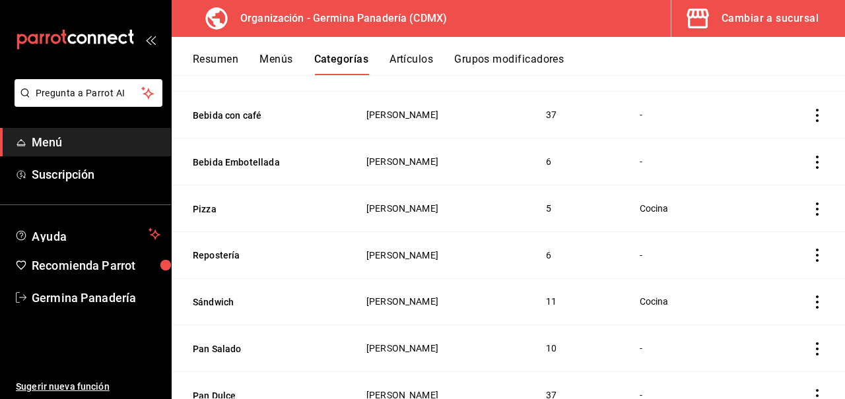
scroll to position [348, 0]
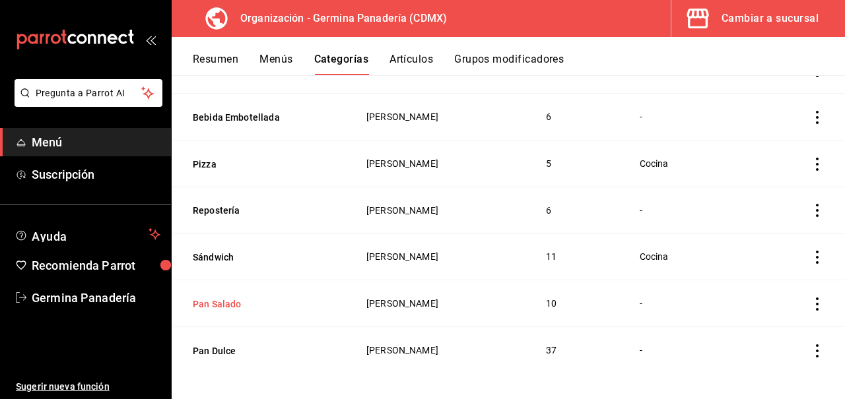
click at [223, 307] on button "Pan Salado" at bounding box center [259, 304] width 132 height 13
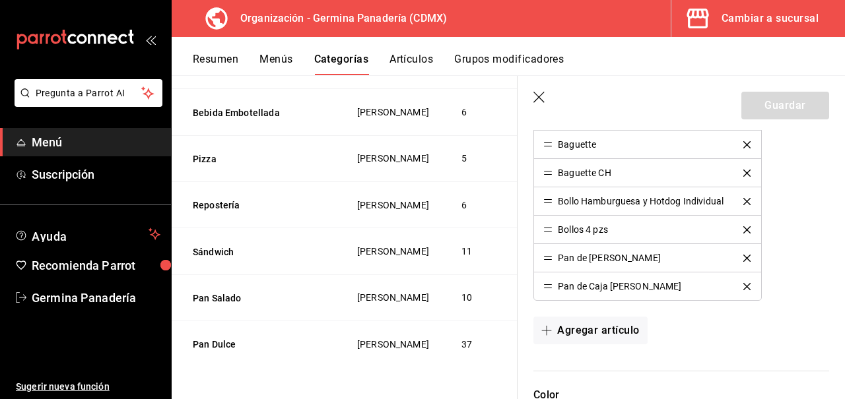
scroll to position [428, 0]
click at [226, 343] on button "Pan Dulce" at bounding box center [259, 344] width 132 height 13
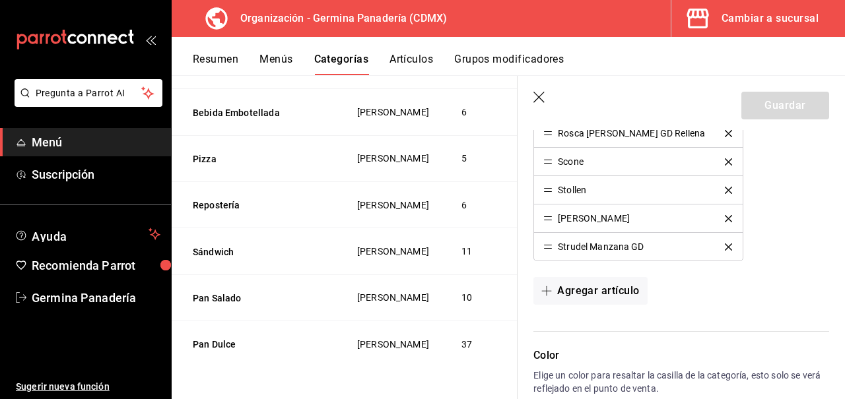
scroll to position [1315, 0]
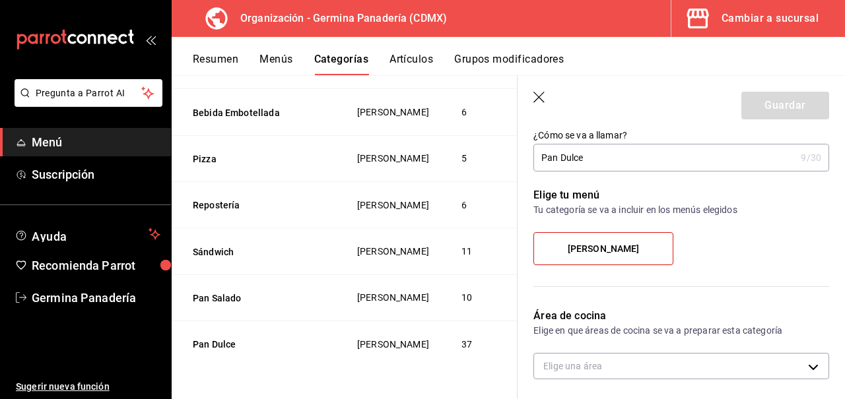
scroll to position [0, 0]
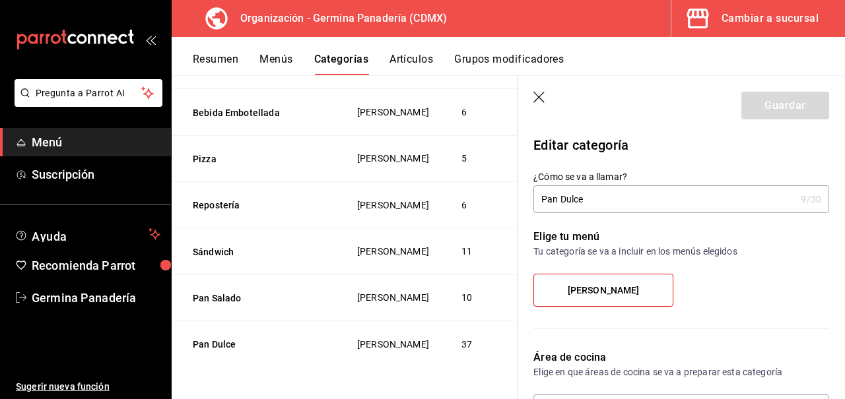
click at [542, 98] on icon "button" at bounding box center [539, 98] width 13 height 13
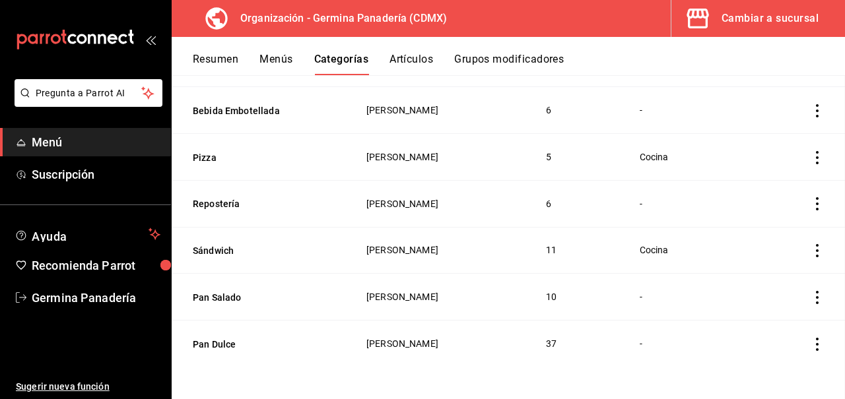
scroll to position [354, 0]
click at [416, 57] on button "Artículos" at bounding box center [411, 64] width 44 height 22
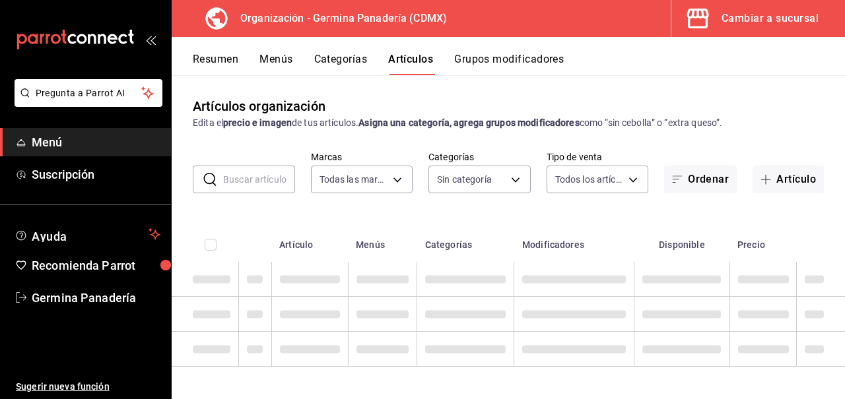
type input "9b1b34a3-1ddb-4154-9277-068d723f008c"
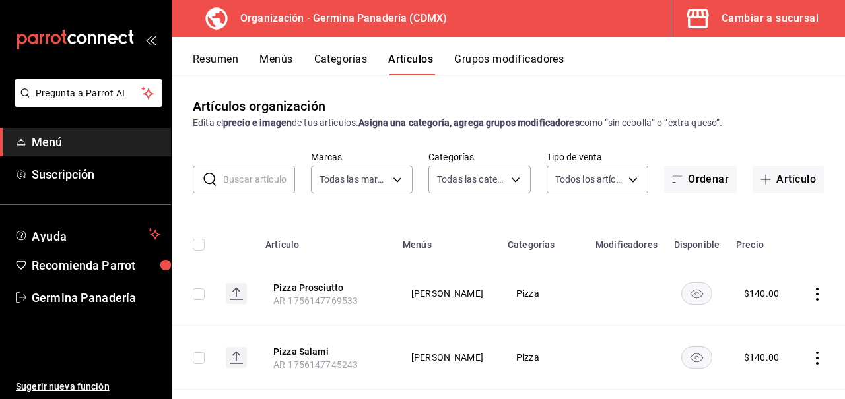
type input "6c65744e-a1b8-4012-96e6-33e77d16f2fd,630f1c36-ca98-4266-84ae-552b49385a73,f8a27…"
click at [337, 62] on button "Categorías" at bounding box center [340, 64] width 53 height 22
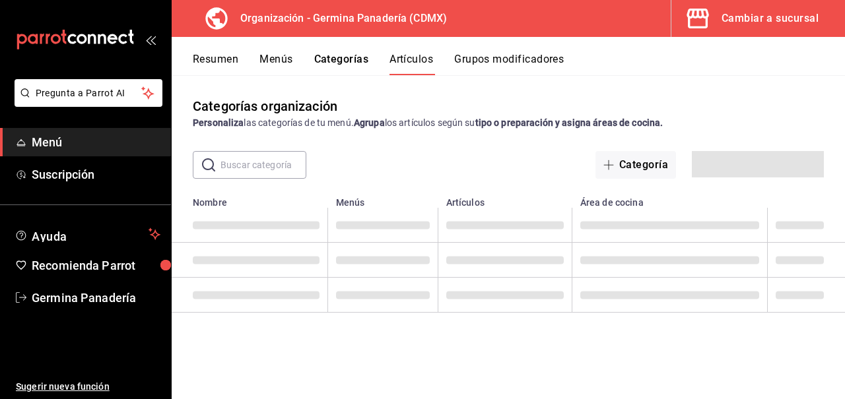
click at [280, 61] on button "Menús" at bounding box center [275, 64] width 33 height 22
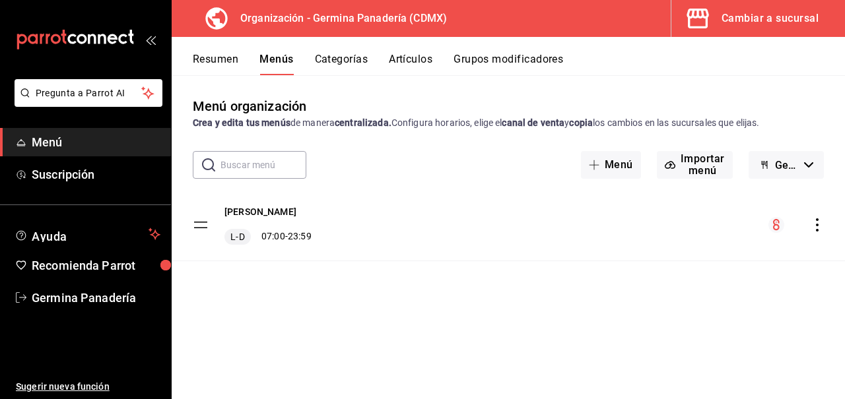
click at [824, 232] on div "[PERSON_NAME] L-D 07:00 - 23:59" at bounding box center [508, 224] width 673 height 71
click at [816, 223] on icon "actions" at bounding box center [816, 224] width 13 height 13
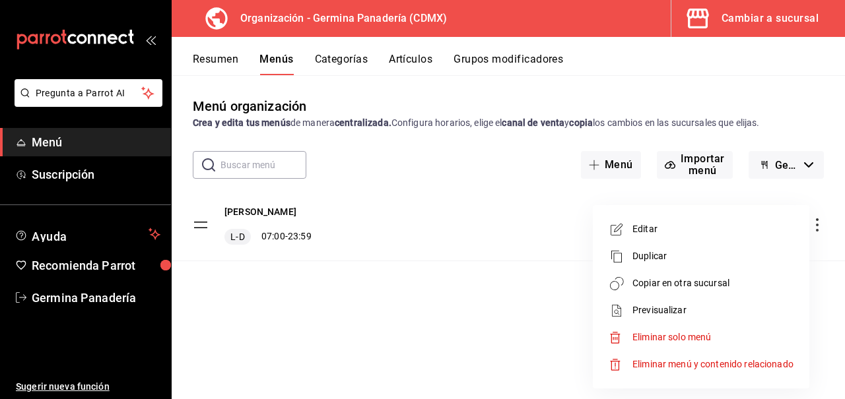
click at [703, 286] on span "Copiar en otra sucursal" at bounding box center [712, 284] width 161 height 14
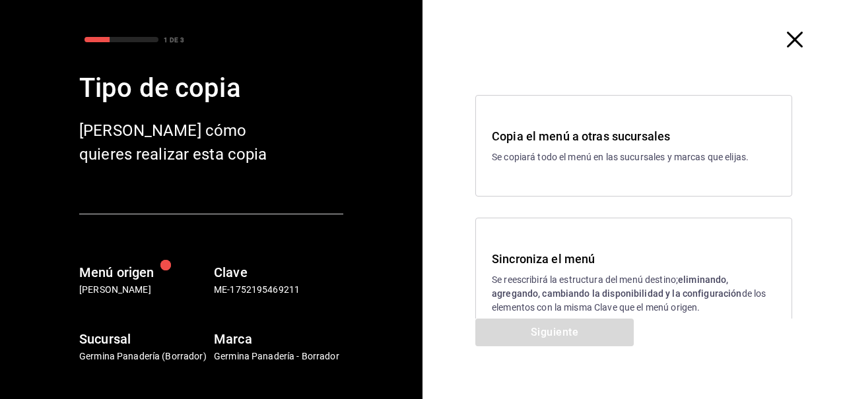
click at [584, 254] on h3 "Sincroniza el menú" at bounding box center [634, 259] width 284 height 18
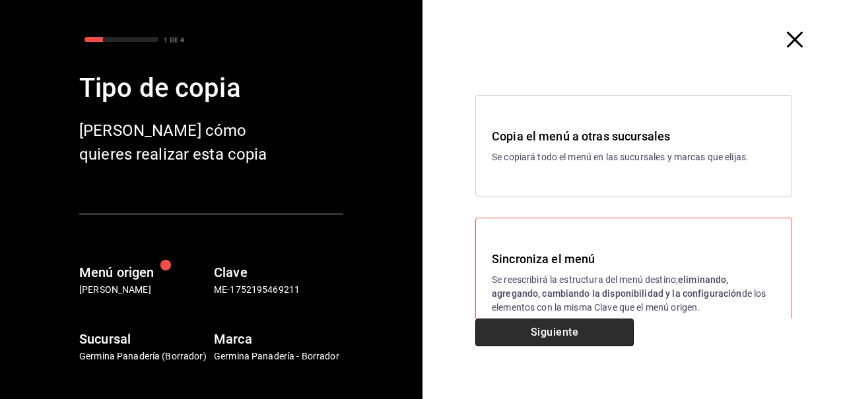
click at [568, 333] on button "Siguiente" at bounding box center [554, 333] width 158 height 28
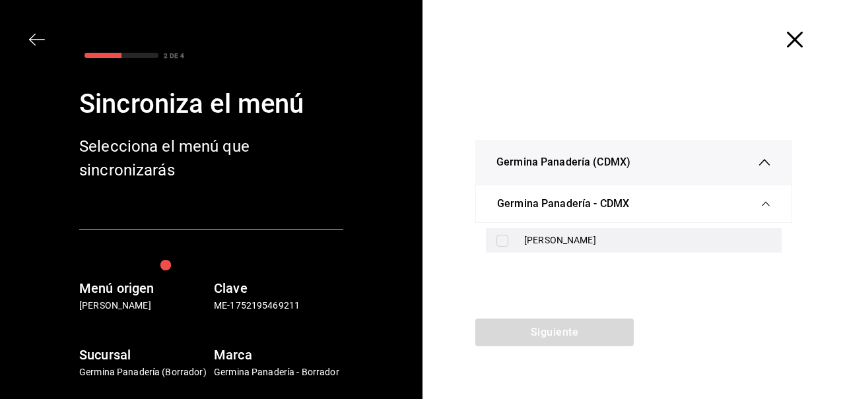
click at [539, 241] on div "[PERSON_NAME]" at bounding box center [647, 241] width 247 height 14
checkbox input "true"
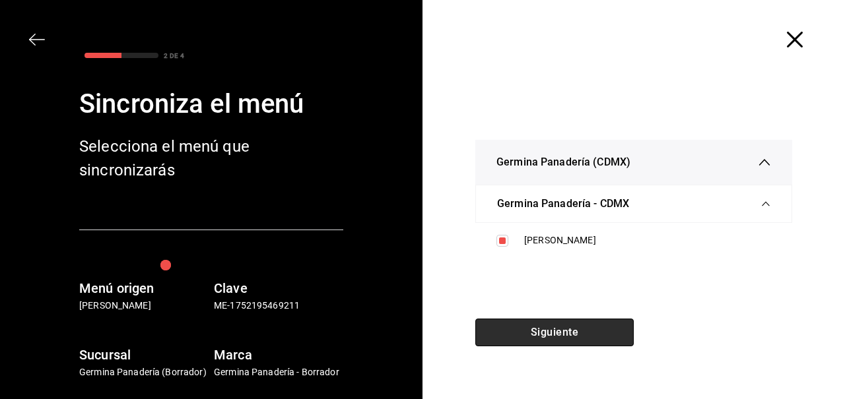
click at [591, 337] on button "Siguiente" at bounding box center [554, 333] width 158 height 28
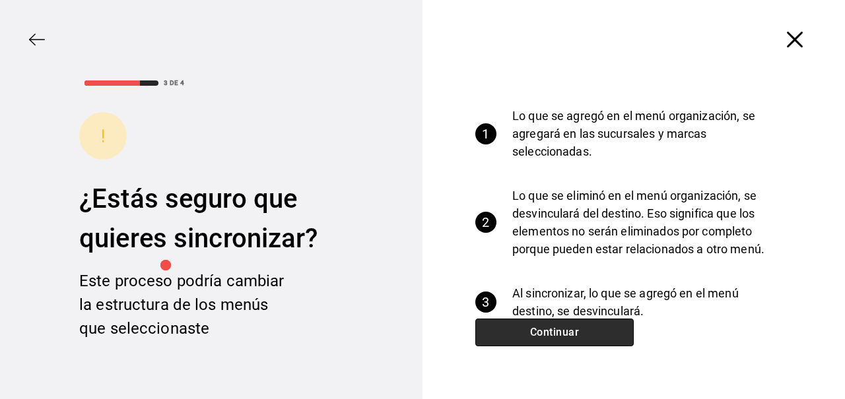
click at [591, 337] on button "Continuar" at bounding box center [554, 333] width 158 height 28
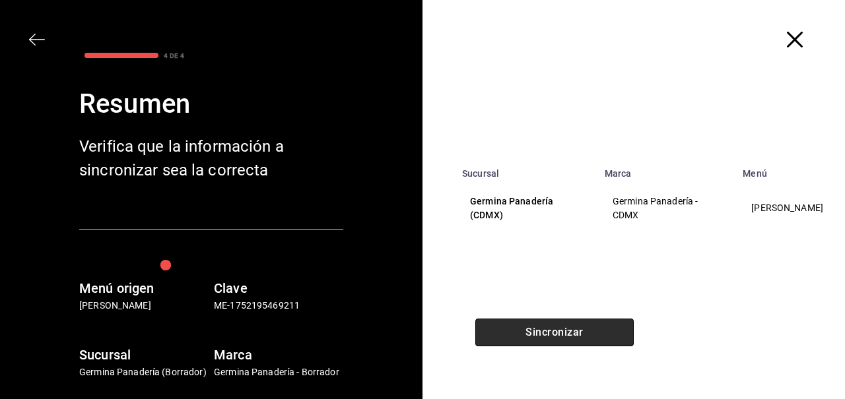
click at [591, 337] on button "Sincronizar" at bounding box center [554, 333] width 158 height 28
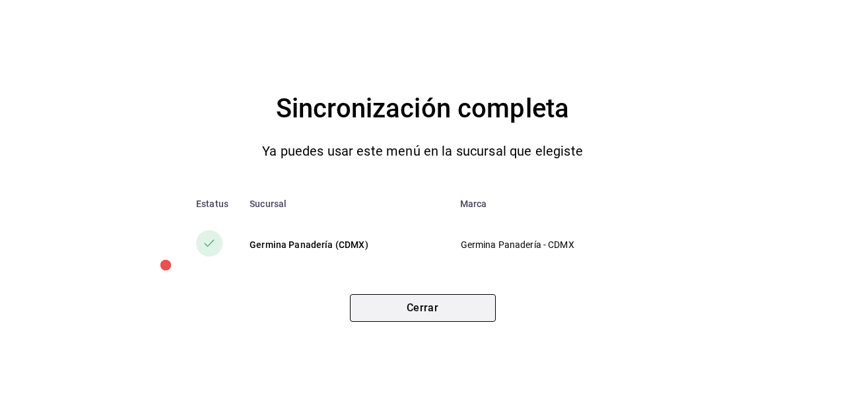
click at [478, 306] on button "Cerrar" at bounding box center [423, 308] width 146 height 28
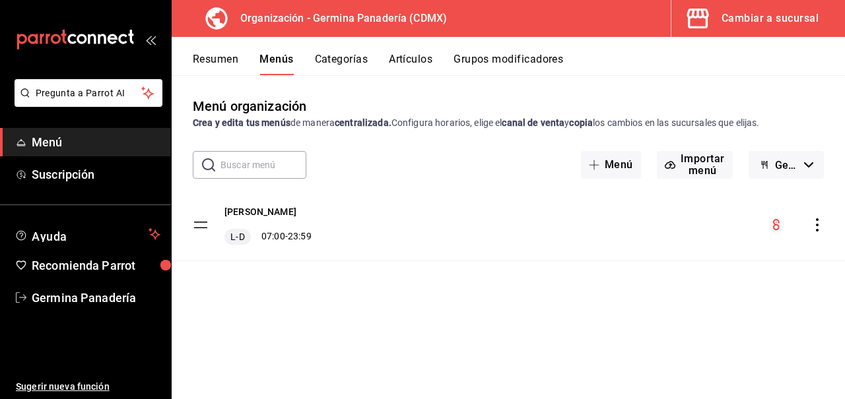
click at [813, 16] on div "Cambiar a sucursal" at bounding box center [769, 18] width 97 height 18
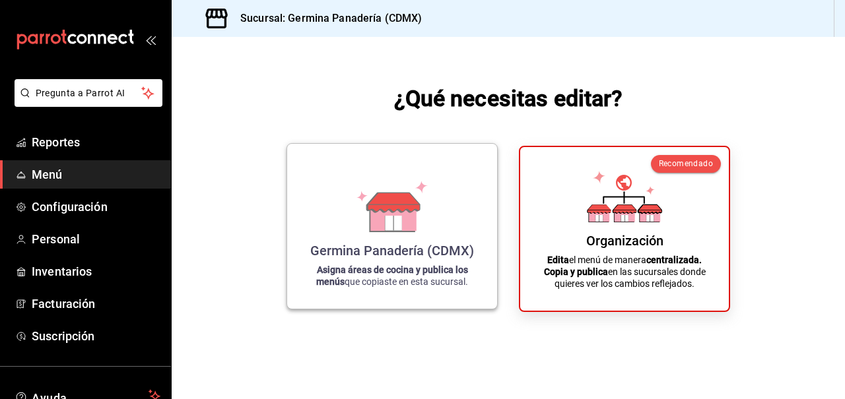
click at [446, 207] on div "Germina Panadería (CDMX) Asigna áreas de cocina y publica los menús que copiast…" at bounding box center [392, 226] width 178 height 144
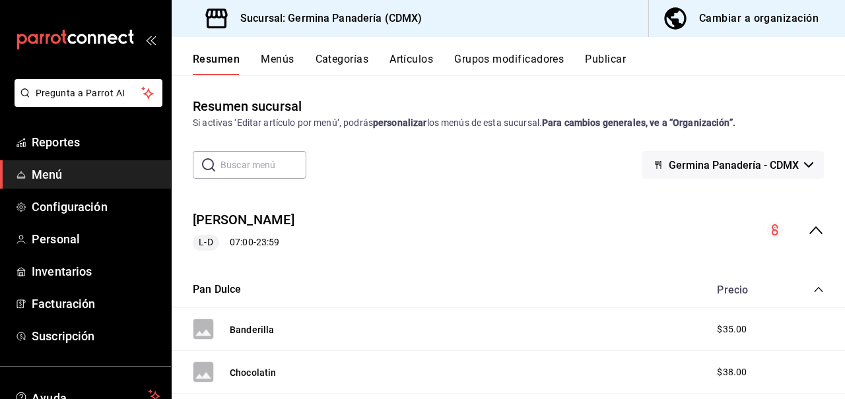
click at [601, 60] on button "Publicar" at bounding box center [605, 64] width 41 height 22
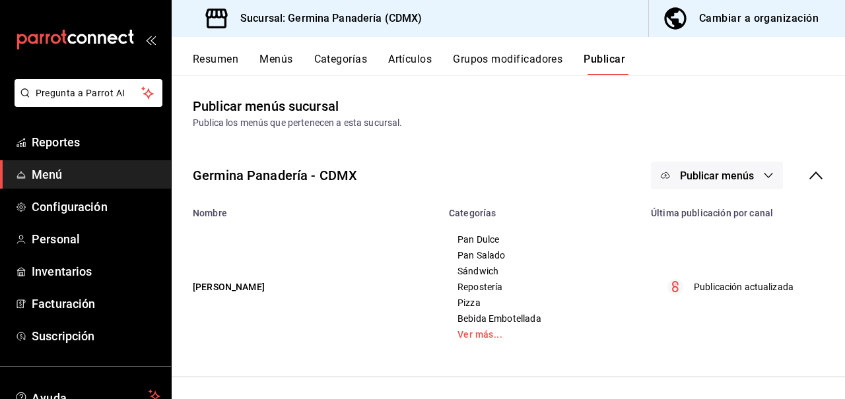
click at [719, 166] on button "Publicar menús" at bounding box center [717, 176] width 132 height 28
click at [712, 220] on span "Punto de venta" at bounding box center [735, 219] width 63 height 14
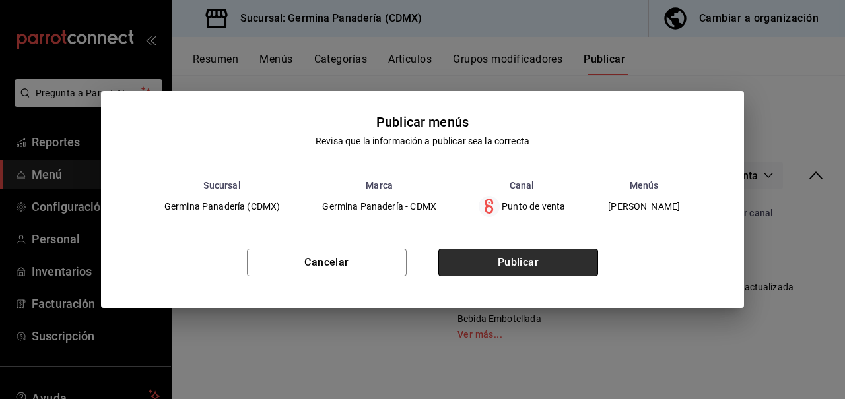
click at [554, 263] on button "Publicar" at bounding box center [518, 263] width 160 height 28
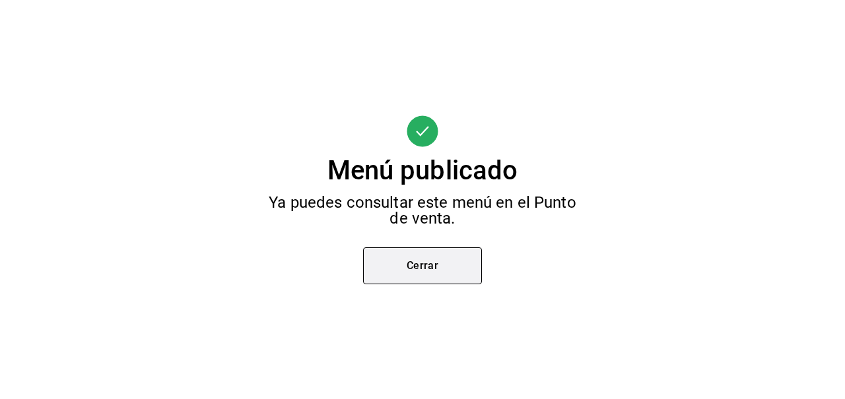
click at [446, 272] on button "Cerrar" at bounding box center [422, 265] width 119 height 37
